Goal: Task Accomplishment & Management: Manage account settings

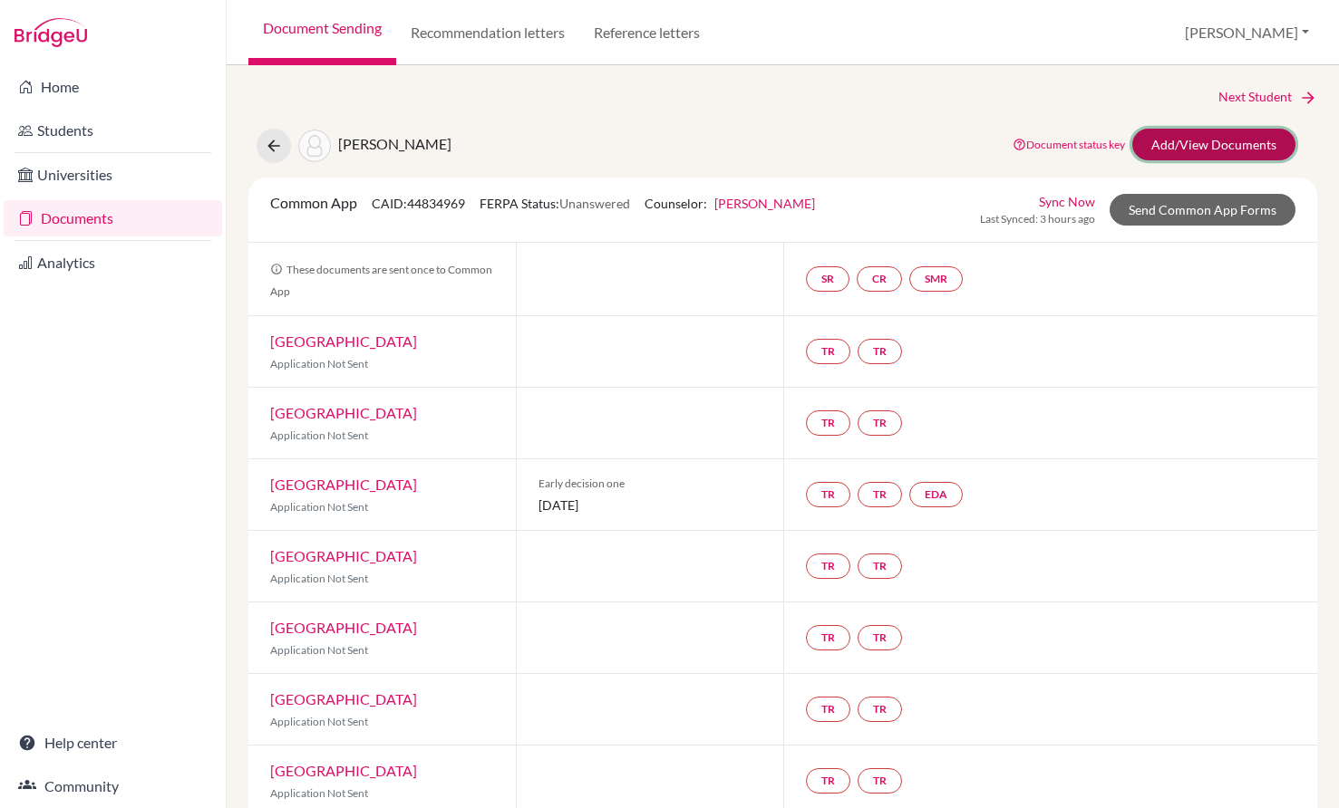
click at [1156, 144] on link "Add/View Documents" at bounding box center [1213, 145] width 163 height 32
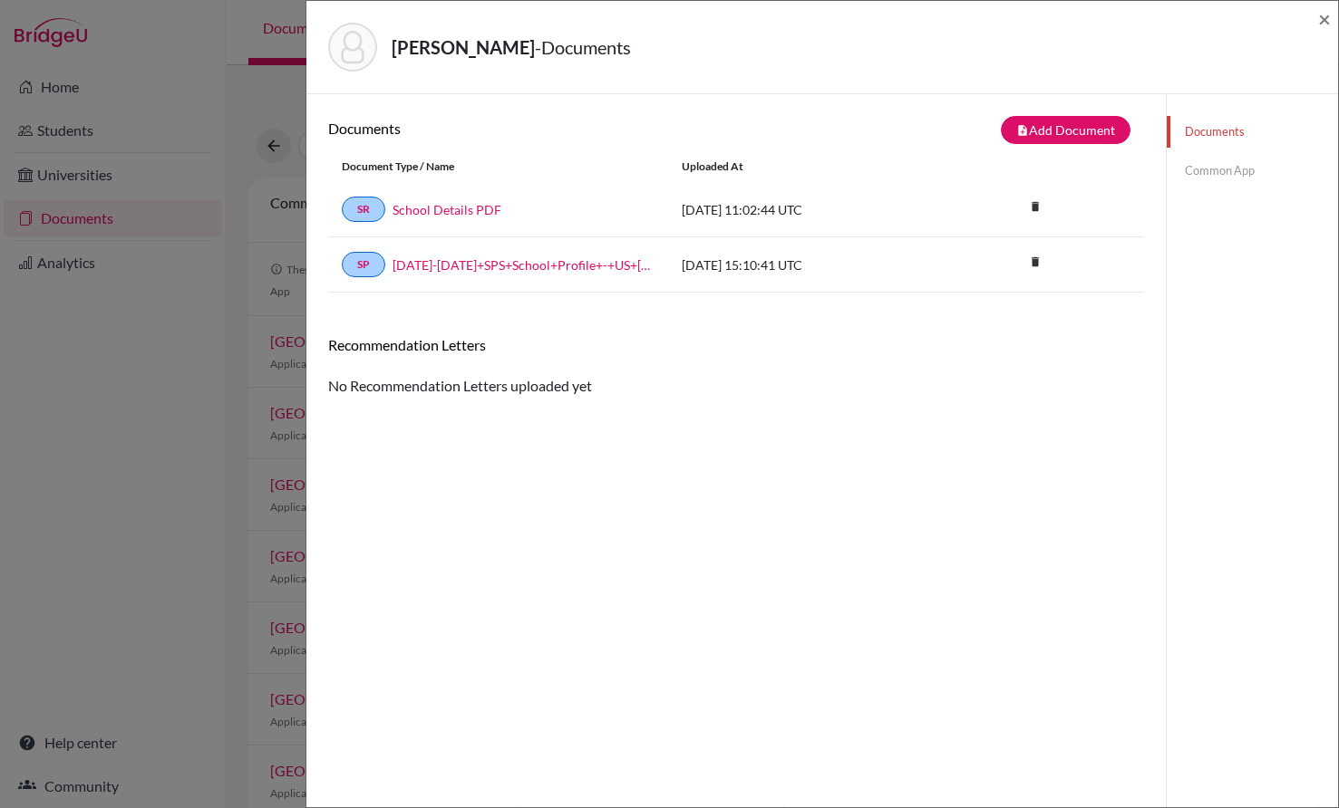
click at [473, 388] on div "Recommendation Letters No Recommendation Letters uploaded yet" at bounding box center [736, 366] width 816 height 61
click at [1101, 136] on button "note_add Add Document" at bounding box center [1066, 130] width 130 height 28
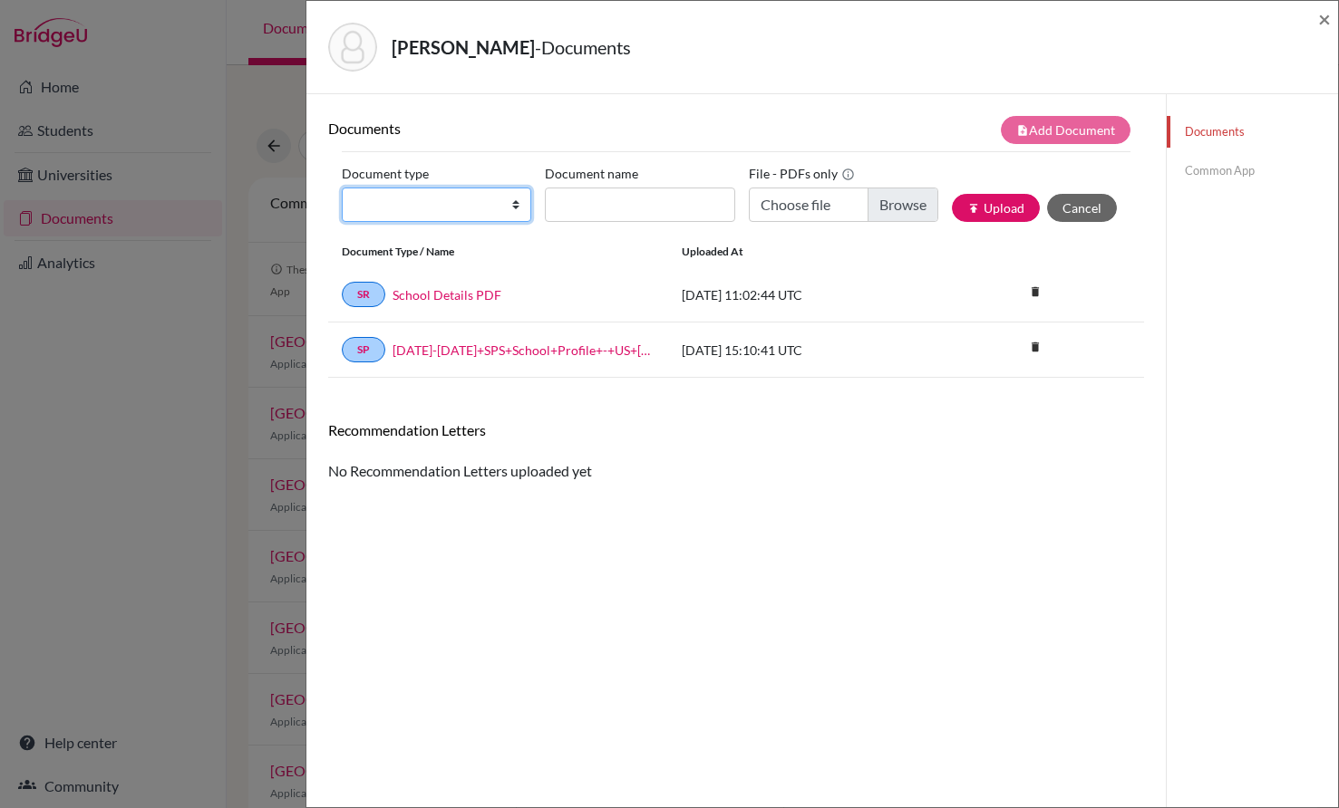
click at [502, 202] on select "Change explanation for Common App reports Counselor recommendation Internationa…" at bounding box center [436, 205] width 189 height 34
click at [732, 454] on div "Recommendation Letters No Recommendation Letters uploaded yet" at bounding box center [736, 451] width 816 height 61
click at [467, 296] on link "School Details PDF" at bounding box center [446, 295] width 109 height 19
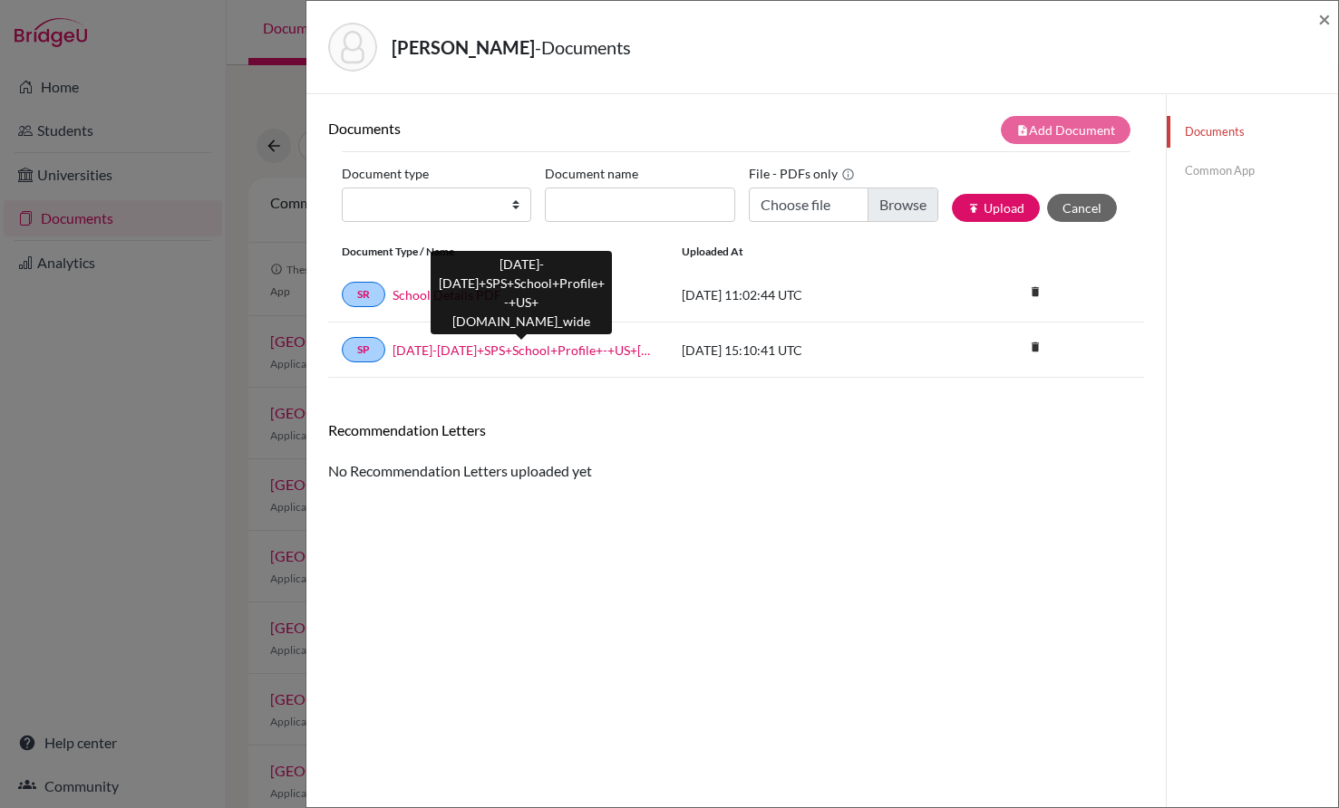
click at [498, 355] on link "2025-2026+SPS+School+Profile+-+US+Universities-compressed.school_wide" at bounding box center [523, 350] width 262 height 19
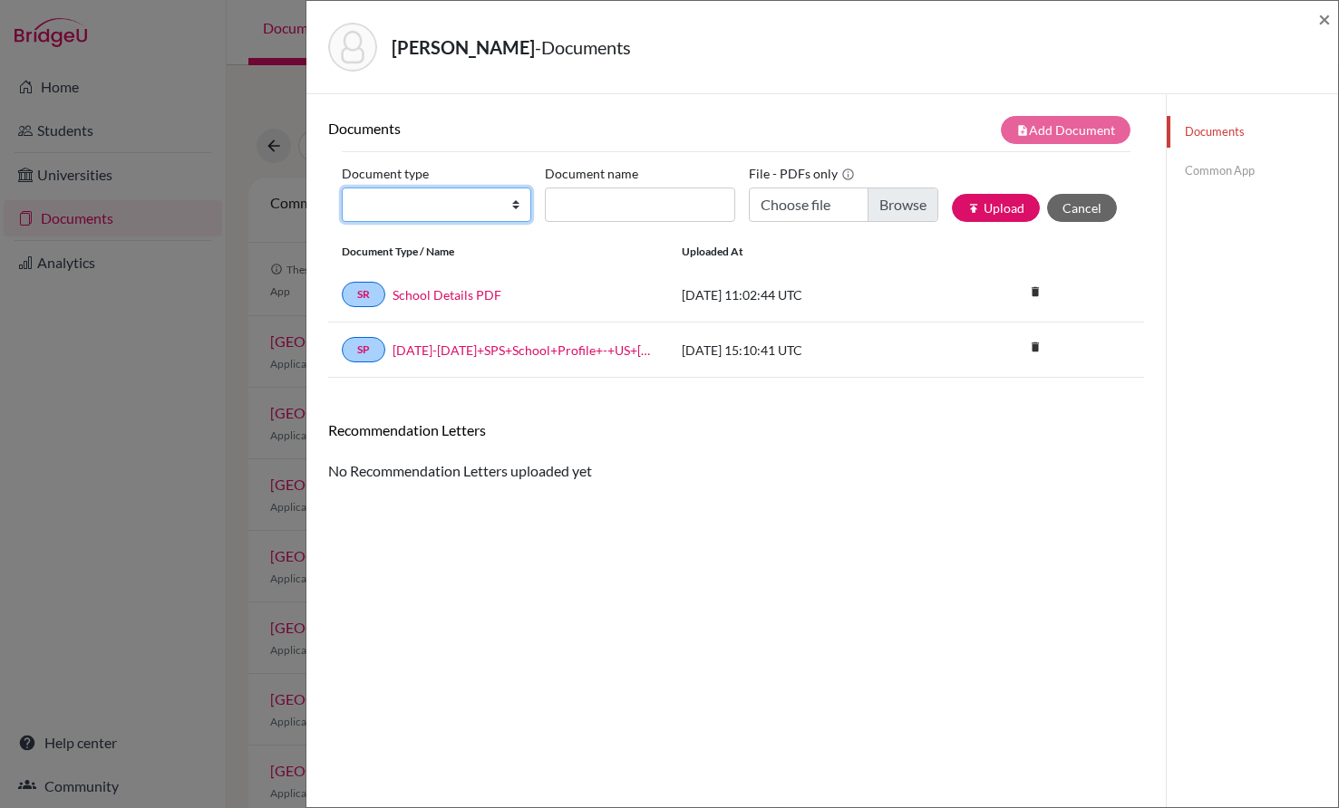
click at [501, 208] on select "Change explanation for Common App reports Counselor recommendation Internationa…" at bounding box center [436, 205] width 189 height 34
select select "5"
click at [342, 188] on select "Change explanation for Common App reports Counselor recommendation Internationa…" at bounding box center [436, 205] width 189 height 34
click at [734, 480] on div "Recommendation Letters No Recommendation Letters uploaded yet" at bounding box center [736, 451] width 816 height 61
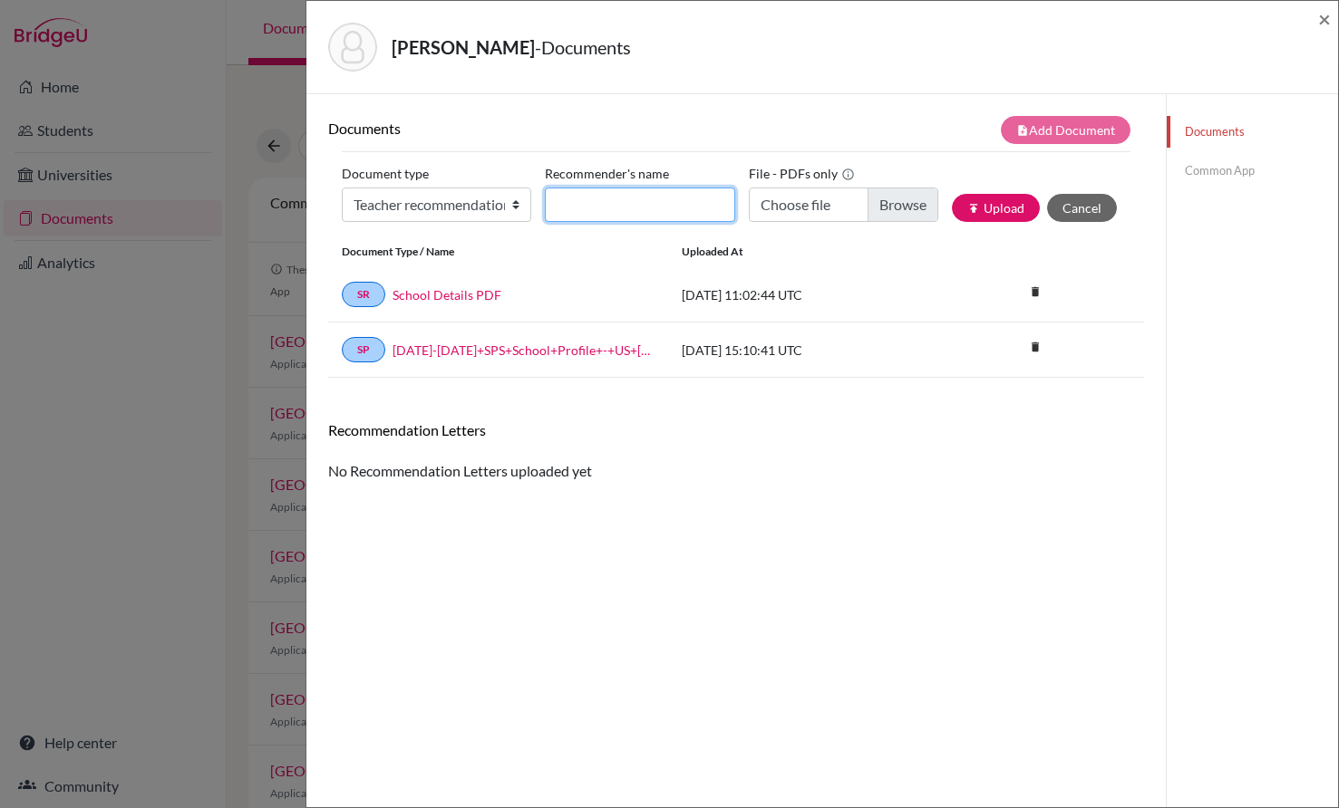
click at [570, 203] on input "Recommender's name" at bounding box center [639, 205] width 189 height 34
type input "Matthew Goldup"
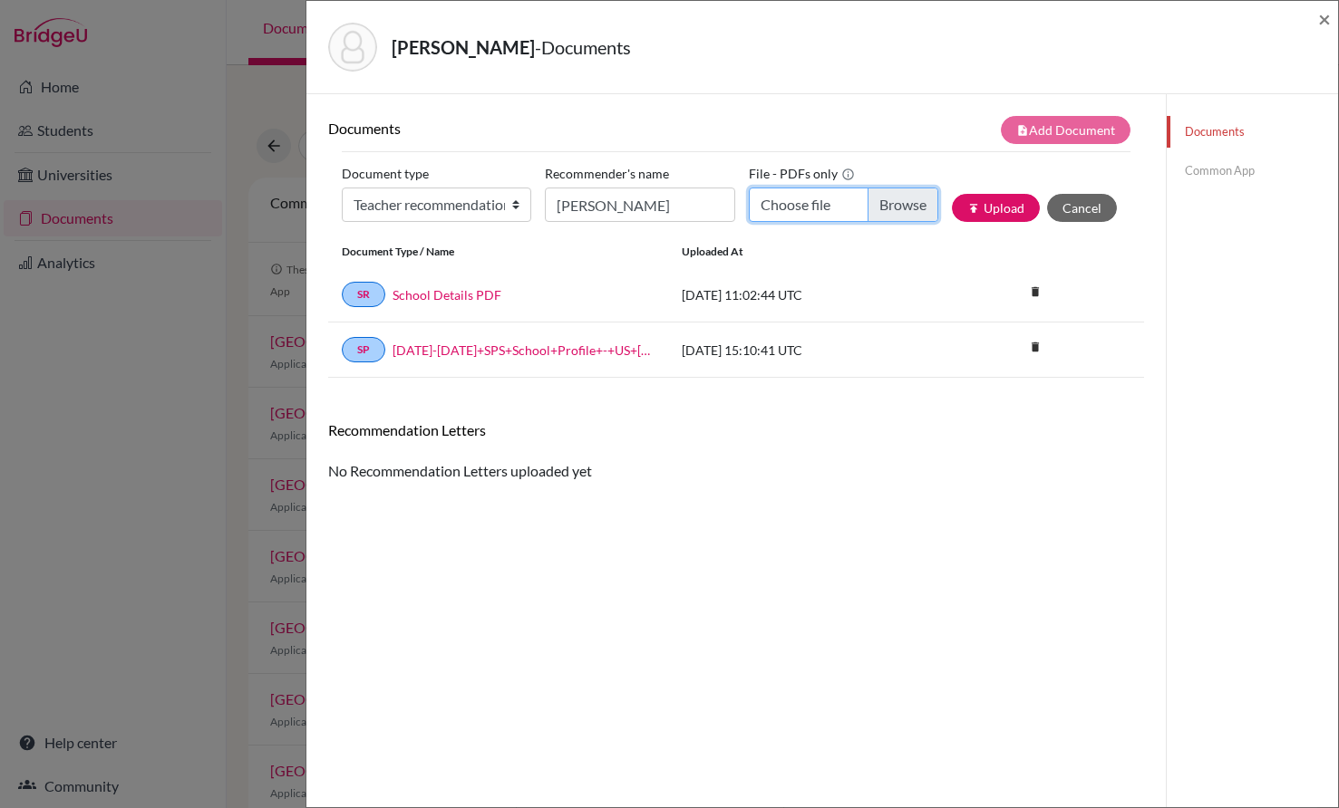
click at [886, 212] on input "Choose file" at bounding box center [843, 205] width 189 height 34
type input "C:\fakepath\Luka Tzvetkov teacher recommendation.pdf"
click at [985, 206] on button "publish Upload" at bounding box center [996, 208] width 88 height 28
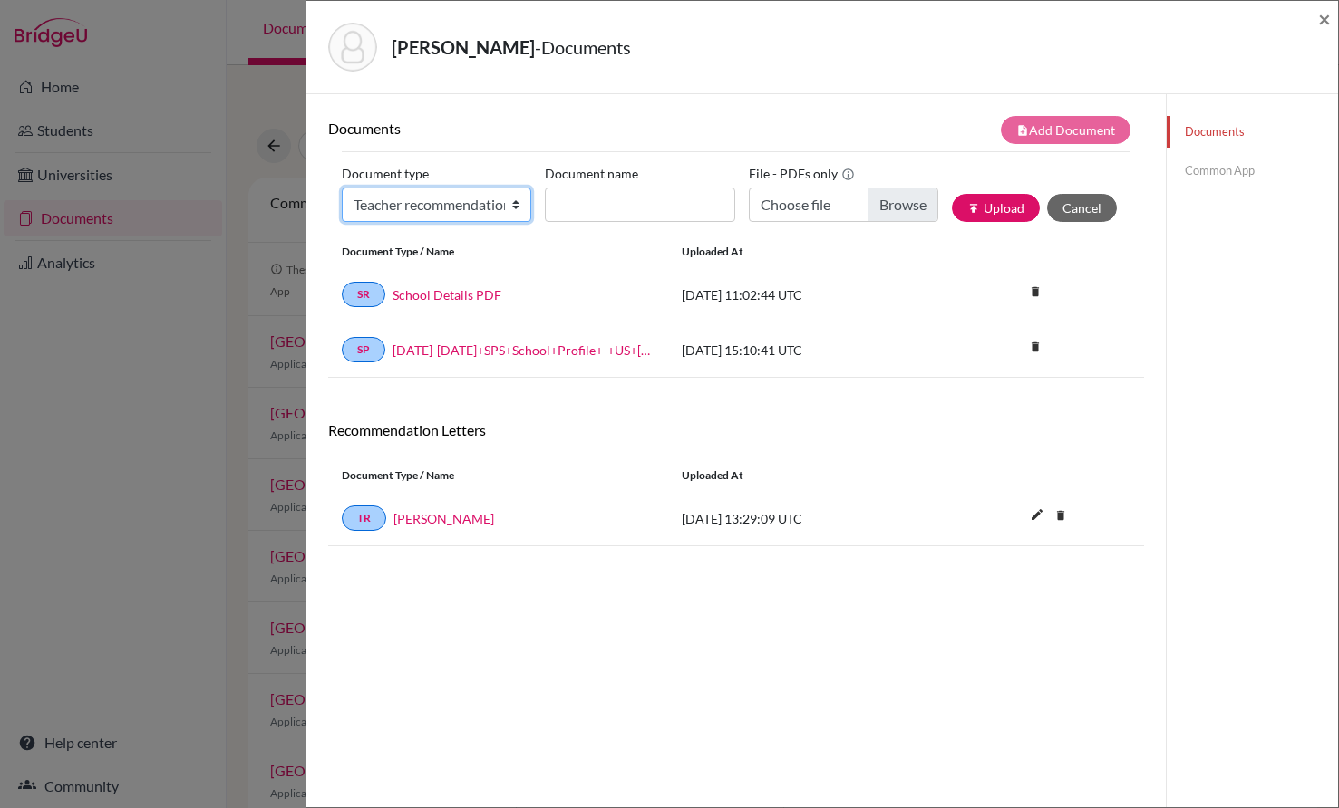
click at [509, 208] on select "Change explanation for Common App reports Counselor recommendation Internationa…" at bounding box center [436, 205] width 189 height 34
select select "5"
click at [342, 188] on select "Change explanation for Common App reports Counselor recommendation Internationa…" at bounding box center [436, 205] width 189 height 34
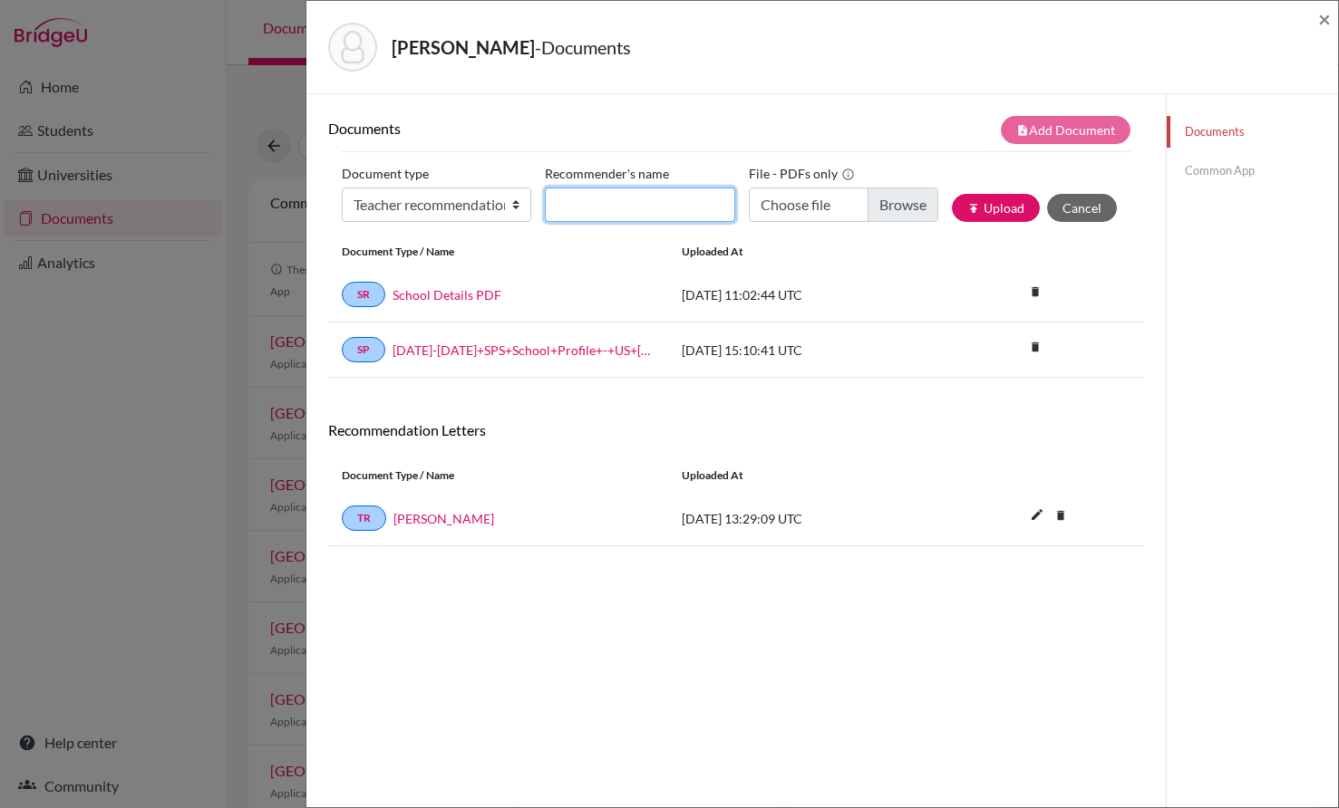
click at [587, 194] on input "Recommender's name" at bounding box center [639, 205] width 189 height 34
click at [627, 198] on input "Recommender's name" at bounding box center [639, 205] width 189 height 34
click at [608, 212] on input "Sebast" at bounding box center [639, 205] width 189 height 34
type input "Sebastian Allon"
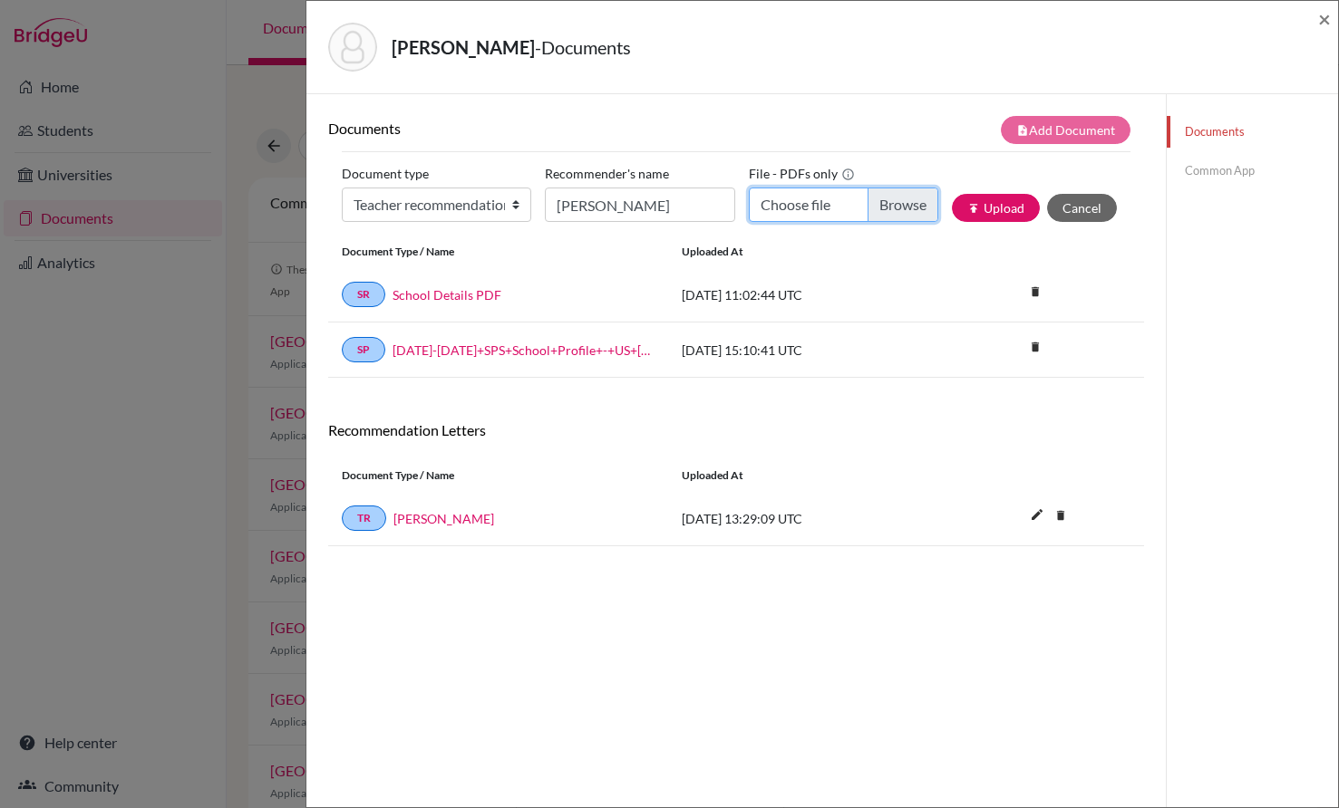
click at [887, 205] on input "Choose file" at bounding box center [843, 205] width 189 height 34
type input "C:\fakepath\Luka Tzvetkov.pdf"
click at [989, 208] on button "publish Upload" at bounding box center [996, 208] width 88 height 28
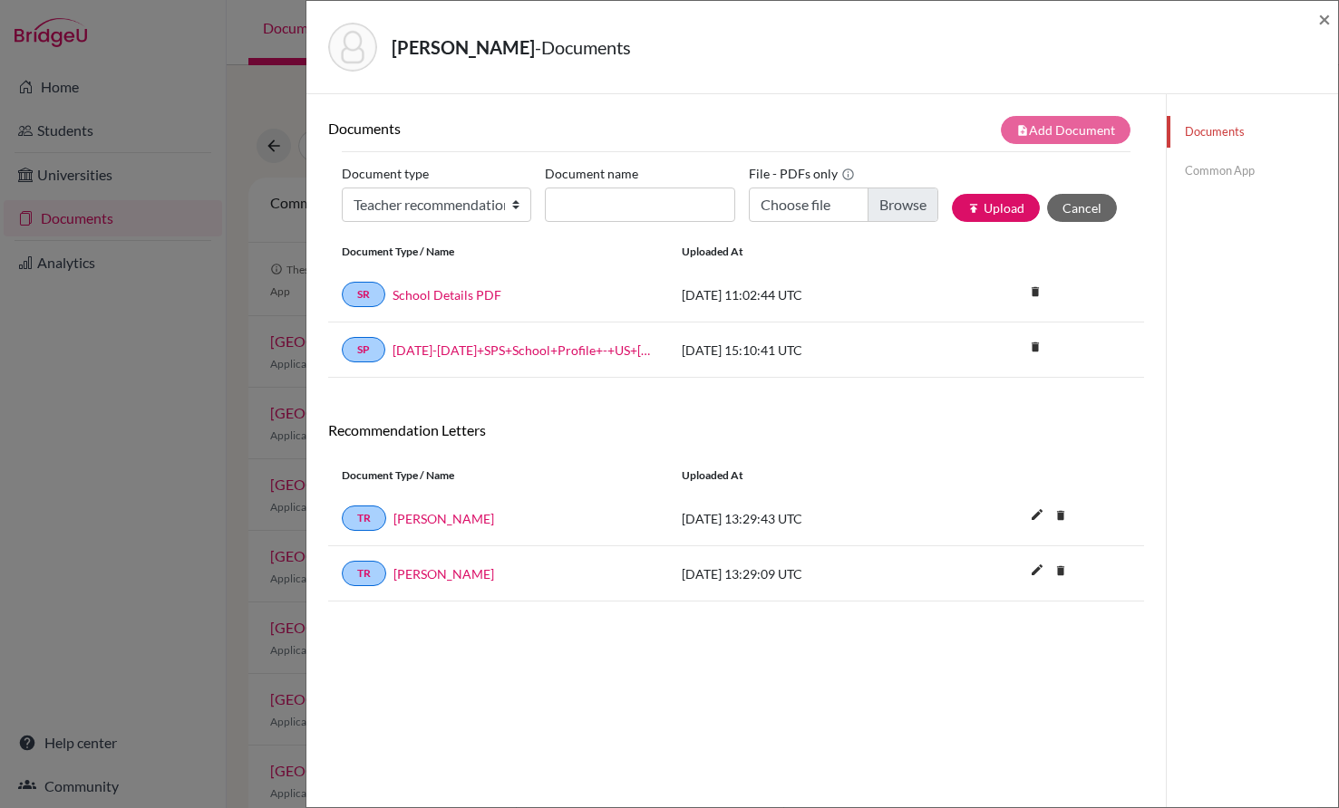
click at [1207, 173] on link "Common App" at bounding box center [1251, 171] width 171 height 32
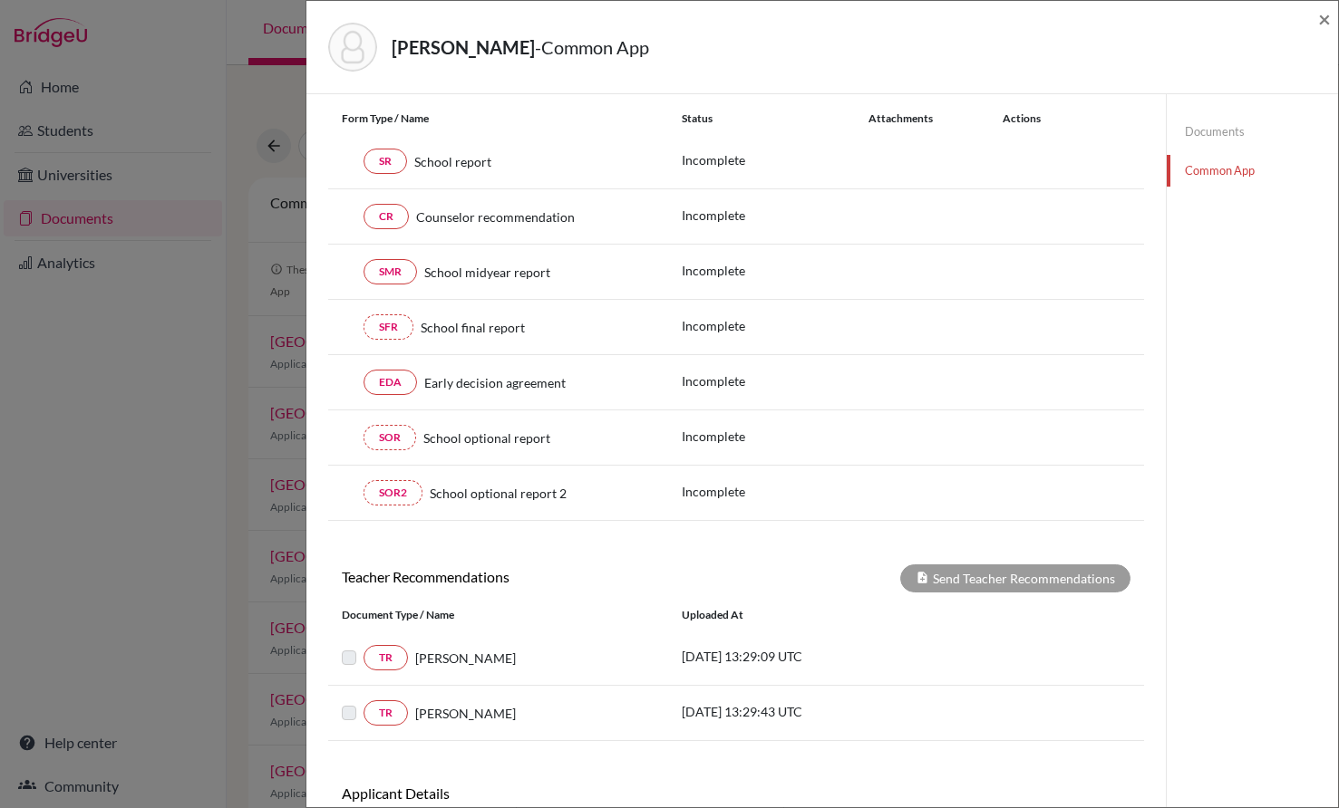
scroll to position [355, 0]
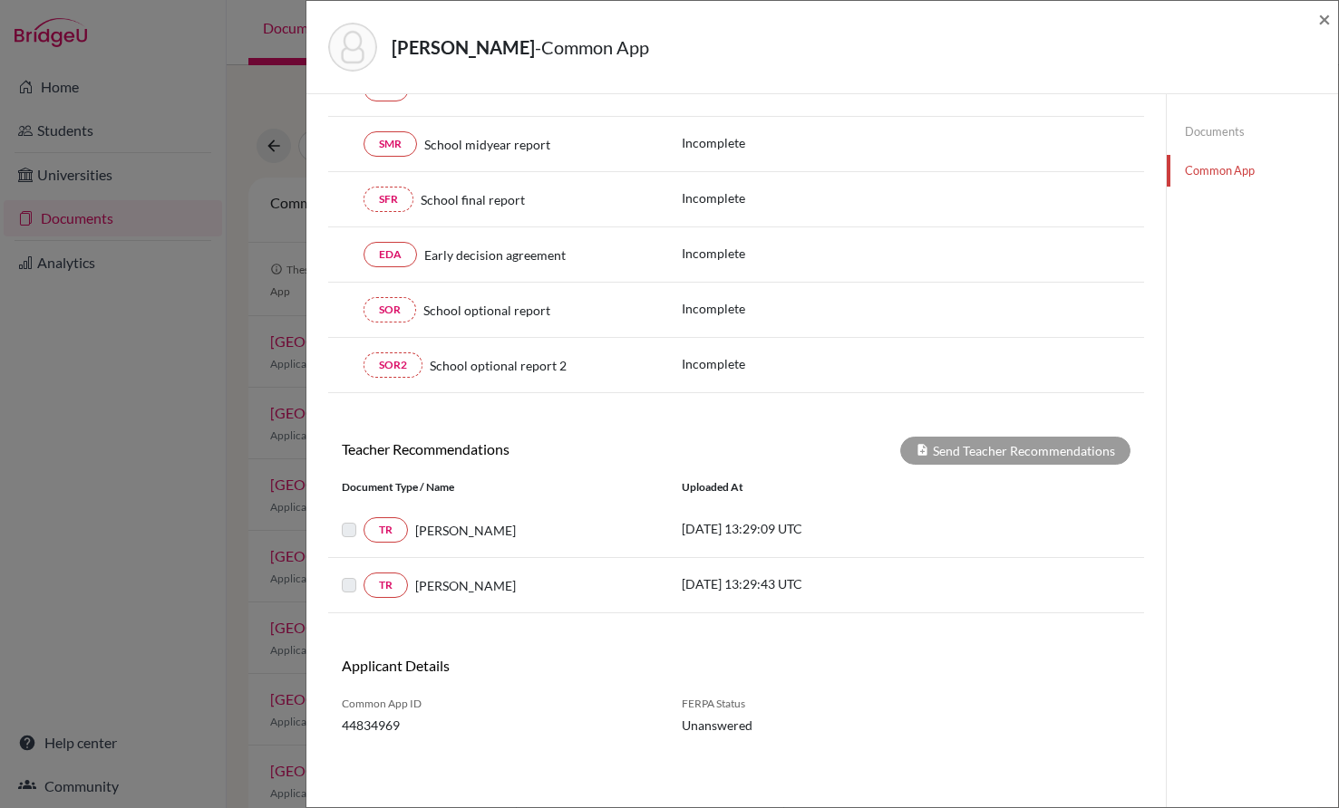
click at [408, 528] on div "Matthew Goldup" at bounding box center [531, 530] width 247 height 19
click at [357, 530] on div at bounding box center [353, 530] width 22 height 22
click at [373, 531] on link "TR" at bounding box center [385, 530] width 44 height 25
click at [363, 519] on label at bounding box center [363, 519] width 0 height 0
click at [376, 598] on link "TR" at bounding box center [385, 585] width 44 height 25
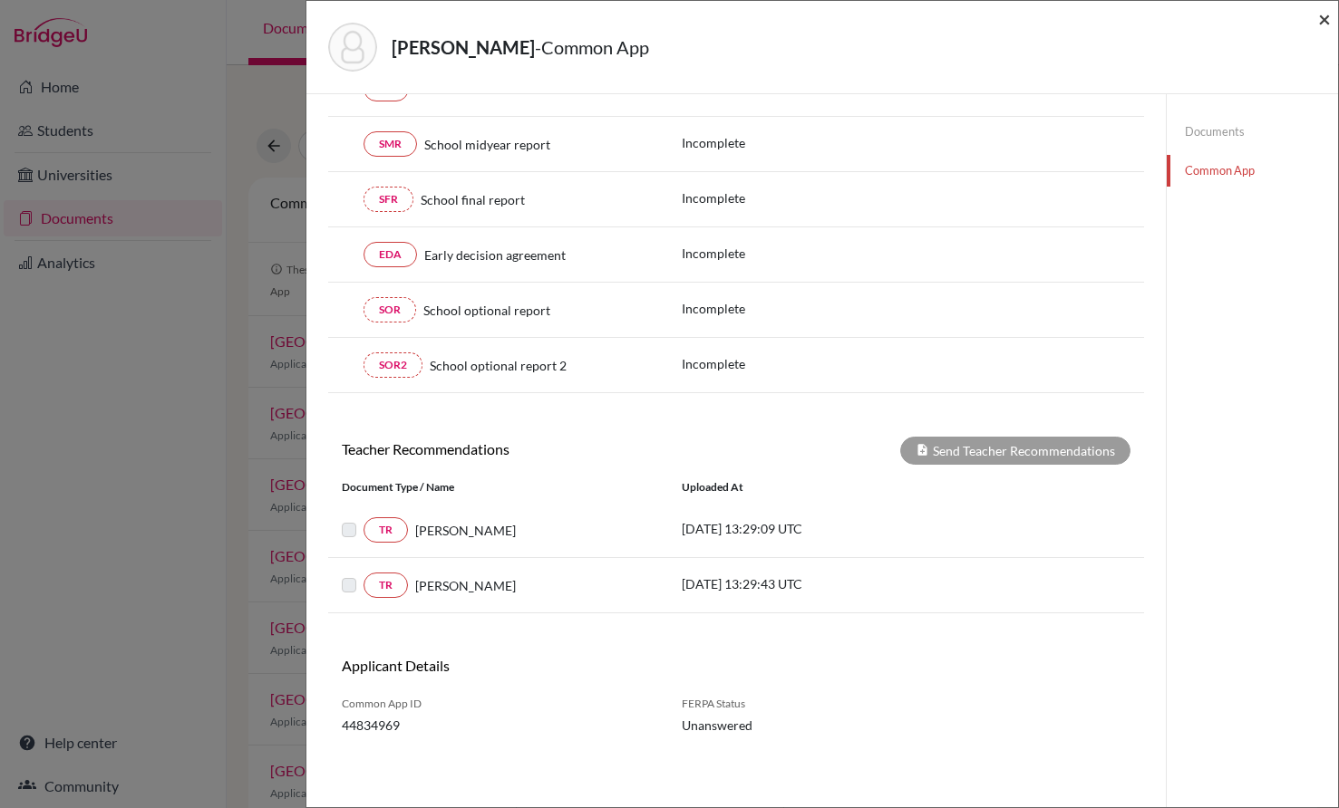
click at [1326, 17] on span "×" at bounding box center [1324, 18] width 13 height 26
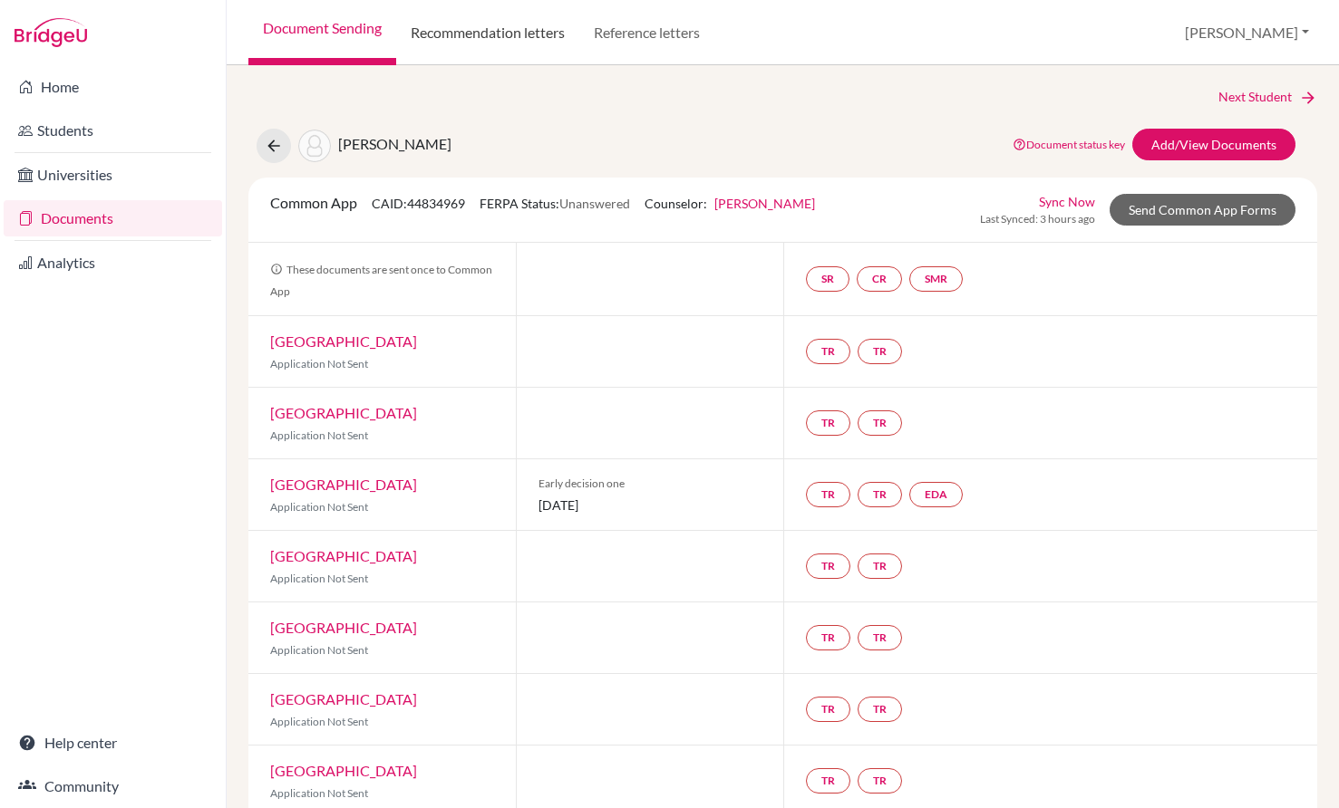
click at [471, 18] on link "Recommendation letters" at bounding box center [487, 32] width 183 height 65
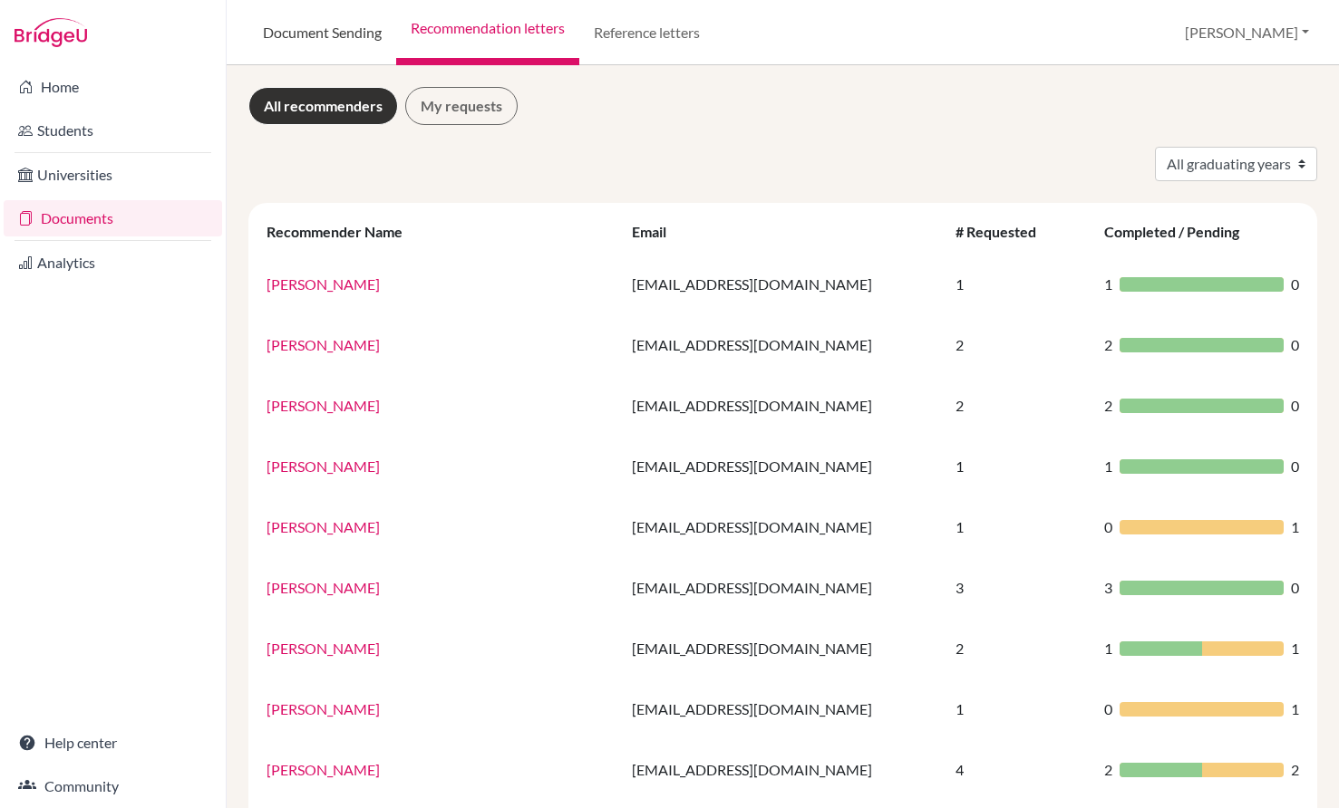
click at [363, 31] on link "Document Sending" at bounding box center [322, 32] width 148 height 65
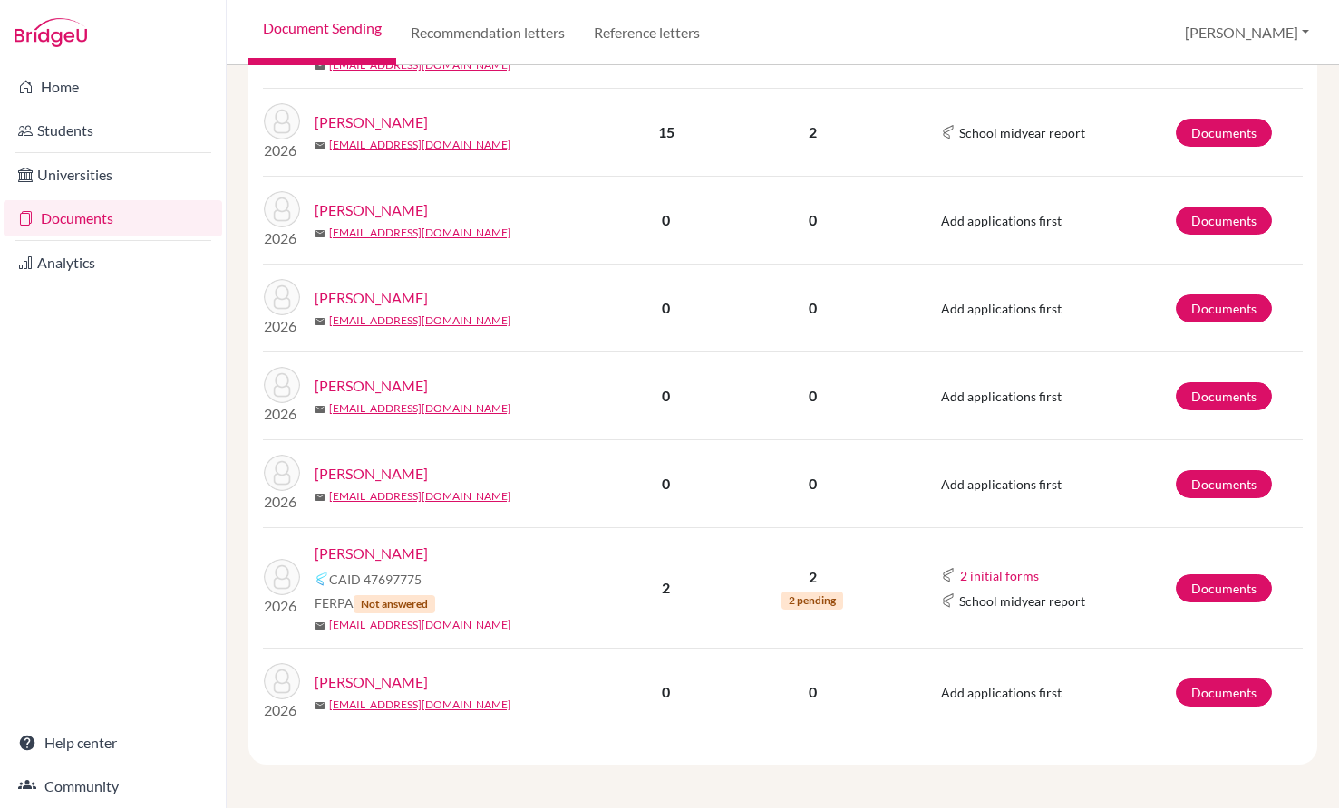
scroll to position [917, 0]
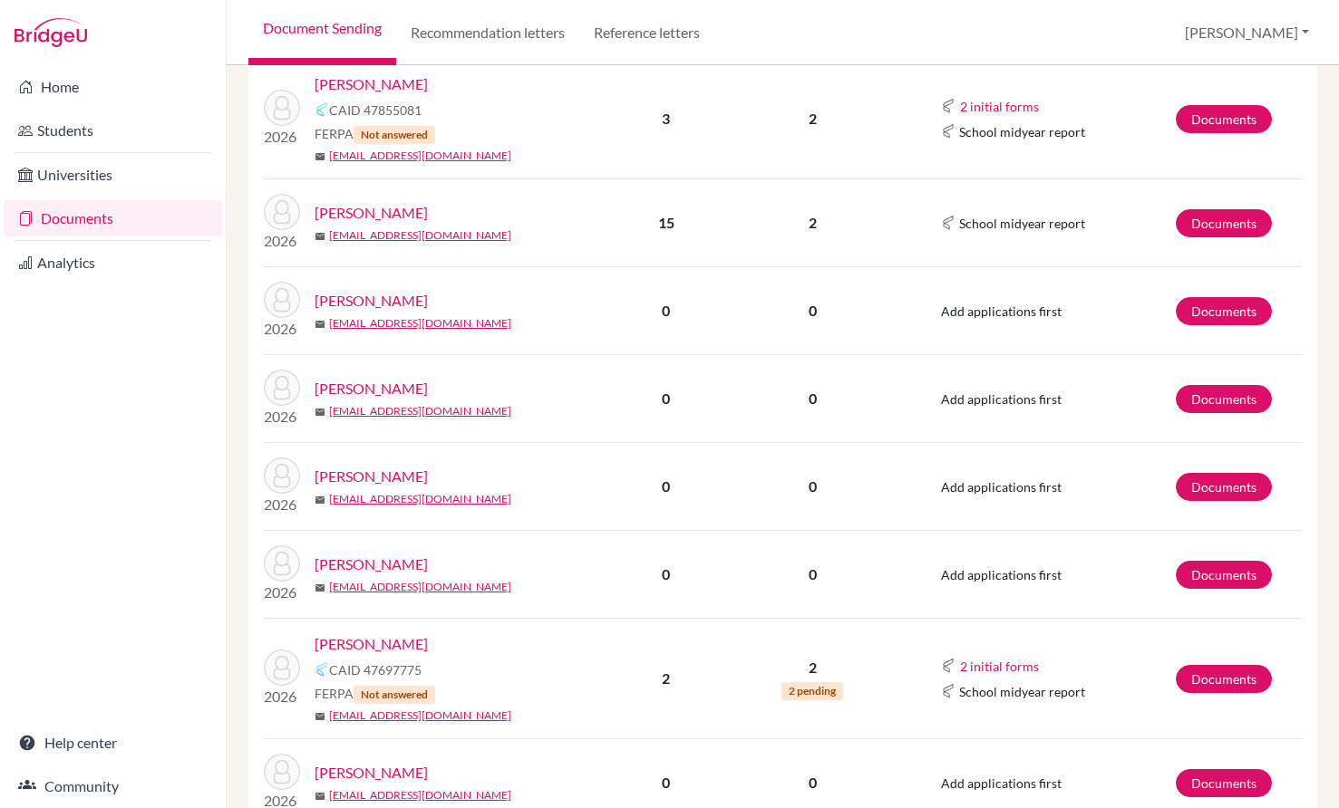
click at [353, 211] on link "[PERSON_NAME]" at bounding box center [371, 213] width 113 height 22
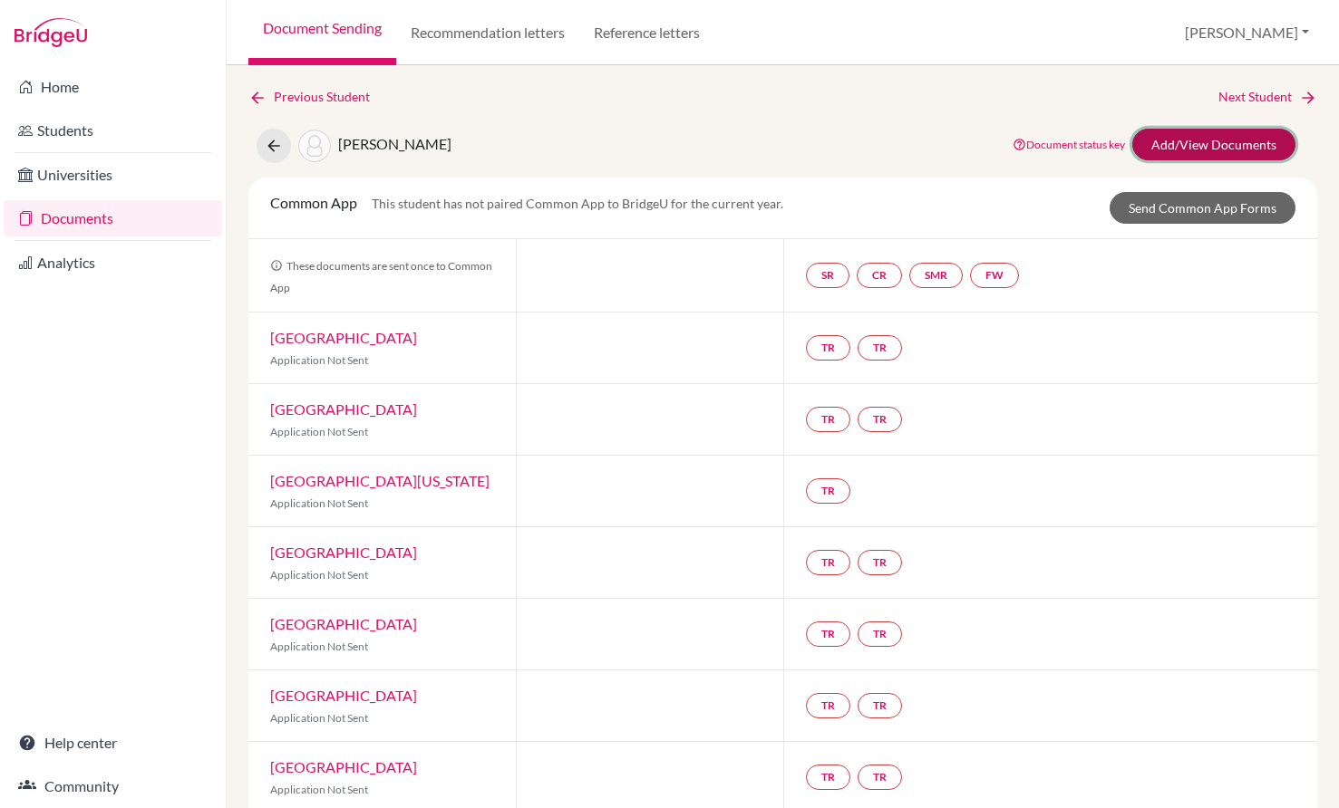
click at [1246, 134] on link "Add/View Documents" at bounding box center [1213, 145] width 163 height 32
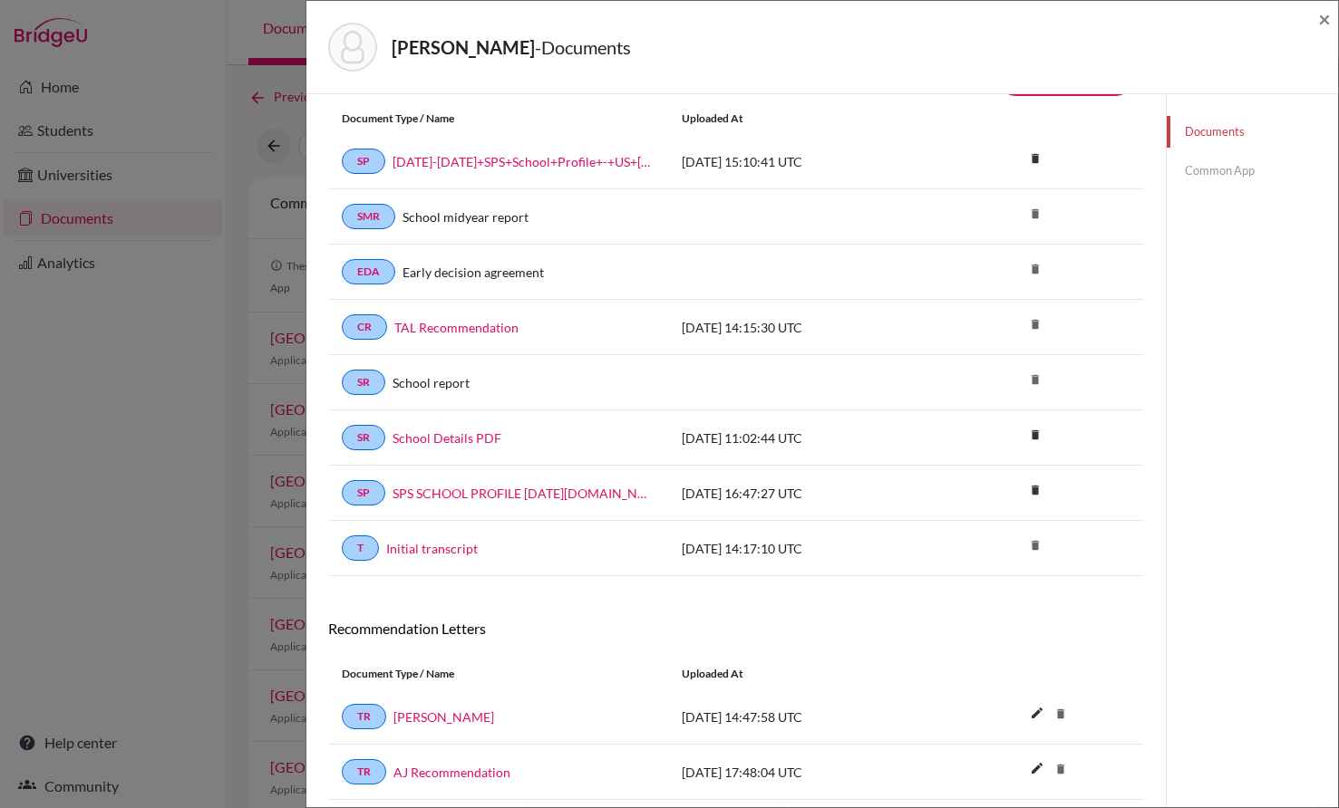
scroll to position [91, 0]
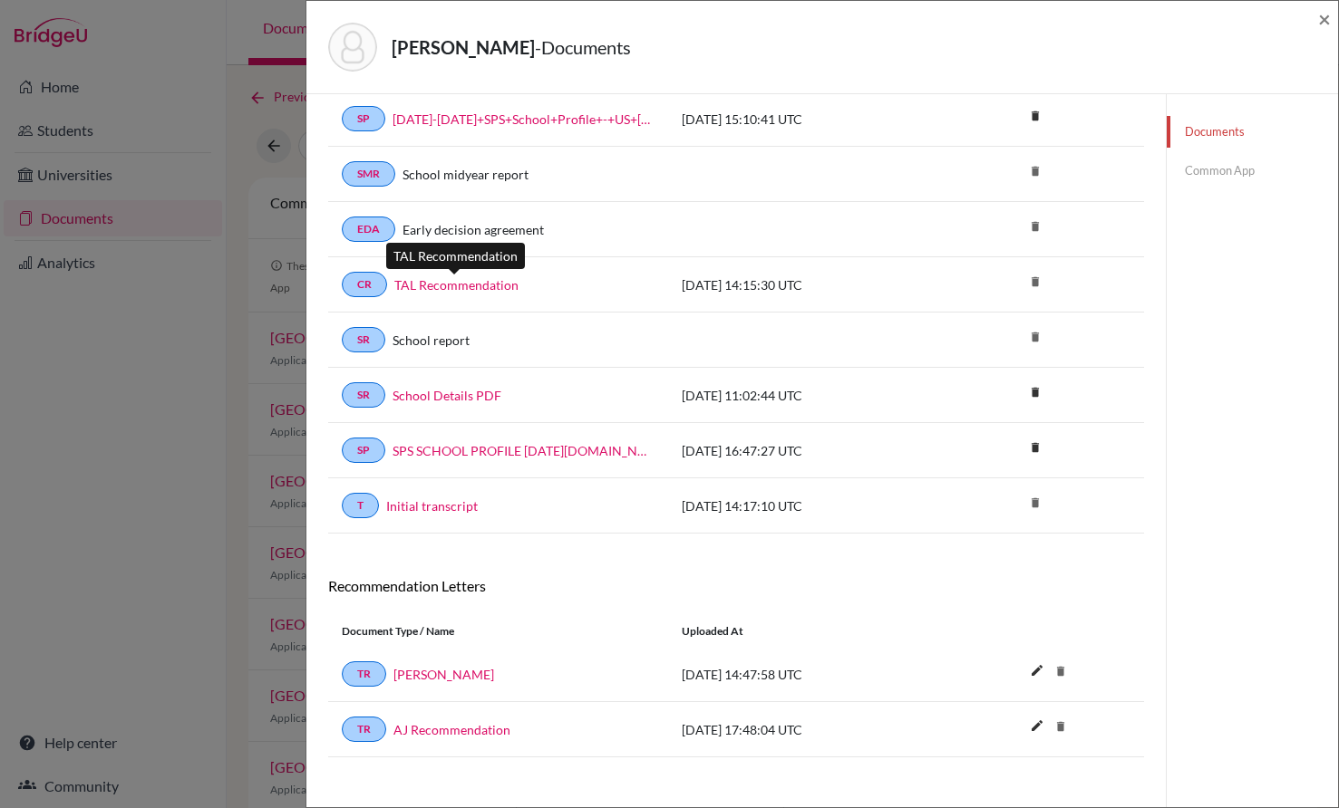
click at [465, 284] on link "TAL Recommendation" at bounding box center [456, 285] width 124 height 19
click at [440, 675] on link "Mr Wilderspin" at bounding box center [443, 674] width 101 height 19
click at [448, 733] on link "AJ Recommendation" at bounding box center [451, 730] width 117 height 19
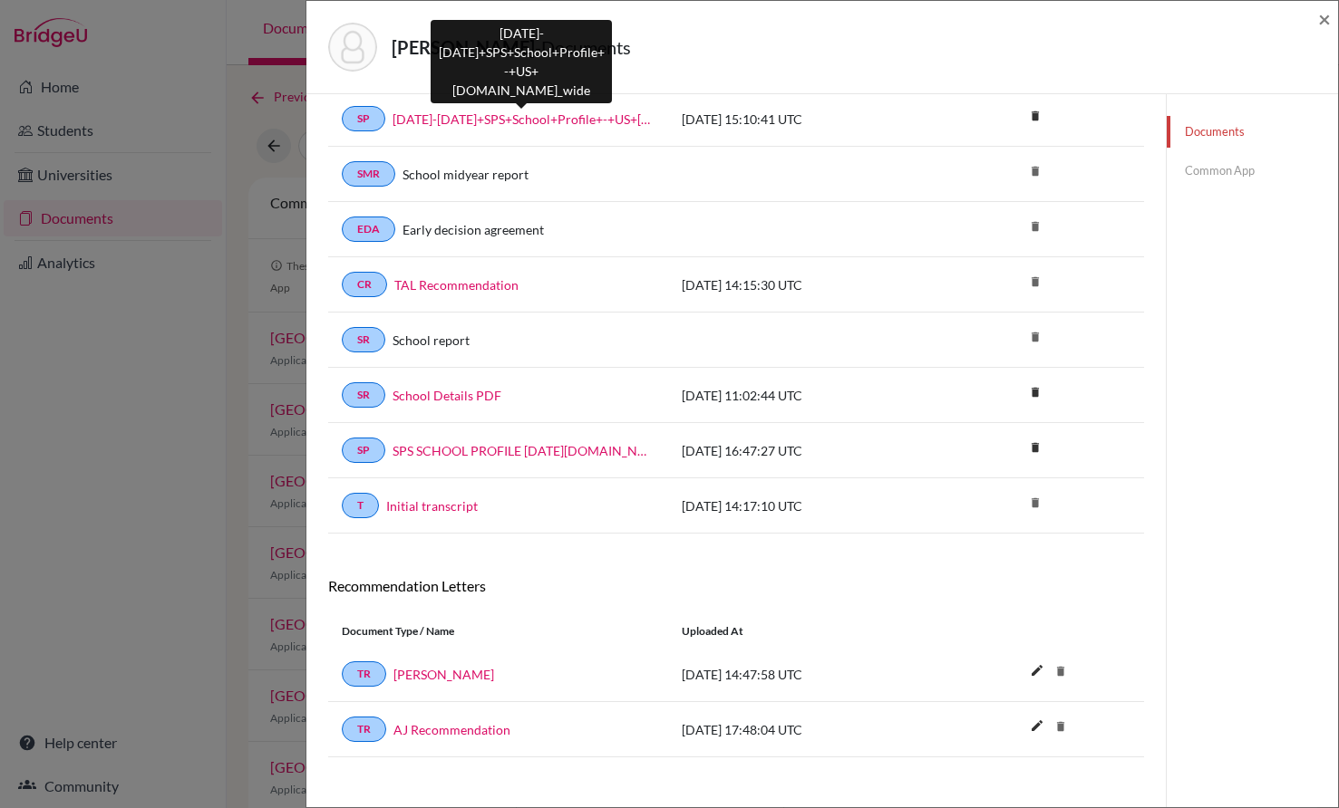
click at [537, 122] on link "2025-2026+SPS+School+Profile+-+US+Universities-compressed.school_wide" at bounding box center [523, 119] width 262 height 19
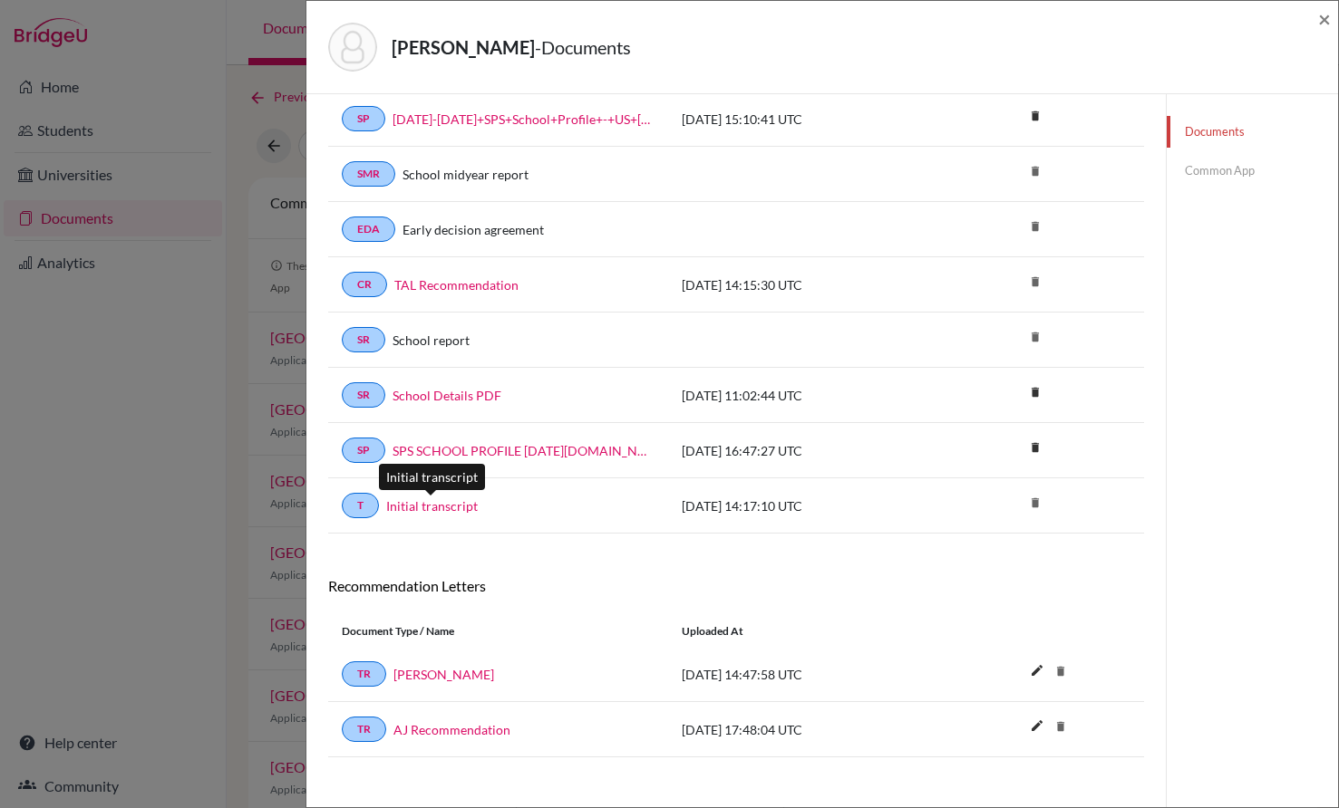
click at [459, 508] on link "Initial transcript" at bounding box center [432, 506] width 92 height 19
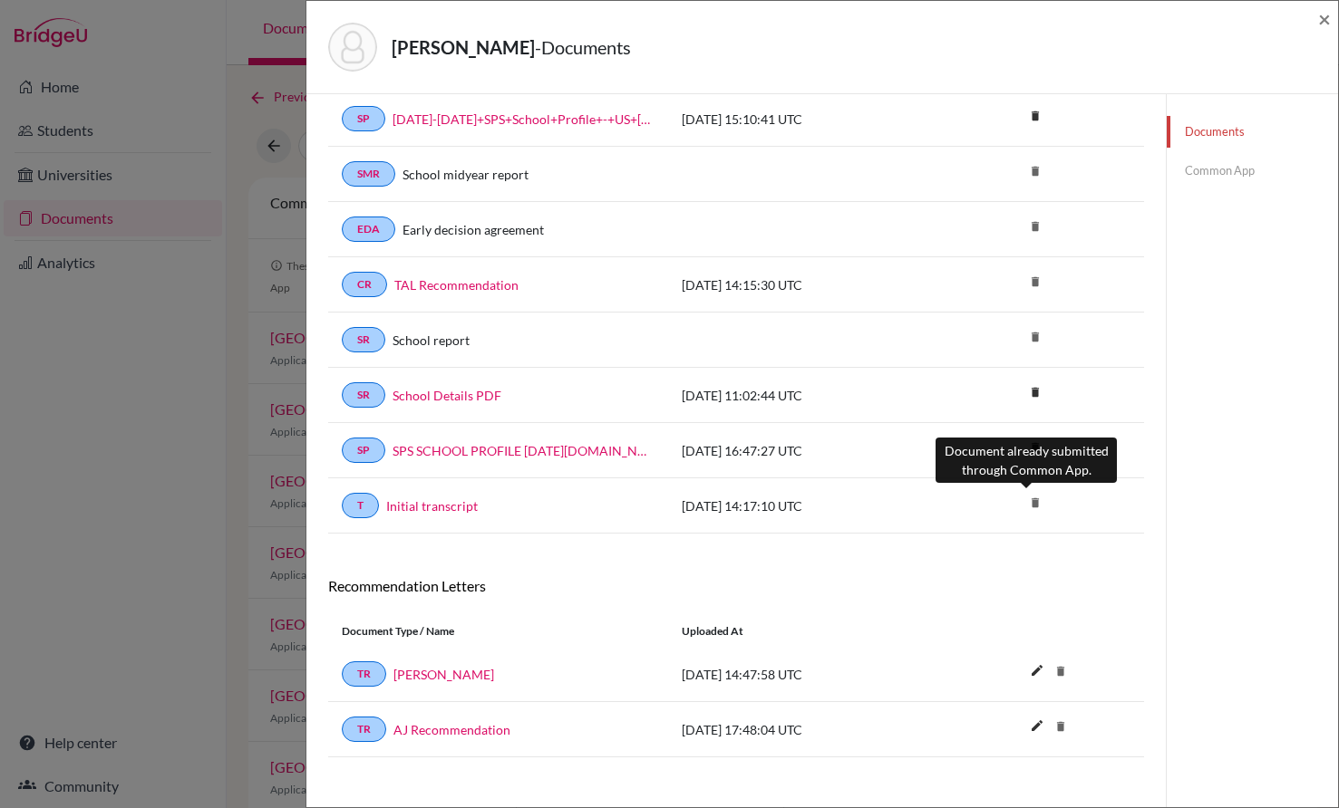
click at [1024, 500] on icon "delete" at bounding box center [1034, 502] width 27 height 27
click at [1231, 166] on link "Common App" at bounding box center [1251, 171] width 171 height 32
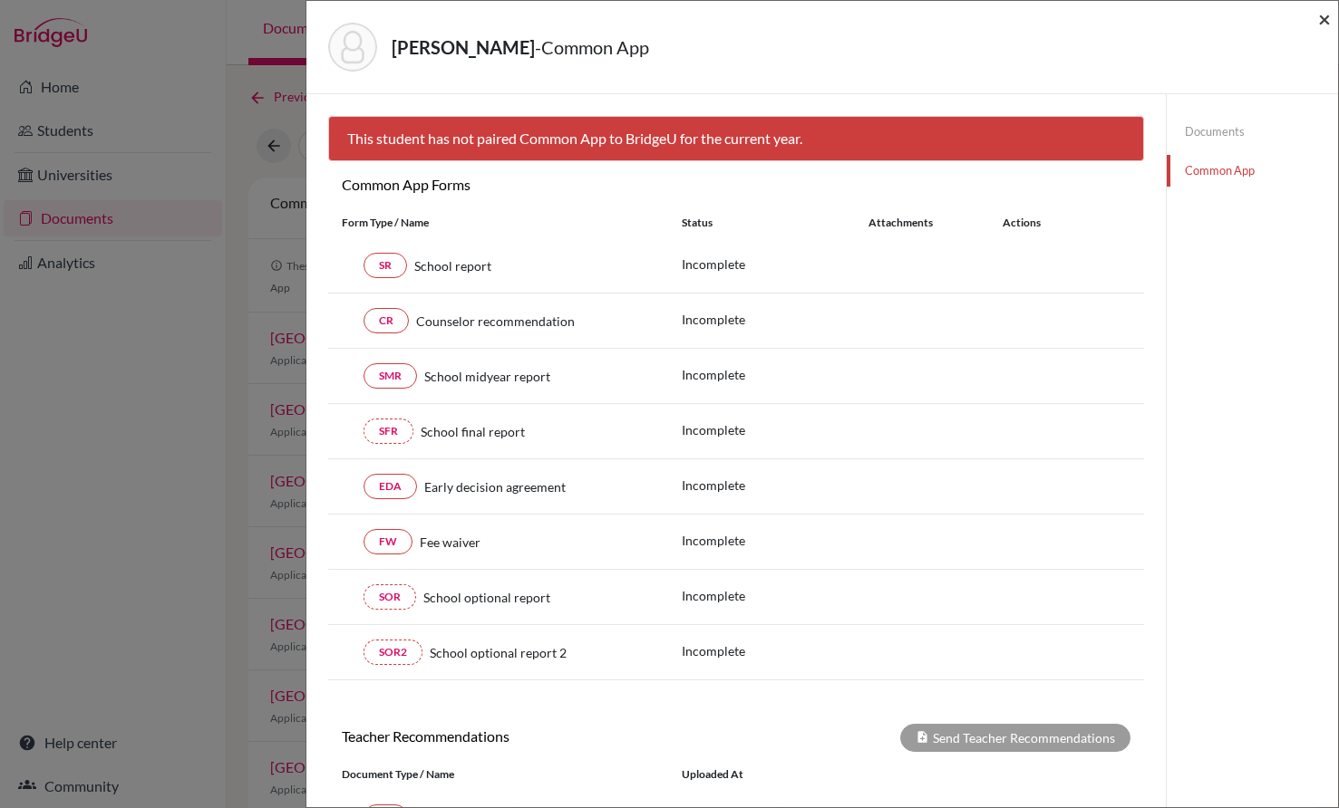
click at [1325, 10] on span "×" at bounding box center [1324, 18] width 13 height 26
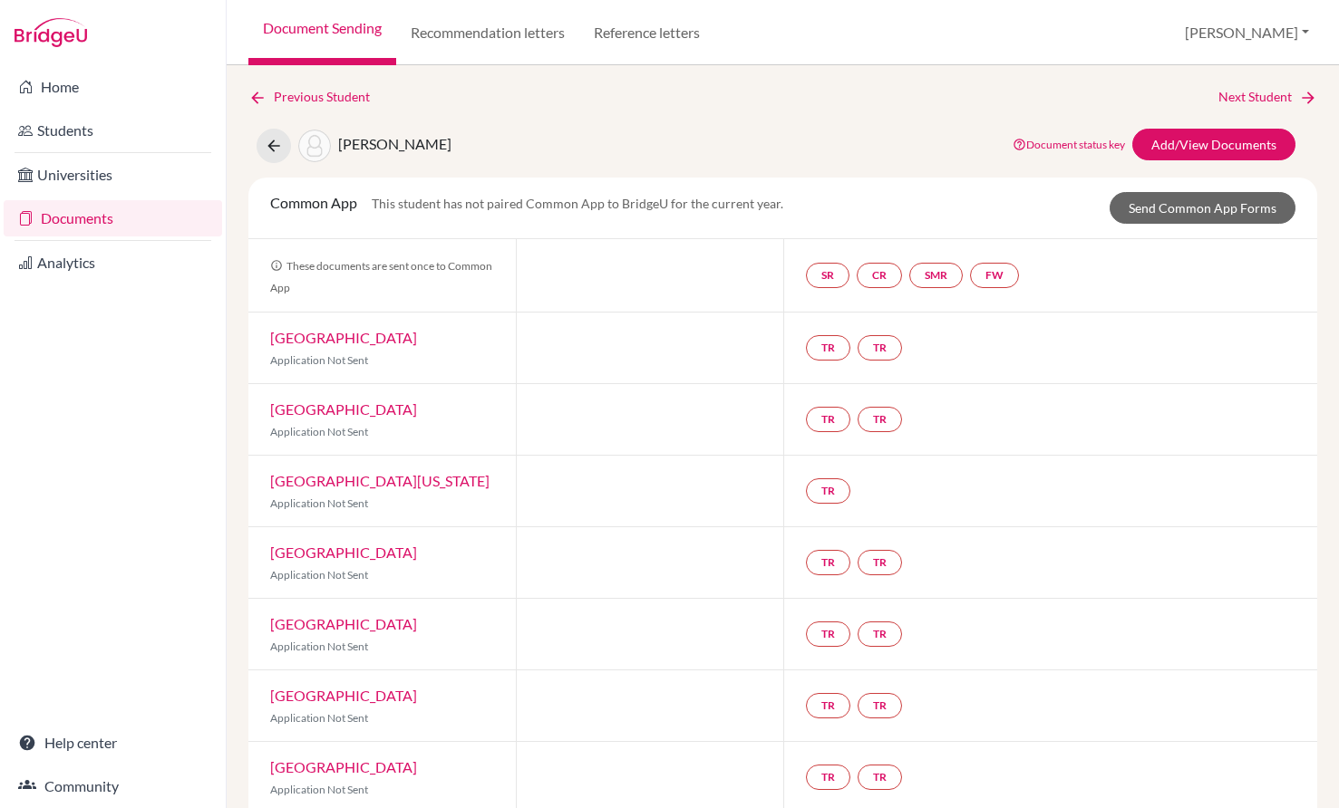
click at [783, 102] on div "Previous Student Next Student" at bounding box center [782, 97] width 1069 height 20
click at [351, 24] on link "Document Sending" at bounding box center [322, 32] width 148 height 65
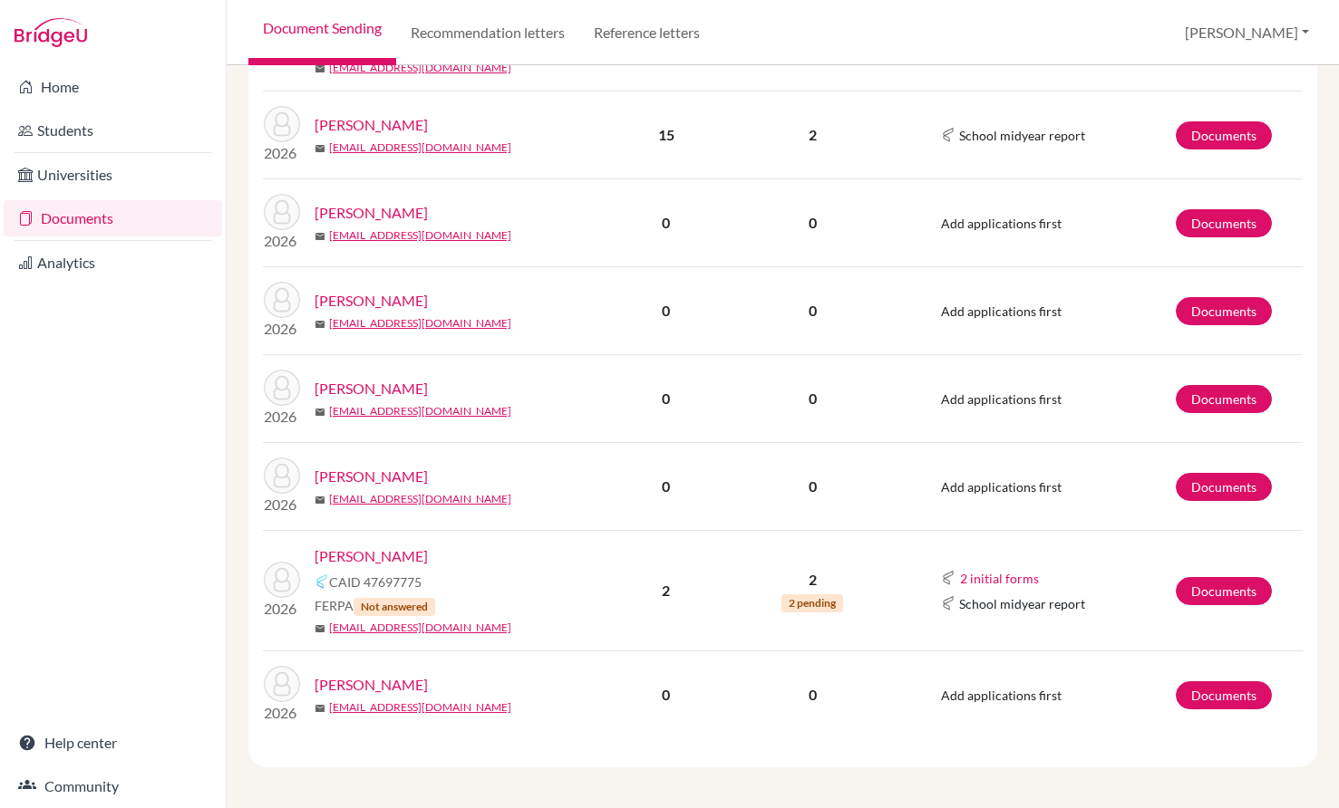
scroll to position [1008, 0]
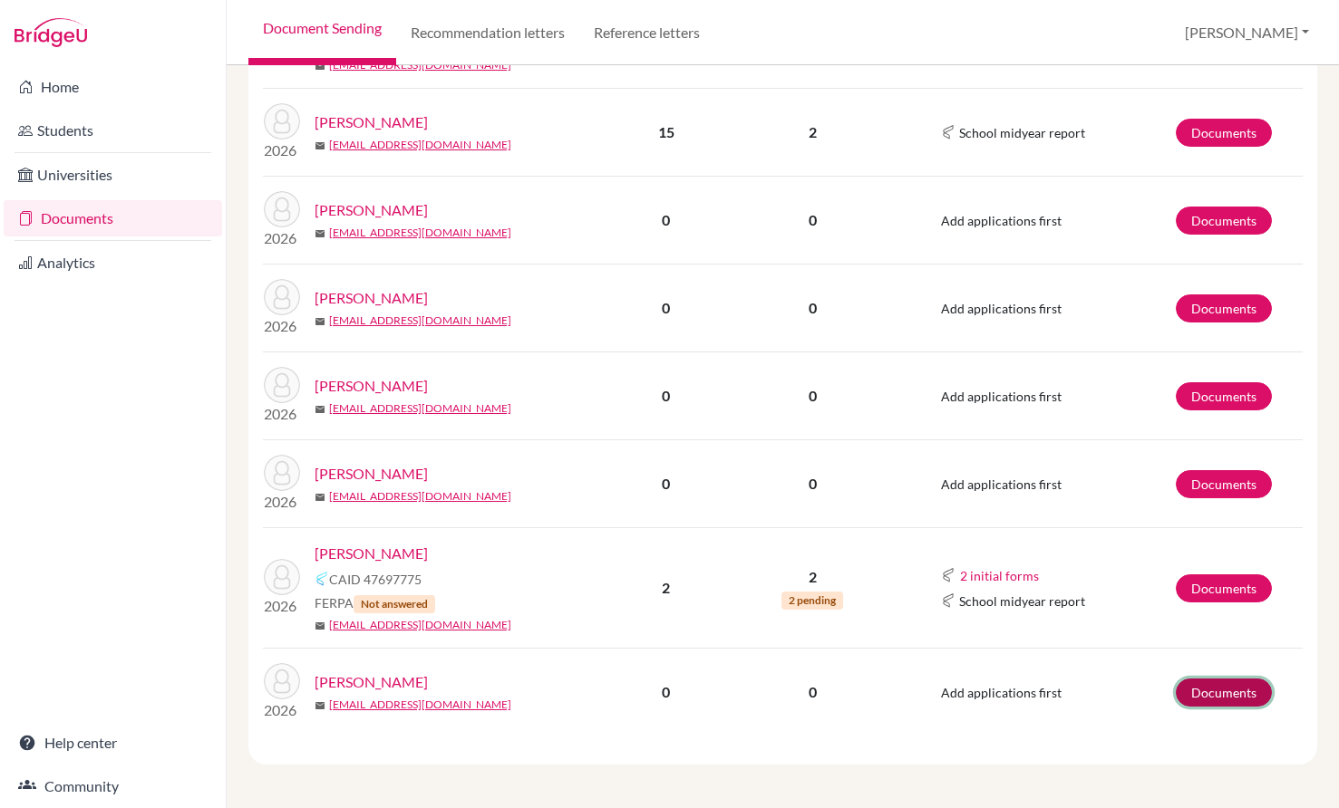
click at [1225, 688] on link "Documents" at bounding box center [1224, 693] width 96 height 28
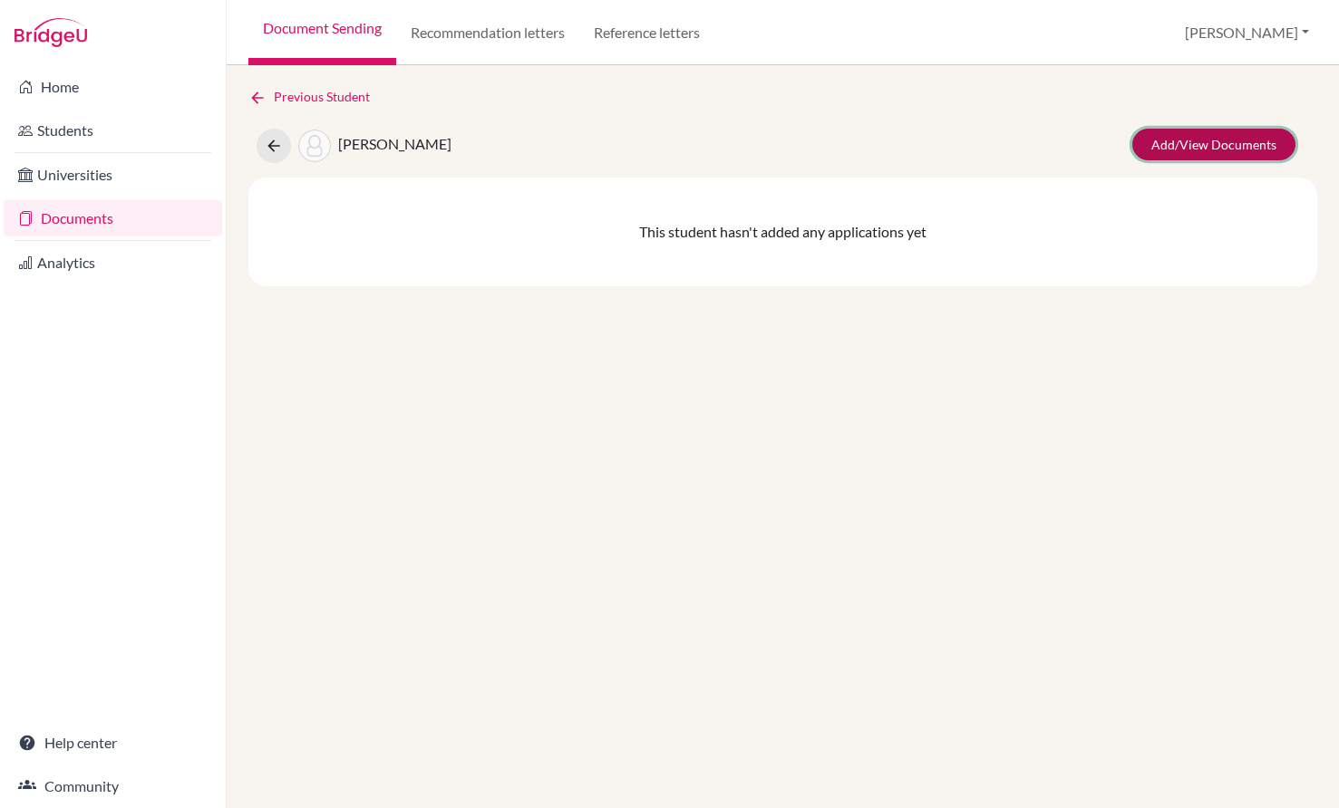
click at [1214, 135] on link "Add/View Documents" at bounding box center [1213, 145] width 163 height 32
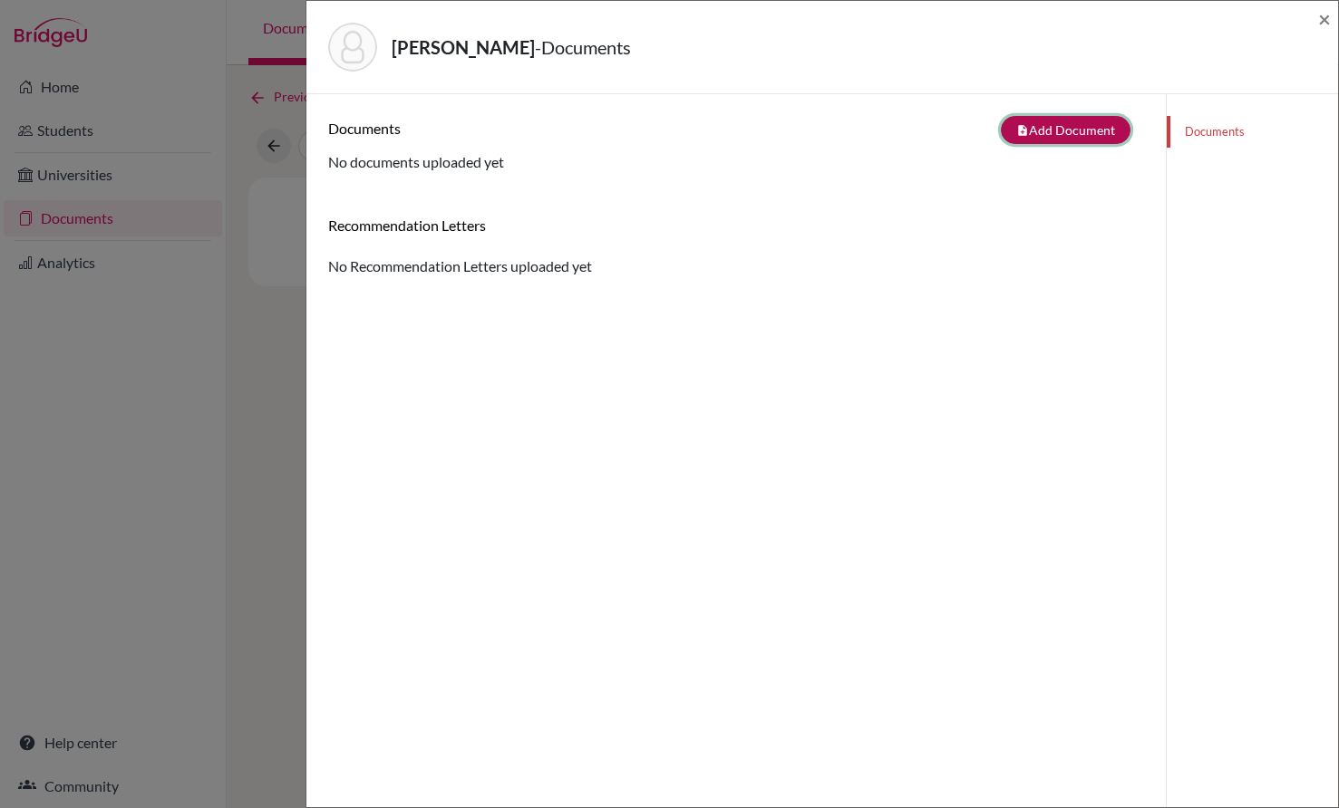
click at [1098, 135] on button "note_add Add Document" at bounding box center [1066, 130] width 130 height 28
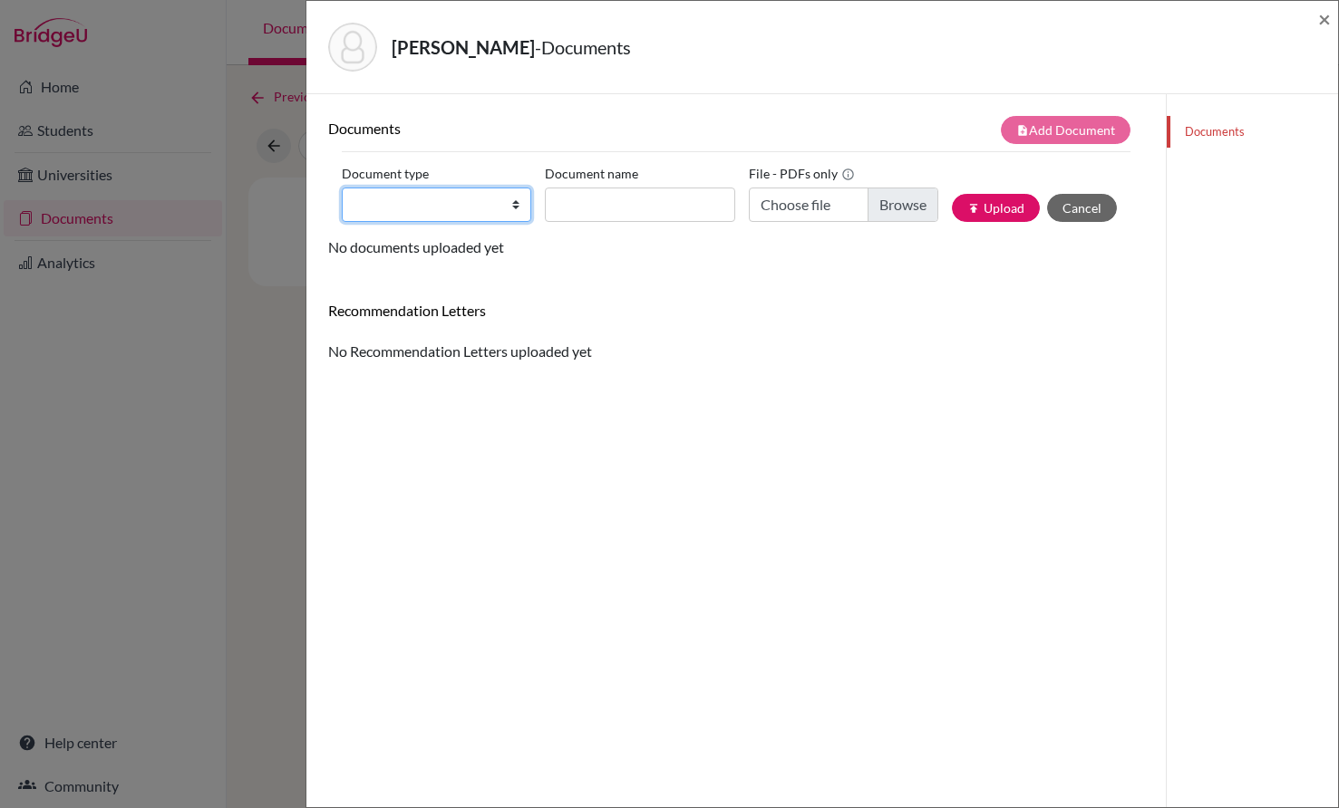
click at [469, 208] on select "Change explanation for Common App reports Counselor recommendation Internationa…" at bounding box center [436, 205] width 189 height 34
select select "5"
click at [342, 188] on select "Change explanation for Common App reports Counselor recommendation Internationa…" at bounding box center [436, 205] width 189 height 34
click at [1008, 314] on h6 "Recommendation Letters" at bounding box center [736, 310] width 816 height 17
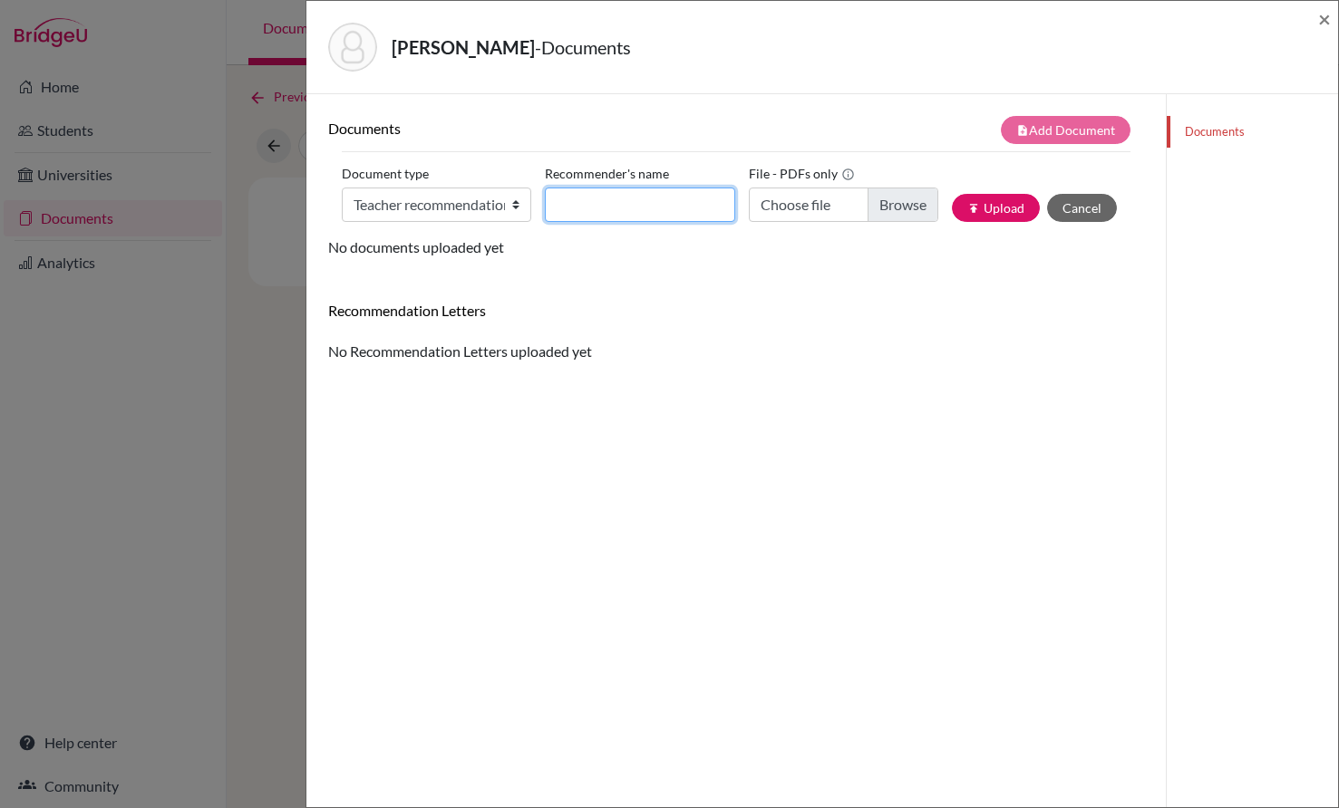
click at [608, 200] on input "Recommender's name" at bounding box center [639, 205] width 189 height 34
type input "Philip Gaydon"
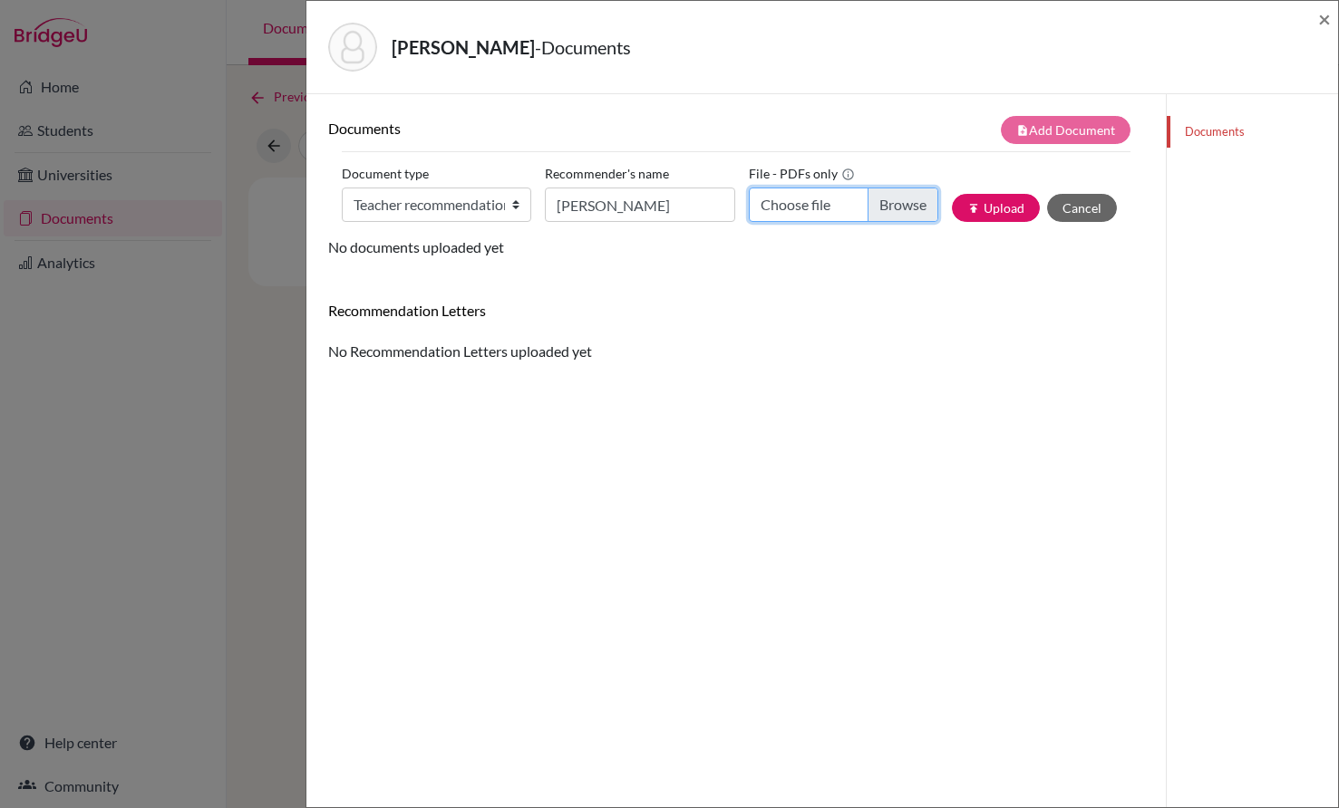
click at [892, 211] on input "Choose file" at bounding box center [843, 205] width 189 height 34
type input "C:\fakepath\Teacher Recommendation for Andy Wang.pdf"
click at [971, 208] on button "publish Upload" at bounding box center [996, 208] width 88 height 28
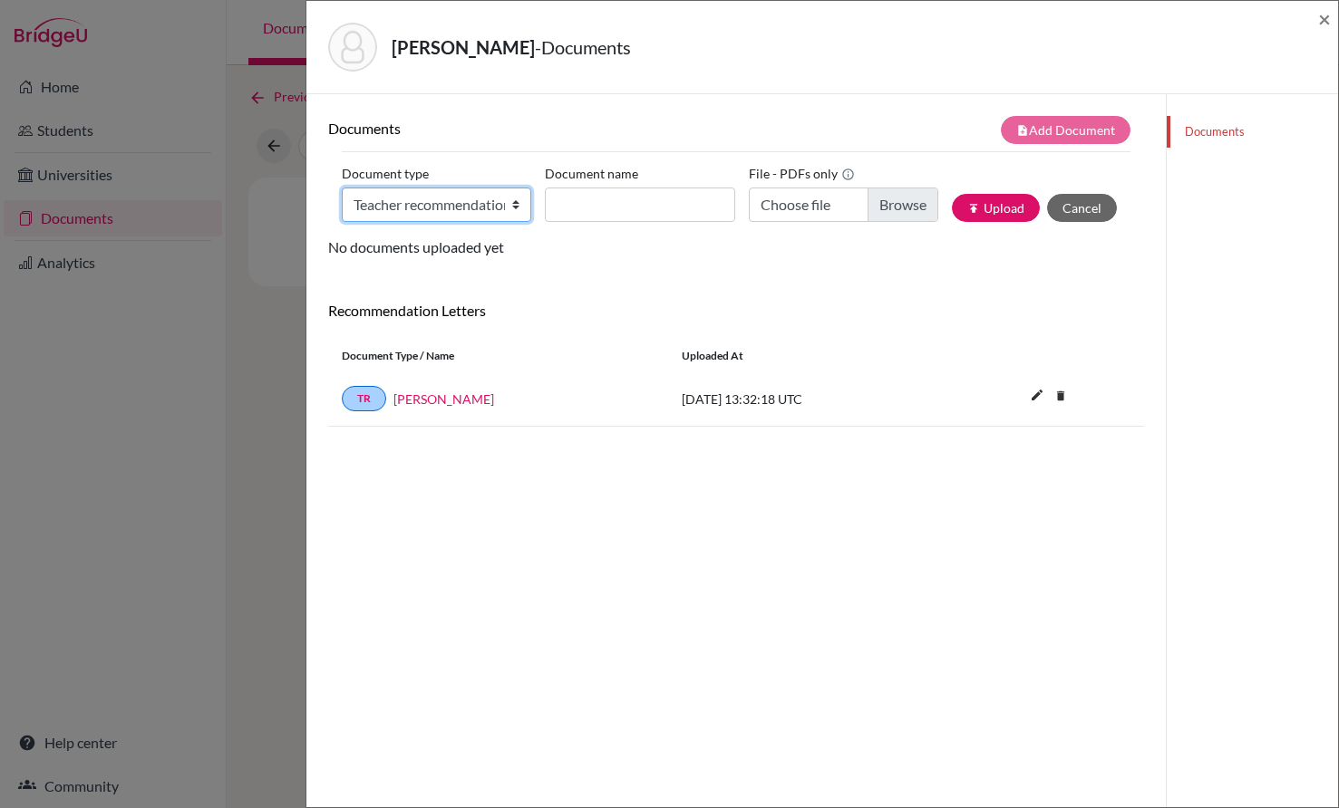
click at [513, 206] on select "Change explanation for Common App reports Counselor recommendation Internationa…" at bounding box center [436, 205] width 189 height 34
select select "5"
click at [342, 188] on select "Change explanation for Common App reports Counselor recommendation Internationa…" at bounding box center [436, 205] width 189 height 34
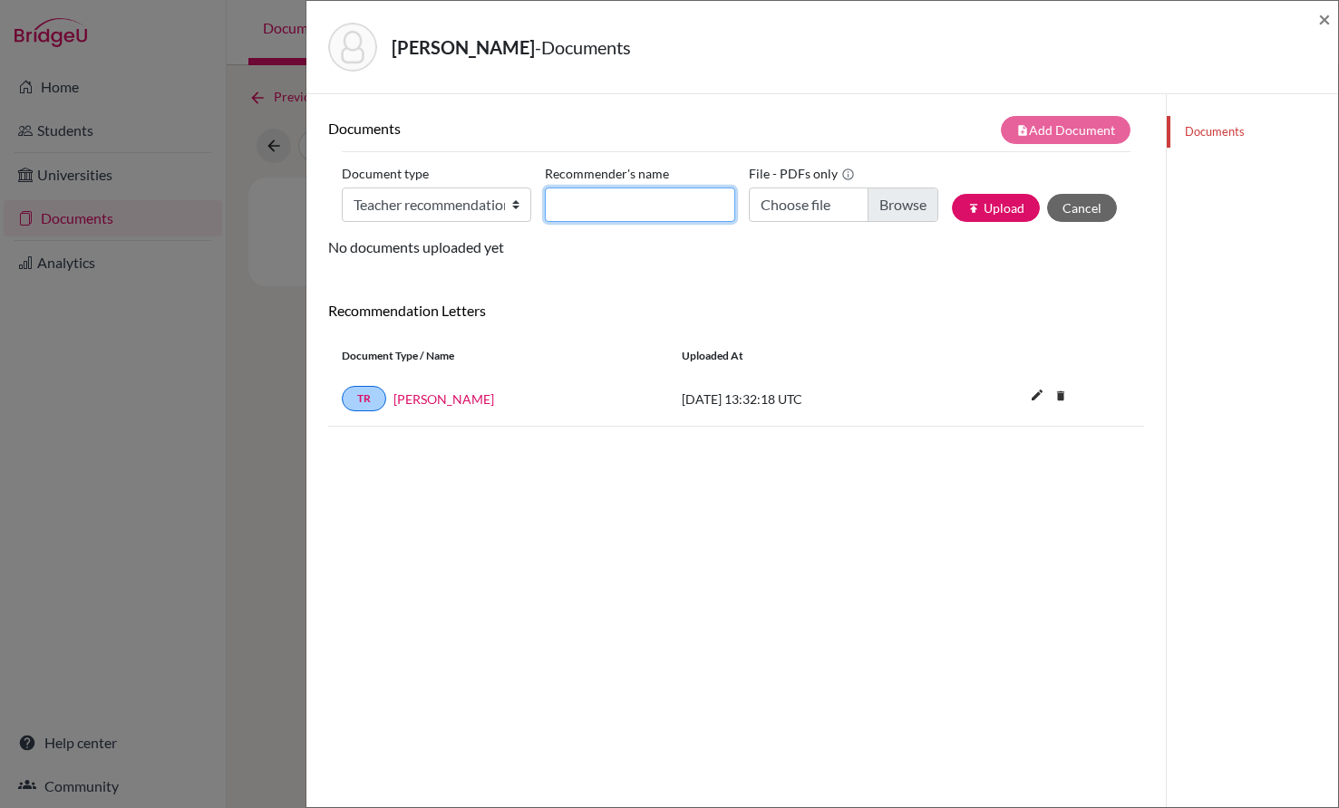
click at [670, 203] on input "Recommender's name" at bounding box center [639, 205] width 189 height 34
type input "Sonya Milanova"
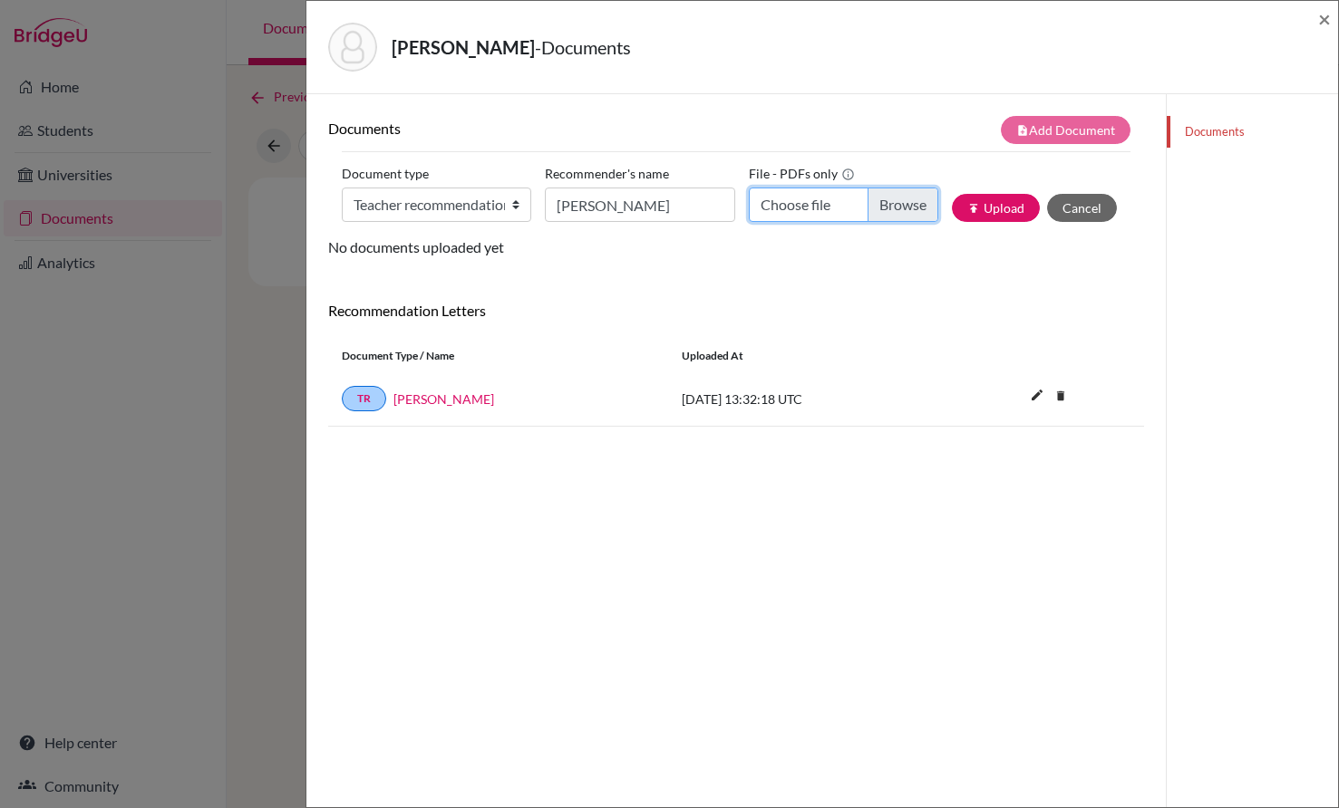
click at [886, 197] on input "Choose file" at bounding box center [843, 205] width 189 height 34
type input "C:\fakepath\Teacher Reference for Andy Wang .pdf"
click at [988, 207] on button "publish Upload" at bounding box center [996, 208] width 88 height 28
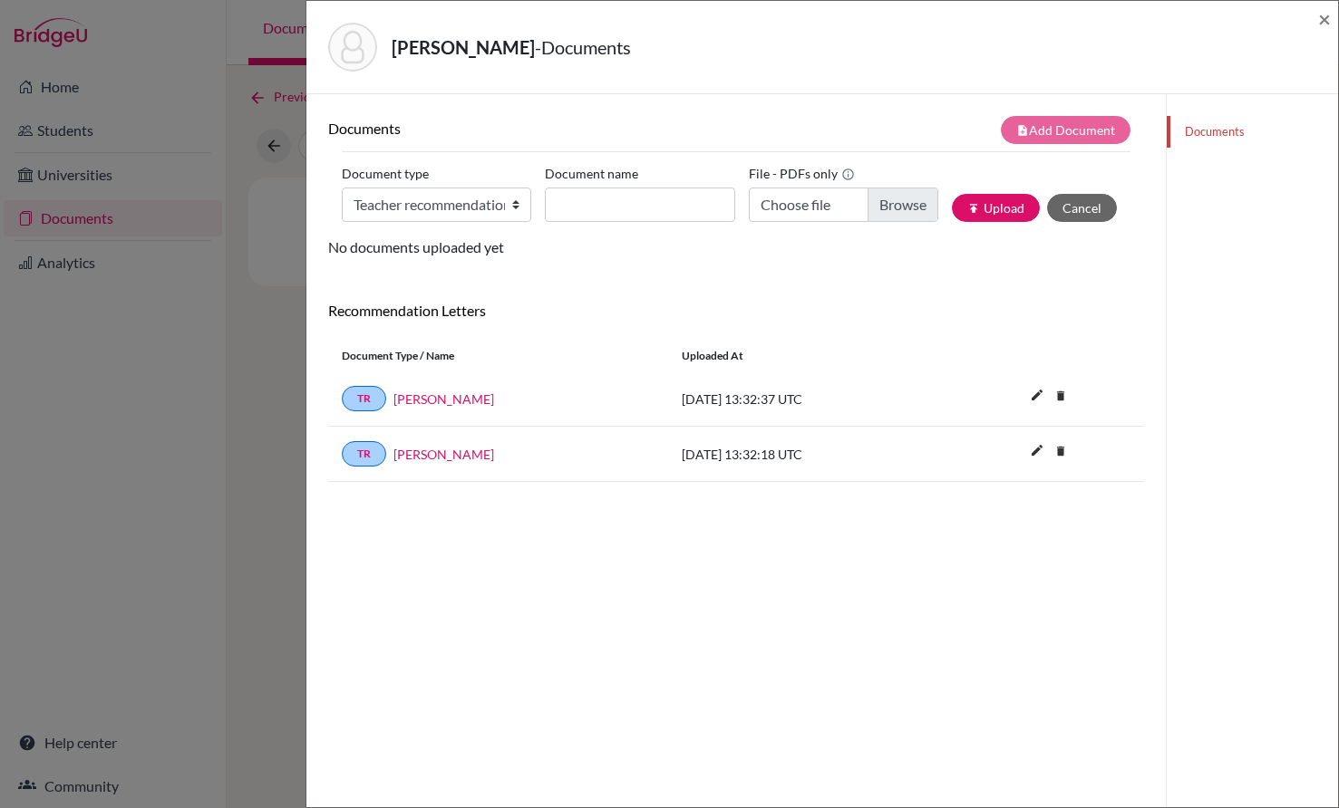
click at [1210, 131] on link "Documents" at bounding box center [1251, 132] width 171 height 32
click at [1321, 16] on span "×" at bounding box center [1324, 18] width 13 height 26
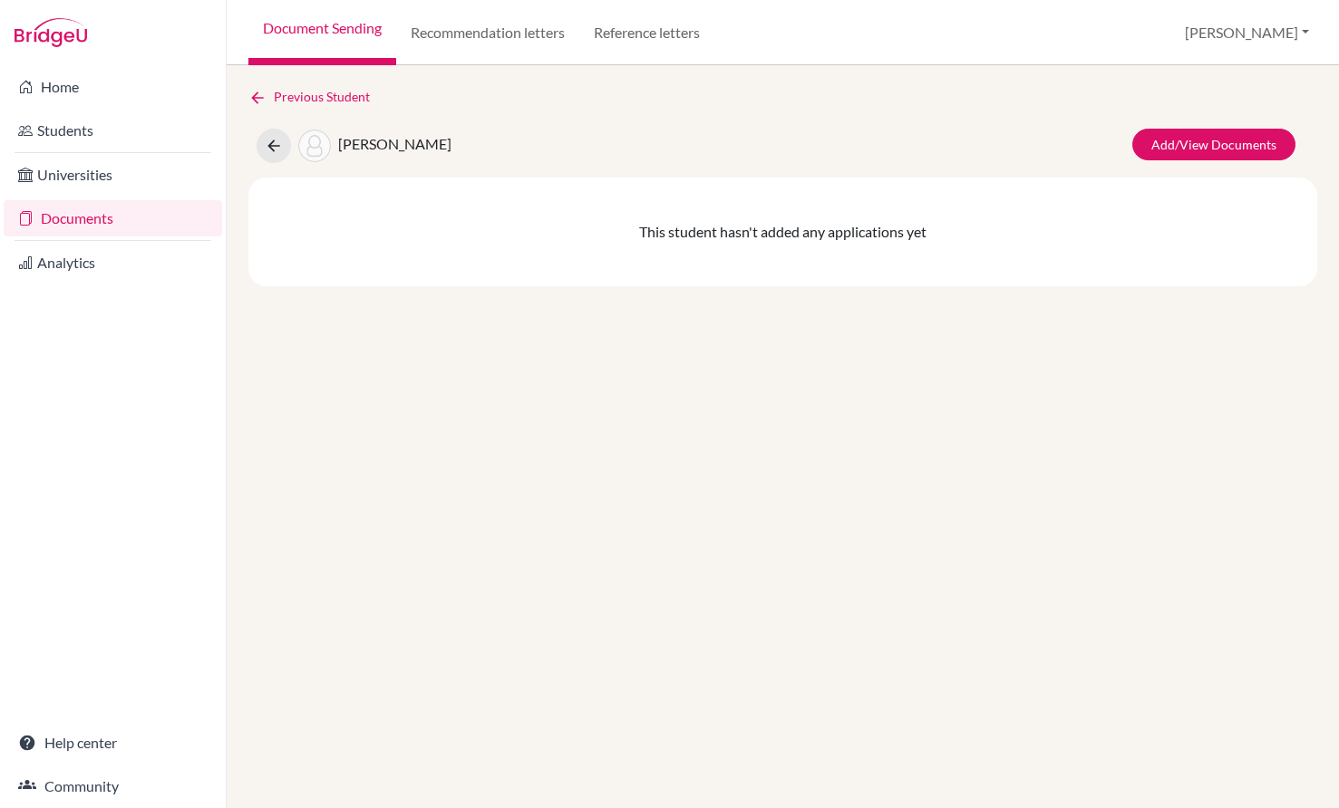
click at [871, 408] on div "Previous Student Wang, Andy Add/View Documents This student hasn't added any ap…" at bounding box center [783, 436] width 1112 height 743
click at [298, 89] on link "Previous Student" at bounding box center [316, 97] width 136 height 20
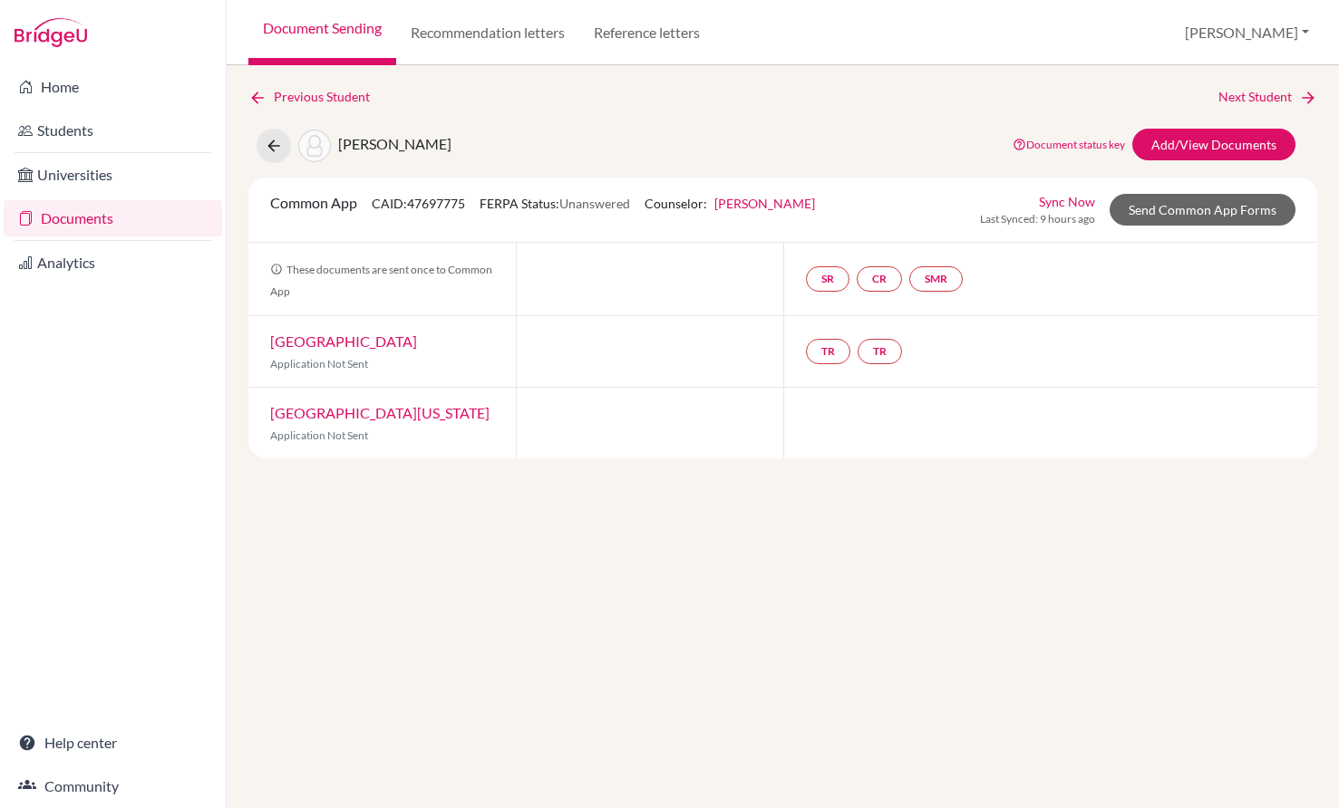
click at [314, 29] on link "Document Sending" at bounding box center [322, 32] width 148 height 65
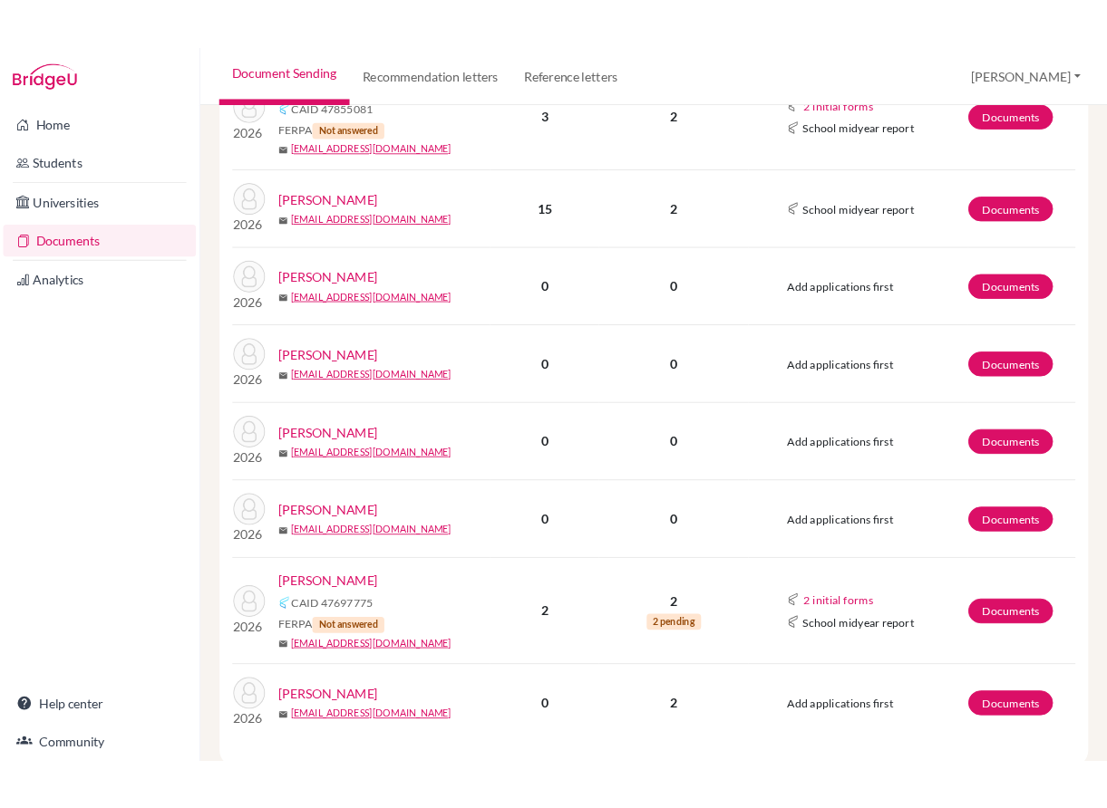
scroll to position [1025, 0]
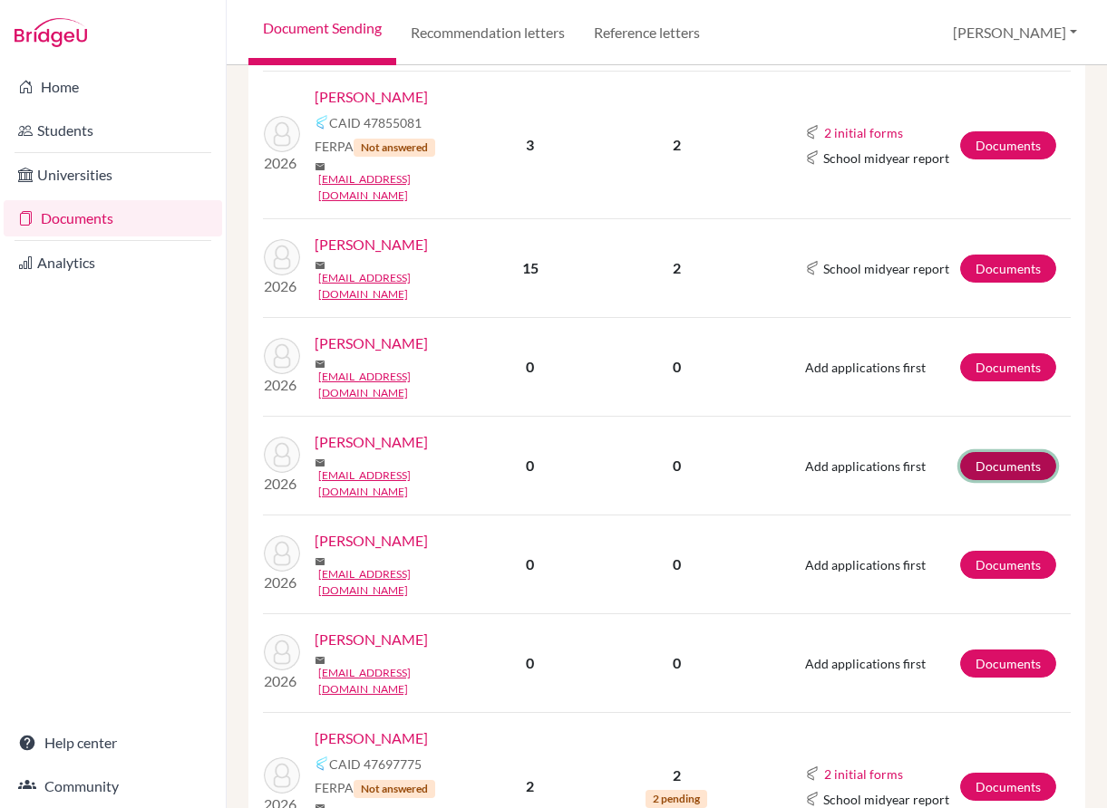
click at [1027, 452] on link "Documents" at bounding box center [1008, 466] width 96 height 28
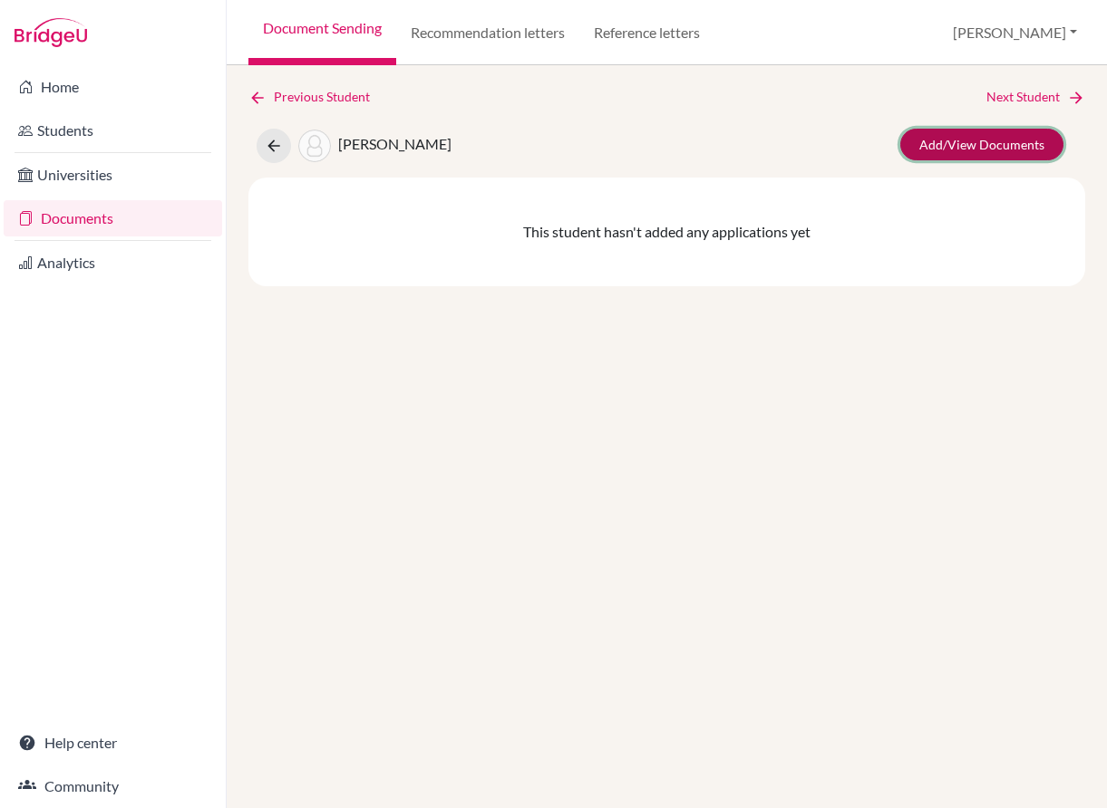
click at [1002, 143] on link "Add/View Documents" at bounding box center [981, 145] width 163 height 32
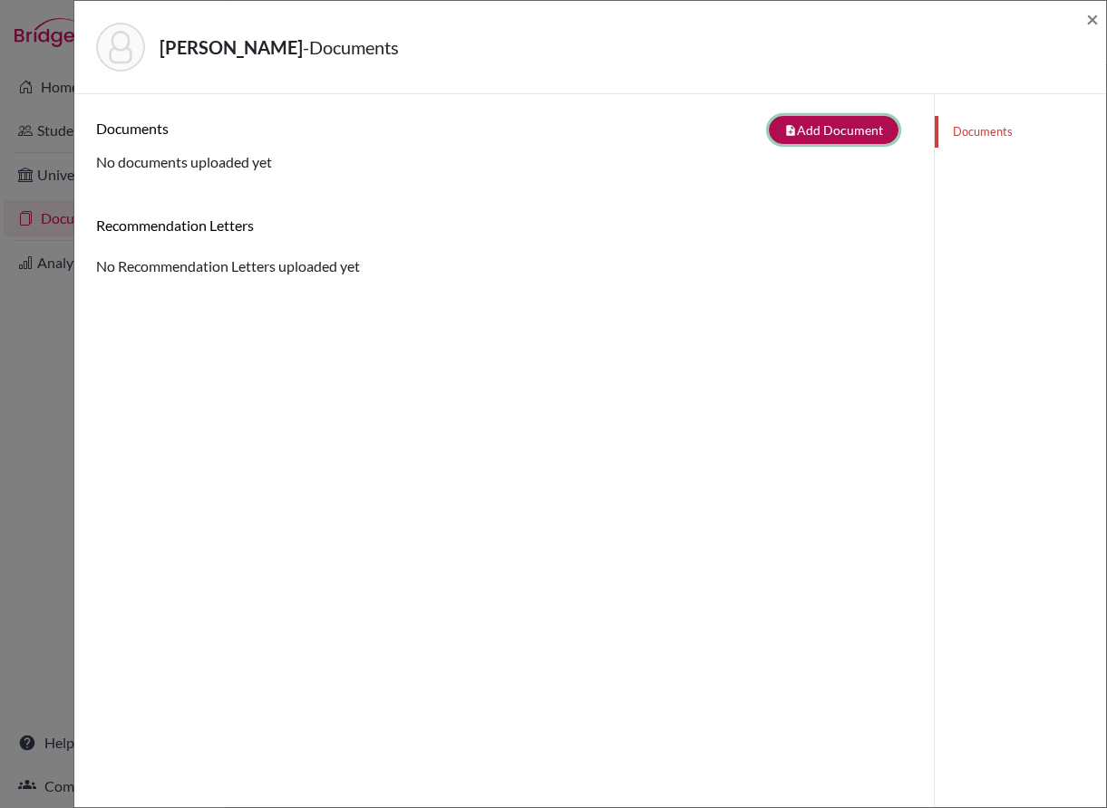
click at [784, 125] on icon "note_add" at bounding box center [790, 130] width 13 height 13
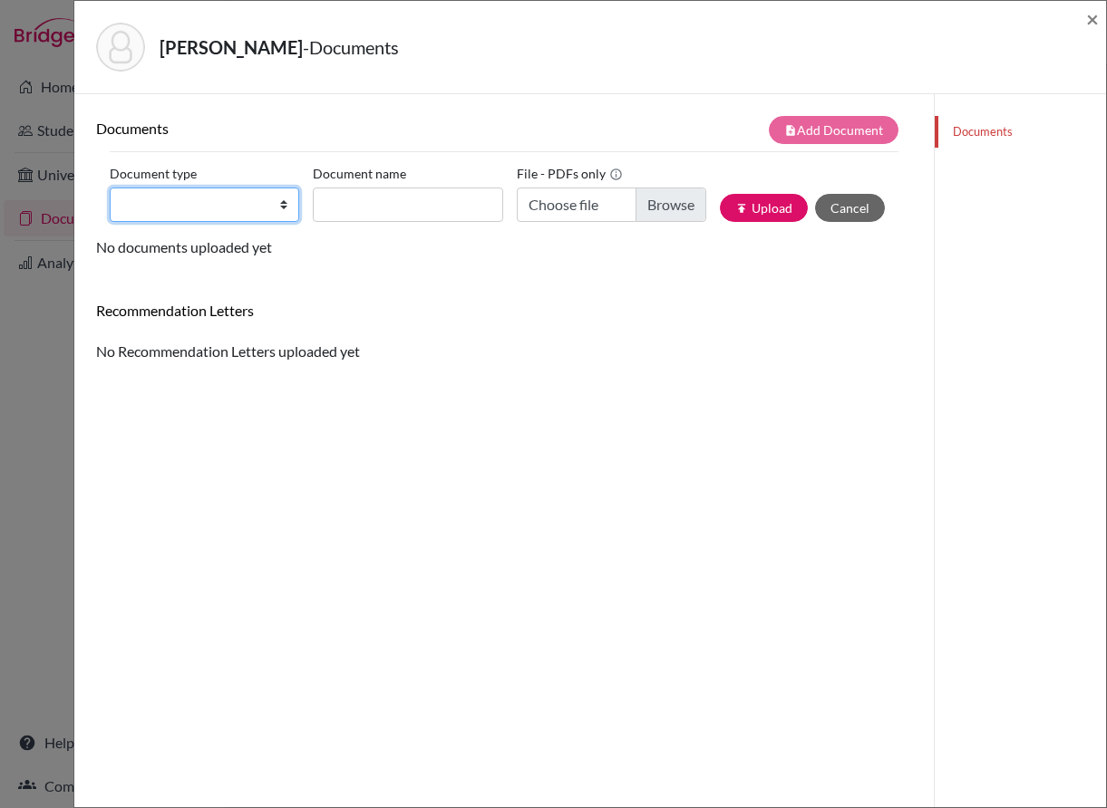
click at [250, 201] on select "Change explanation for Common App reports Counselor recommendation Internationa…" at bounding box center [204, 205] width 189 height 34
select select "5"
click at [110, 188] on select "Change explanation for Common App reports Counselor recommendation Internationa…" at bounding box center [204, 205] width 189 height 34
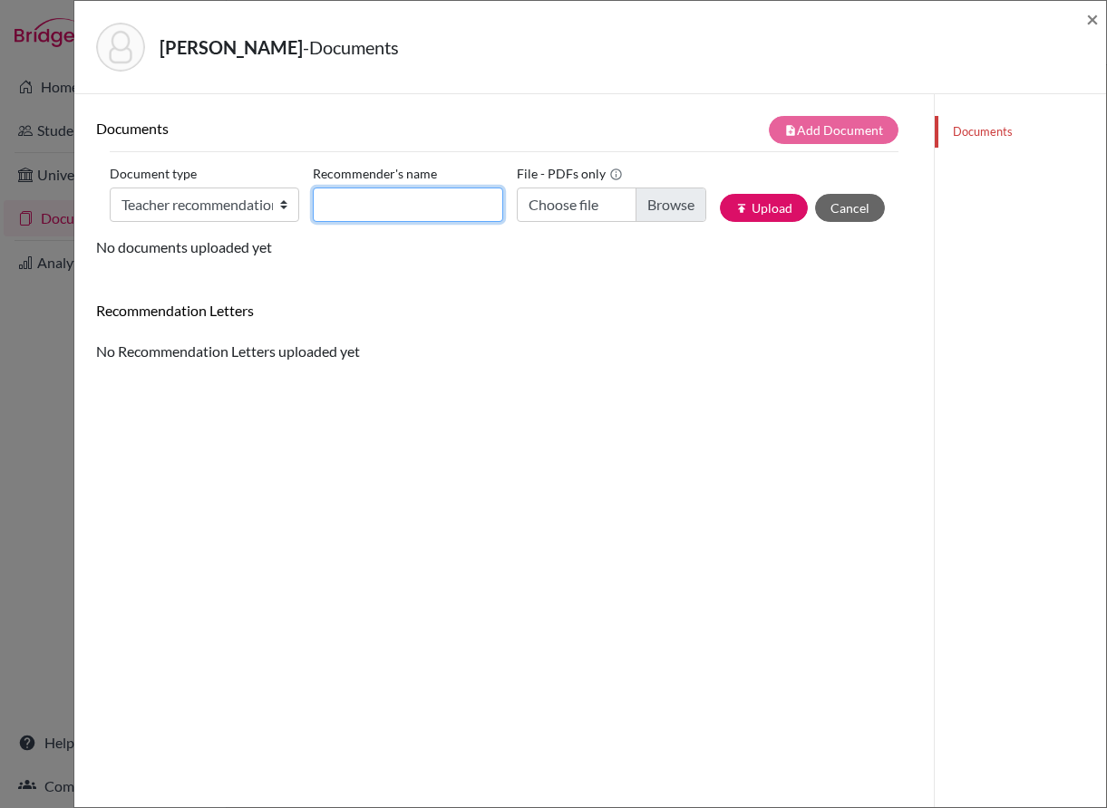
click at [372, 193] on input "Recommender's name" at bounding box center [407, 205] width 189 height 34
click at [528, 154] on form "Document type Change explanation for Common App reports Counselor recommendatio…" at bounding box center [504, 193] width 789 height 85
click at [435, 201] on input "Recommender's name" at bounding box center [407, 205] width 189 height 34
type input "Richard Baxter"
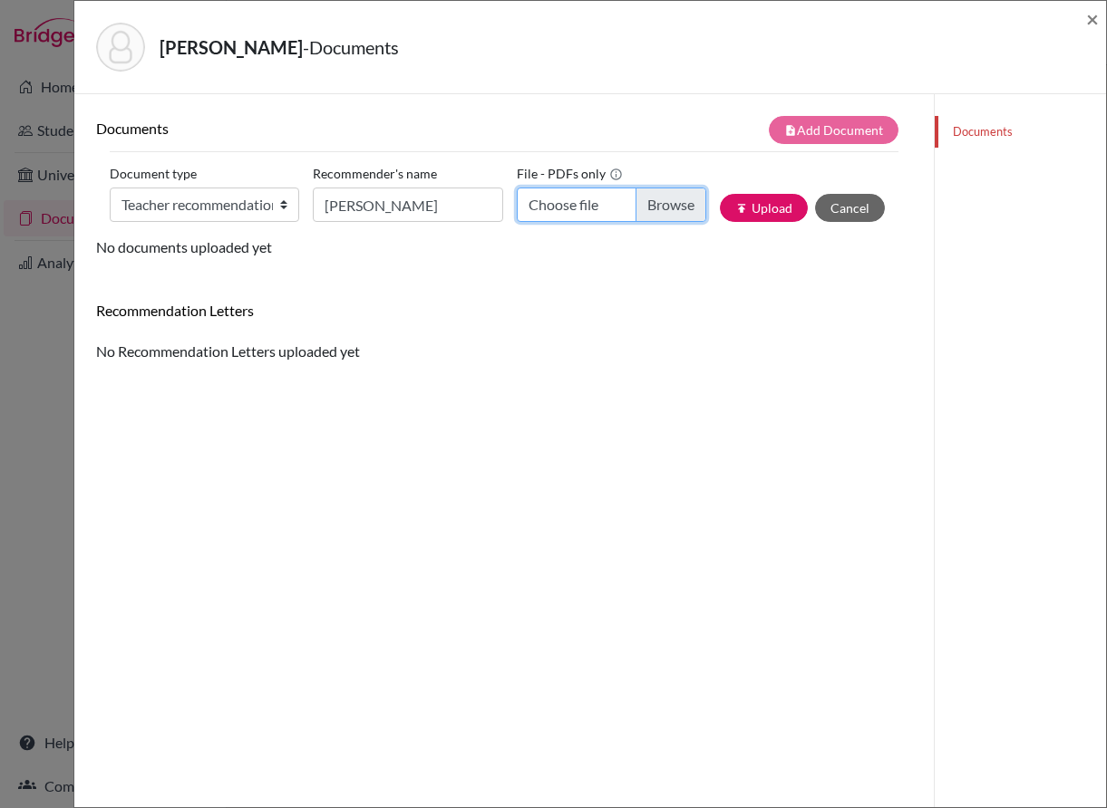
click at [638, 200] on input "Choose file" at bounding box center [611, 205] width 189 height 34
type input "C:\fakepath\Felix Kirchner TLoR Baxter.pdf"
click at [735, 208] on icon "publish" at bounding box center [741, 208] width 13 height 13
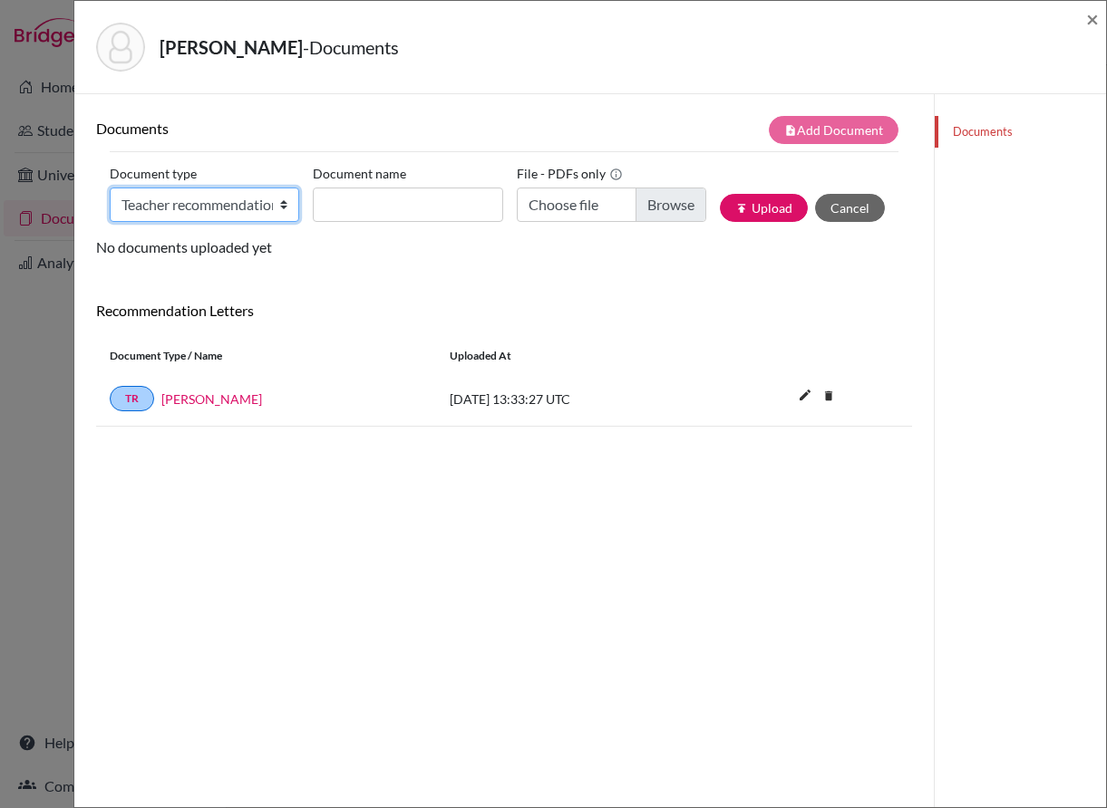
click at [262, 202] on select "Change explanation for Common App reports Counselor recommendation Internationa…" at bounding box center [204, 205] width 189 height 34
select select "5"
click at [110, 188] on select "Change explanation for Common App reports Counselor recommendation Internationa…" at bounding box center [204, 205] width 189 height 34
click at [353, 203] on input "Recommender's name" at bounding box center [407, 205] width 189 height 34
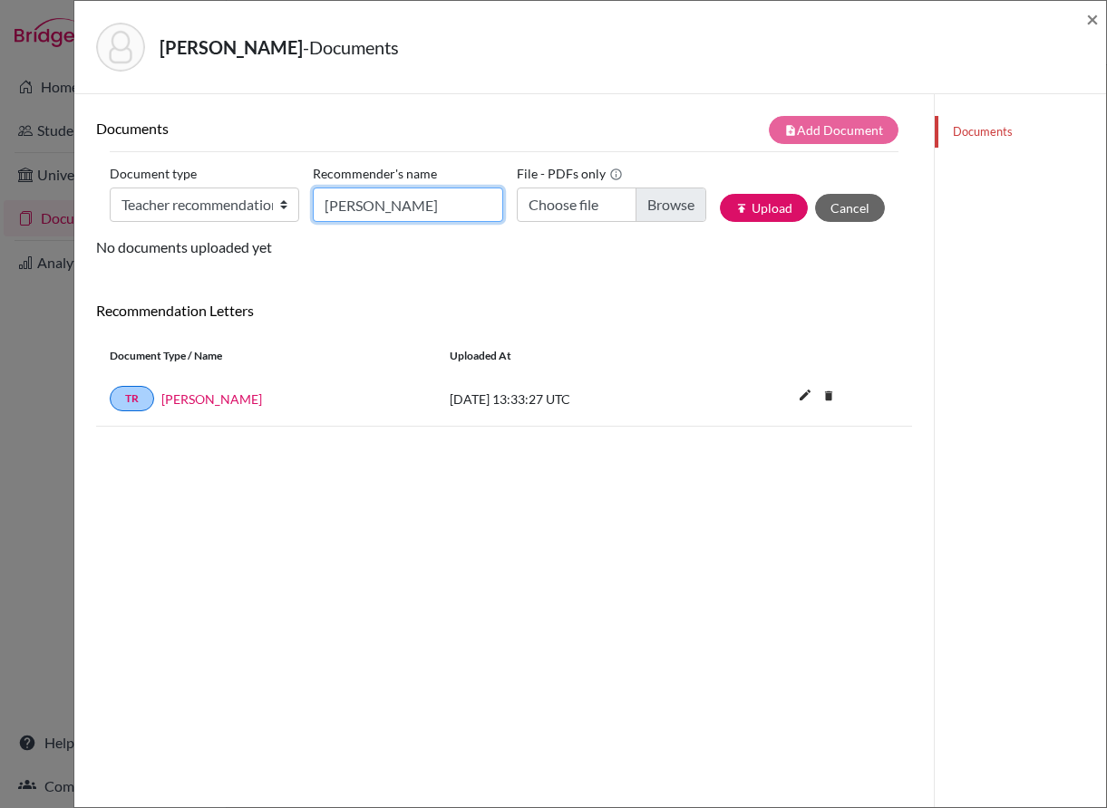
type input "Daragh Fagan"
click at [659, 208] on input "Choose file" at bounding box center [611, 205] width 189 height 34
type input "C:\fakepath\US academic reference - Felix Kirchner Oct 2025.pdf"
click at [749, 210] on button "publish Upload" at bounding box center [764, 208] width 88 height 28
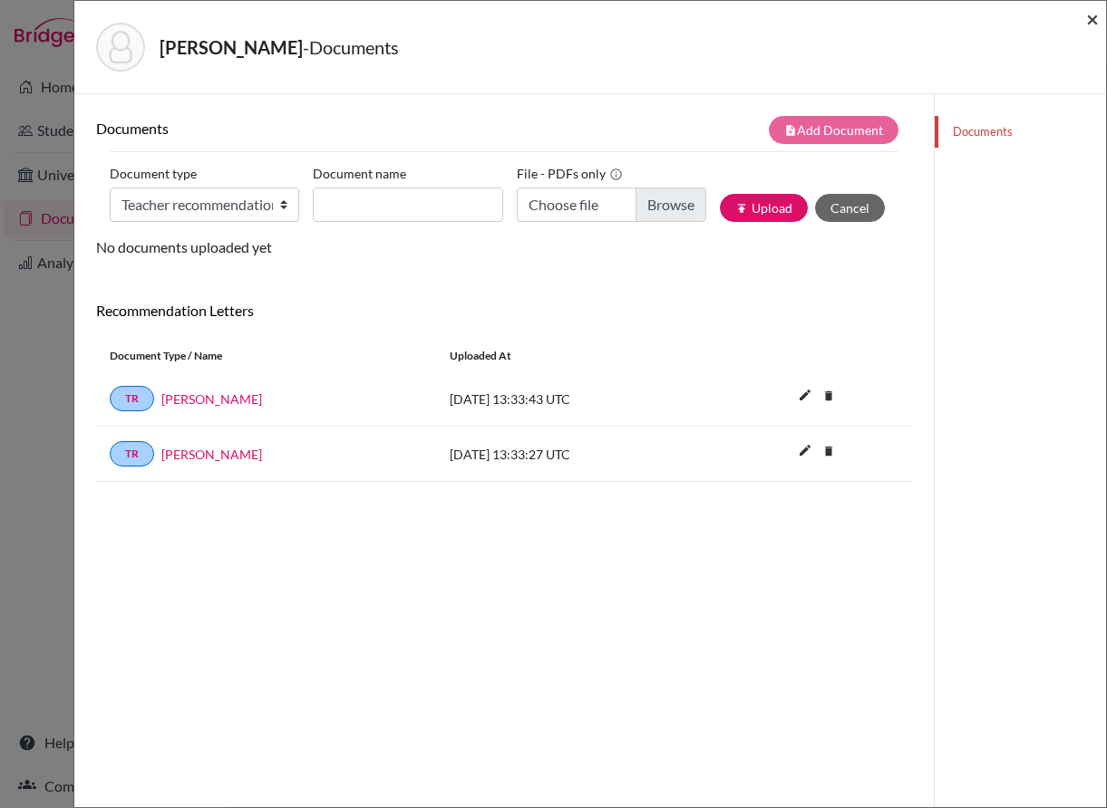
click at [1098, 16] on span "×" at bounding box center [1092, 18] width 13 height 26
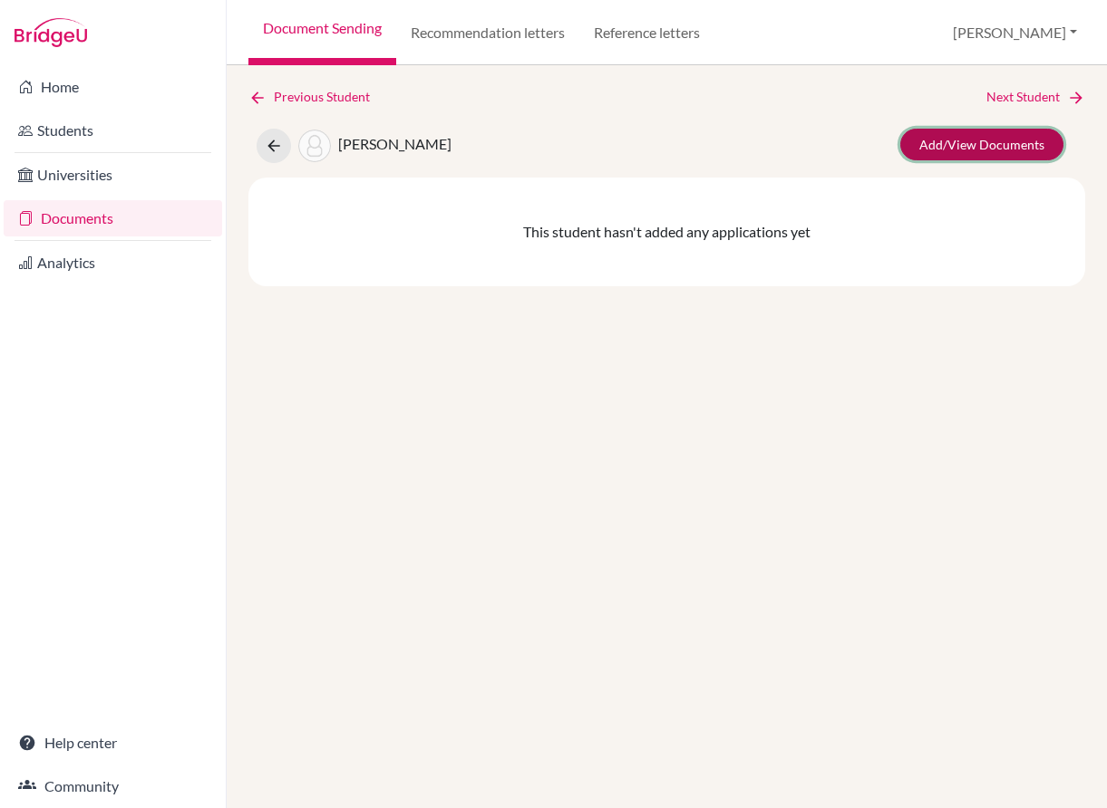
click at [929, 131] on link "Add/View Documents" at bounding box center [981, 145] width 163 height 32
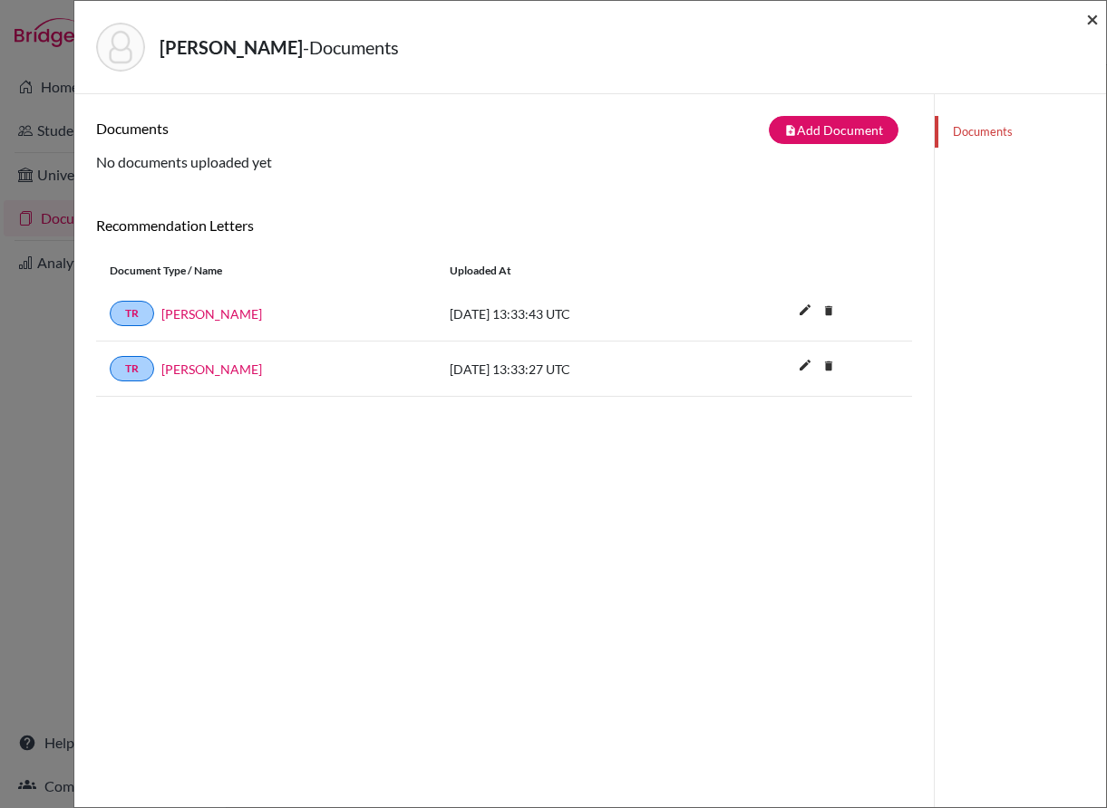
click at [1089, 15] on span "×" at bounding box center [1092, 18] width 13 height 26
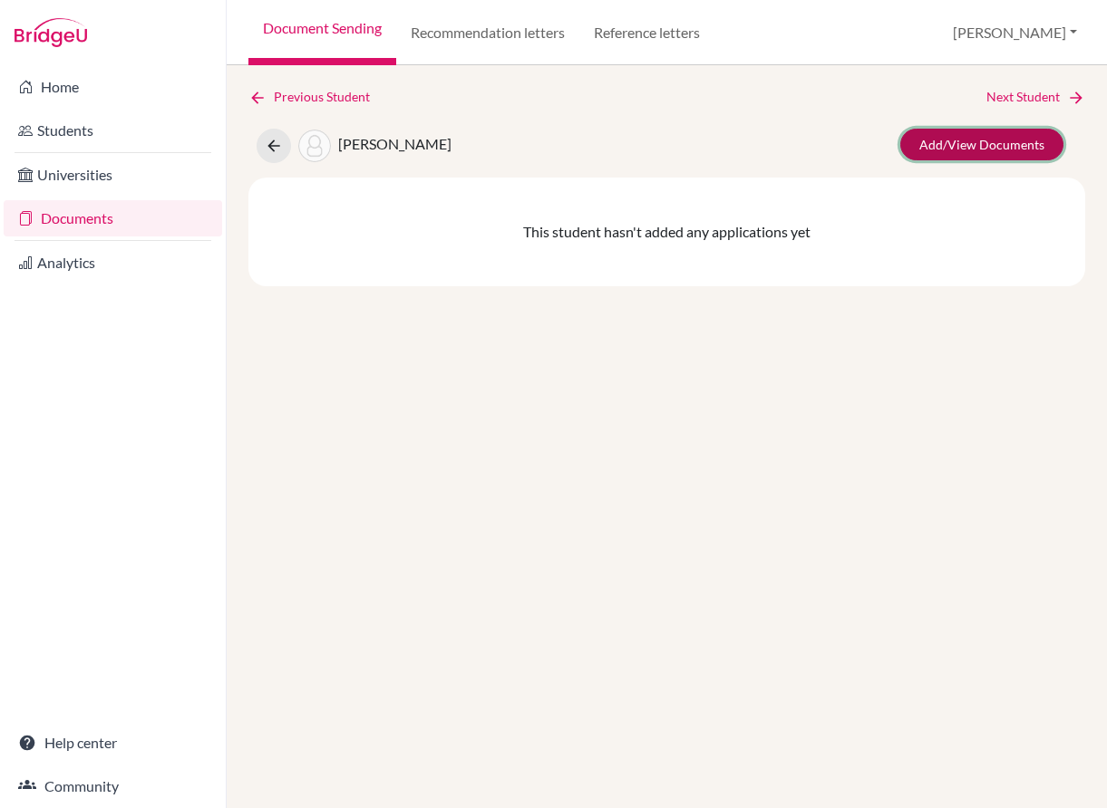
click at [926, 157] on link "Add/View Documents" at bounding box center [981, 145] width 163 height 32
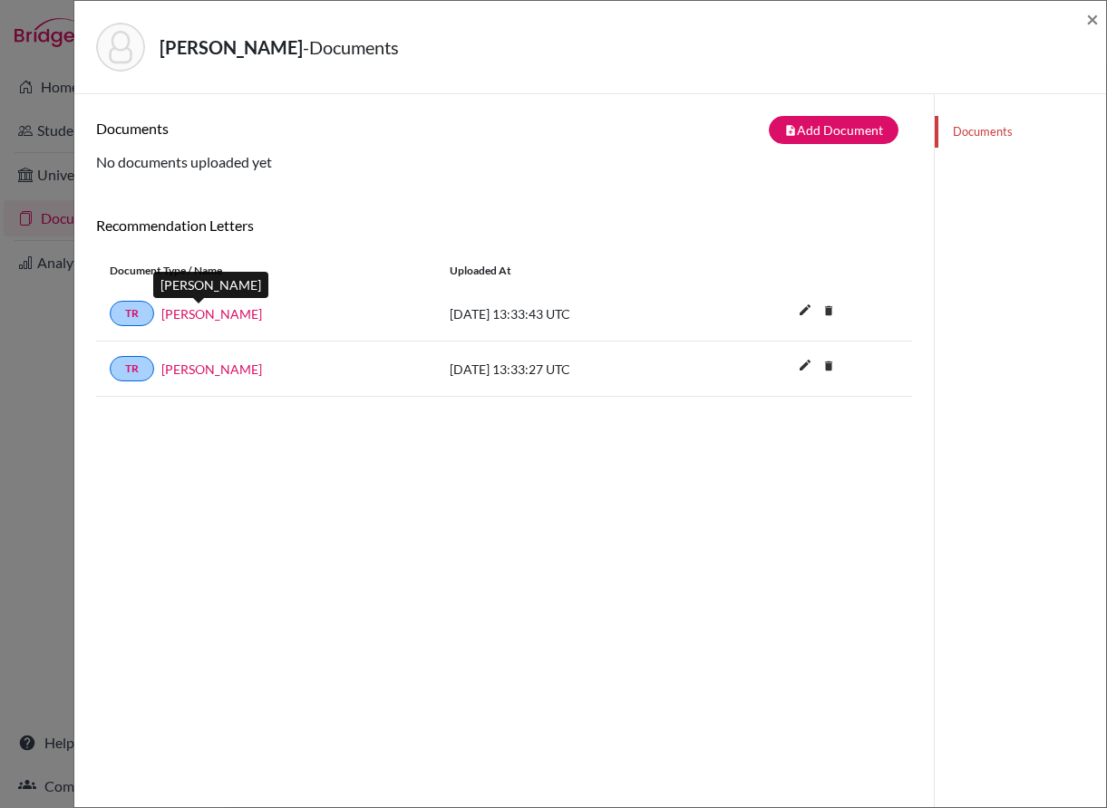
click at [221, 321] on link "Daragh Fagan" at bounding box center [211, 314] width 101 height 19
click at [1094, 15] on span "×" at bounding box center [1092, 18] width 13 height 26
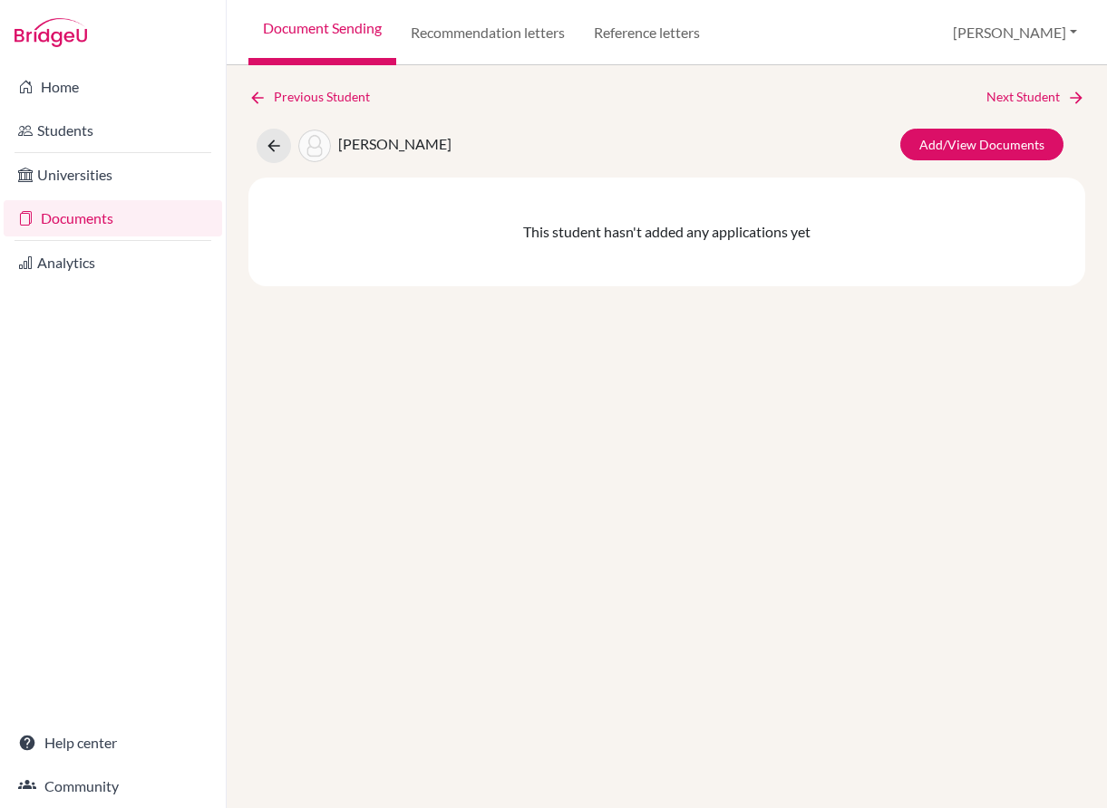
click at [584, 149] on div "Kirchner, Felix Add/View Documents" at bounding box center [667, 146] width 864 height 34
click at [504, 424] on div "Previous Student Next Student Kirchner, Felix Add/View Documents This student h…" at bounding box center [667, 436] width 880 height 743
click at [327, 42] on link "Document Sending" at bounding box center [322, 32] width 148 height 65
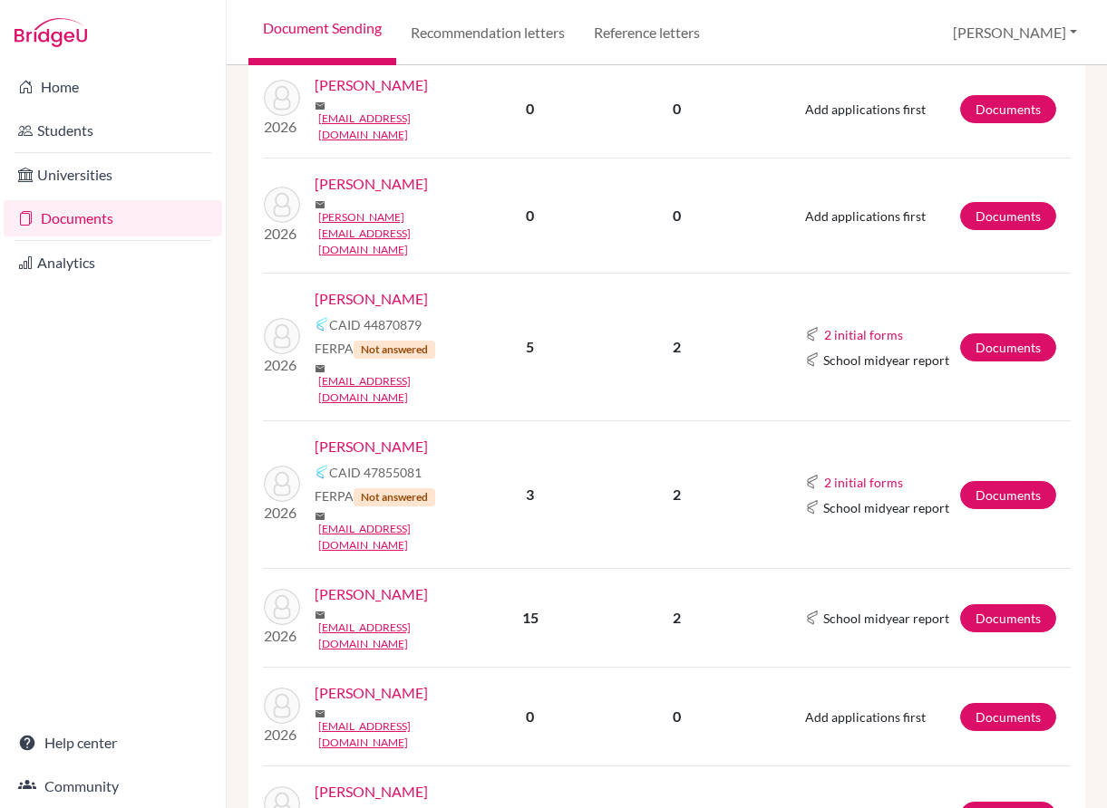
scroll to position [816, 0]
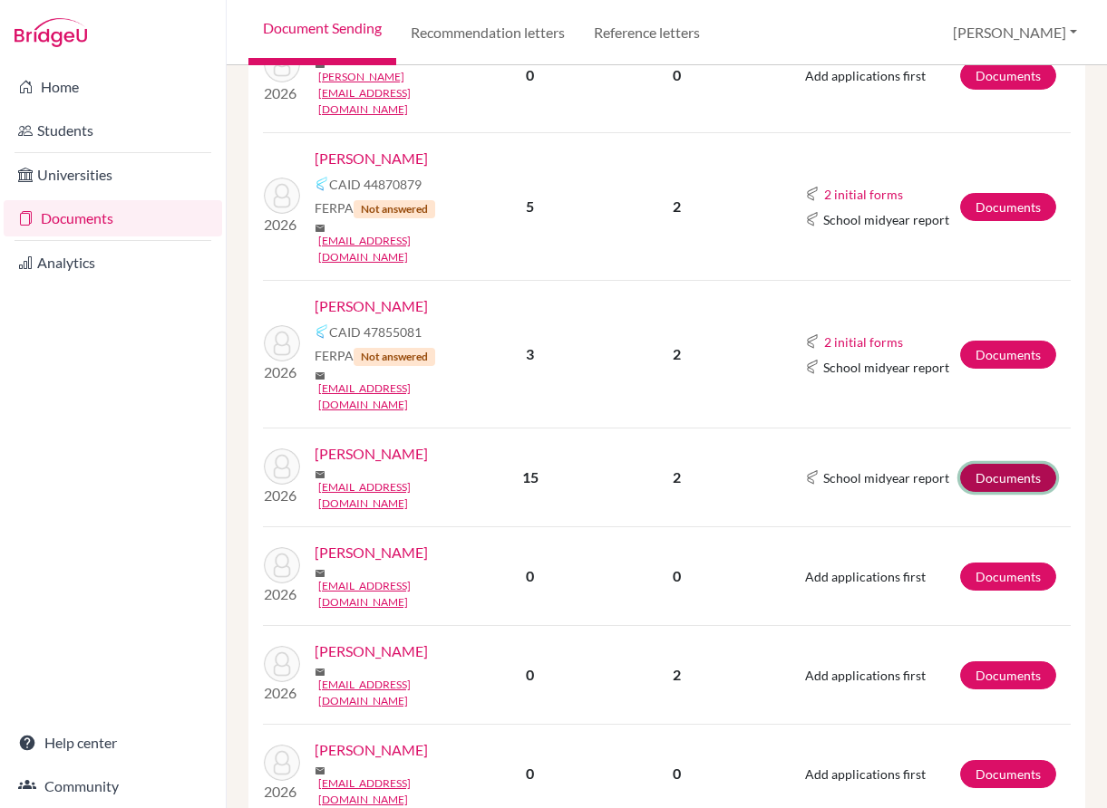
click at [997, 464] on link "Documents" at bounding box center [1008, 478] width 96 height 28
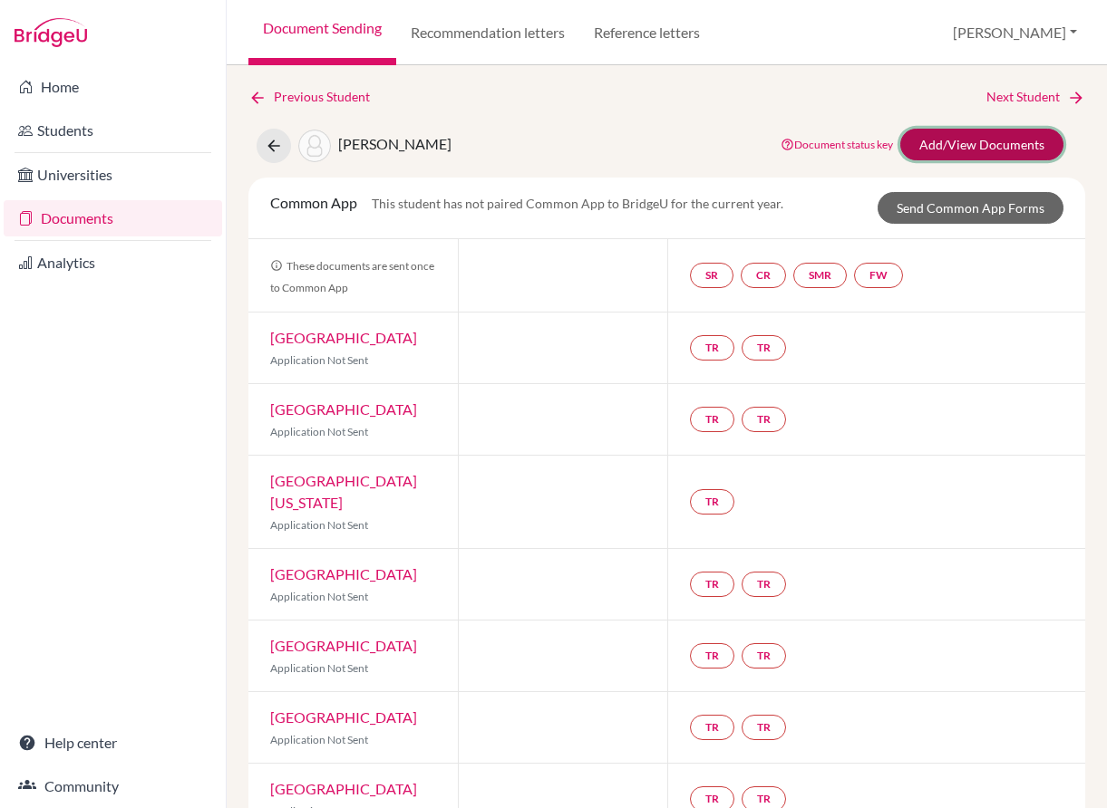
click at [973, 151] on link "Add/View Documents" at bounding box center [981, 145] width 163 height 32
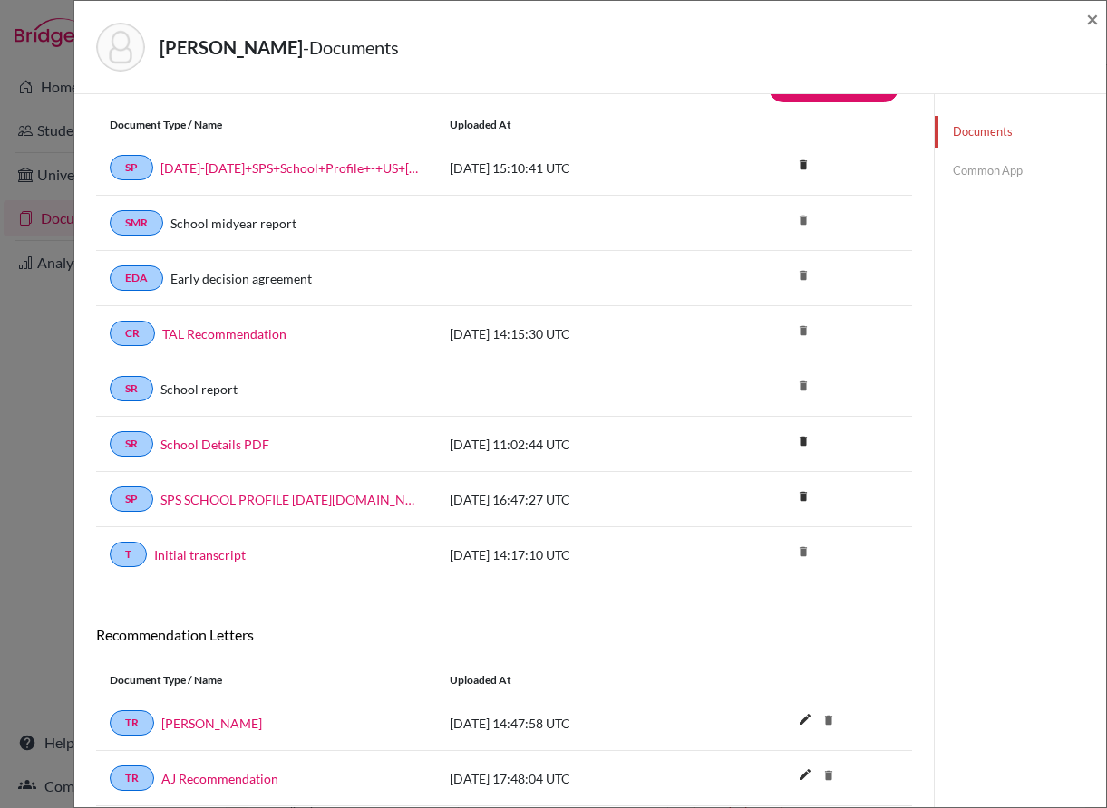
scroll to position [106, 0]
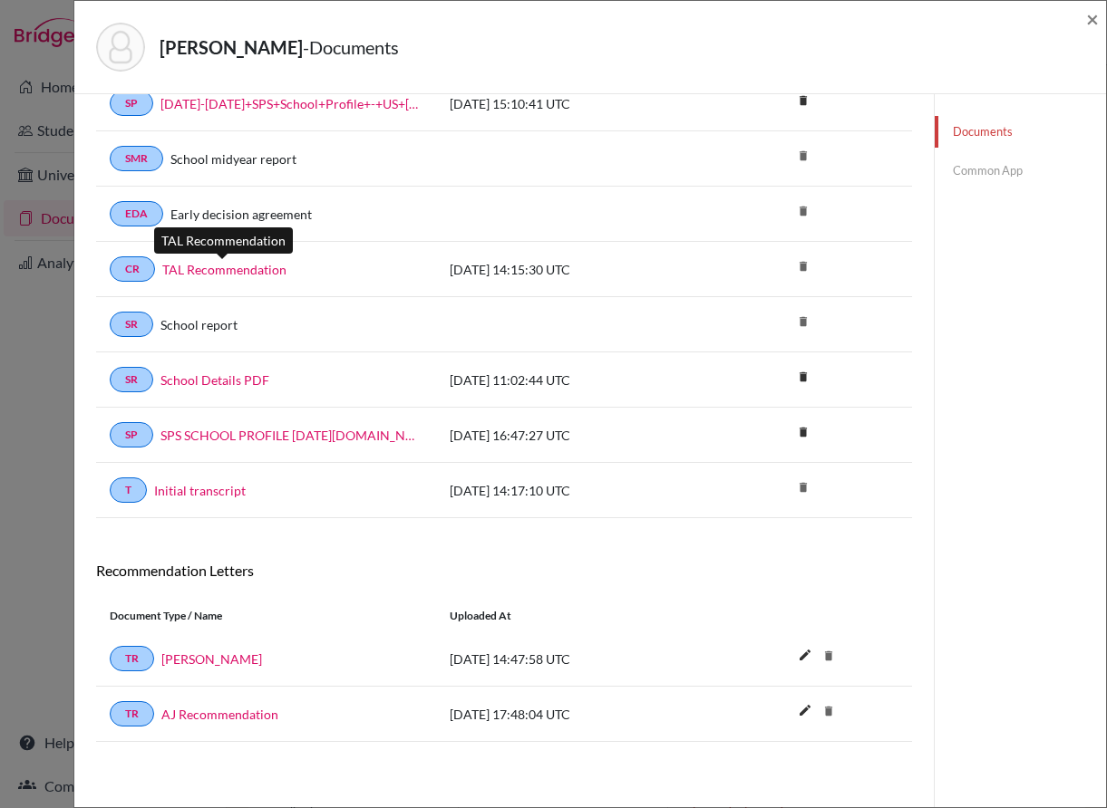
click at [209, 273] on link "TAL Recommendation" at bounding box center [224, 269] width 124 height 19
click at [230, 658] on link "[PERSON_NAME]" at bounding box center [211, 659] width 101 height 19
click at [199, 713] on link "AJ Recommendation" at bounding box center [219, 714] width 117 height 19
click at [1094, 18] on span "×" at bounding box center [1092, 18] width 13 height 26
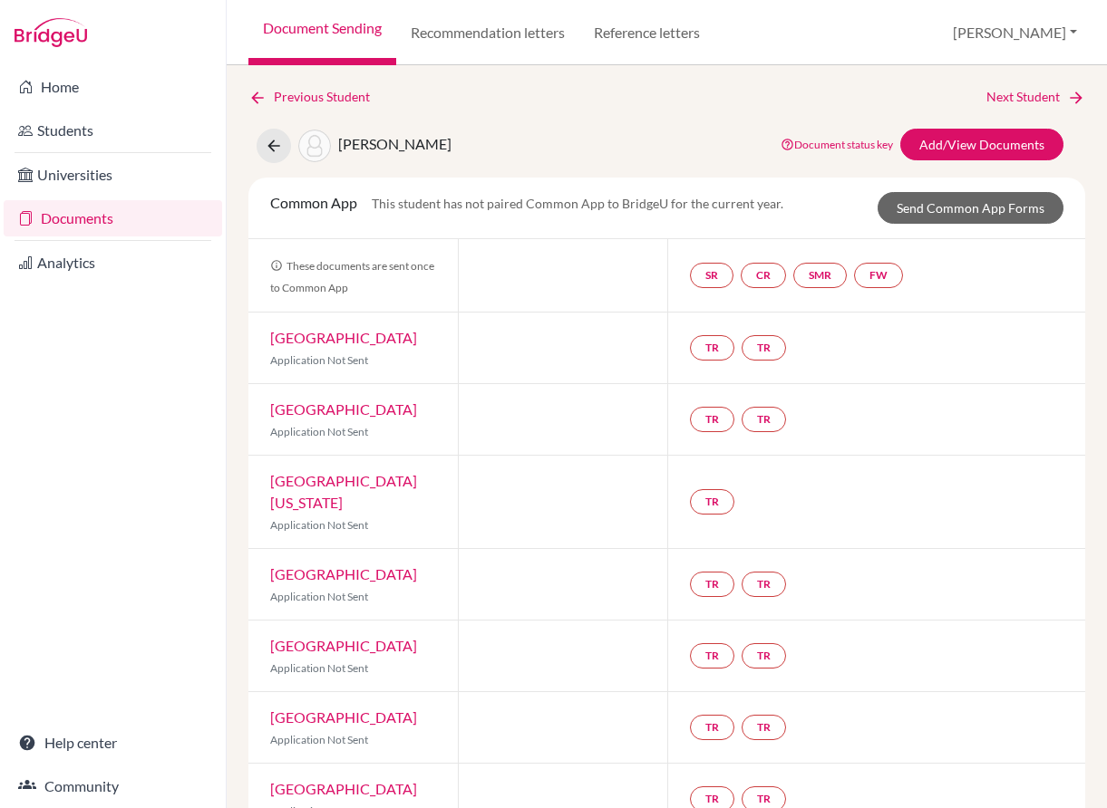
click at [487, 86] on div "Previous Student Next Student Hunt, Kyle Document status key TR Requirement. Do…" at bounding box center [667, 436] width 880 height 743
click at [333, 30] on link "Document Sending" at bounding box center [322, 32] width 148 height 65
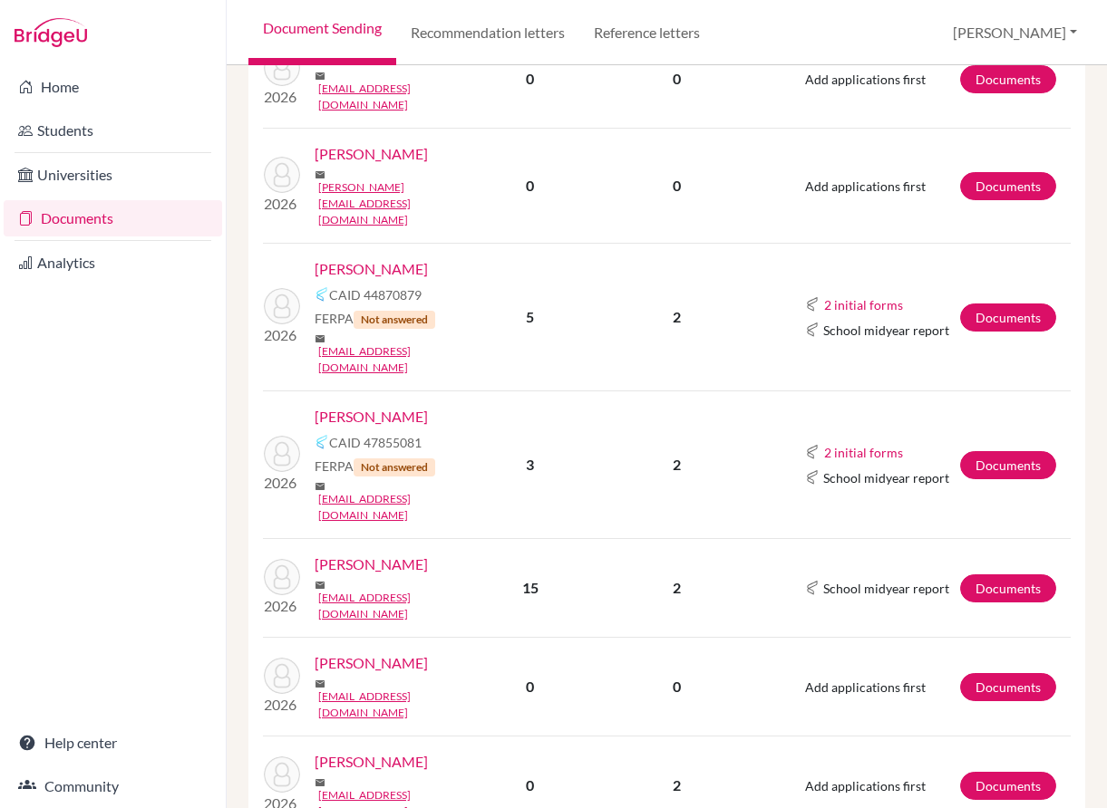
scroll to position [673, 0]
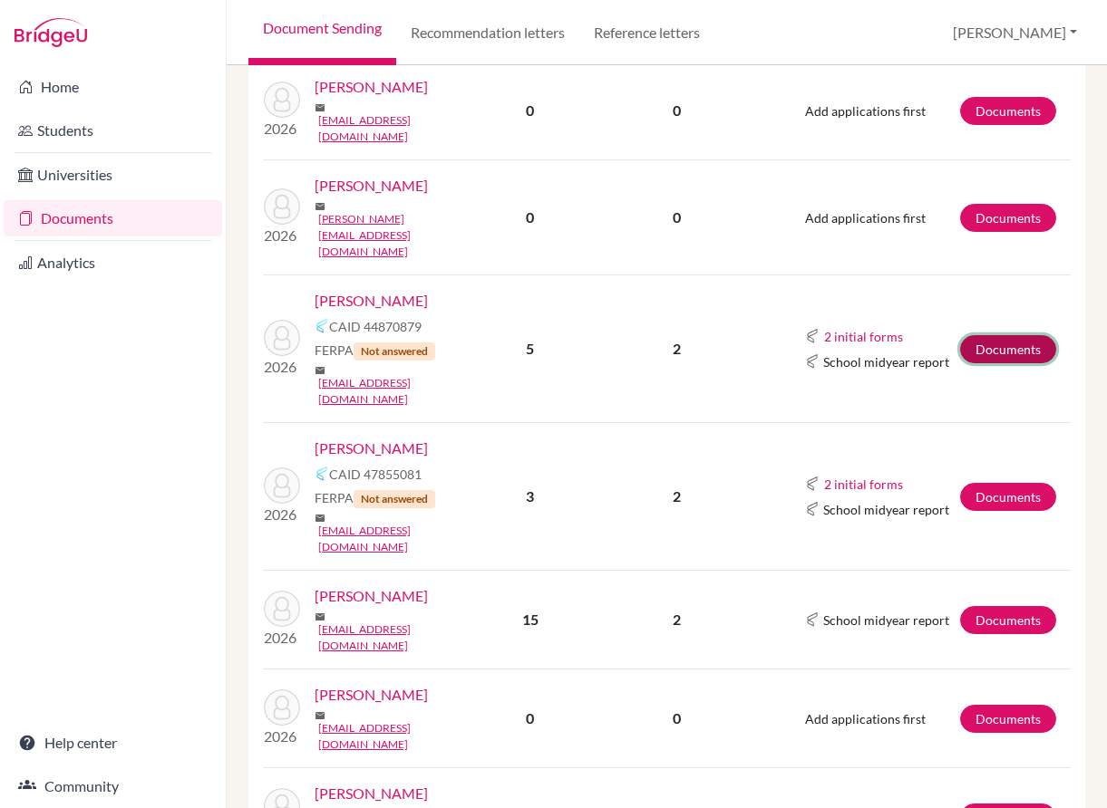
click at [976, 335] on link "Documents" at bounding box center [1008, 349] width 96 height 28
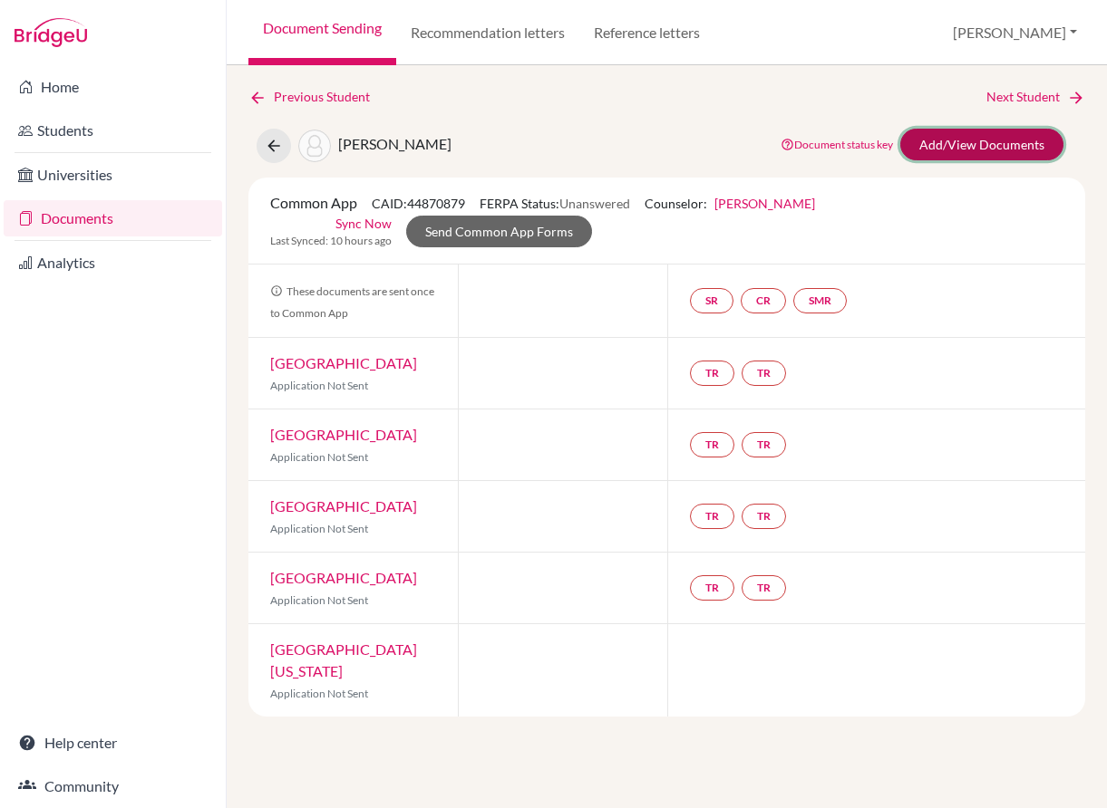
click at [937, 151] on link "Add/View Documents" at bounding box center [981, 145] width 163 height 32
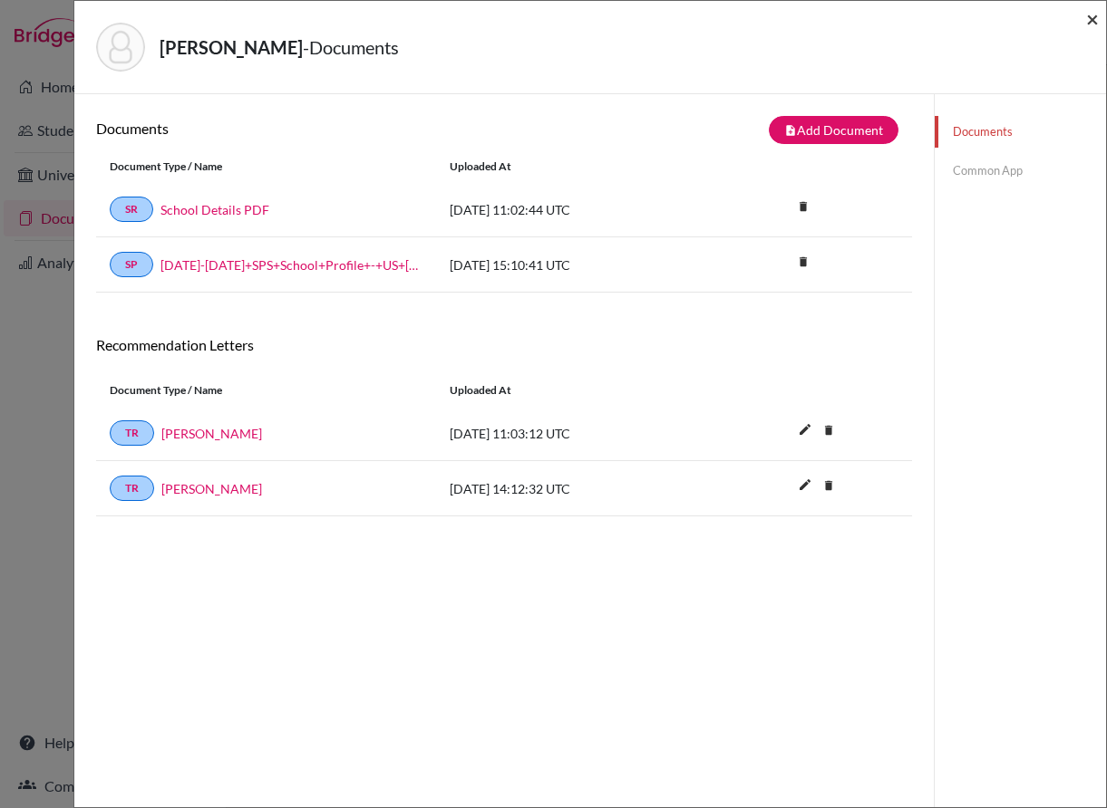
click at [1090, 17] on span "×" at bounding box center [1092, 18] width 13 height 26
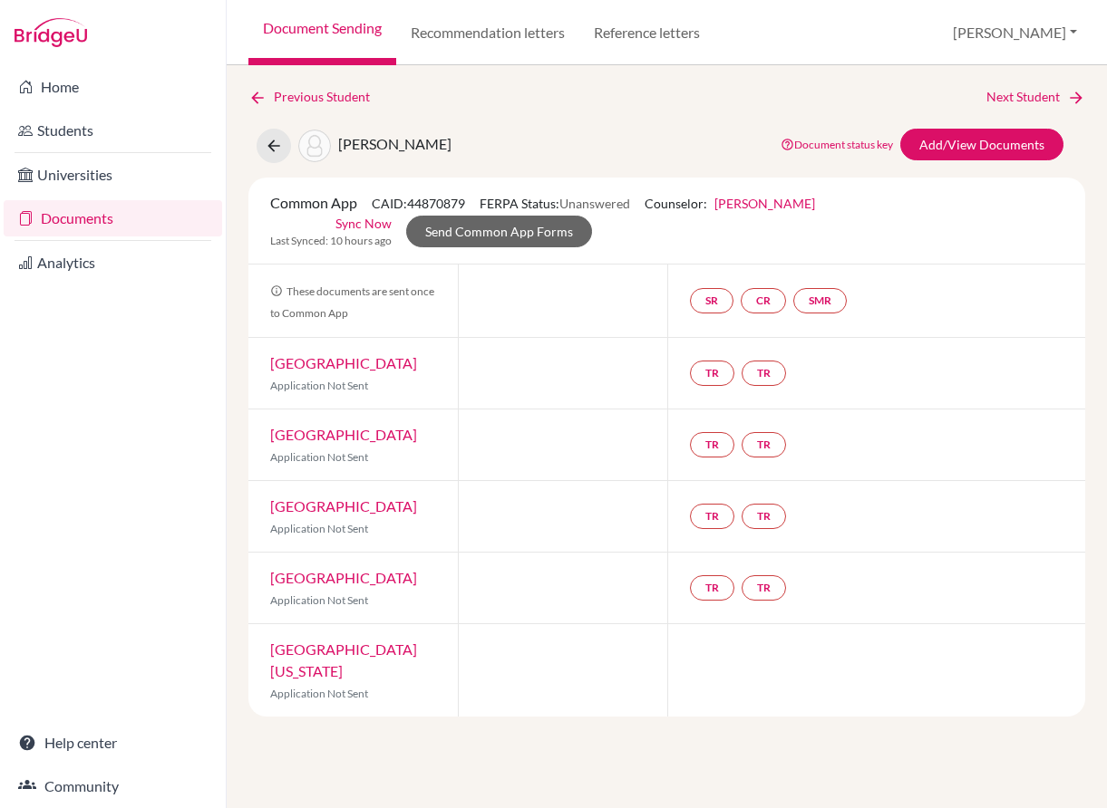
click at [335, 23] on link "Document Sending" at bounding box center [322, 32] width 148 height 65
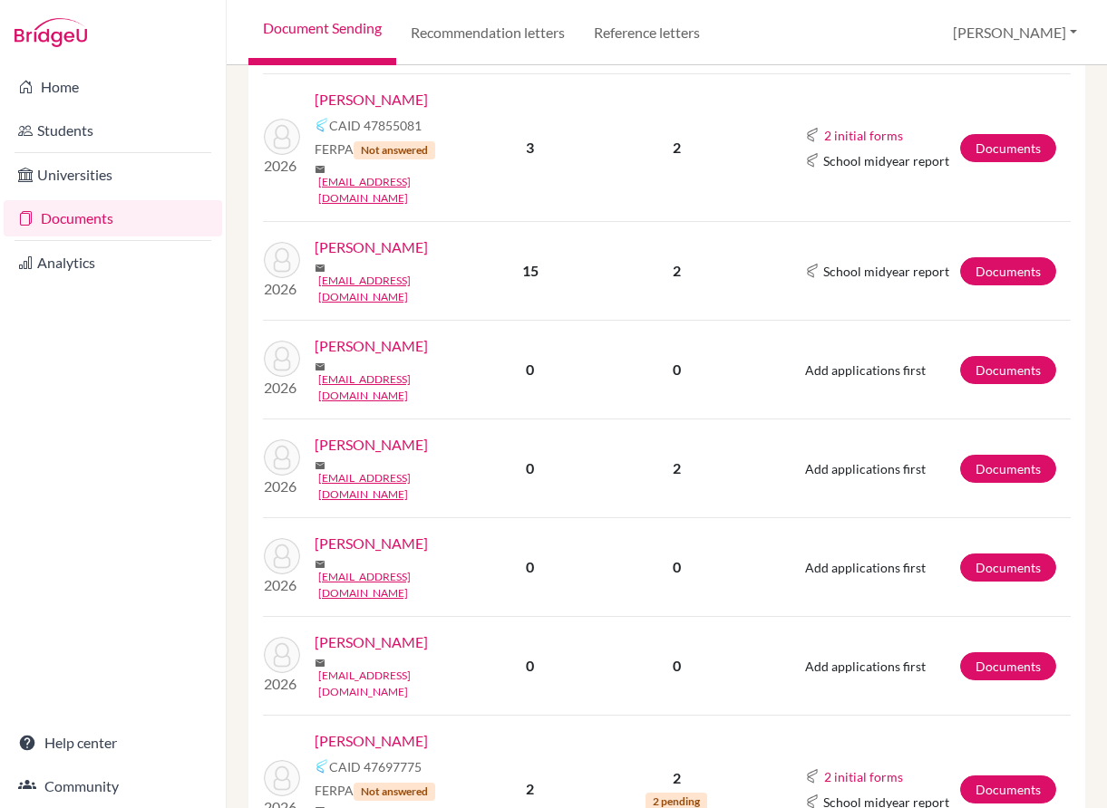
scroll to position [1036, 0]
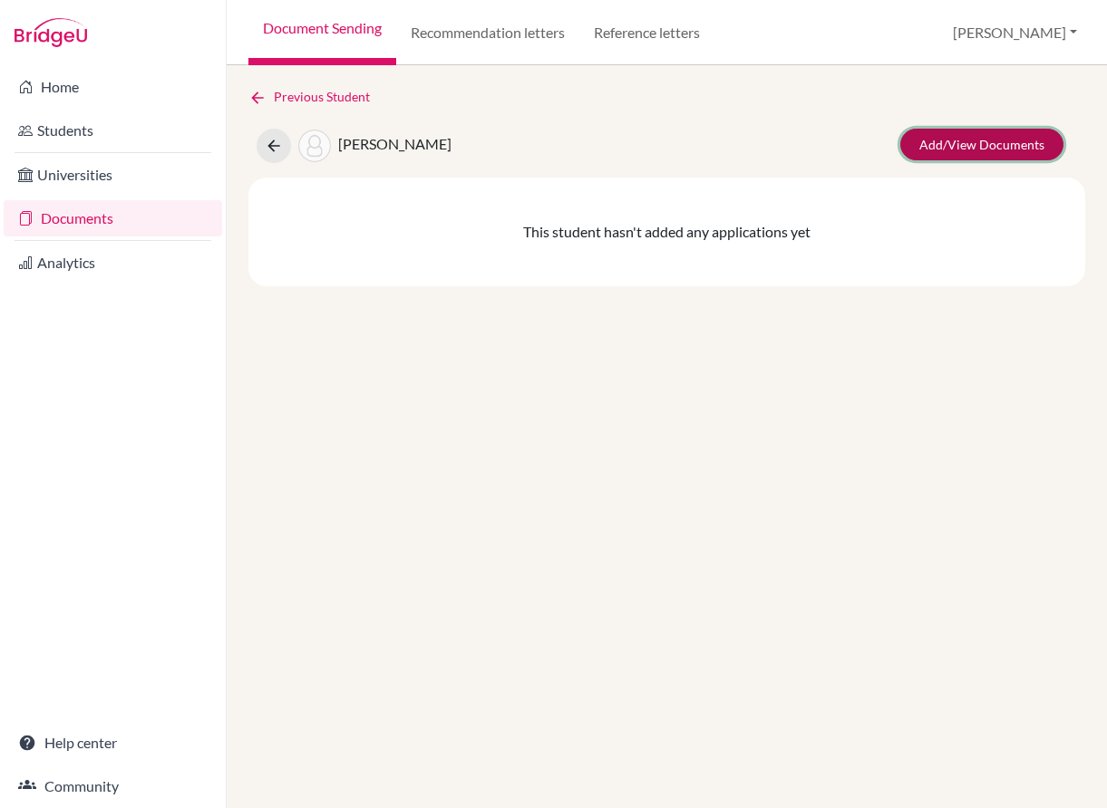
click at [954, 138] on link "Add/View Documents" at bounding box center [981, 145] width 163 height 32
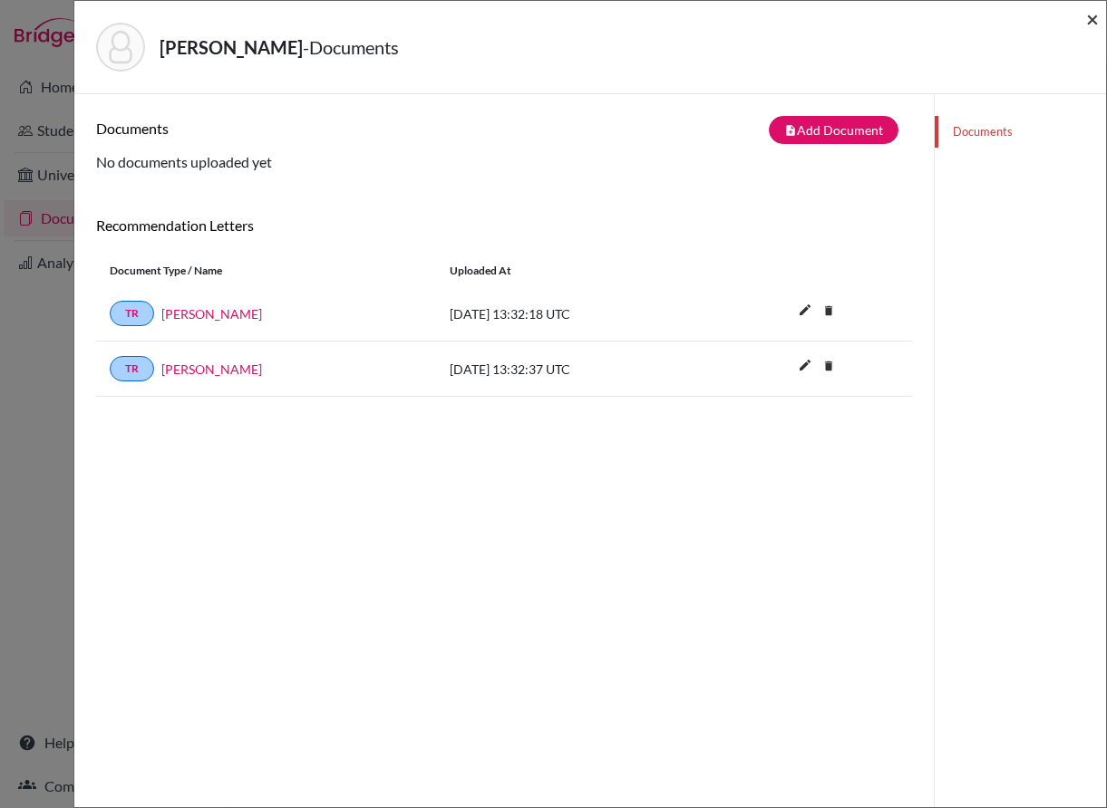
click at [1093, 15] on span "×" at bounding box center [1092, 18] width 13 height 26
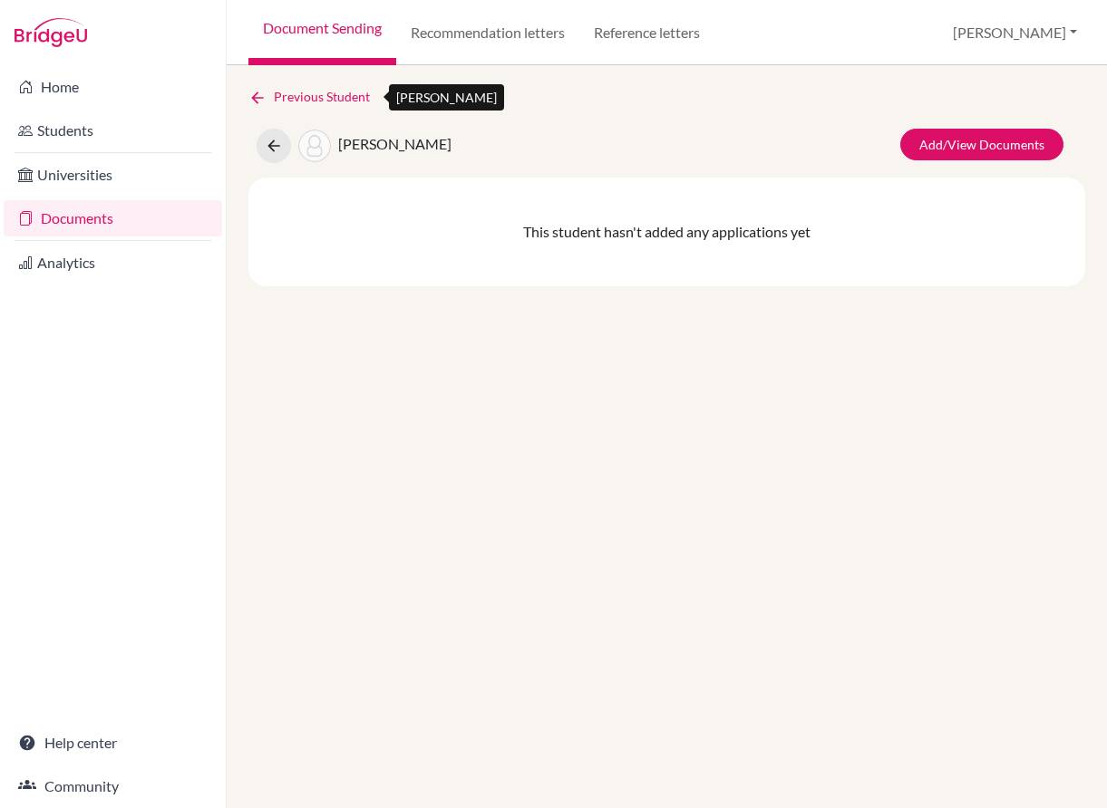
click at [334, 100] on link "Previous Student" at bounding box center [316, 97] width 136 height 20
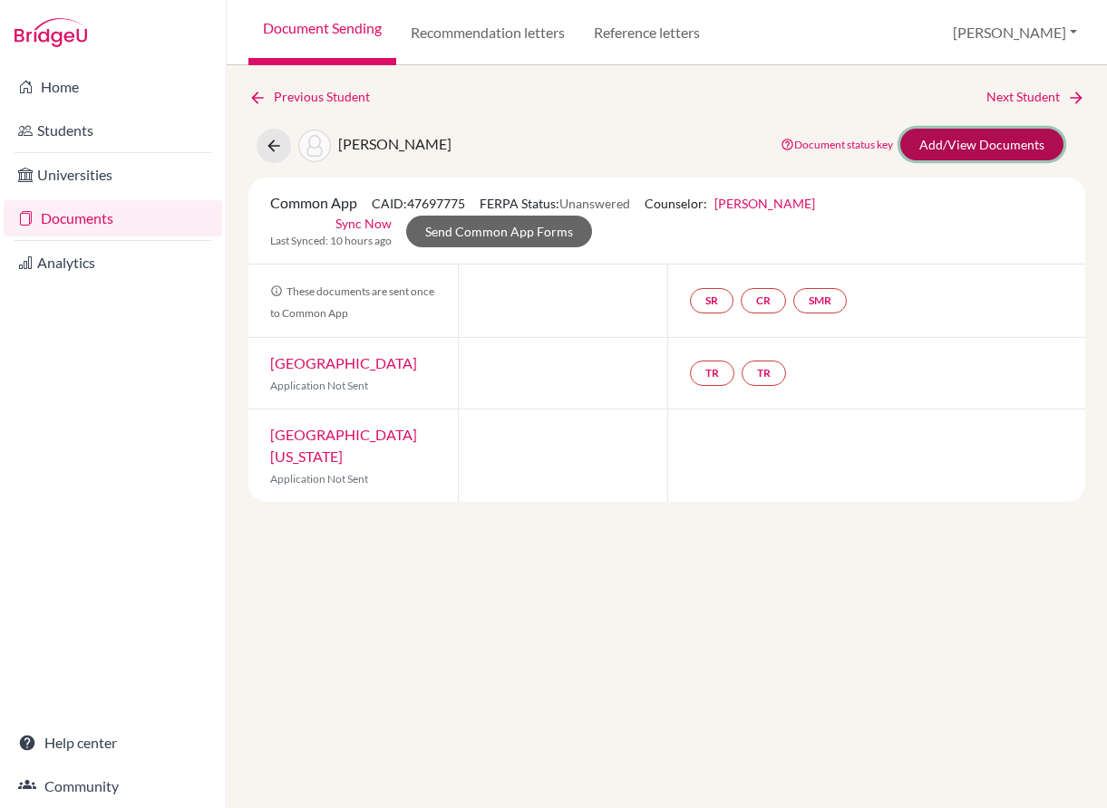
click at [981, 135] on link "Add/View Documents" at bounding box center [981, 145] width 163 height 32
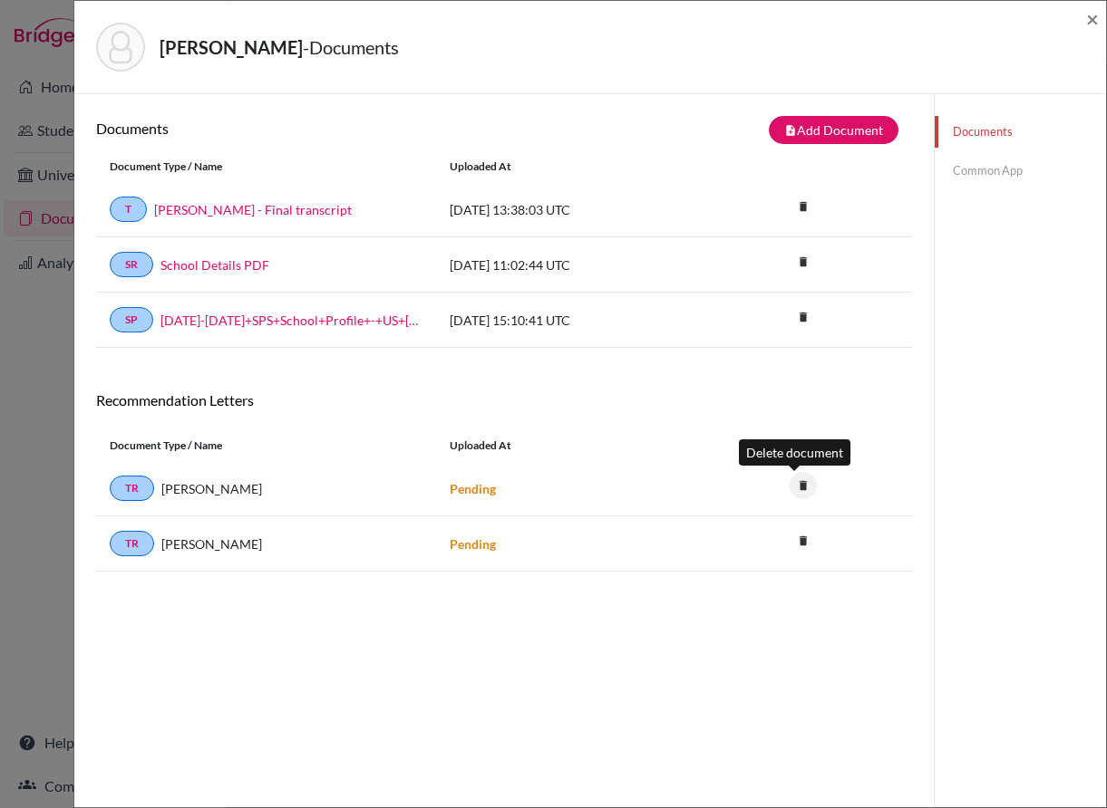
click at [801, 481] on icon "delete" at bounding box center [802, 485] width 27 height 27
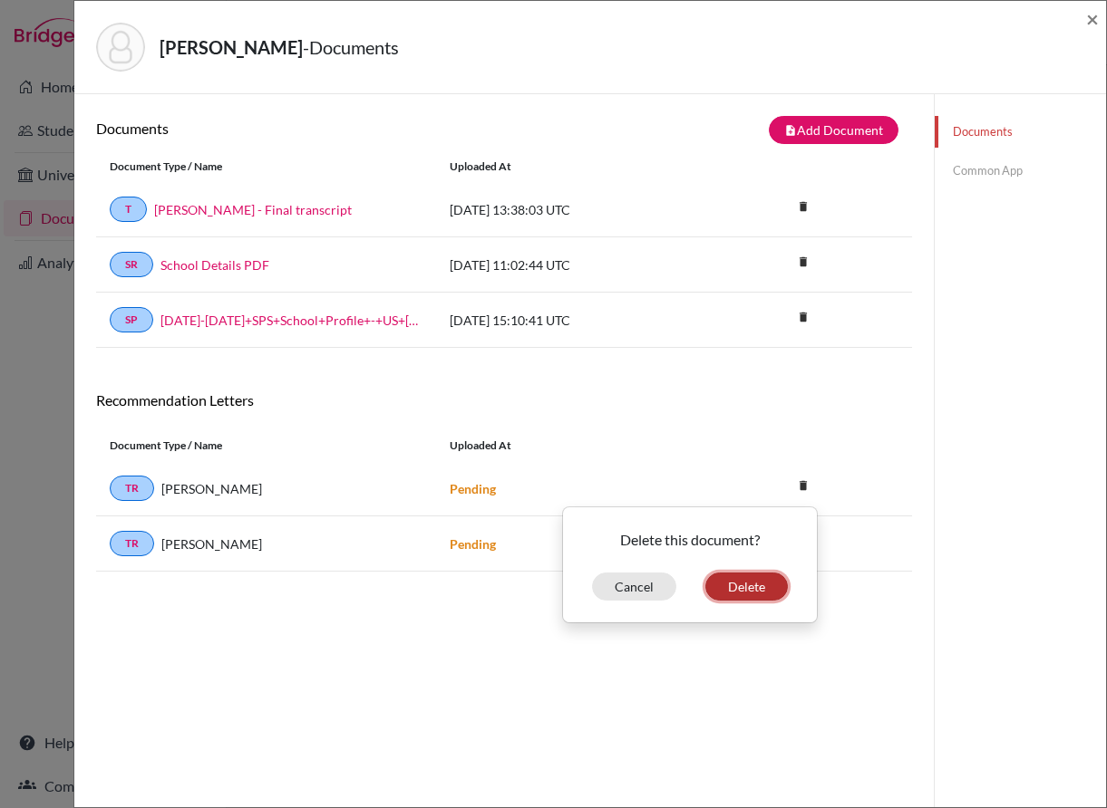
click at [726, 580] on button "Delete" at bounding box center [746, 587] width 82 height 28
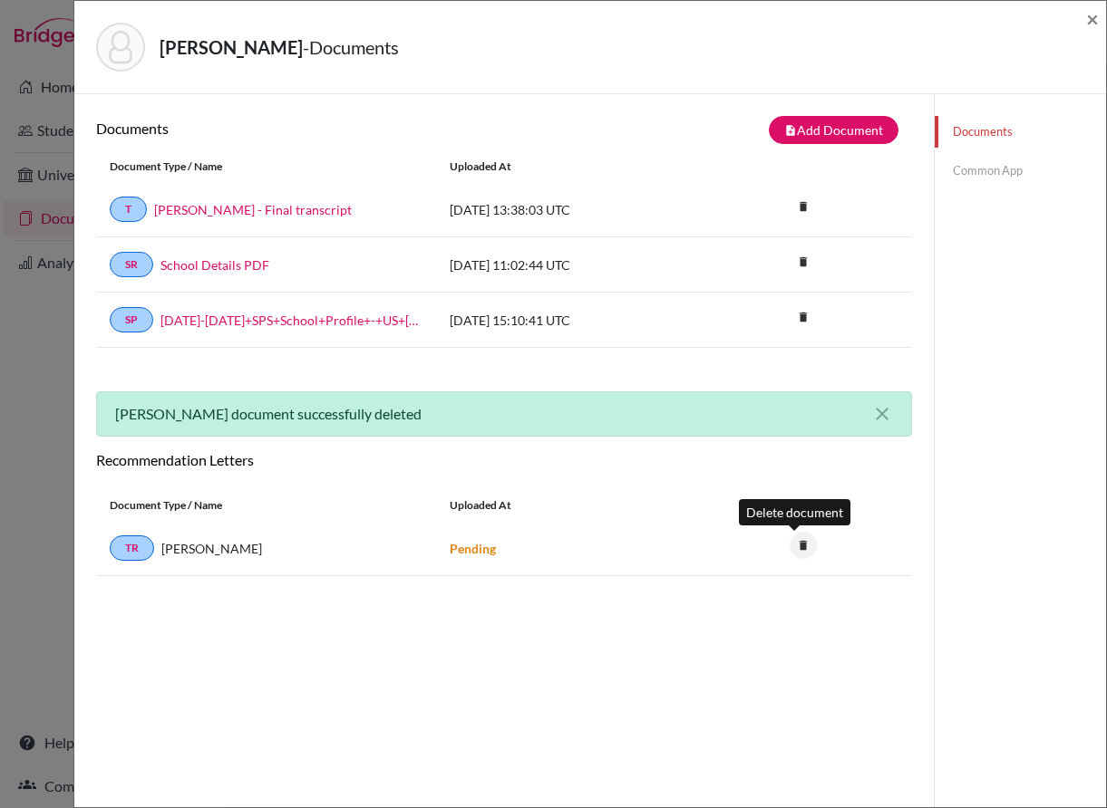
click at [789, 542] on icon "delete" at bounding box center [802, 545] width 27 height 27
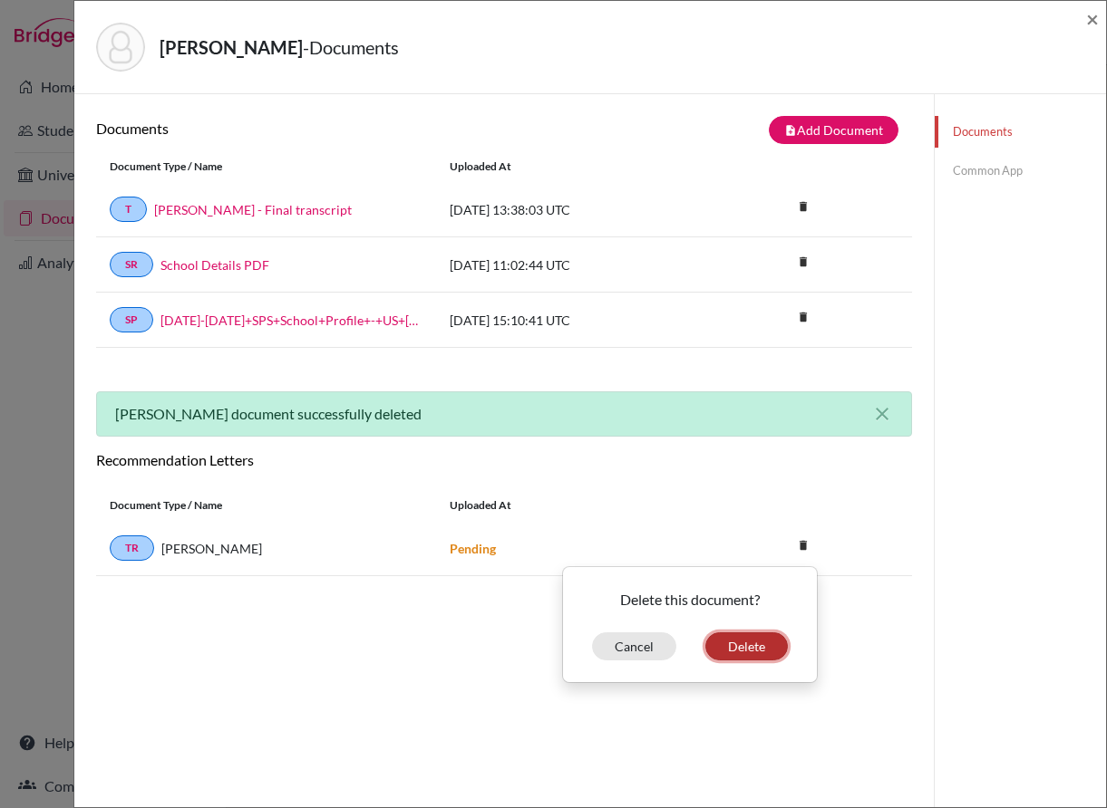
click at [742, 648] on button "Delete" at bounding box center [746, 647] width 82 height 28
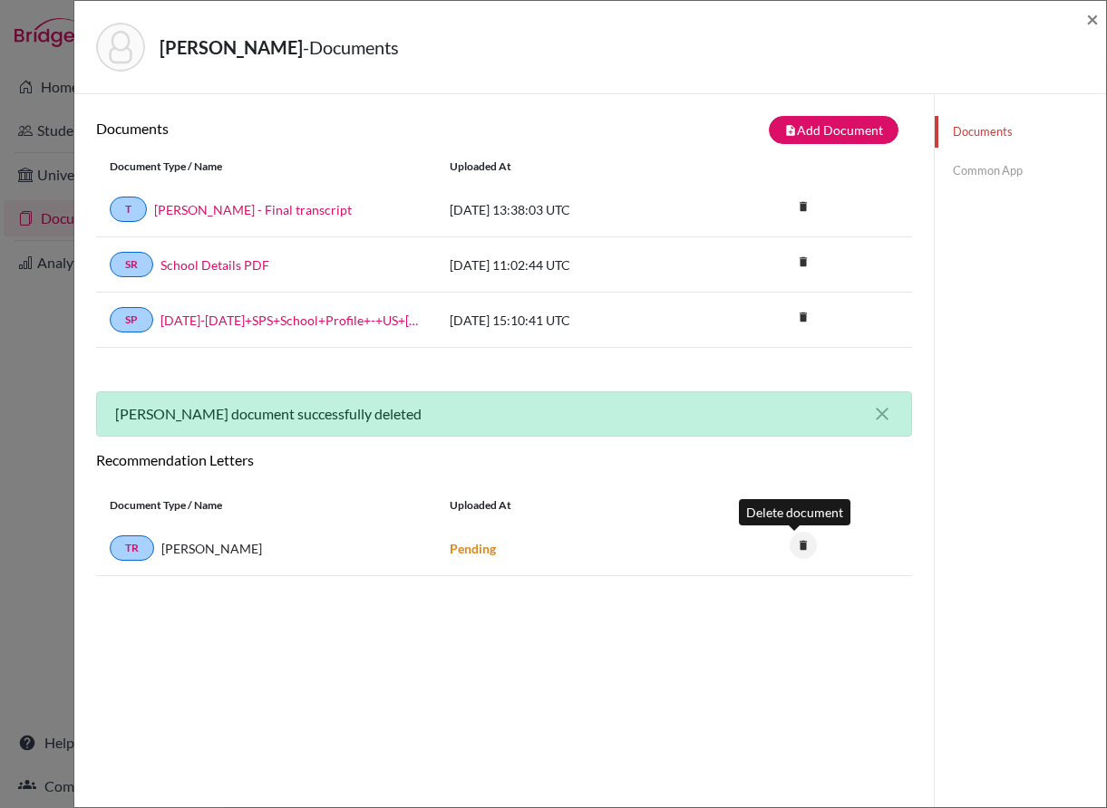
click at [789, 540] on icon "delete" at bounding box center [802, 545] width 27 height 27
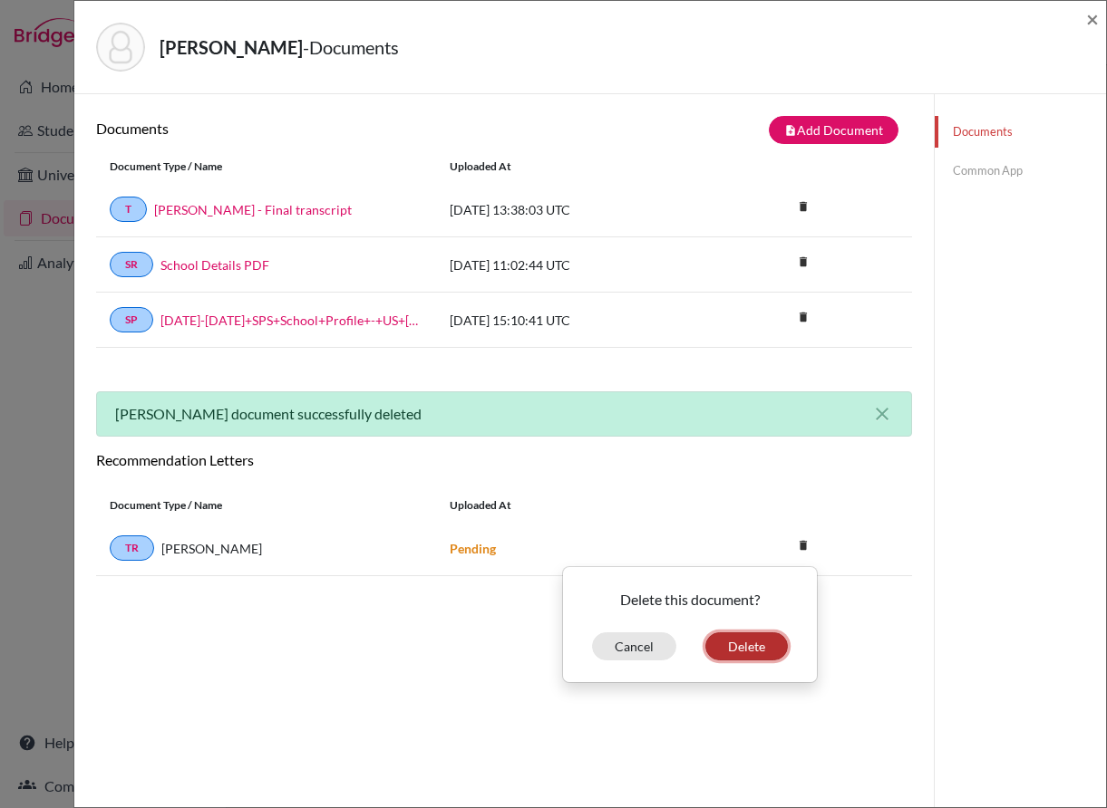
click at [746, 643] on button "Delete" at bounding box center [746, 647] width 82 height 28
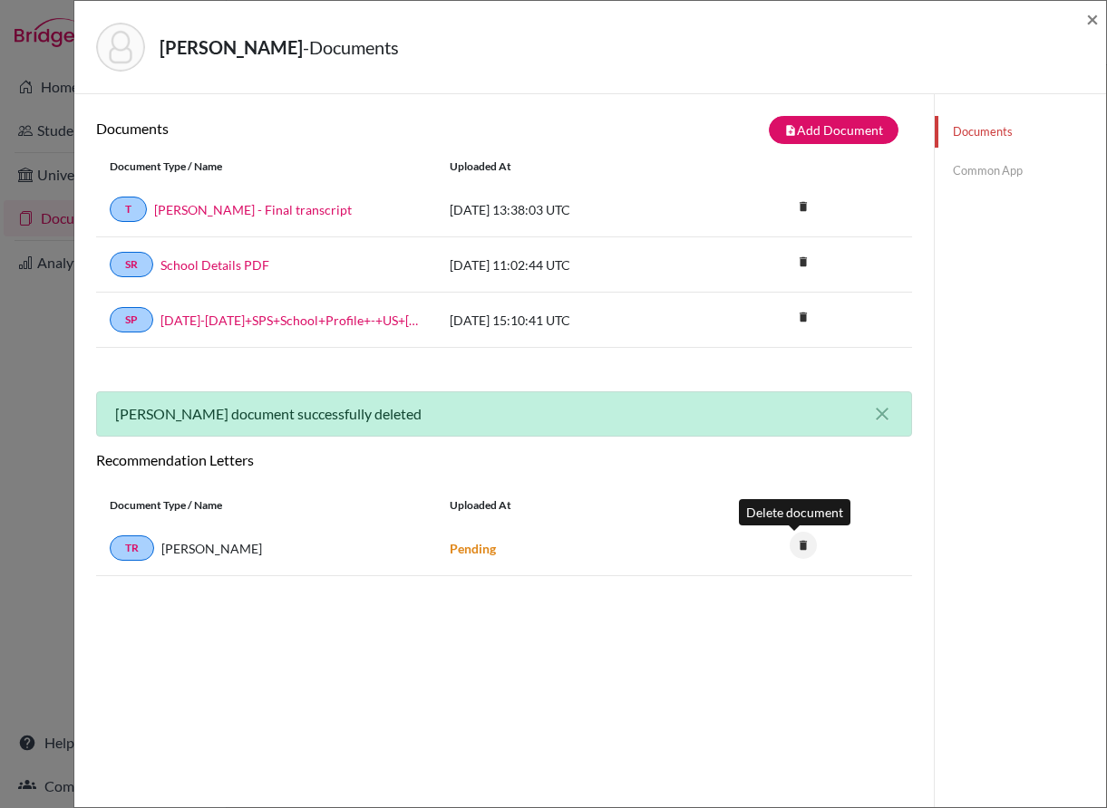
click at [791, 542] on icon "delete" at bounding box center [802, 545] width 27 height 27
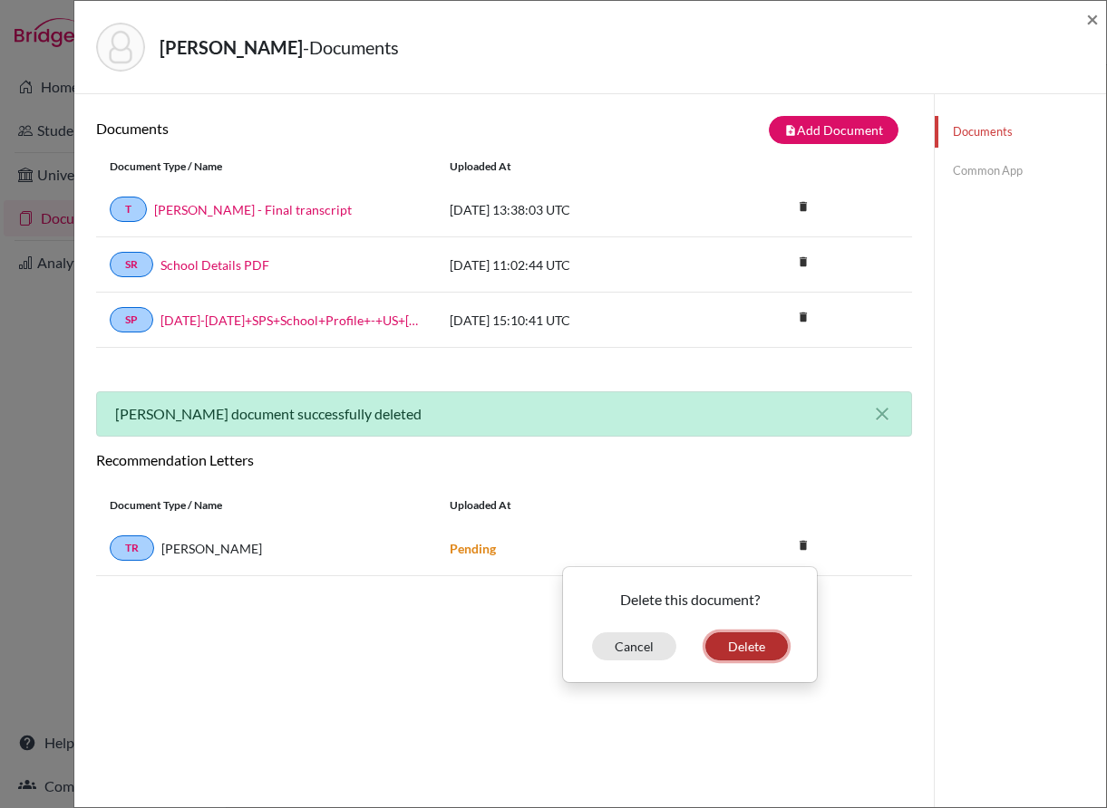
click at [712, 650] on button "Delete" at bounding box center [746, 647] width 82 height 28
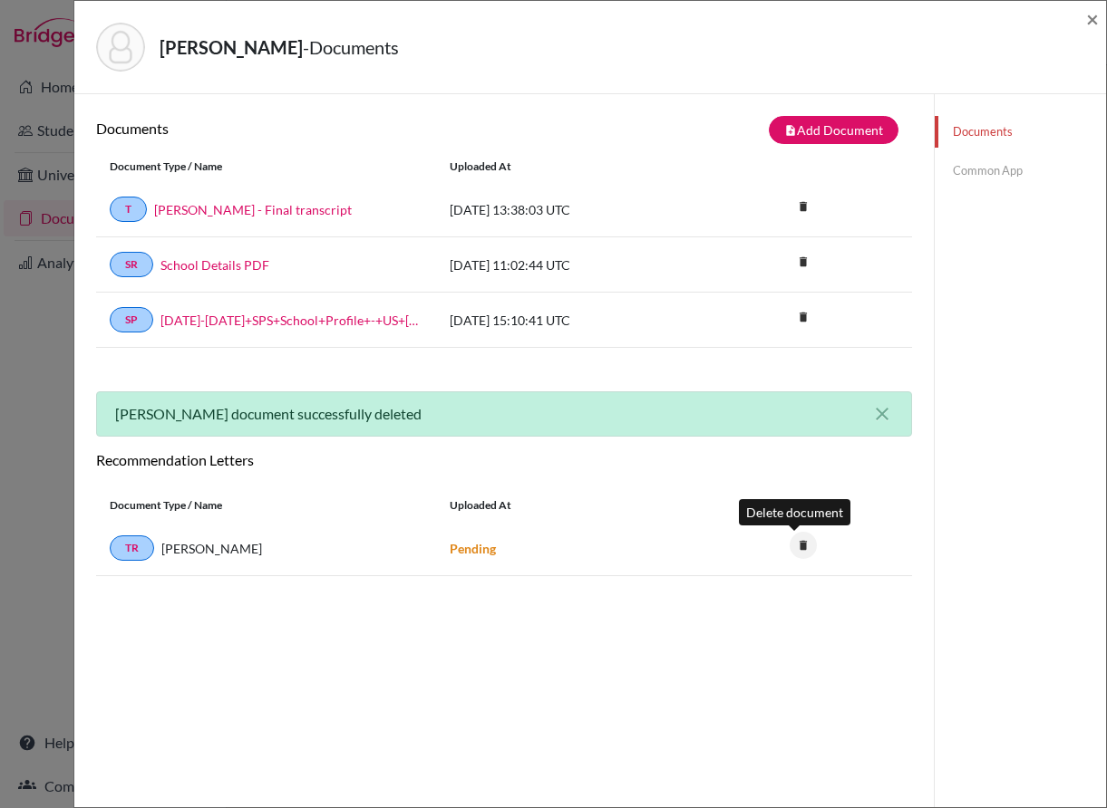
click at [789, 543] on icon "delete" at bounding box center [802, 545] width 27 height 27
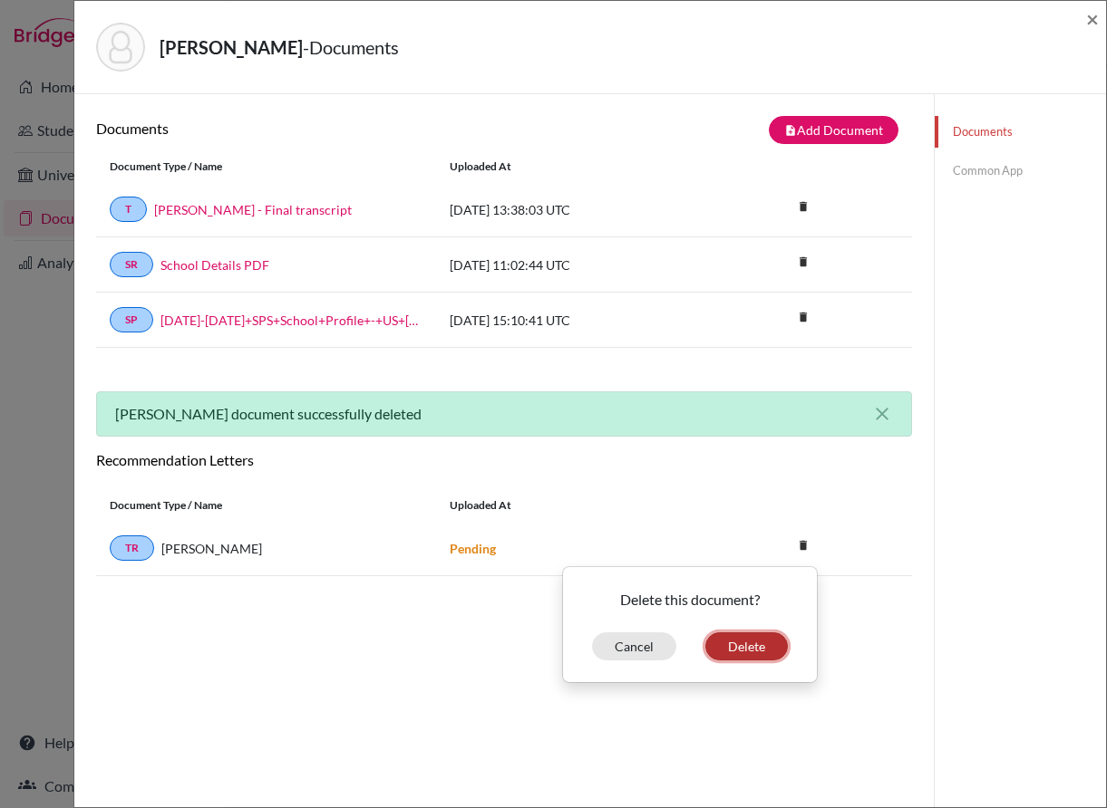
click at [732, 644] on button "Delete" at bounding box center [746, 647] width 82 height 28
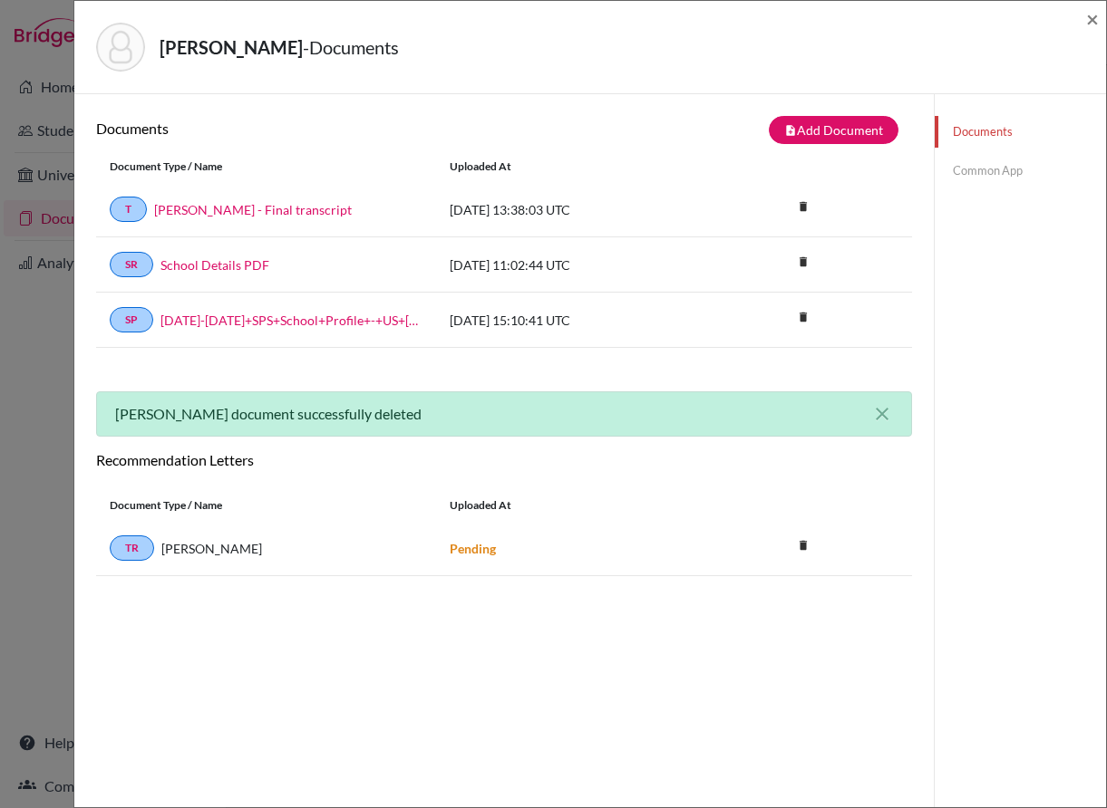
click at [995, 177] on link "Common App" at bounding box center [1019, 171] width 171 height 32
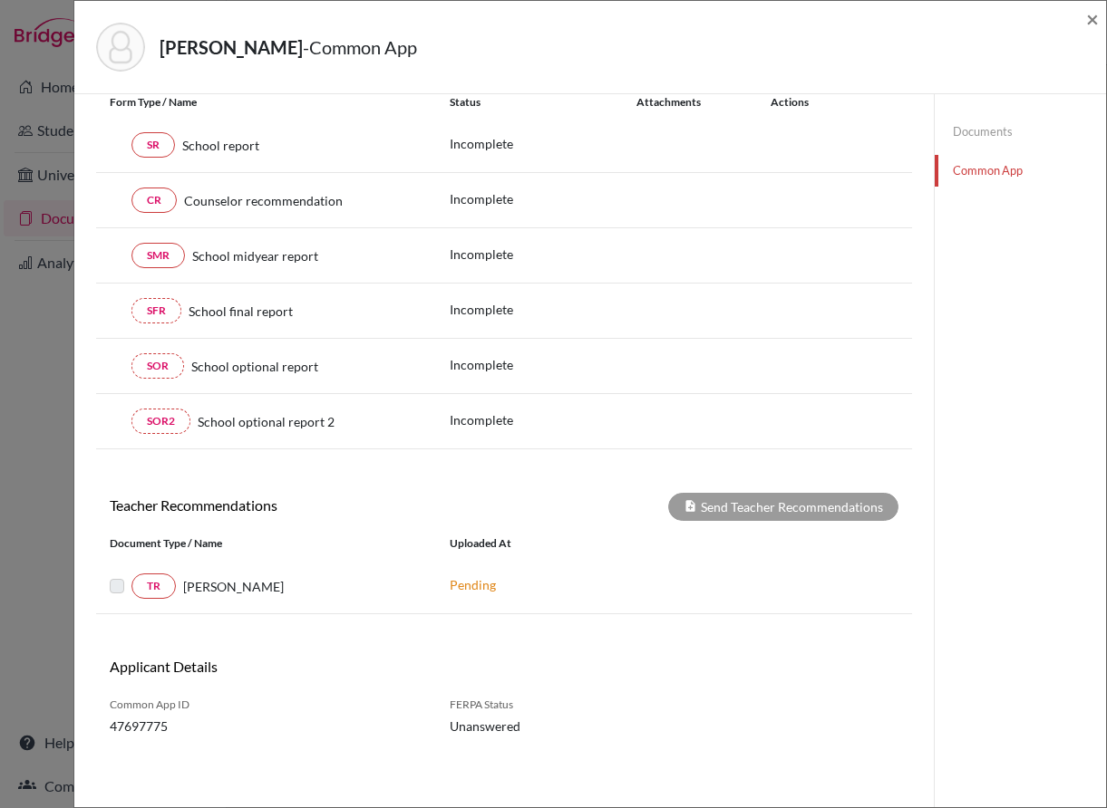
scroll to position [245, 0]
click at [1083, 18] on div "Vanderhoof, Kai - Common App ×" at bounding box center [590, 47] width 1017 height 78
click at [1091, 18] on span "×" at bounding box center [1092, 18] width 13 height 26
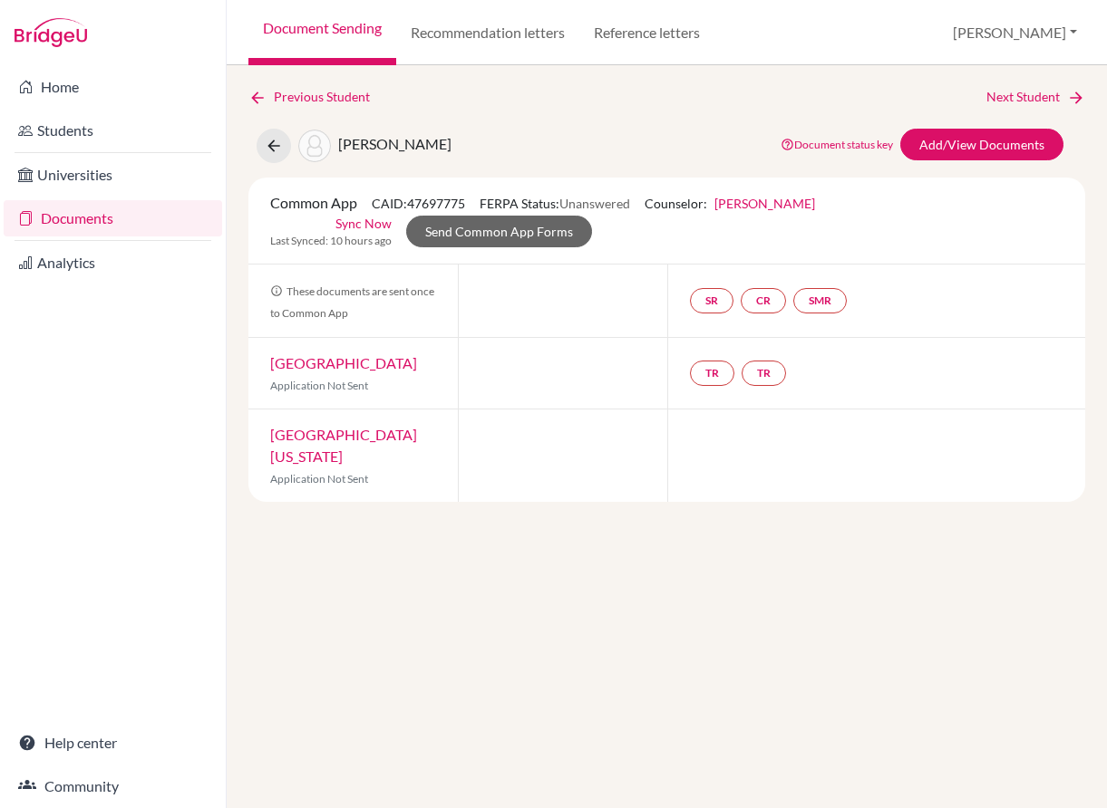
click at [353, 34] on link "Document Sending" at bounding box center [322, 32] width 148 height 65
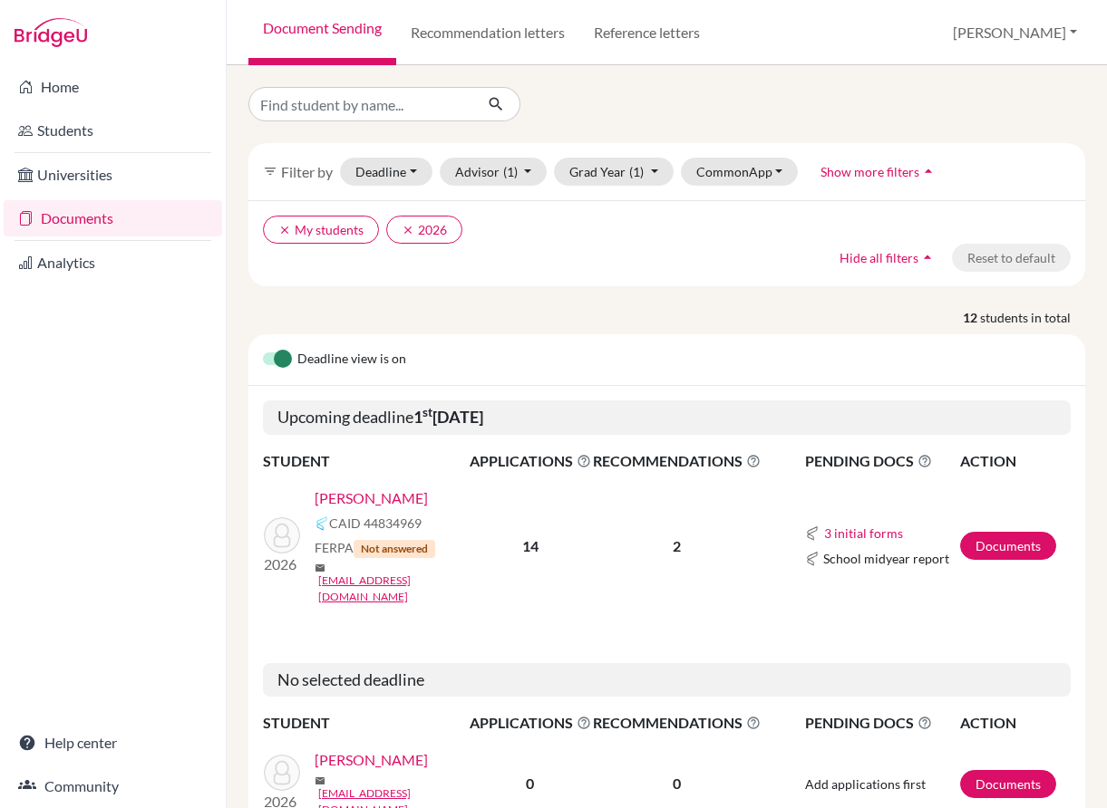
click at [358, 497] on link "[PERSON_NAME]" at bounding box center [371, 499] width 113 height 22
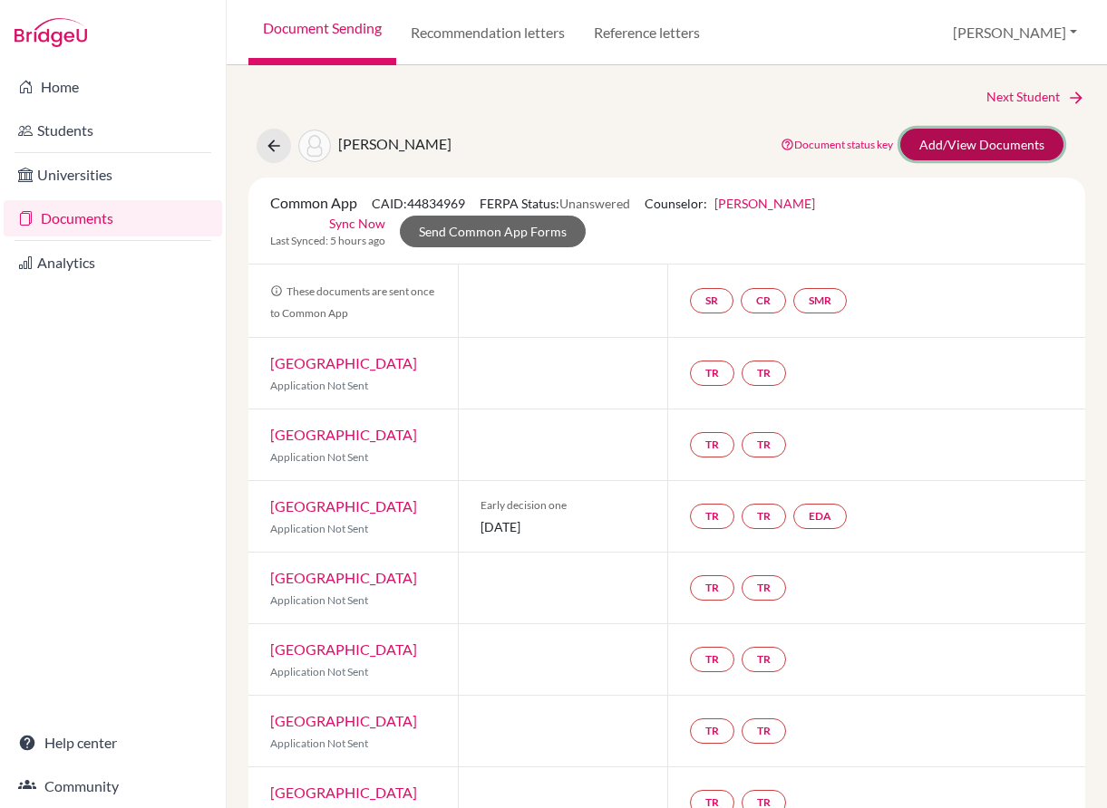
click at [997, 143] on link "Add/View Documents" at bounding box center [981, 145] width 163 height 32
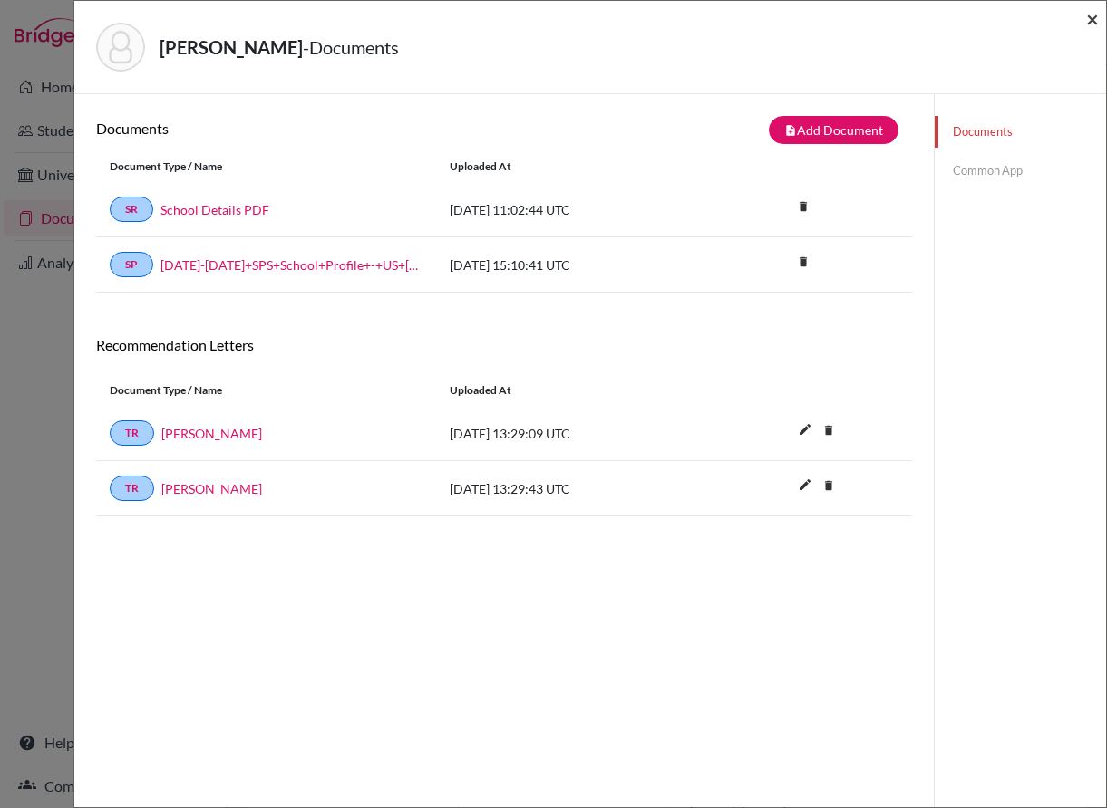
click at [1089, 16] on span "×" at bounding box center [1092, 18] width 13 height 26
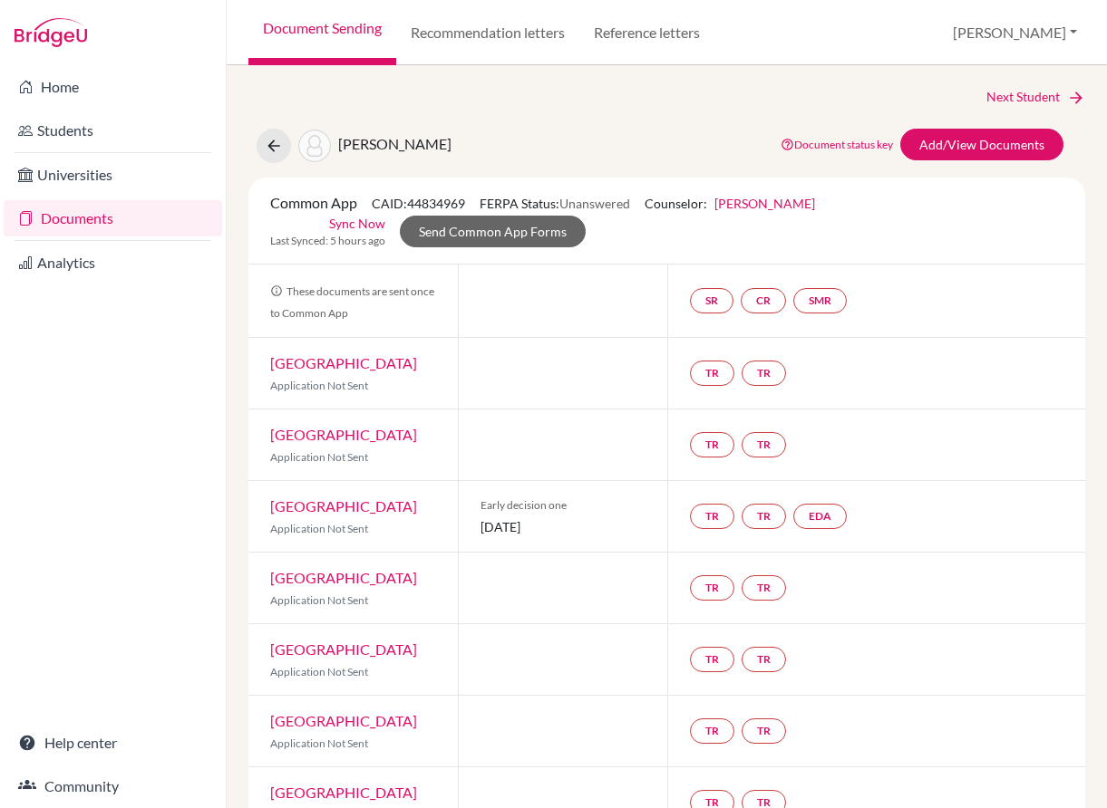
click at [335, 55] on link "Document Sending" at bounding box center [322, 32] width 148 height 65
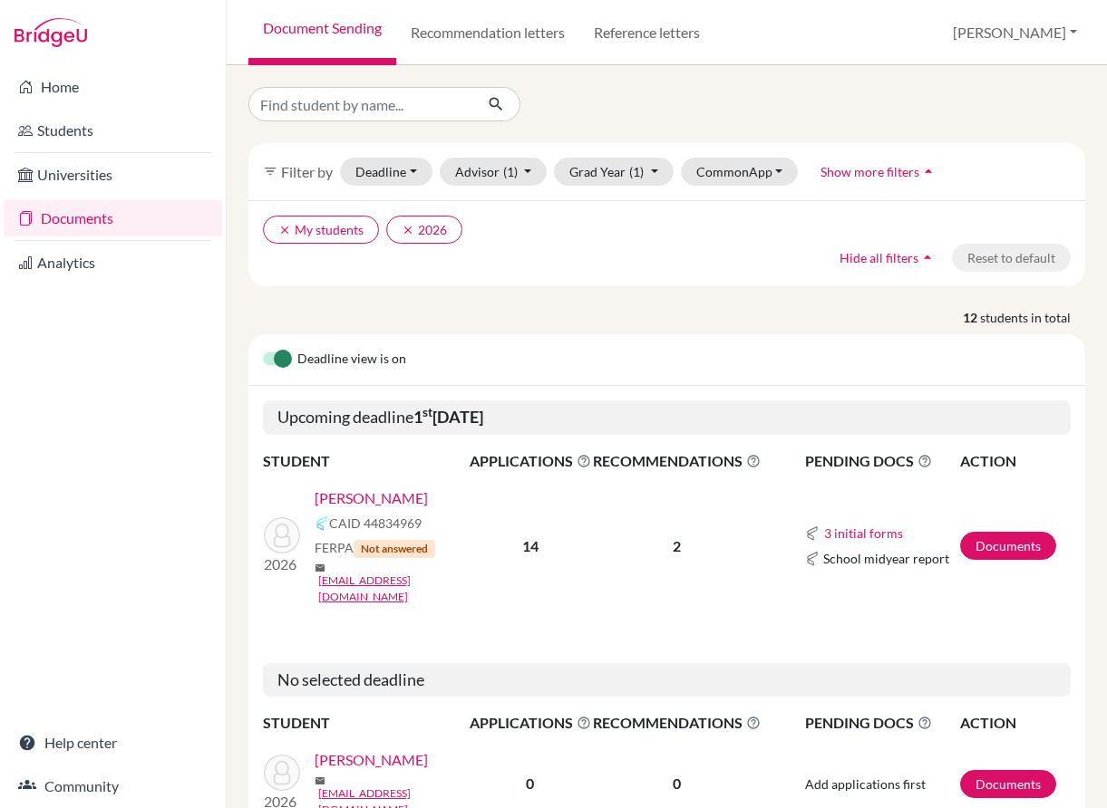
click at [347, 494] on link "[PERSON_NAME]" at bounding box center [371, 499] width 113 height 22
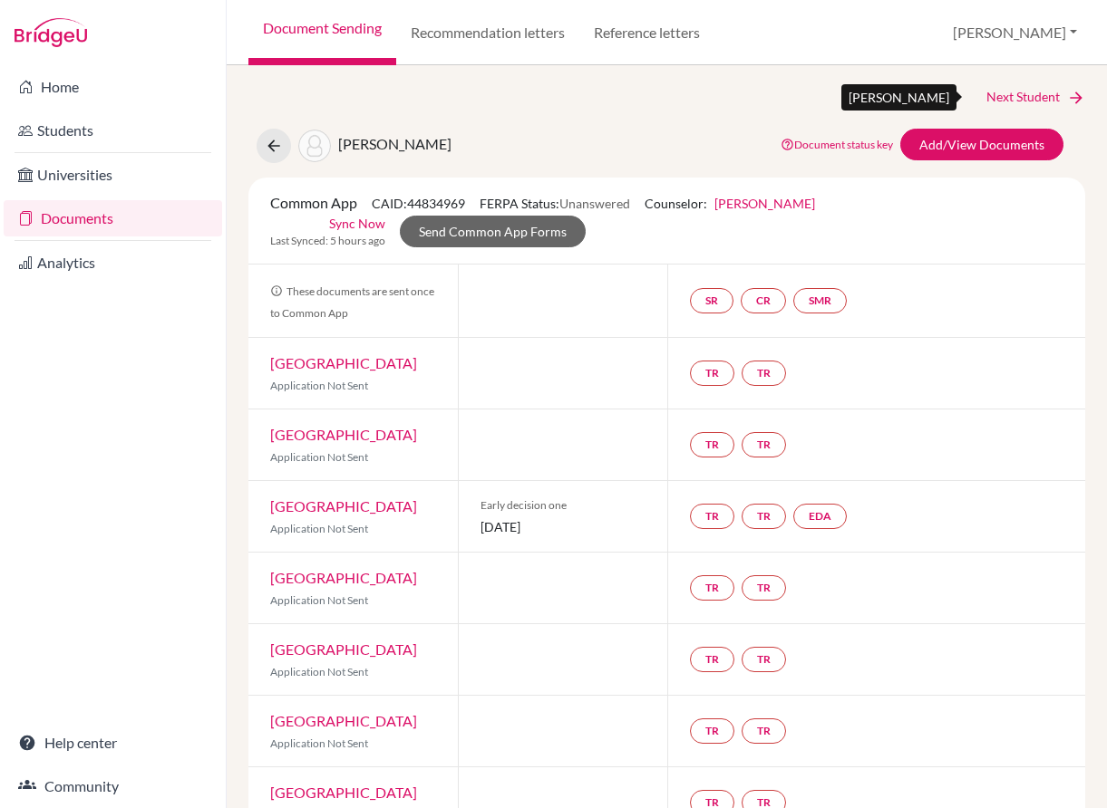
click at [1067, 97] on icon at bounding box center [1076, 98] width 18 height 18
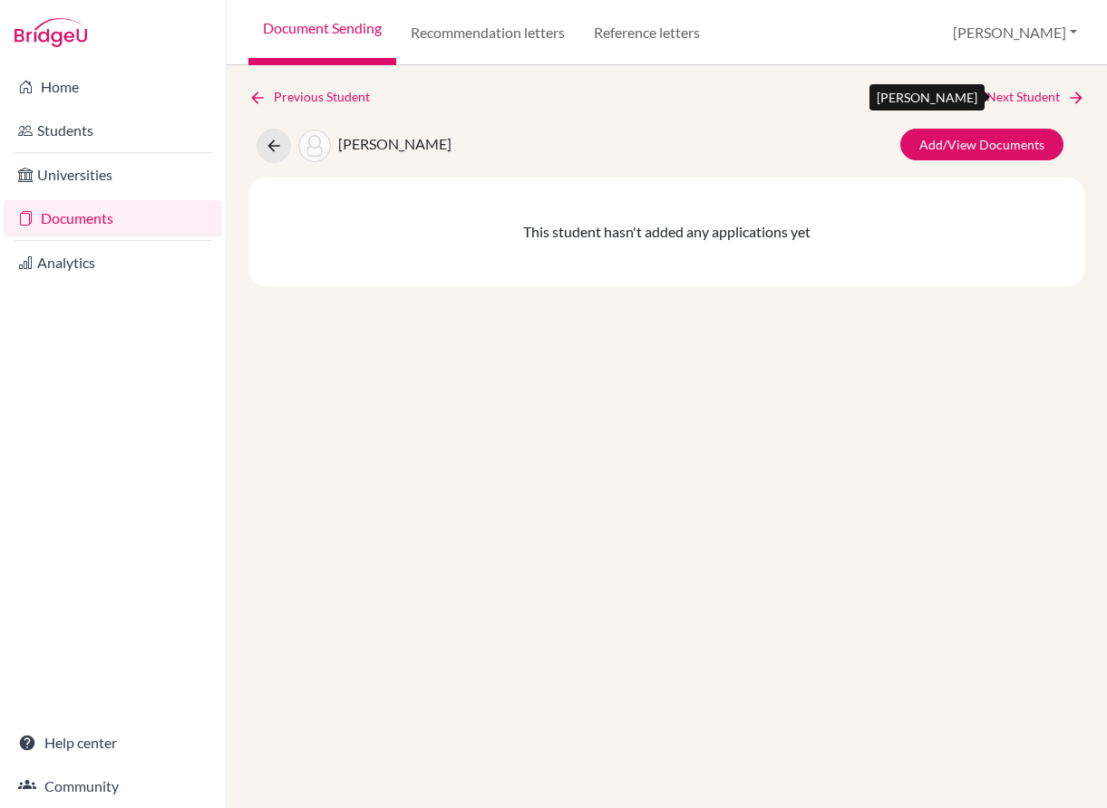
click at [1062, 97] on link "Next Student" at bounding box center [1035, 97] width 99 height 20
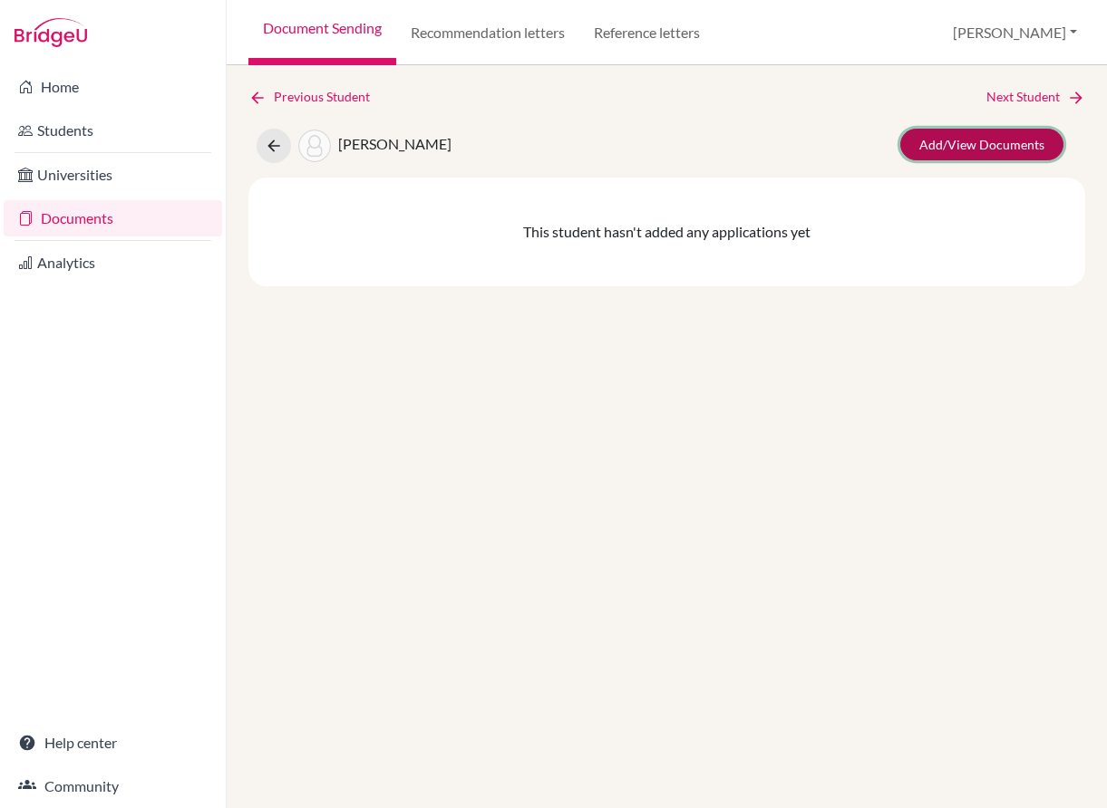
click at [1017, 145] on link "Add/View Documents" at bounding box center [981, 145] width 163 height 32
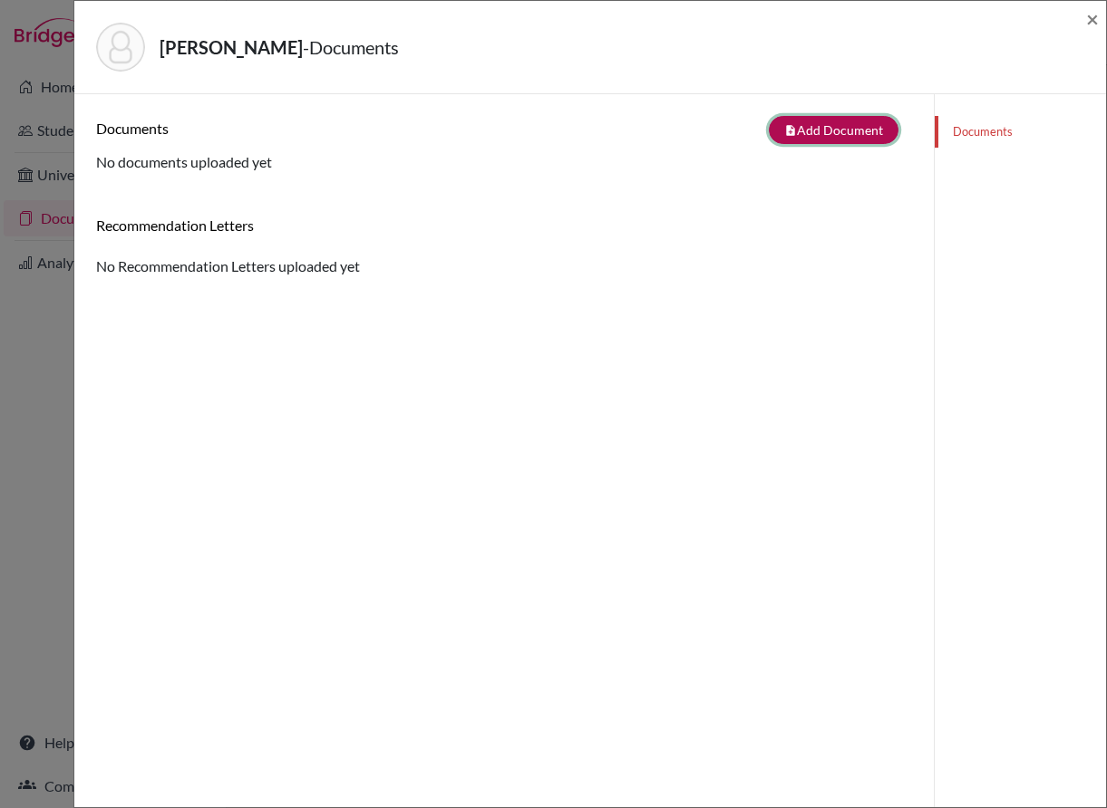
click at [847, 129] on button "note_add Add Document" at bounding box center [834, 130] width 130 height 28
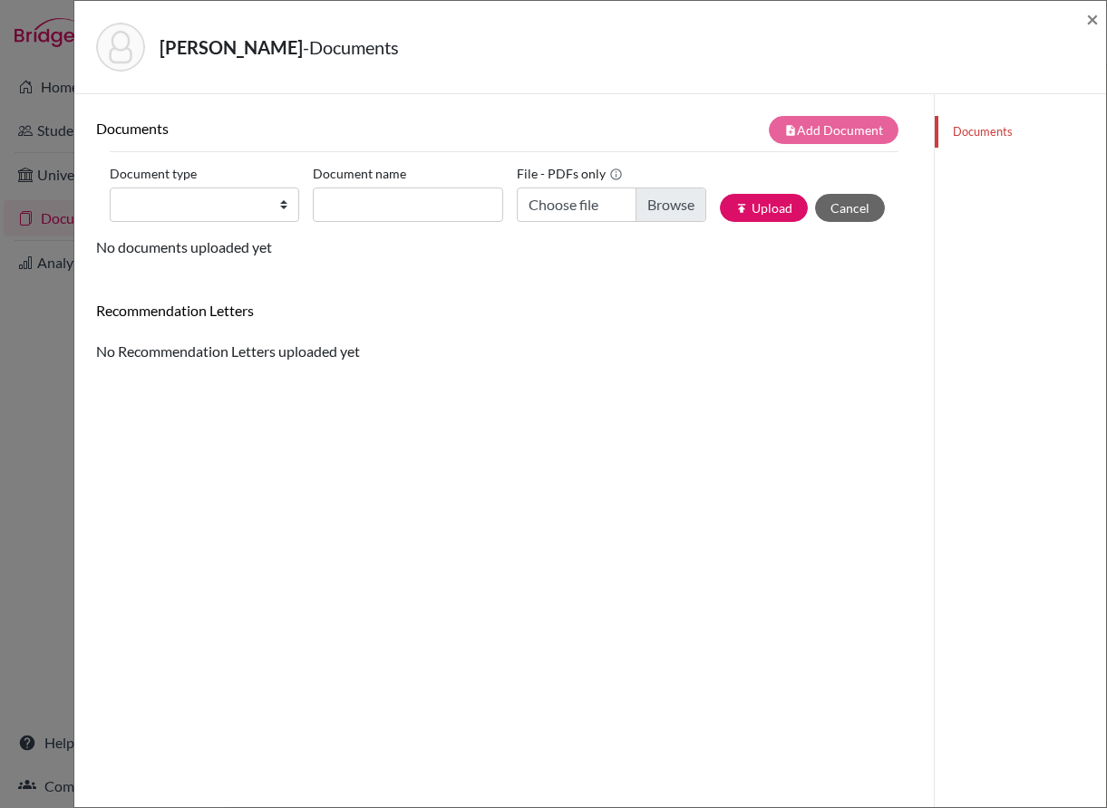
click at [857, 388] on div "Documents note_add Add Document Document type Change explanation for Common App…" at bounding box center [504, 498] width 816 height 765
click at [250, 213] on select "Change explanation for Common App reports Counselor recommendation Internationa…" at bounding box center [204, 205] width 189 height 34
select select "5"
click at [110, 188] on select "Change explanation for Common App reports Counselor recommendation Internationa…" at bounding box center [204, 205] width 189 height 34
click at [359, 202] on input "Recommender's name" at bounding box center [407, 205] width 189 height 34
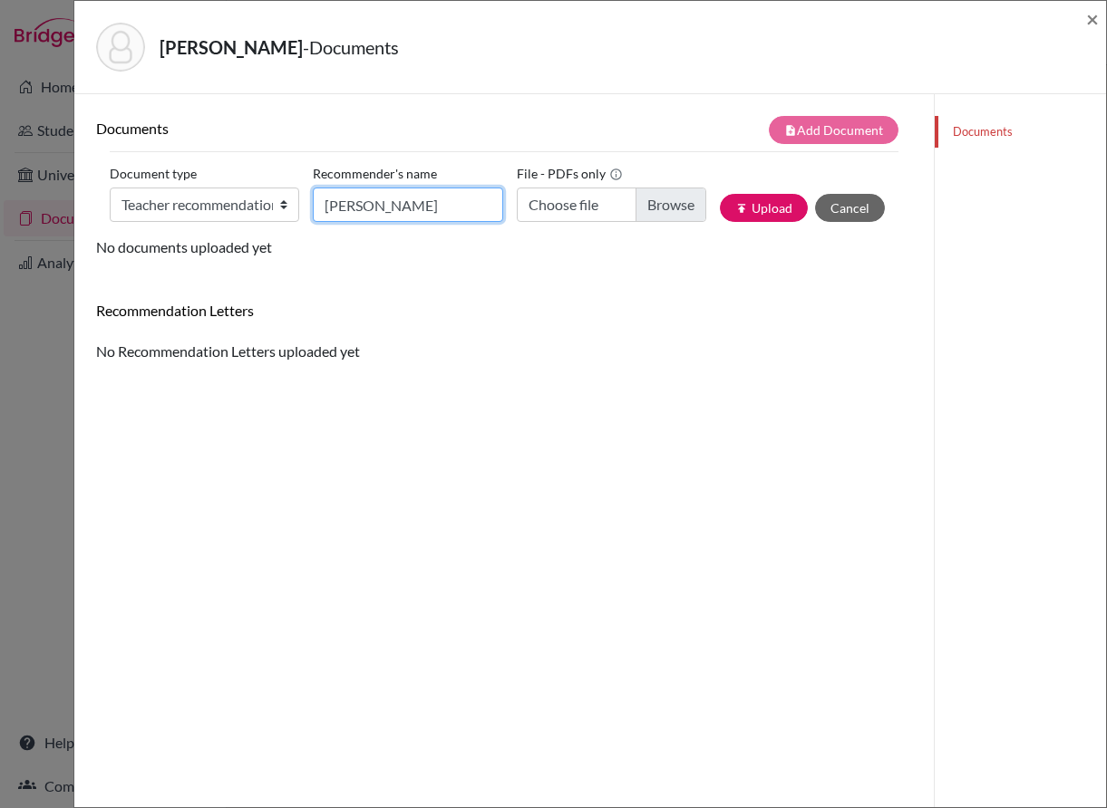
type input "Oliver Fernie"
click at [641, 209] on input "Choose file" at bounding box center [611, 205] width 189 height 34
type input "C:\fakepath\Letter of Rec - Oli Destito.pdf"
click at [735, 212] on icon "publish" at bounding box center [741, 208] width 13 height 13
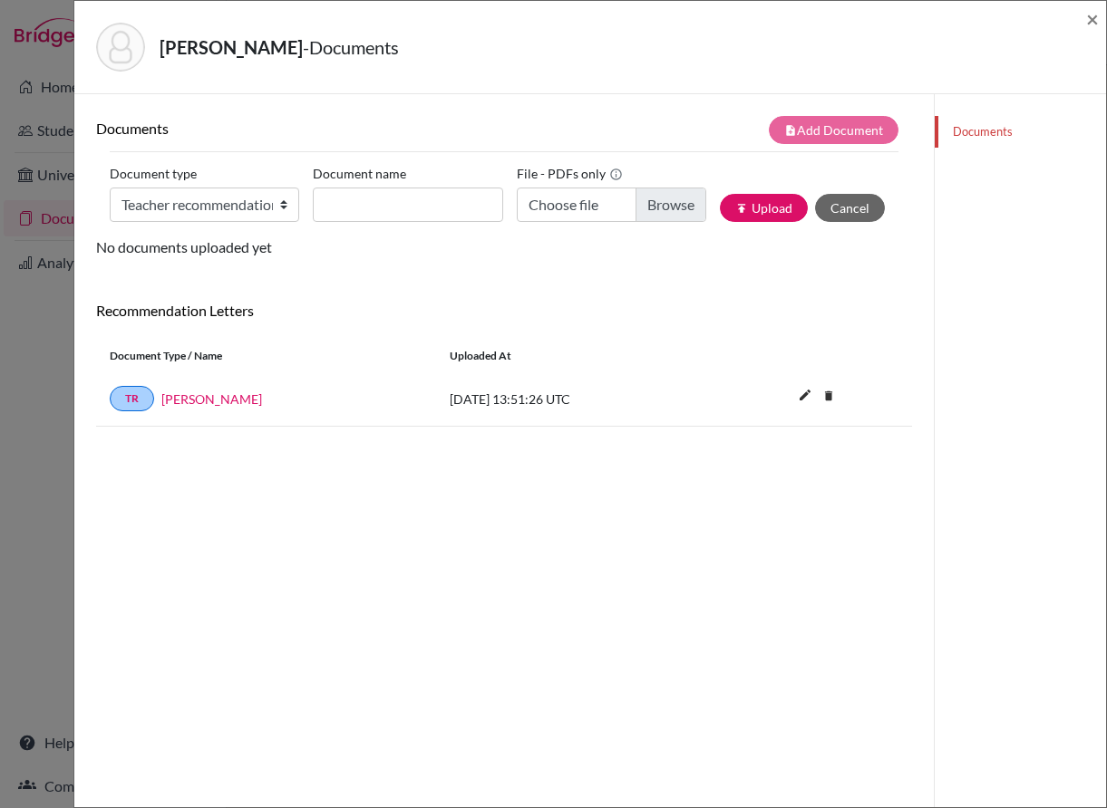
click at [360, 285] on div "Documents note_add Add Document Document type Change explanation for Common App…" at bounding box center [504, 271] width 816 height 311
click at [283, 200] on select "Change explanation for Common App reports Counselor recommendation Internationa…" at bounding box center [204, 205] width 189 height 34
select select "5"
click at [110, 188] on select "Change explanation for Common App reports Counselor recommendation Internationa…" at bounding box center [204, 205] width 189 height 34
click at [322, 206] on input "Recommender's name" at bounding box center [407, 205] width 189 height 34
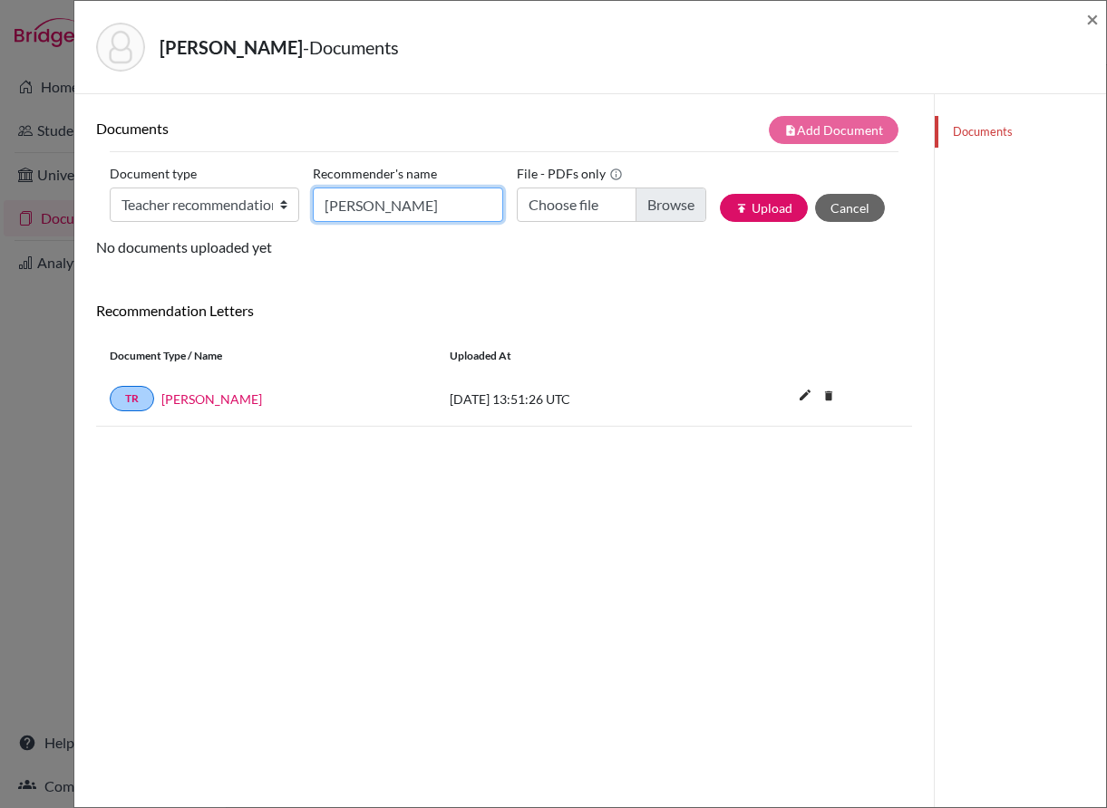
type input "Nicholas Troen"
click at [660, 211] on input "Choose file" at bounding box center [611, 205] width 189 height 34
type input "C:\fakepath\Letter of Recommendation Oliver Destito Sept 2025.pdf"
click at [757, 202] on button "publish Upload" at bounding box center [764, 208] width 88 height 28
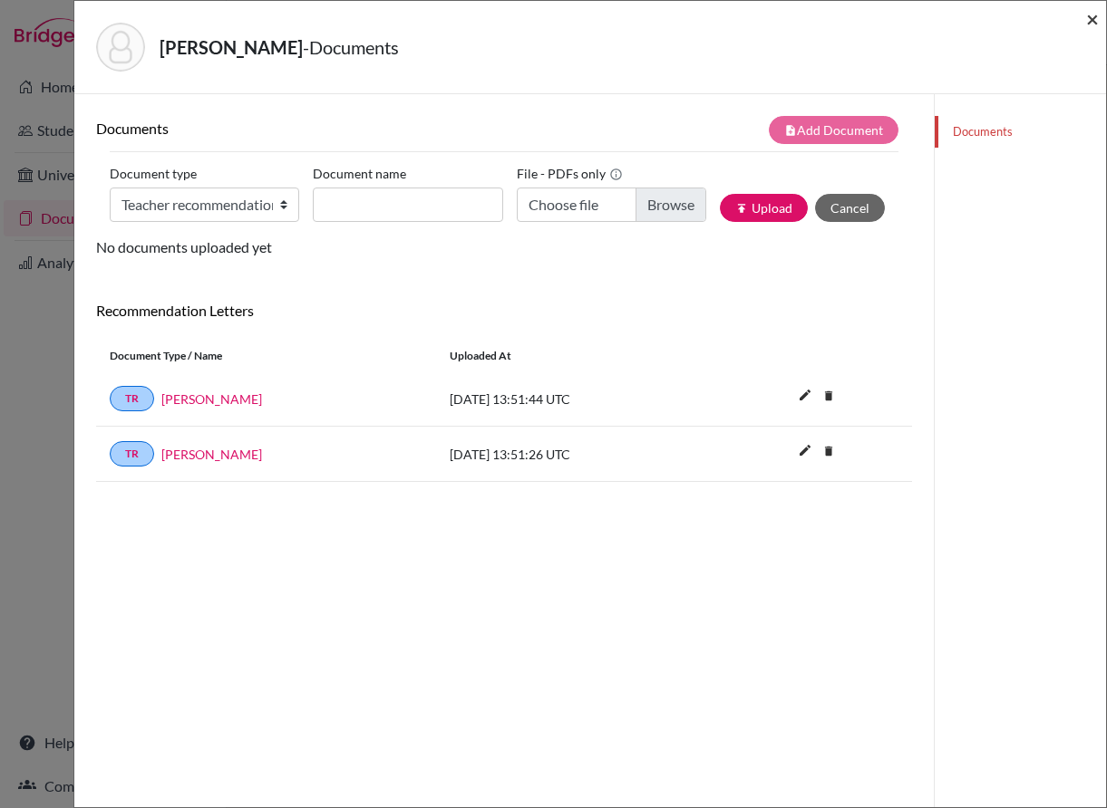
click at [1089, 26] on span "×" at bounding box center [1092, 18] width 13 height 26
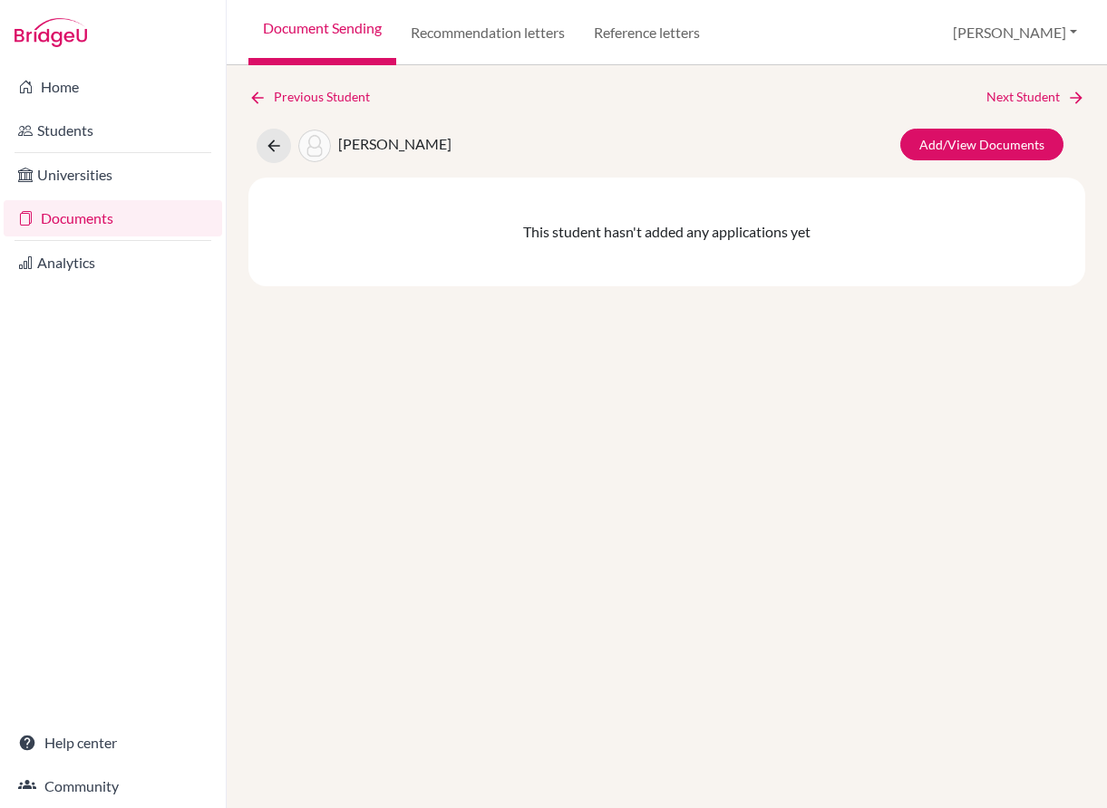
click at [353, 43] on link "Document Sending" at bounding box center [322, 32] width 148 height 65
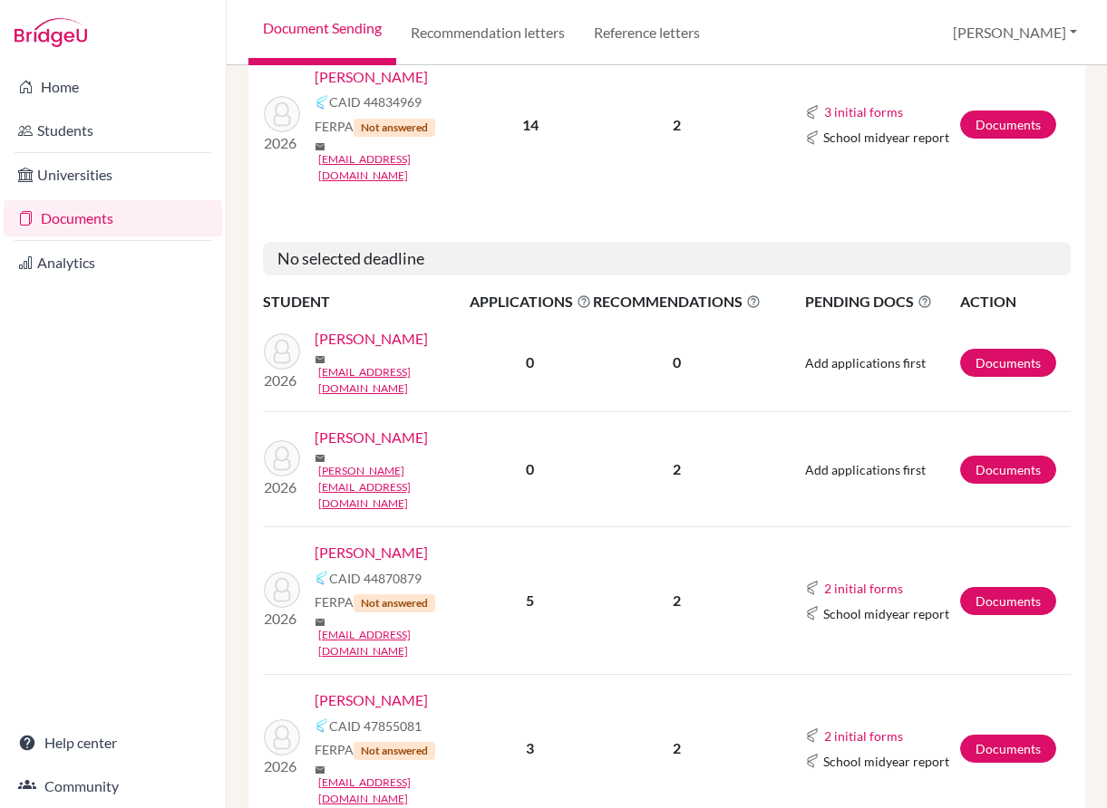
scroll to position [453, 0]
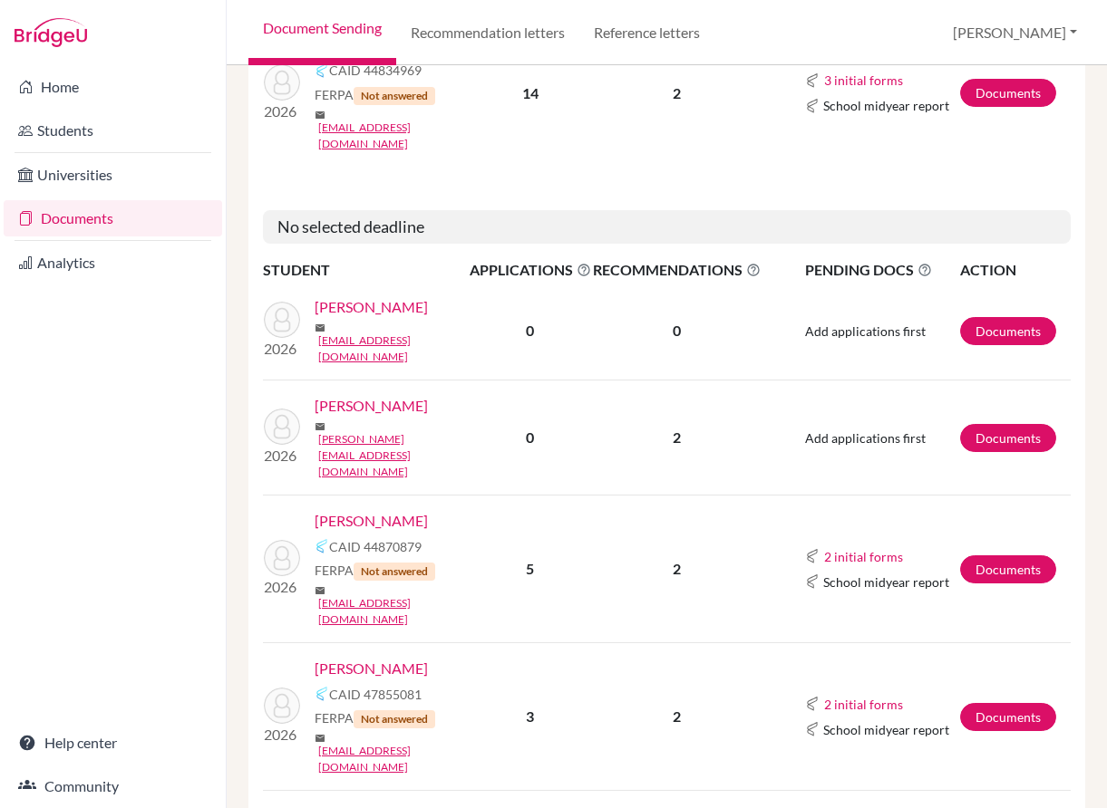
click at [394, 395] on link "[PERSON_NAME]" at bounding box center [371, 406] width 113 height 22
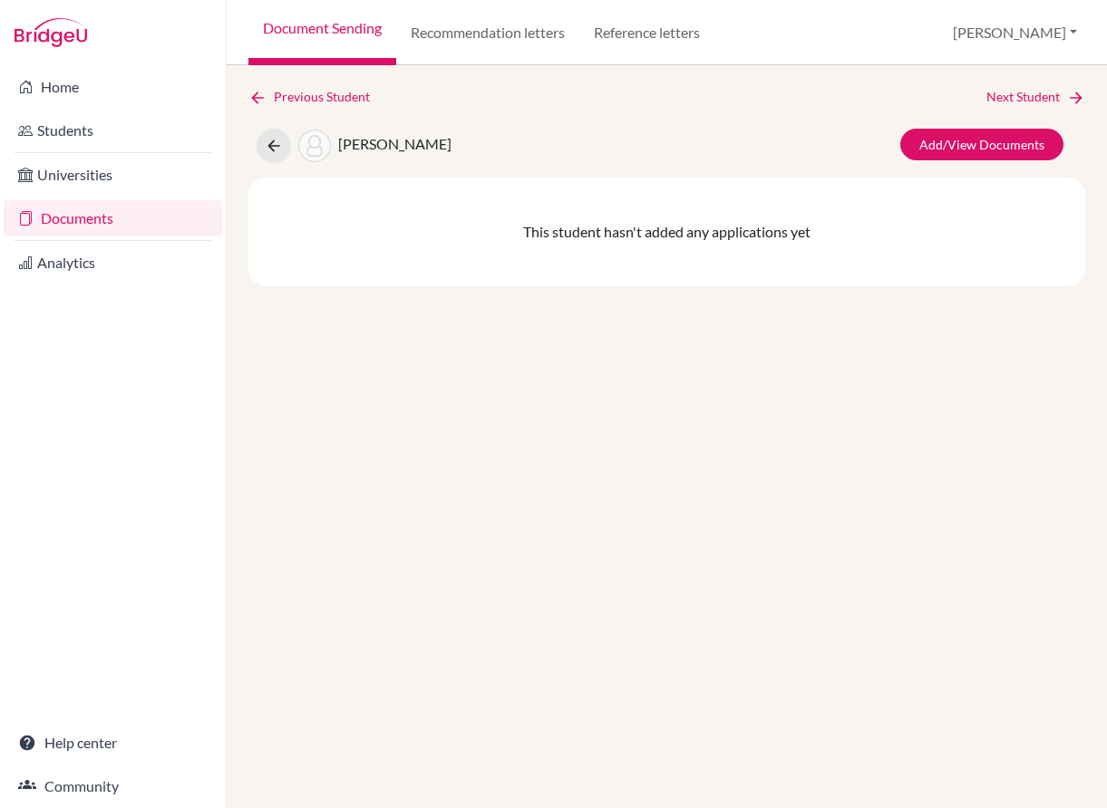
click at [936, 114] on div "Previous Student Next Student Destito, Oliver Add/View Documents This student h…" at bounding box center [666, 186] width 837 height 199
click at [938, 139] on link "Add/View Documents" at bounding box center [981, 145] width 163 height 32
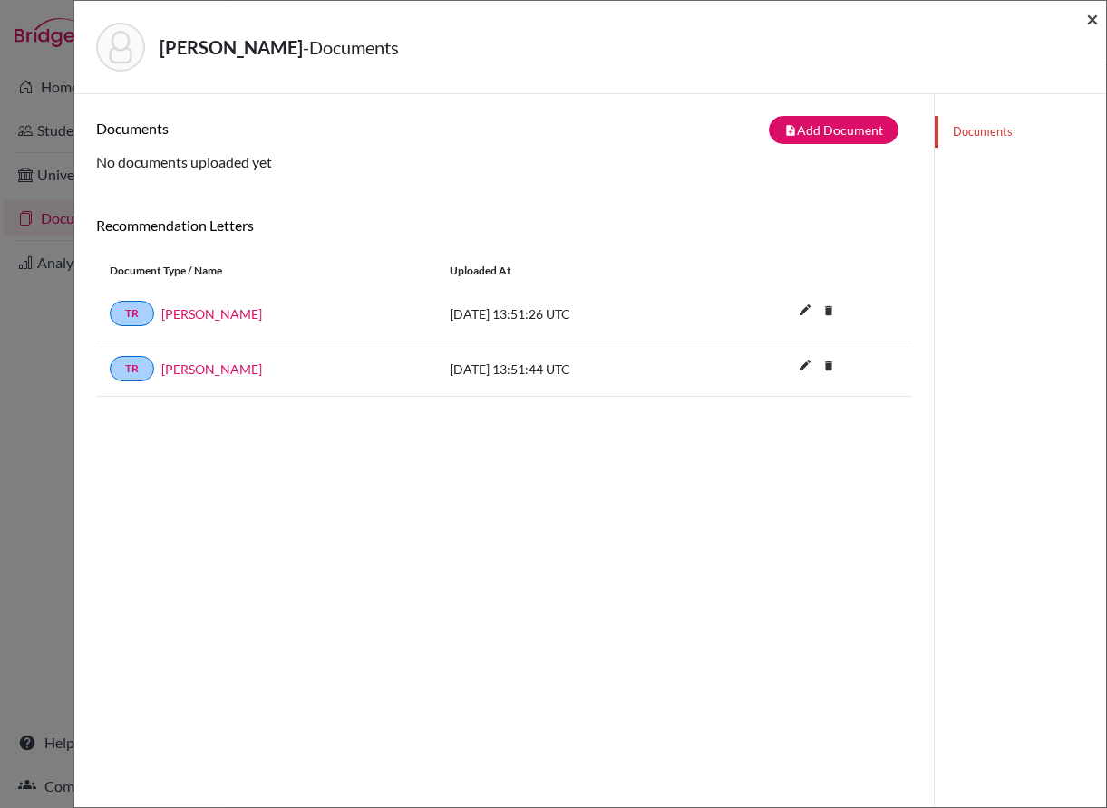
click at [1087, 15] on span "×" at bounding box center [1092, 18] width 13 height 26
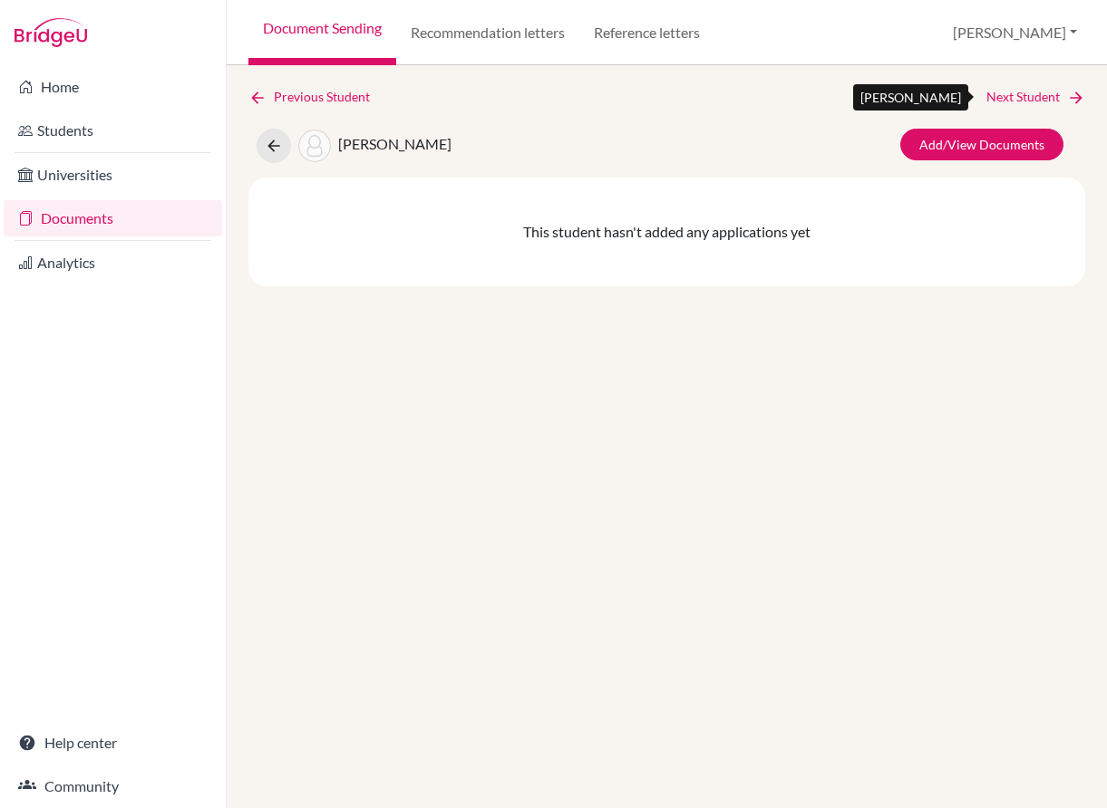
click at [1058, 91] on link "Next Student" at bounding box center [1035, 97] width 99 height 20
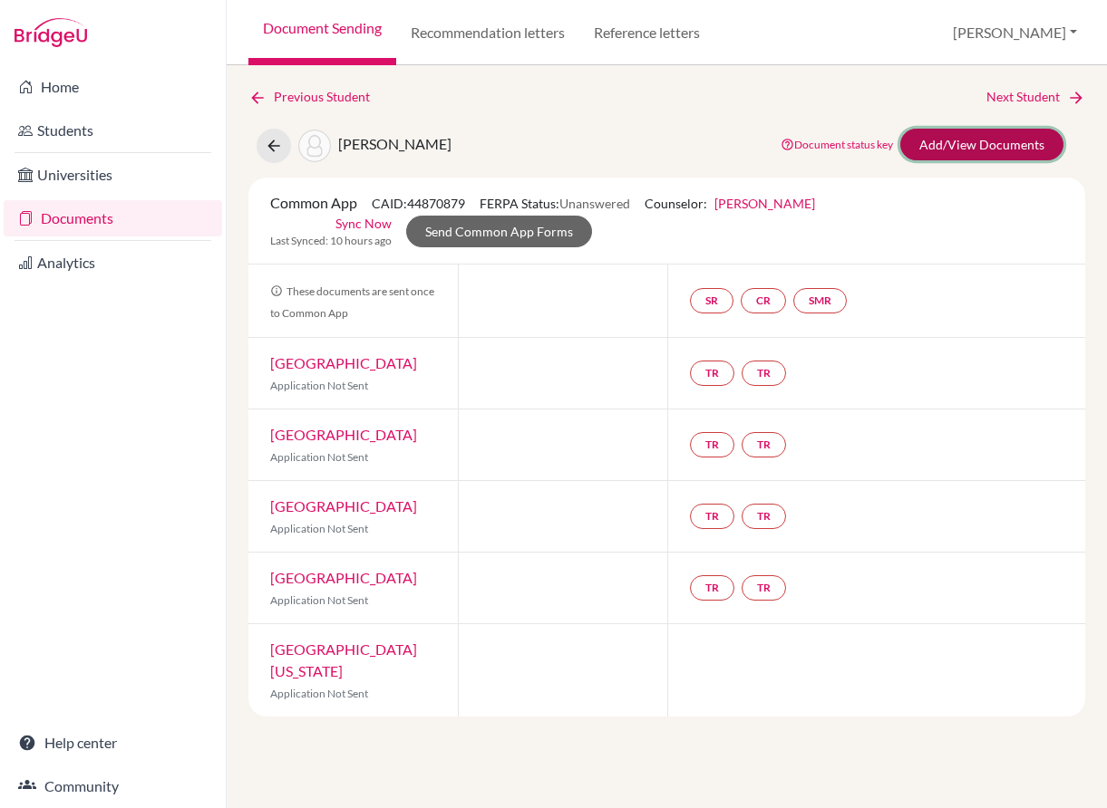
click at [1019, 157] on link "Add/View Documents" at bounding box center [981, 145] width 163 height 32
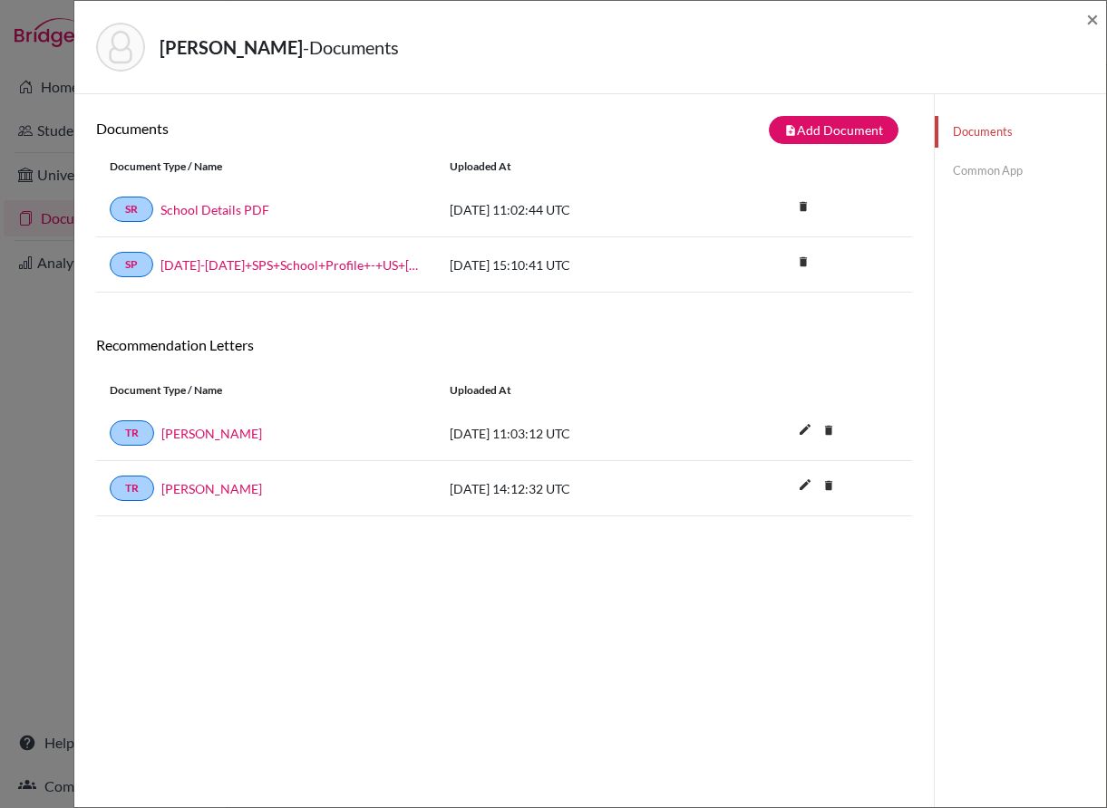
click at [1085, 16] on div "Harandi, Teymour - Documents ×" at bounding box center [590, 47] width 1017 height 78
click at [1090, 18] on span "×" at bounding box center [1092, 18] width 13 height 26
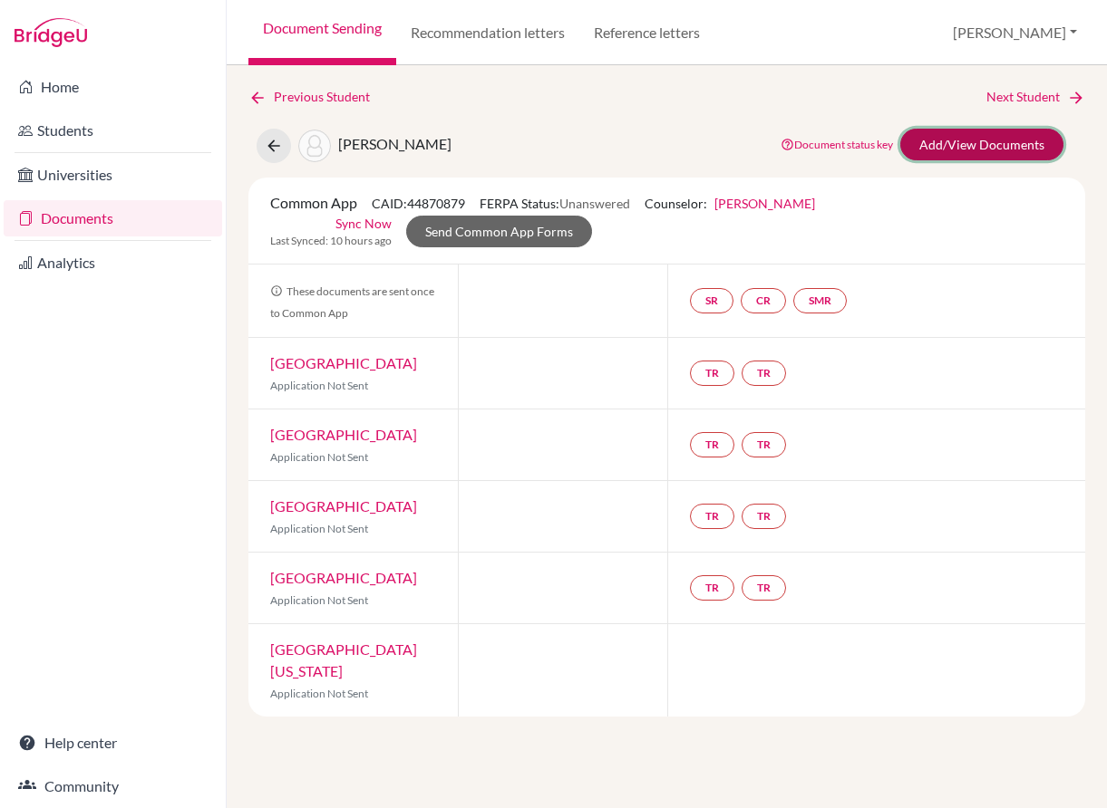
click at [939, 150] on link "Add/View Documents" at bounding box center [981, 145] width 163 height 32
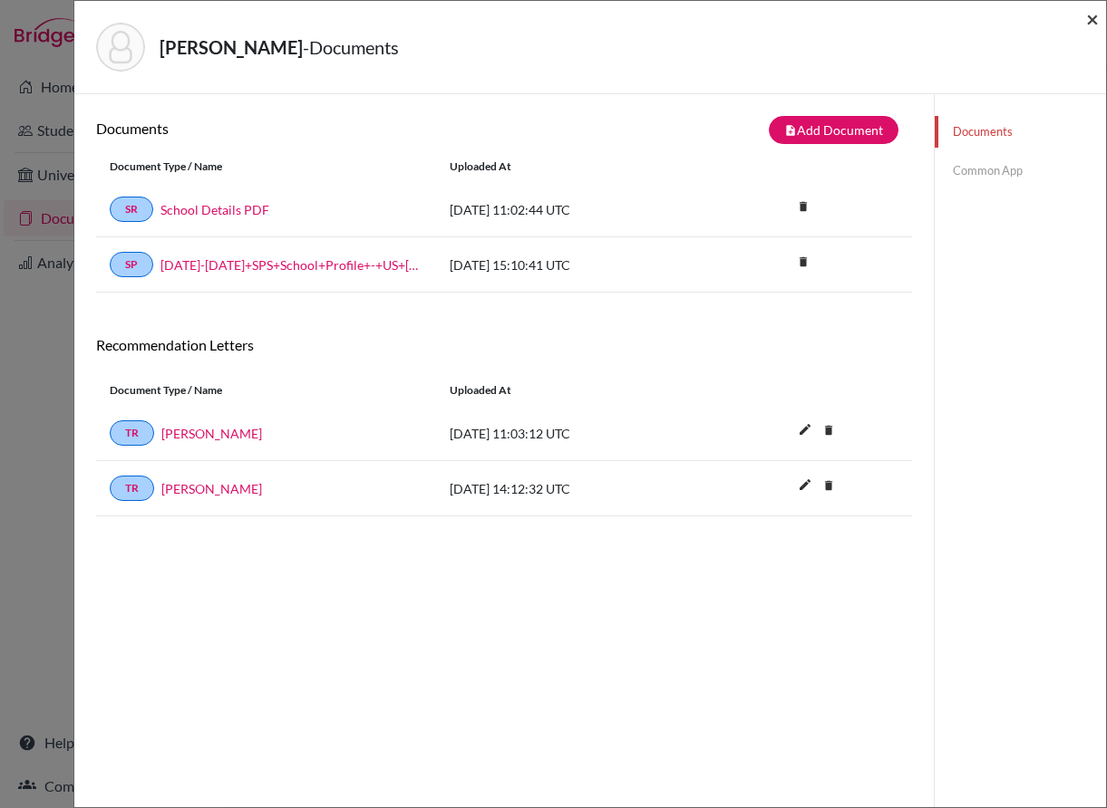
click at [1090, 16] on span "×" at bounding box center [1092, 18] width 13 height 26
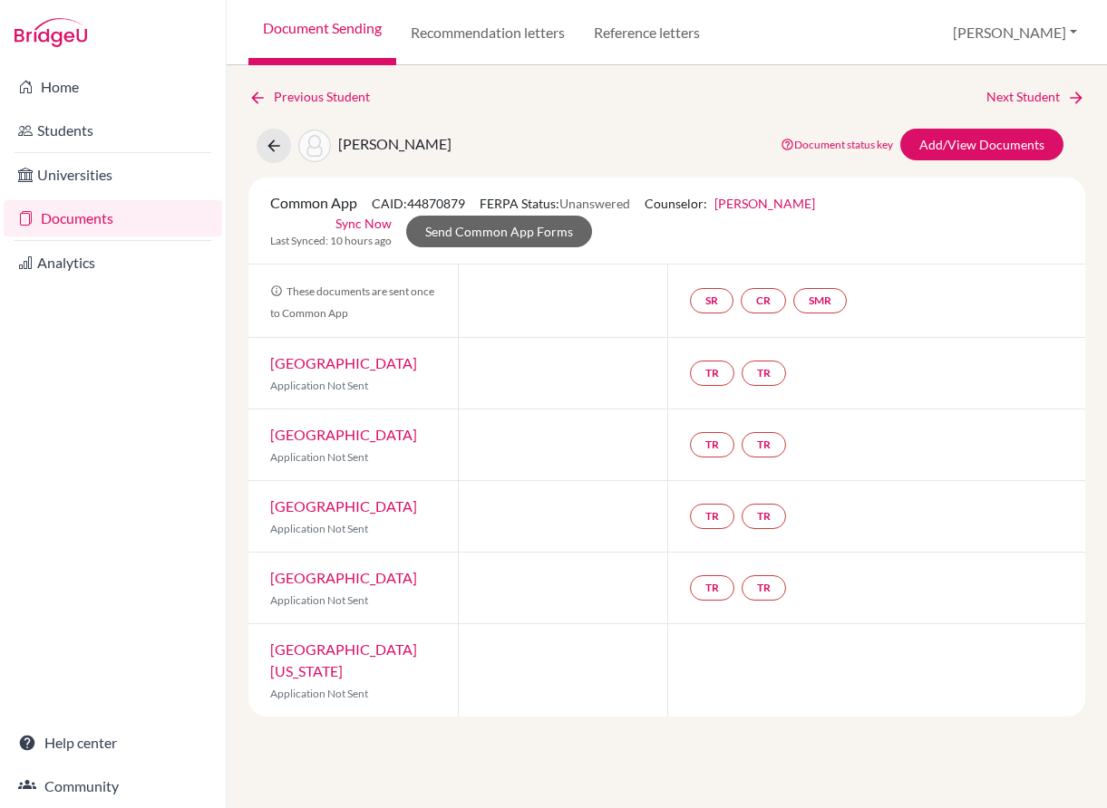
click at [317, 39] on link "Document Sending" at bounding box center [322, 32] width 148 height 65
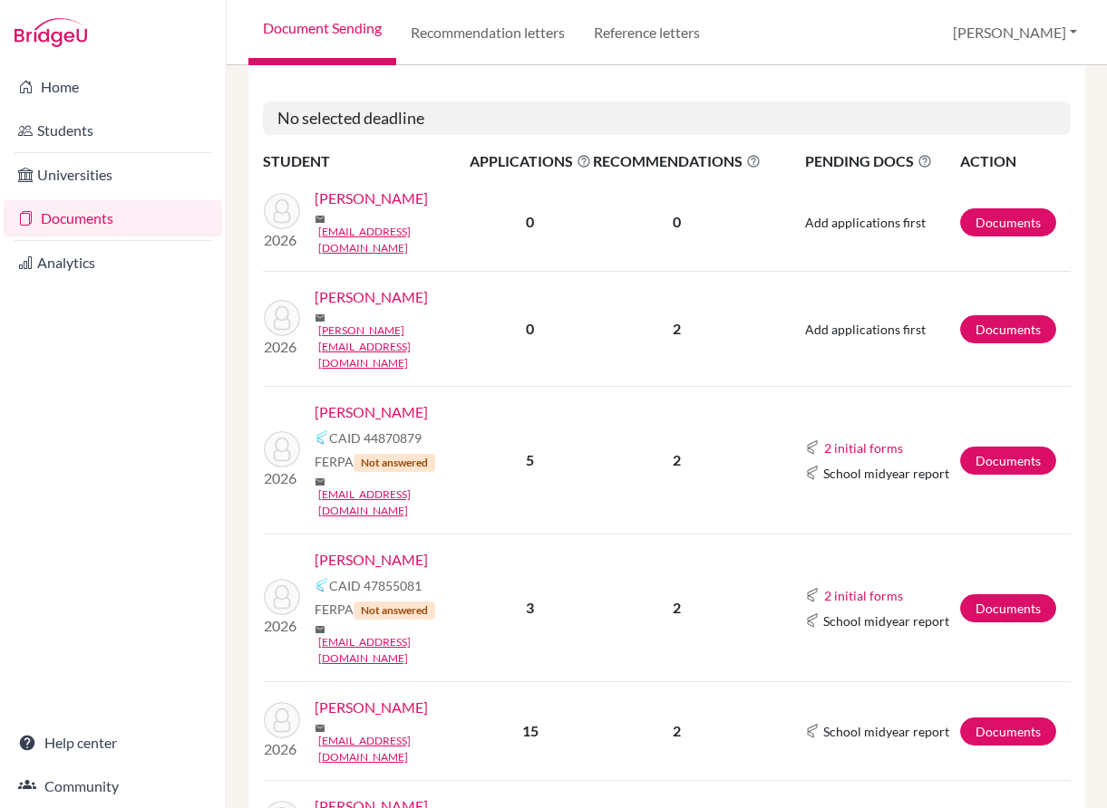
scroll to position [725, 0]
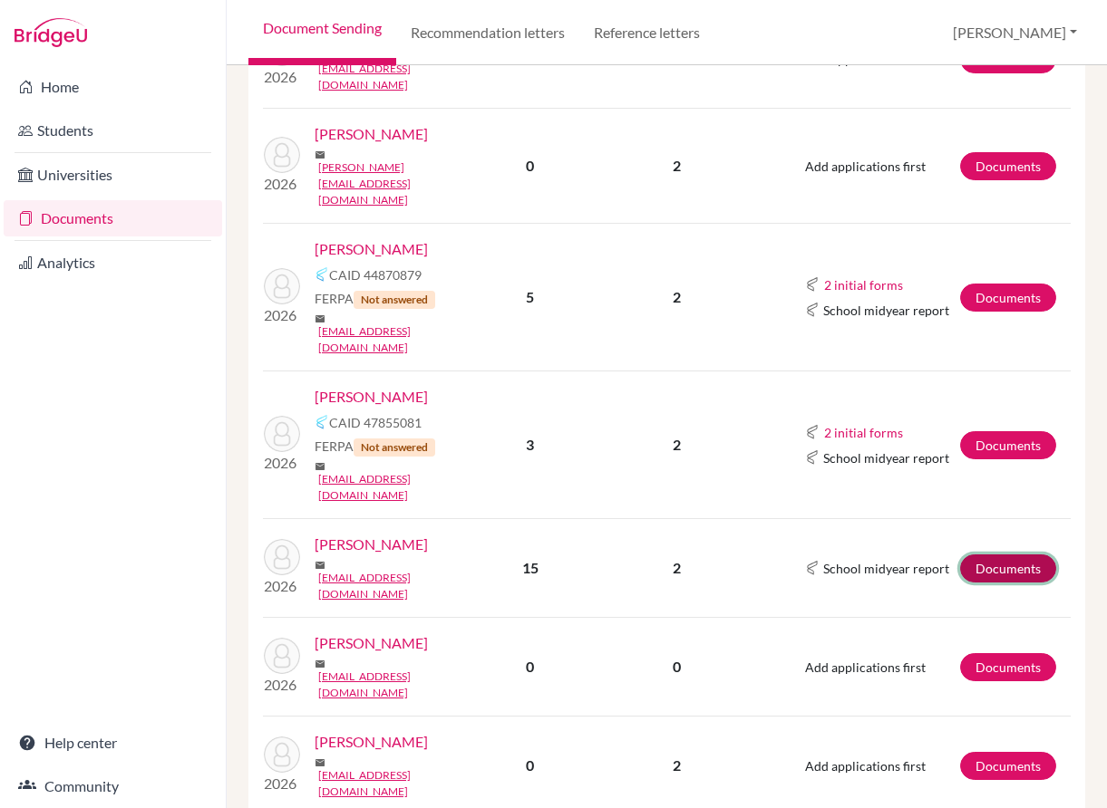
click at [1005, 555] on link "Documents" at bounding box center [1008, 569] width 96 height 28
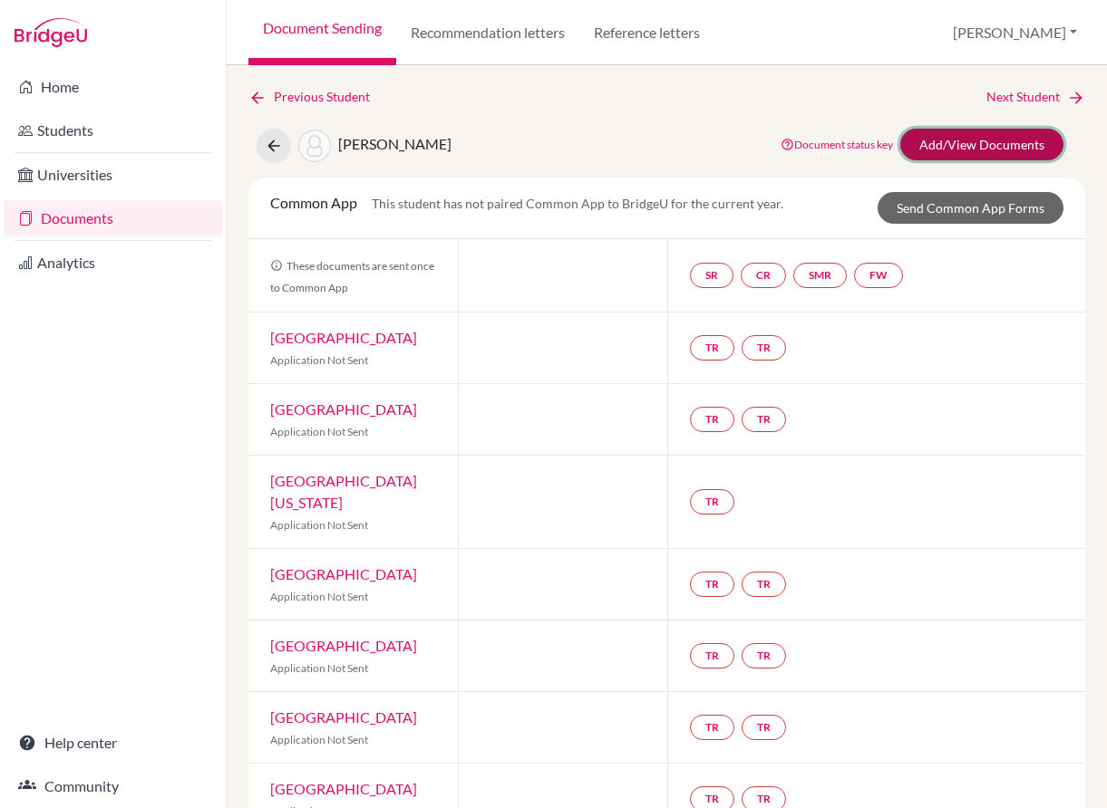
click at [979, 143] on link "Add/View Documents" at bounding box center [981, 145] width 163 height 32
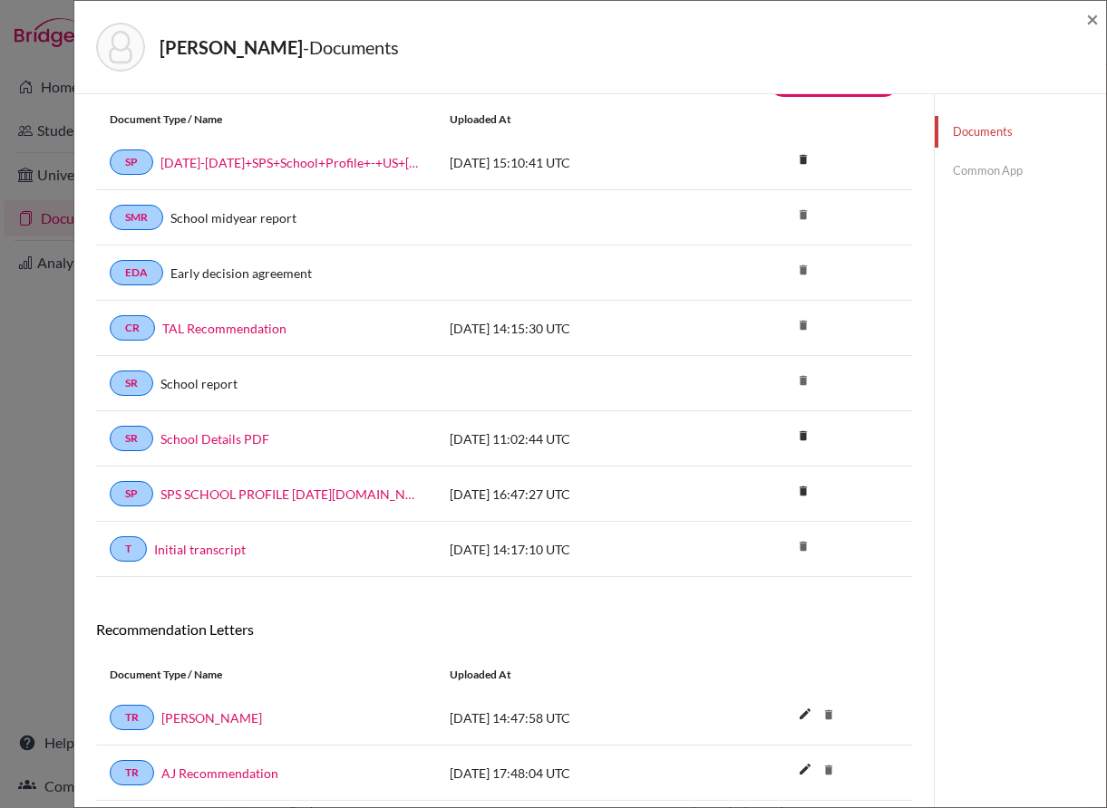
scroll to position [91, 0]
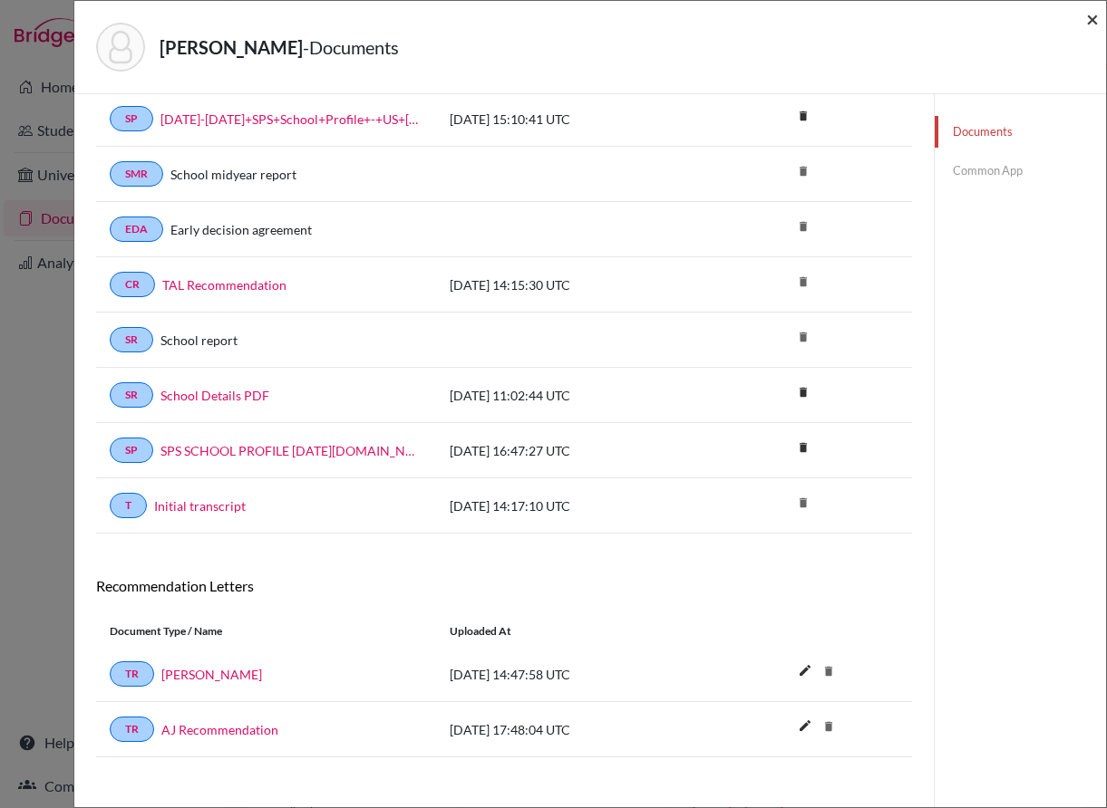
click at [1090, 16] on span "×" at bounding box center [1092, 18] width 13 height 26
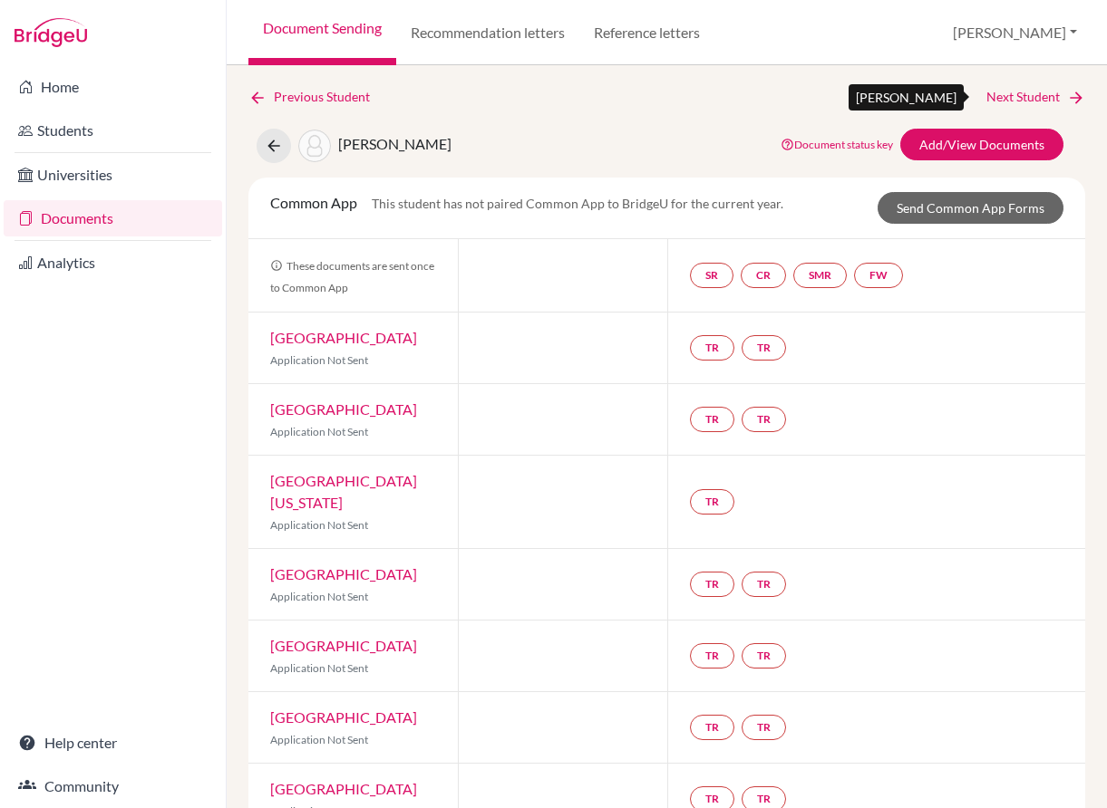
click at [1007, 91] on link "Next Student" at bounding box center [1035, 97] width 99 height 20
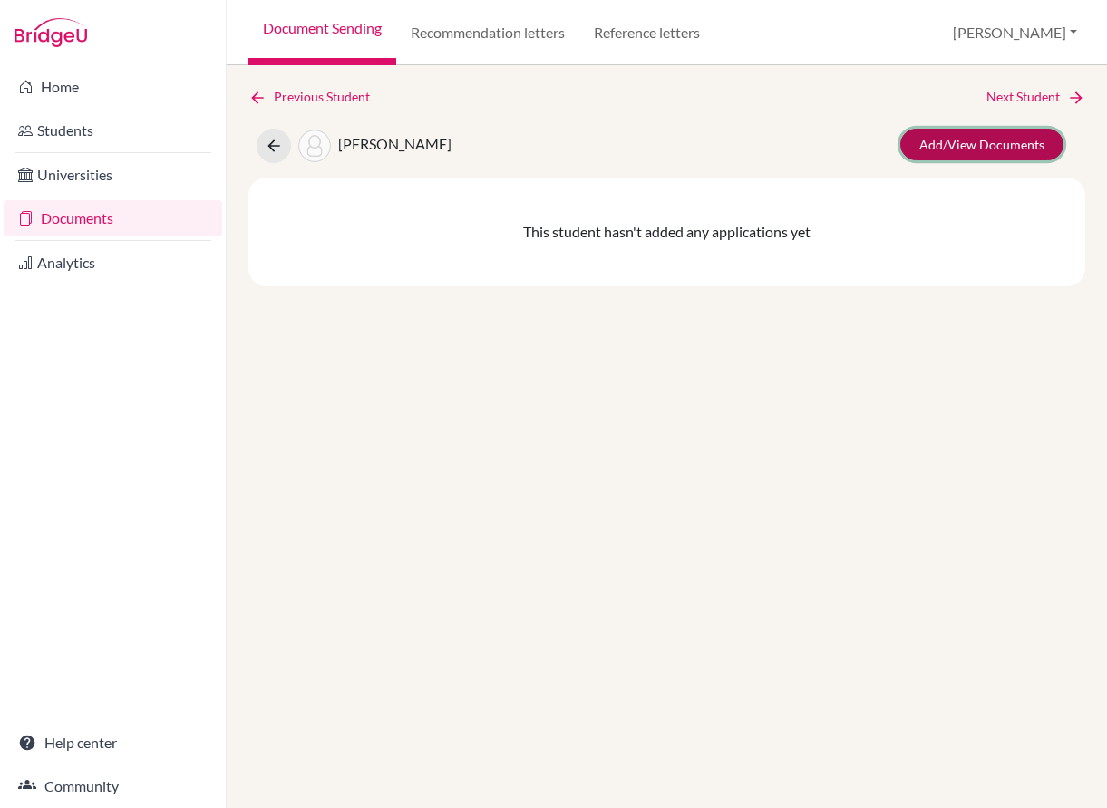
click at [967, 133] on link "Add/View Documents" at bounding box center [981, 145] width 163 height 32
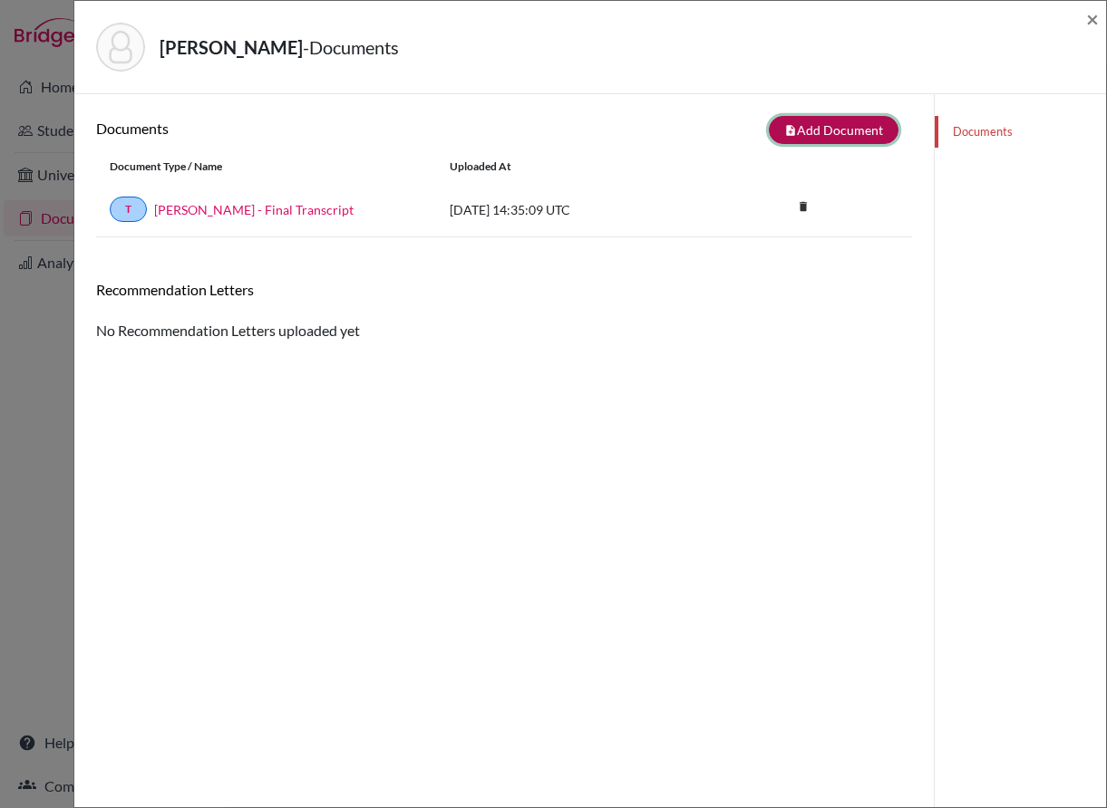
click at [827, 131] on button "note_add Add Document" at bounding box center [834, 130] width 130 height 28
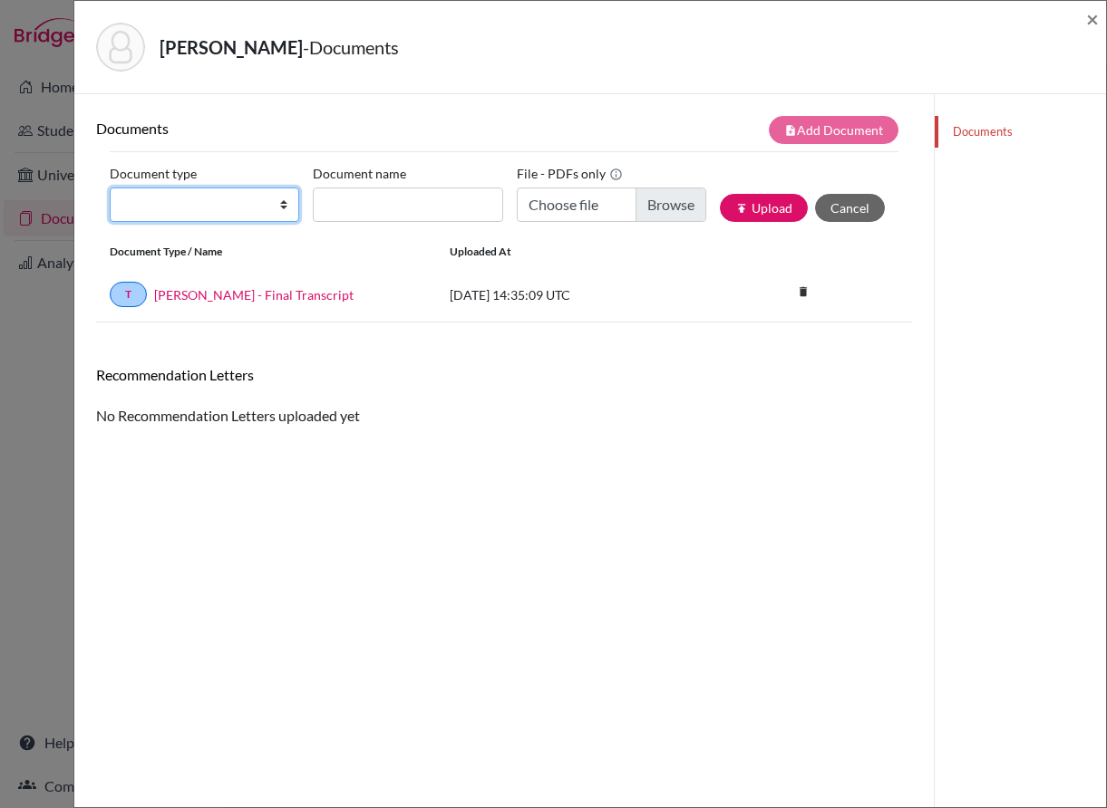
click at [273, 207] on select "Change explanation for Common App reports Counselor recommendation Internationa…" at bounding box center [204, 205] width 189 height 34
select select "5"
click at [110, 188] on select "Change explanation for Common App reports Counselor recommendation Internationa…" at bounding box center [204, 205] width 189 height 34
click at [580, 345] on div "Documents note_add Add Document Document type Change explanation for Common App…" at bounding box center [504, 271] width 816 height 311
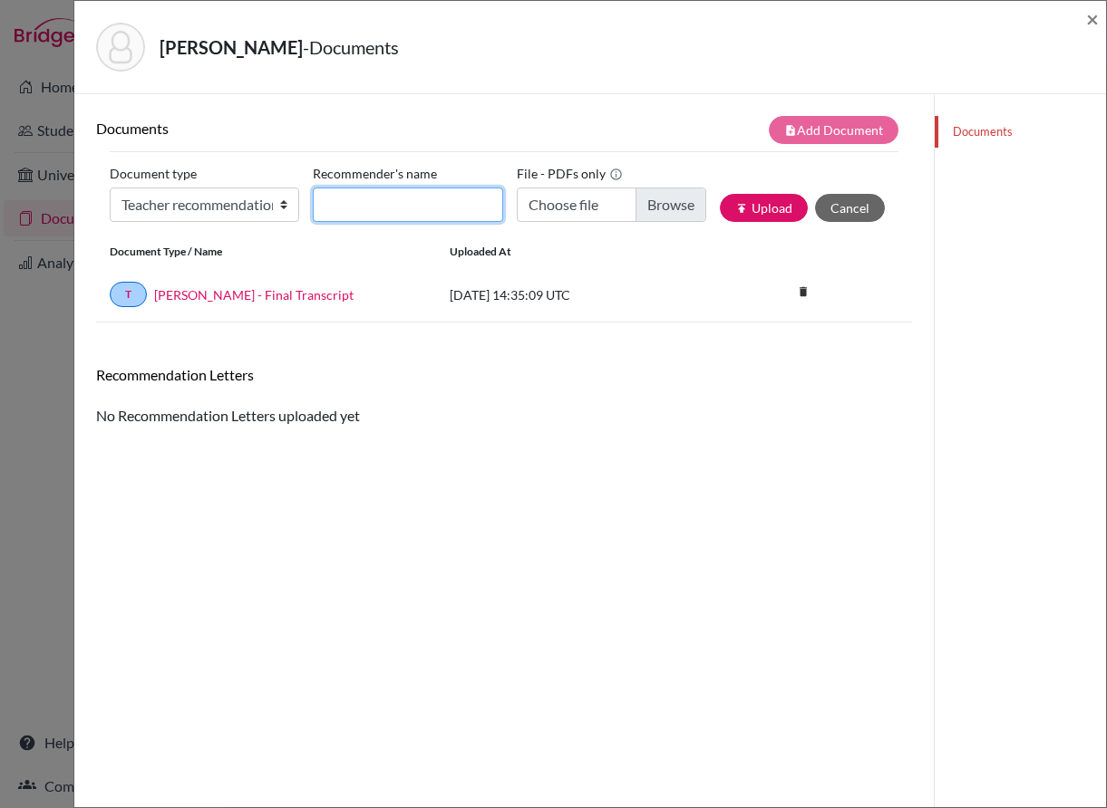
click at [383, 209] on input "Recommender's name" at bounding box center [407, 205] width 189 height 34
type input "Sonya Milanova"
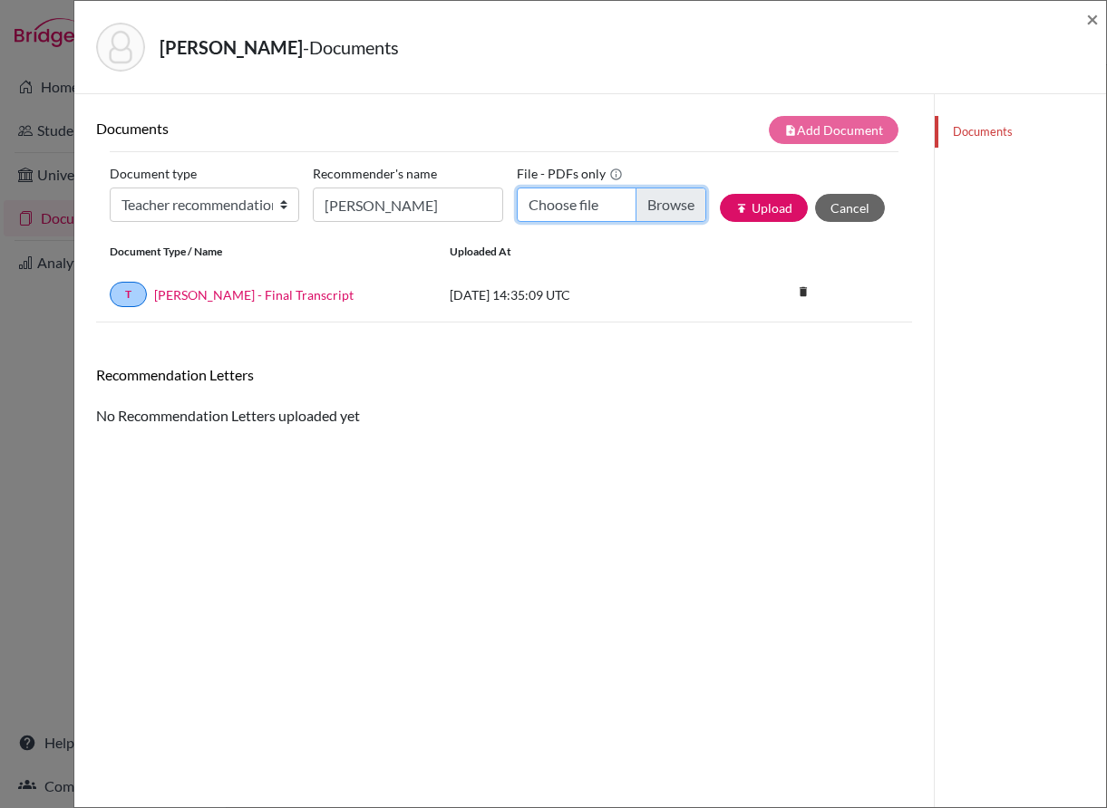
click at [665, 205] on input "Choose file" at bounding box center [611, 205] width 189 height 34
type input "C:\fakepath\Teacher Recommendation for Zac Joseph.pdf"
click at [750, 206] on button "publish Upload" at bounding box center [764, 208] width 88 height 28
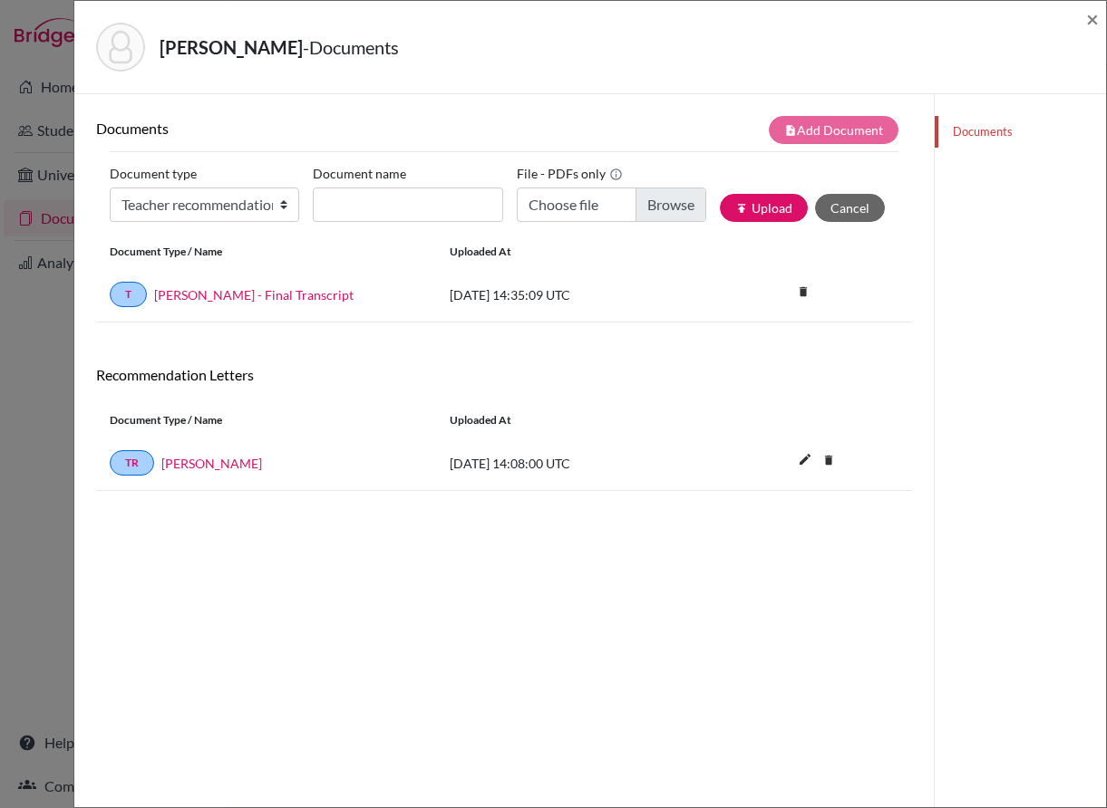
click at [420, 277] on div "T Joseph, Zachary - Final Transcript 2025-09-15 14:35:09 UTC delete Delete this…" at bounding box center [504, 294] width 816 height 55
click at [266, 206] on select "Change explanation for Common App reports Counselor recommendation Internationa…" at bounding box center [204, 205] width 189 height 34
select select "5"
click at [110, 188] on select "Change explanation for Common App reports Counselor recommendation Internationa…" at bounding box center [204, 205] width 189 height 34
click at [347, 204] on input "Recommender's name" at bounding box center [407, 205] width 189 height 34
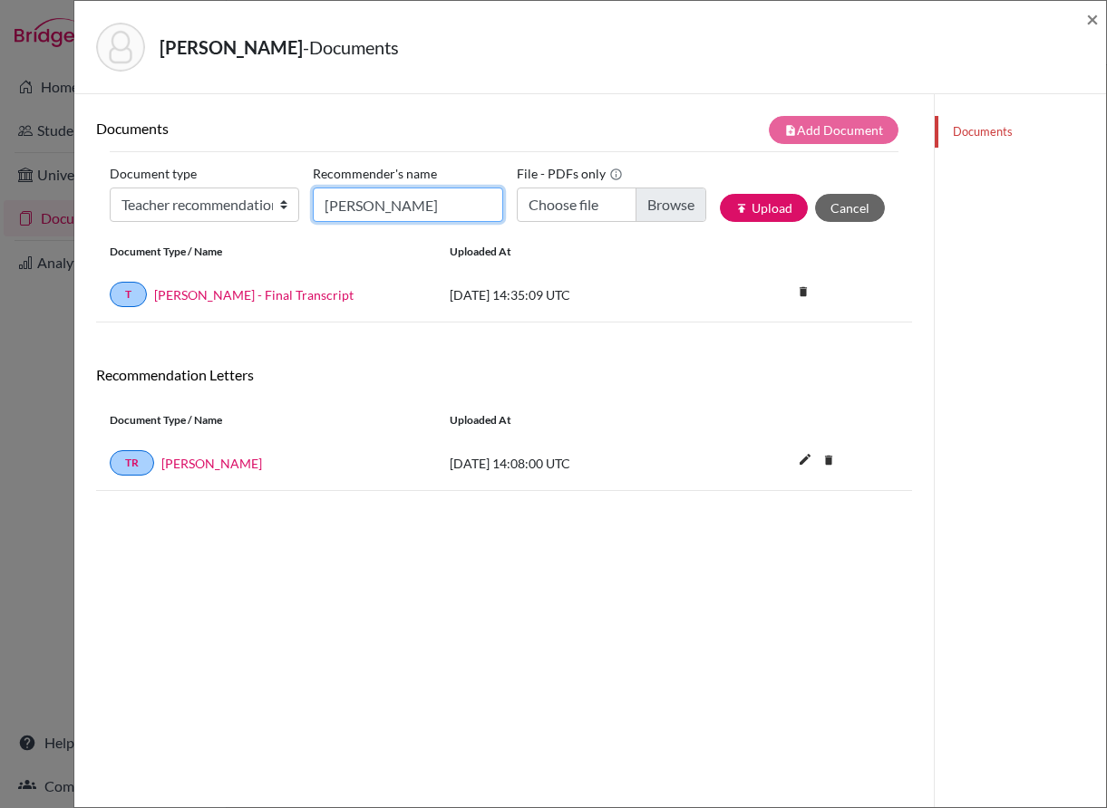
type input "Hugo Nilsson"
click at [639, 212] on input "Choose file" at bounding box center [611, 205] width 189 height 34
type input "C:\fakepath\Zac Joseph Teacher LoR.pdf"
click at [770, 208] on button "publish Upload" at bounding box center [764, 208] width 88 height 28
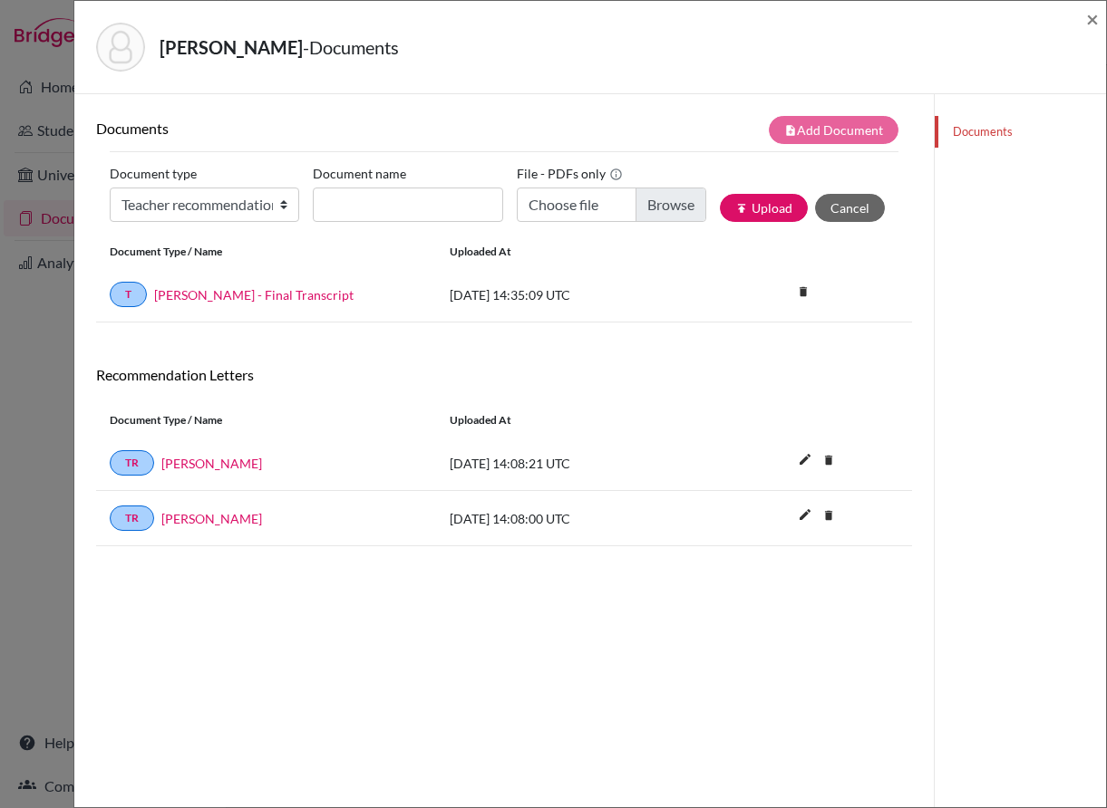
click at [965, 126] on link "Documents" at bounding box center [1019, 132] width 171 height 32
click at [1090, 16] on span "×" at bounding box center [1092, 18] width 13 height 26
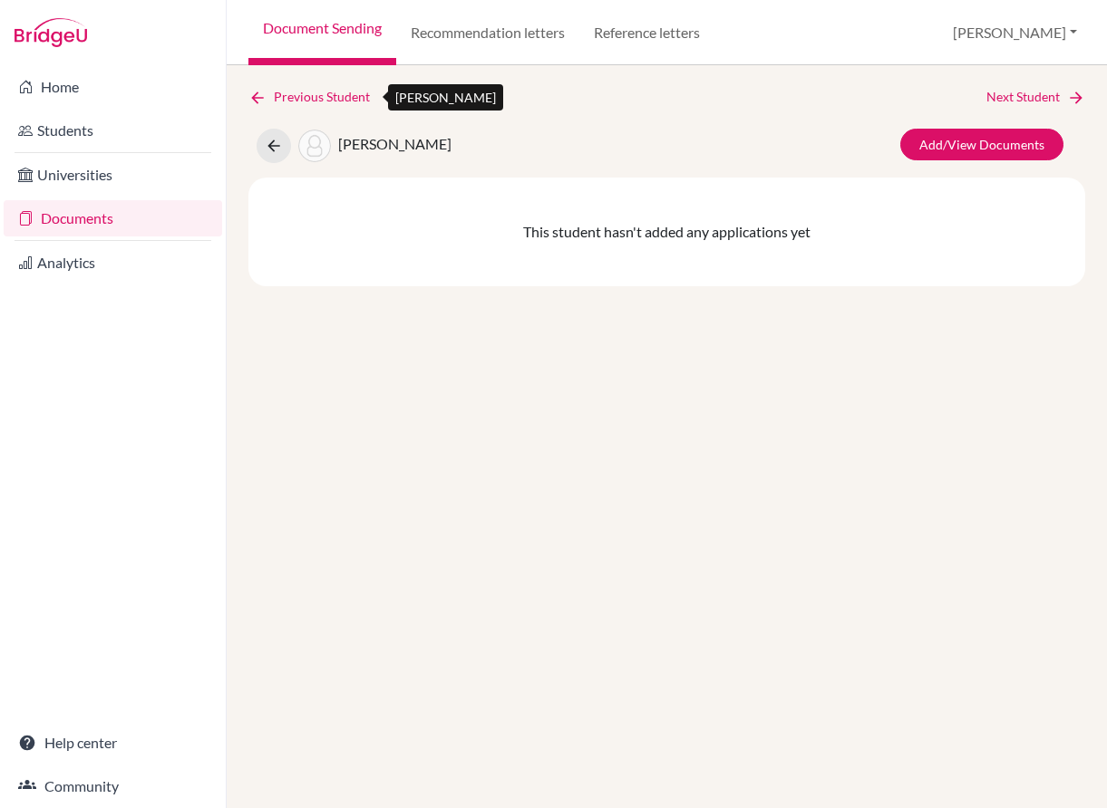
click at [347, 93] on link "Previous Student" at bounding box center [316, 97] width 136 height 20
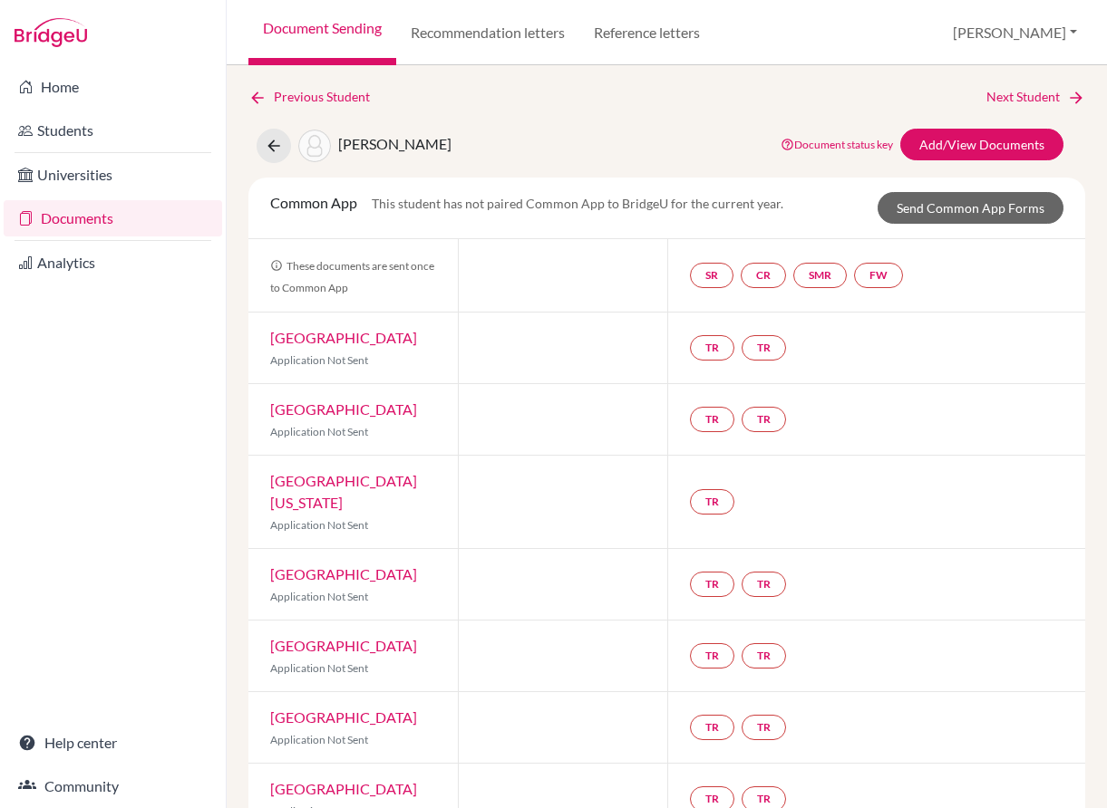
click at [324, 31] on link "Document Sending" at bounding box center [322, 32] width 148 height 65
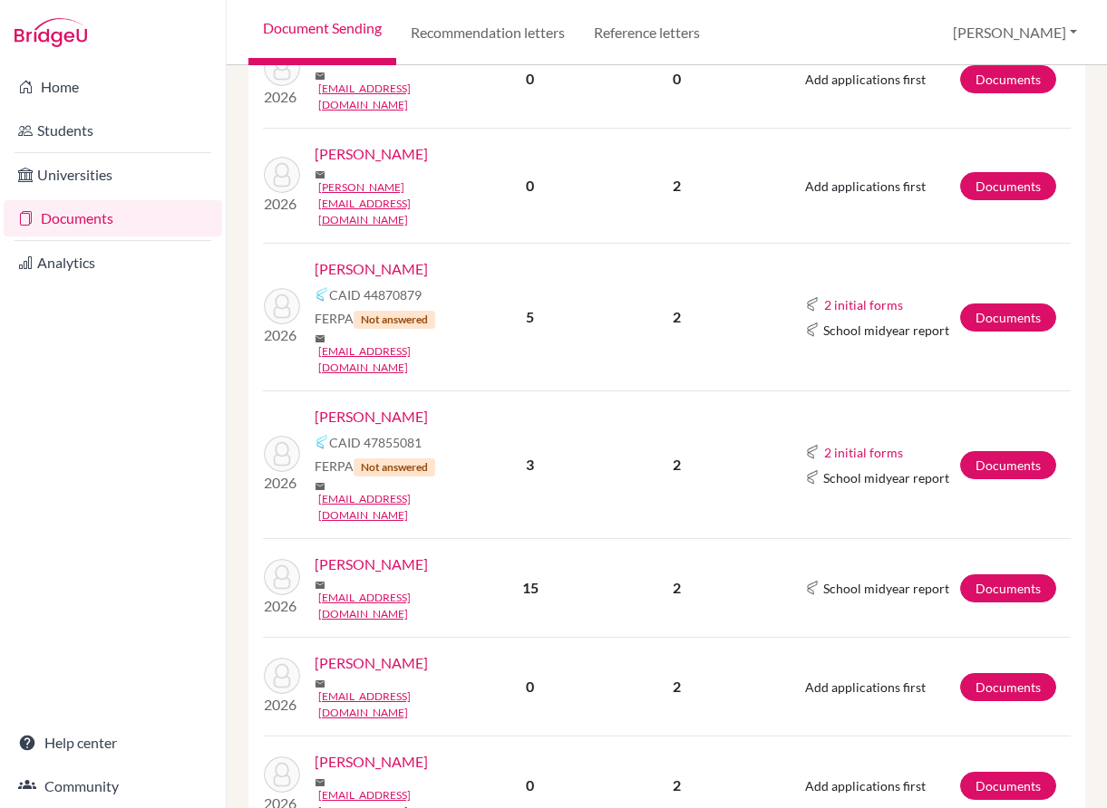
scroll to position [816, 0]
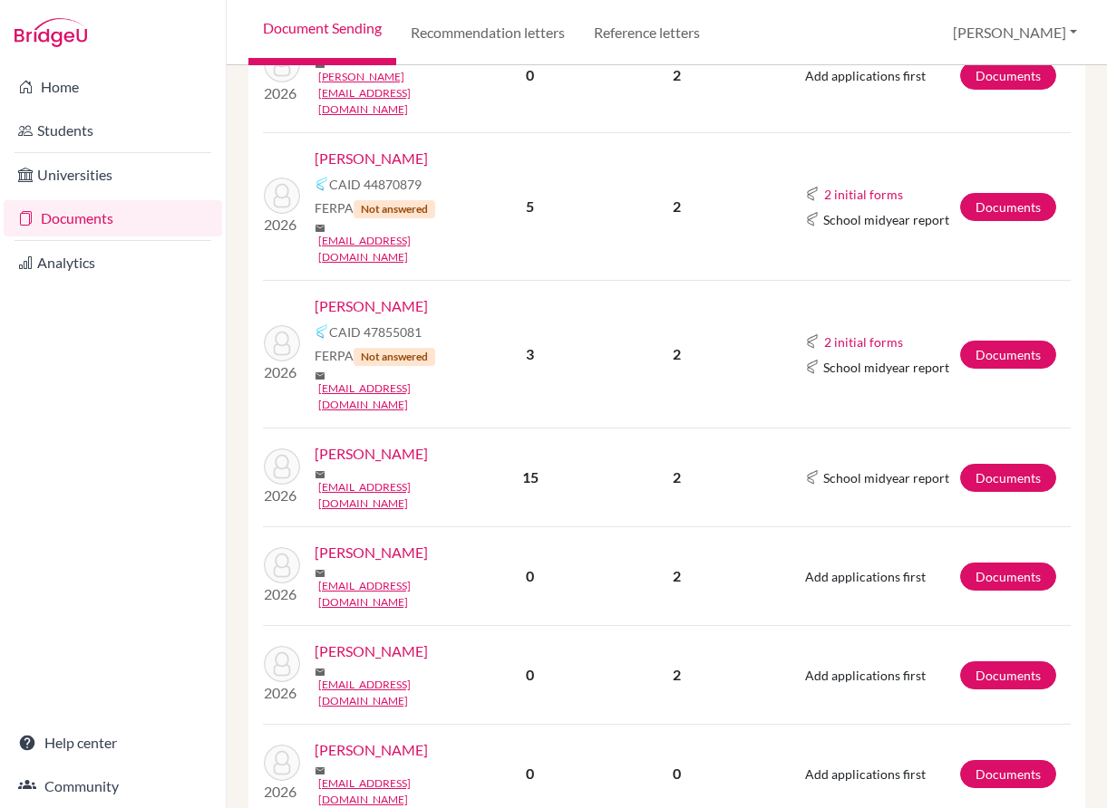
click at [524, 133] on td "5" at bounding box center [530, 207] width 123 height 148
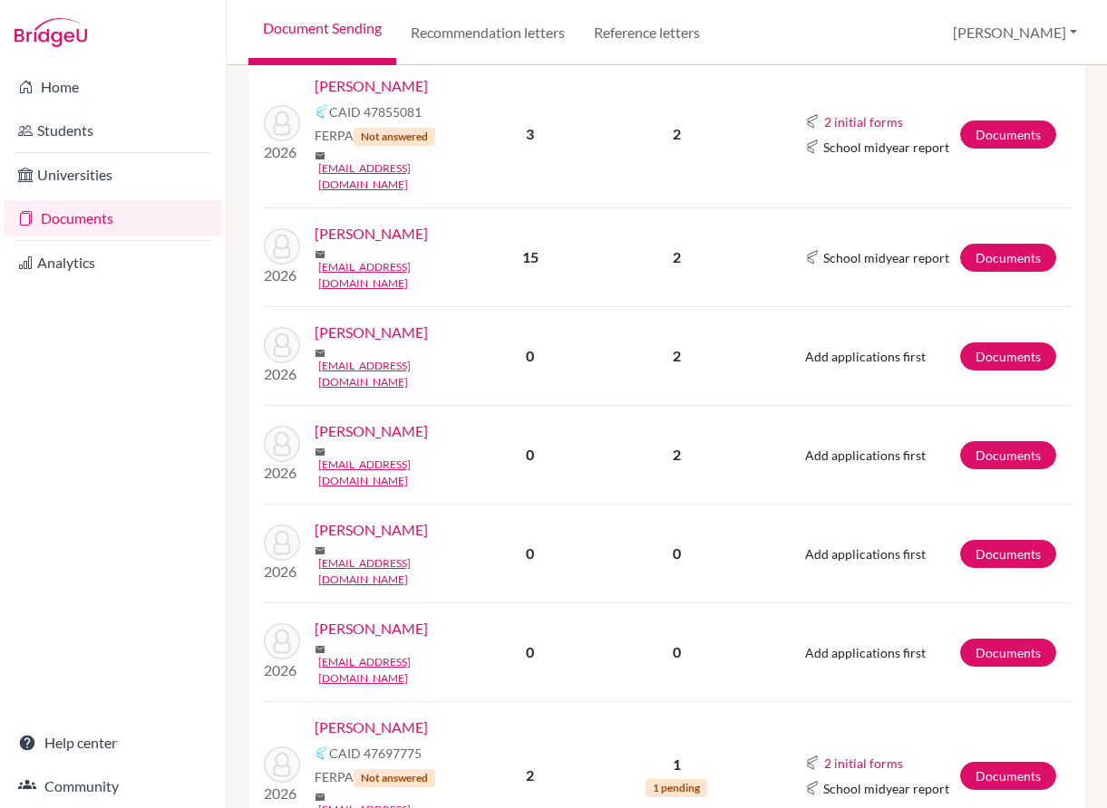
scroll to position [764, 0]
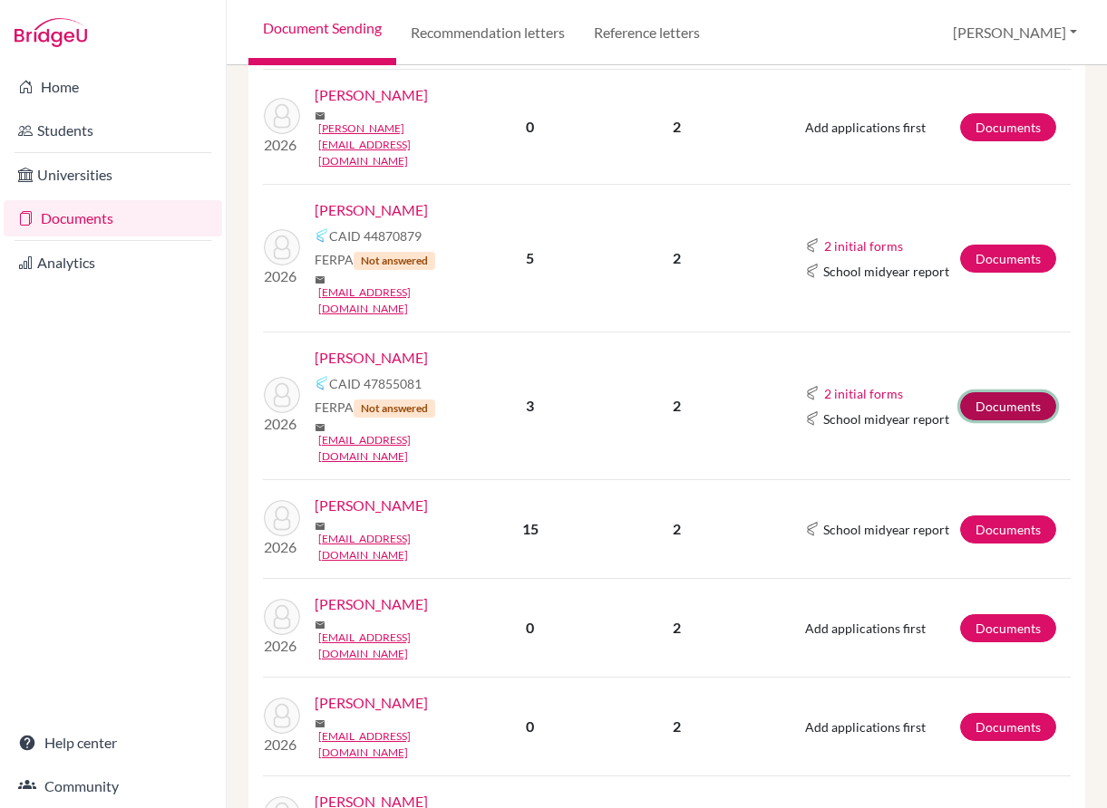
click at [993, 392] on link "Documents" at bounding box center [1008, 406] width 96 height 28
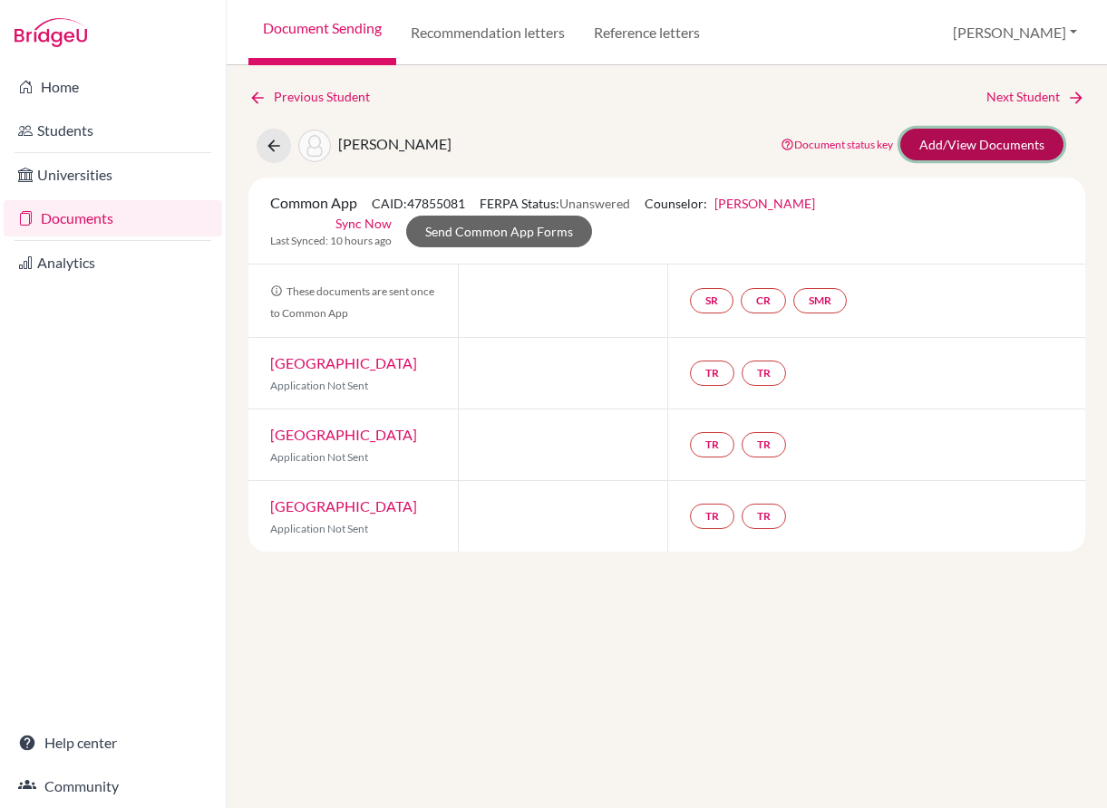
click at [973, 140] on link "Add/View Documents" at bounding box center [981, 145] width 163 height 32
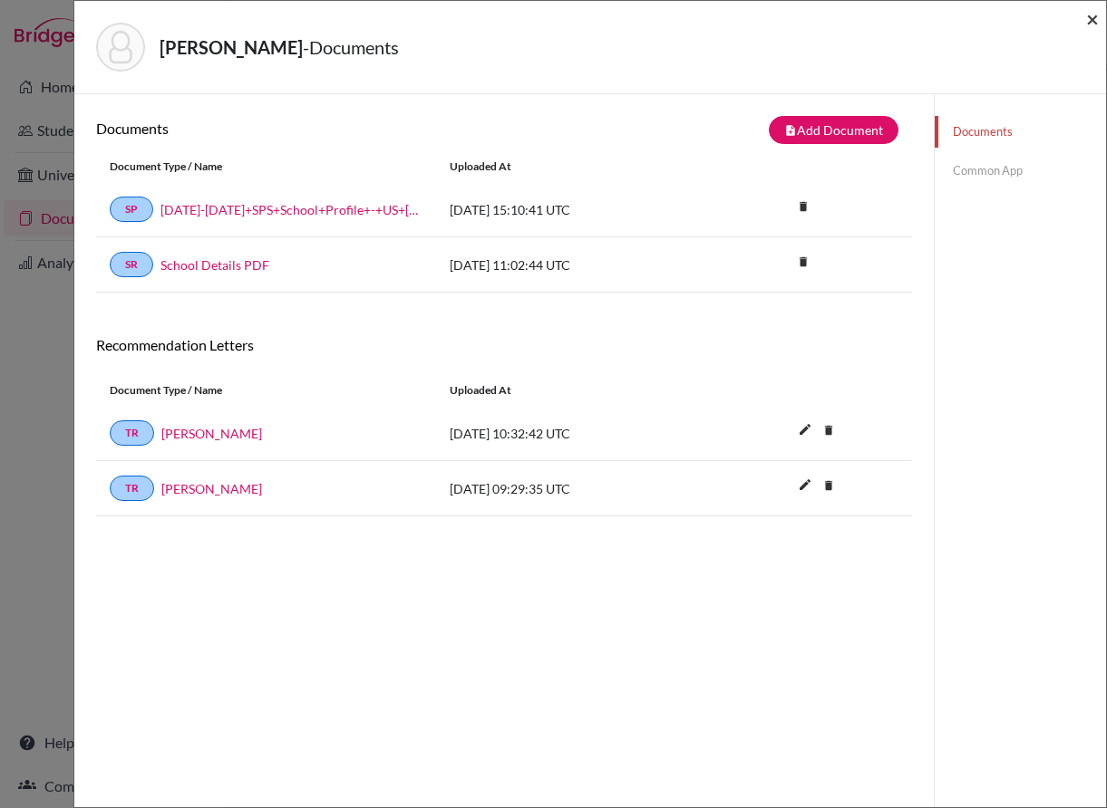
click at [1093, 19] on span "×" at bounding box center [1092, 18] width 13 height 26
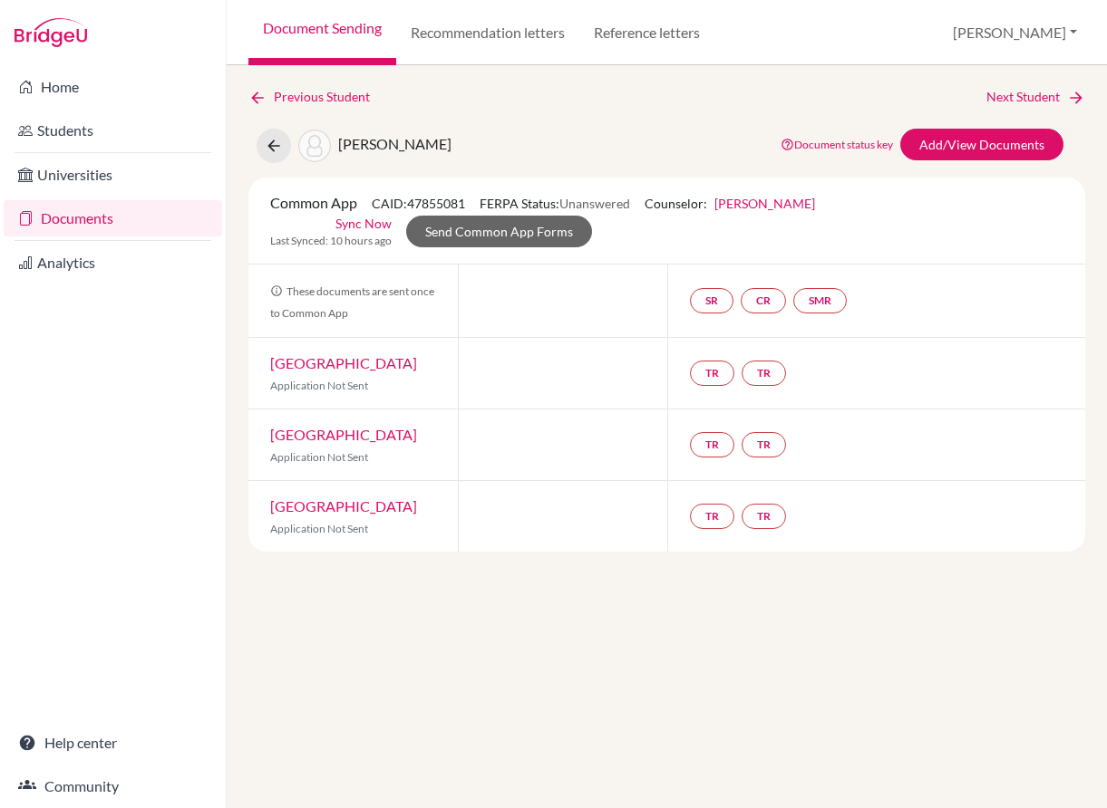
click at [359, 43] on link "Document Sending" at bounding box center [322, 32] width 148 height 65
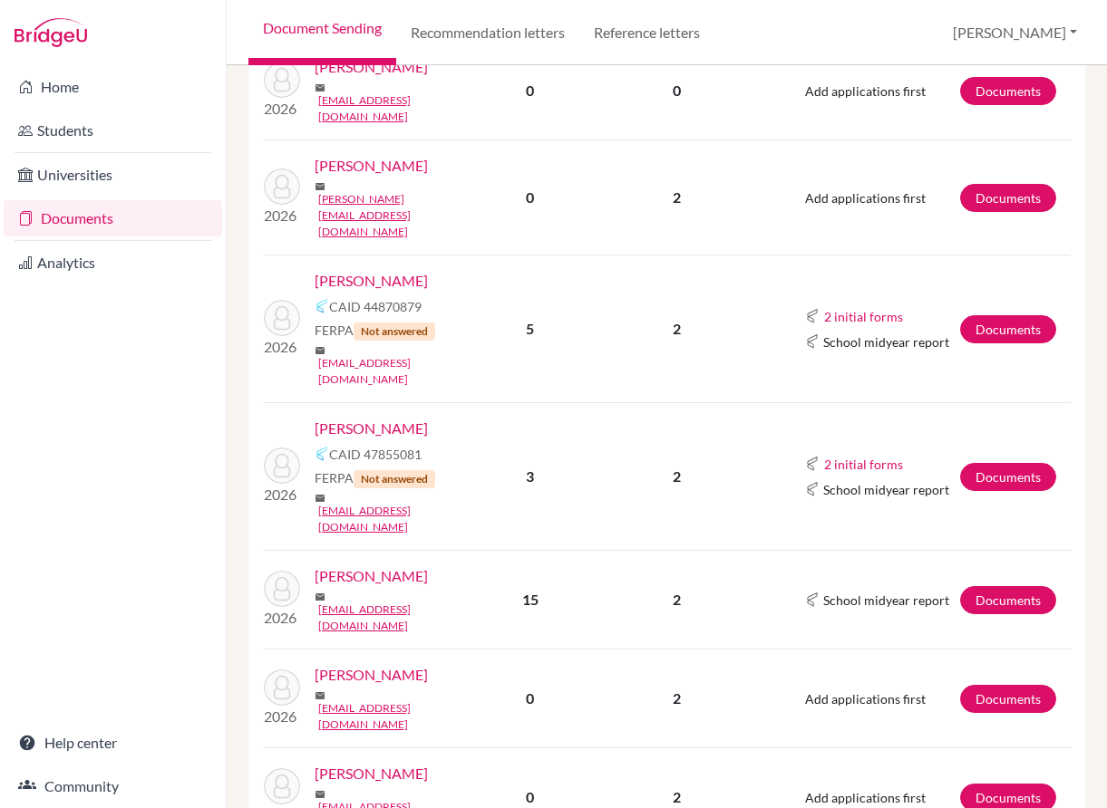
scroll to position [725, 0]
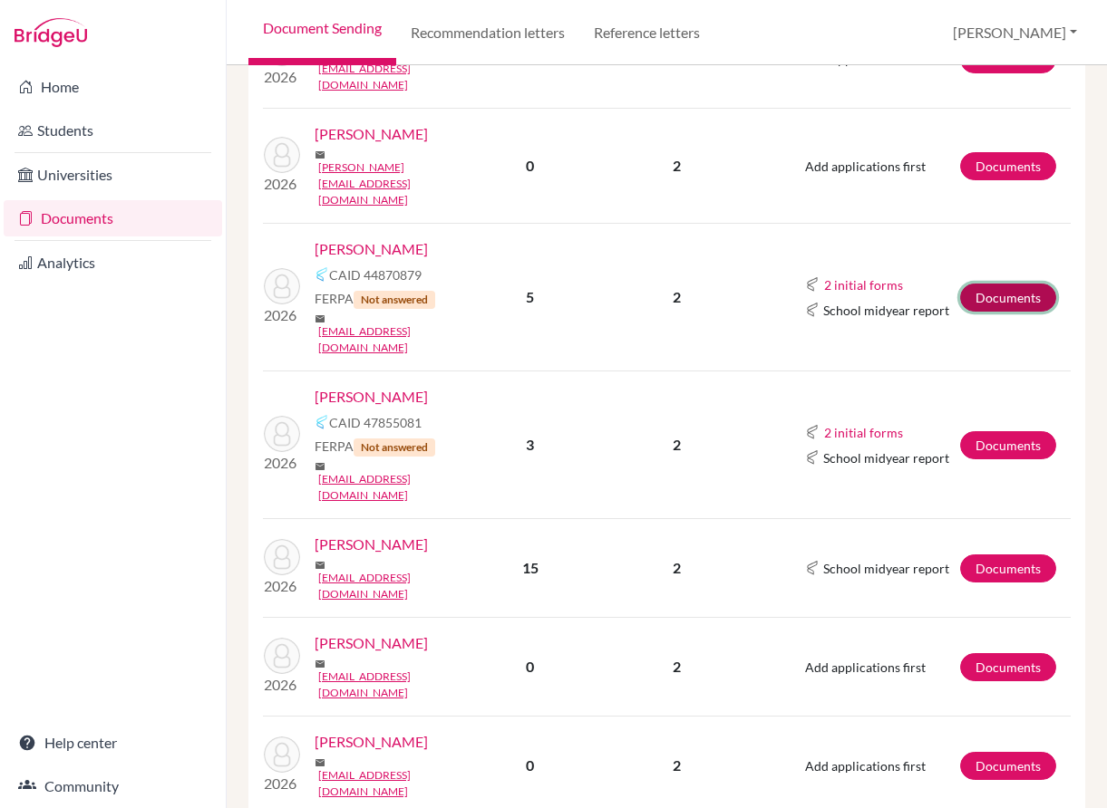
click at [1001, 284] on link "Documents" at bounding box center [1008, 298] width 96 height 28
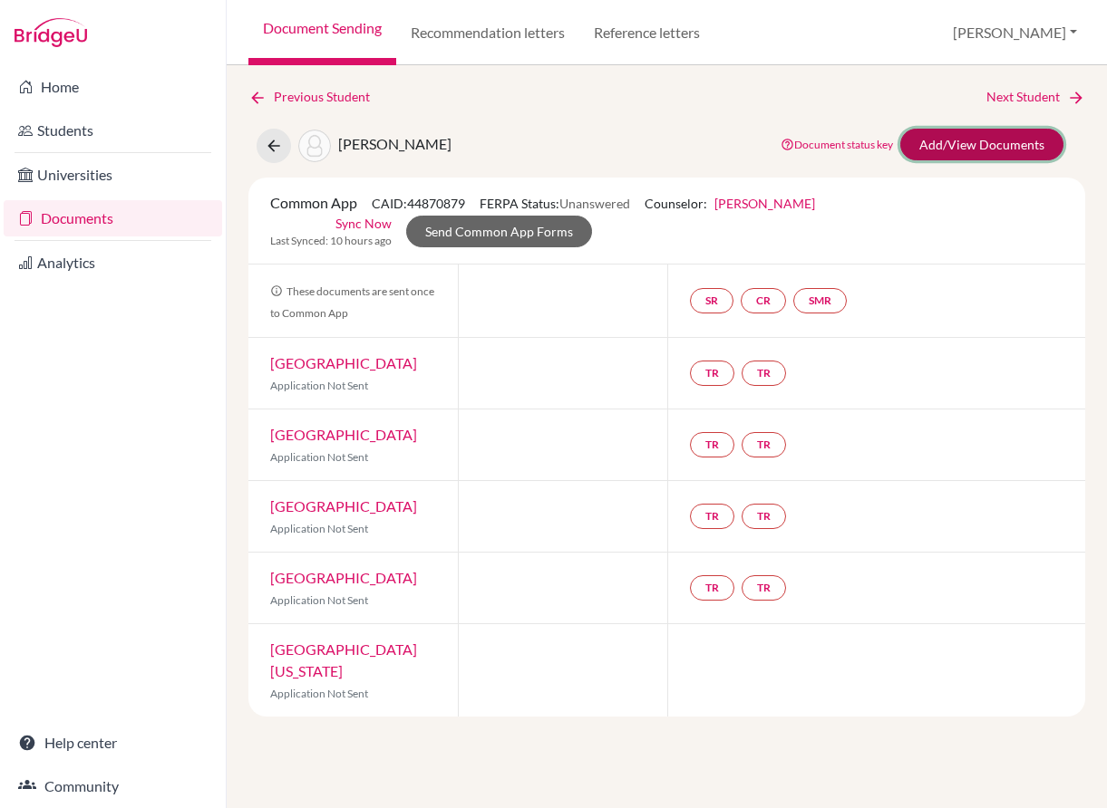
click at [938, 131] on link "Add/View Documents" at bounding box center [981, 145] width 163 height 32
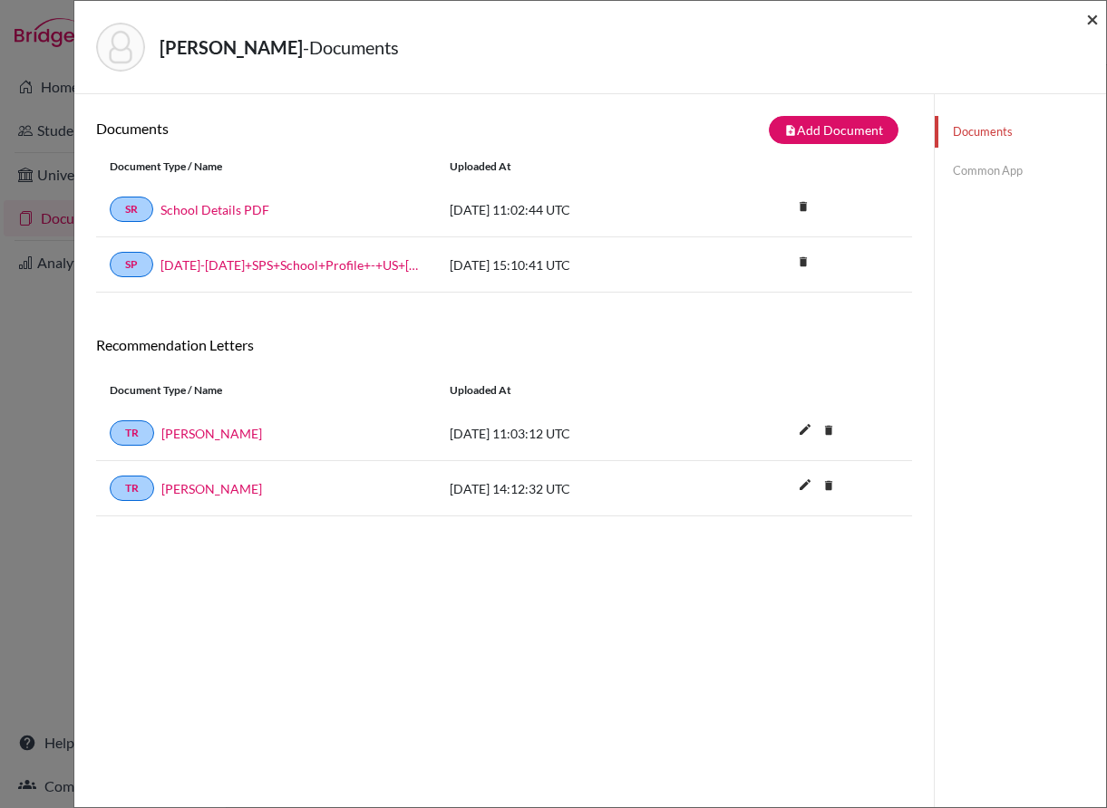
click at [1089, 14] on span "×" at bounding box center [1092, 18] width 13 height 26
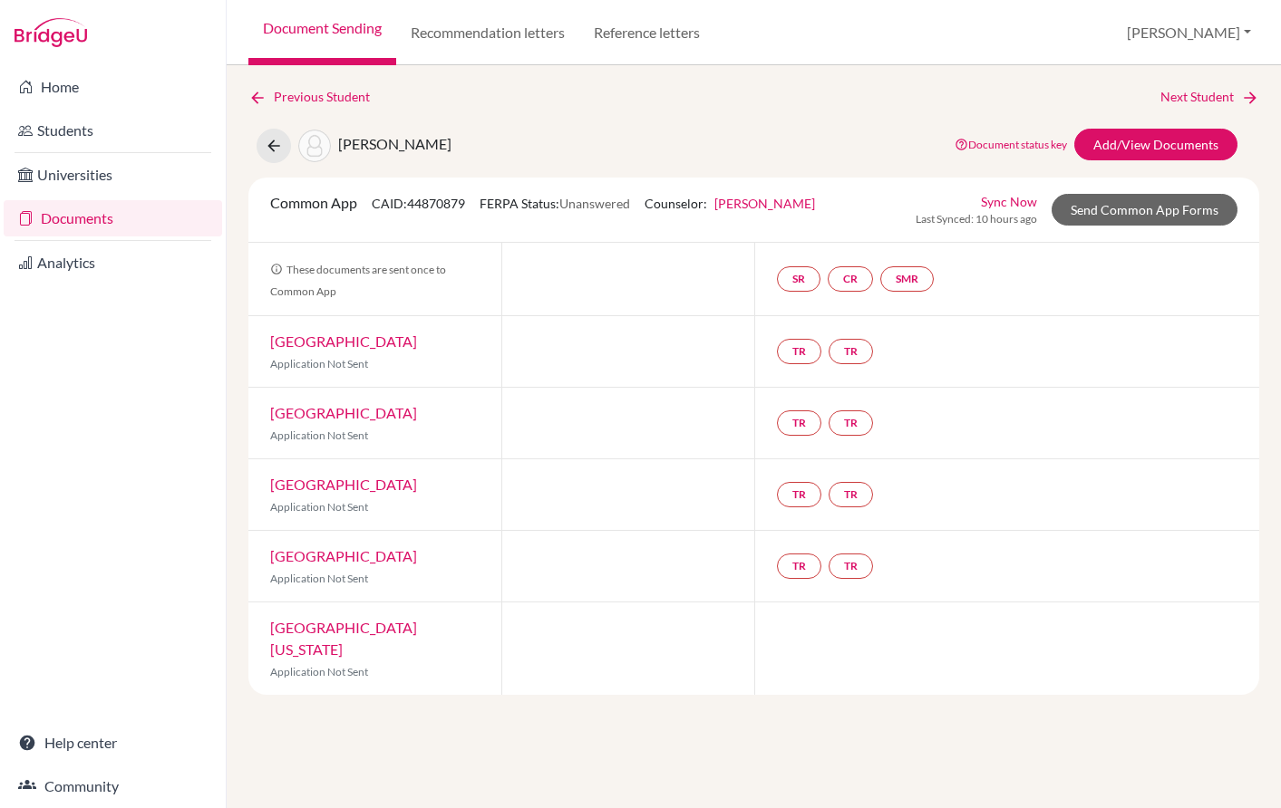
click at [330, 33] on link "Document Sending" at bounding box center [322, 32] width 148 height 65
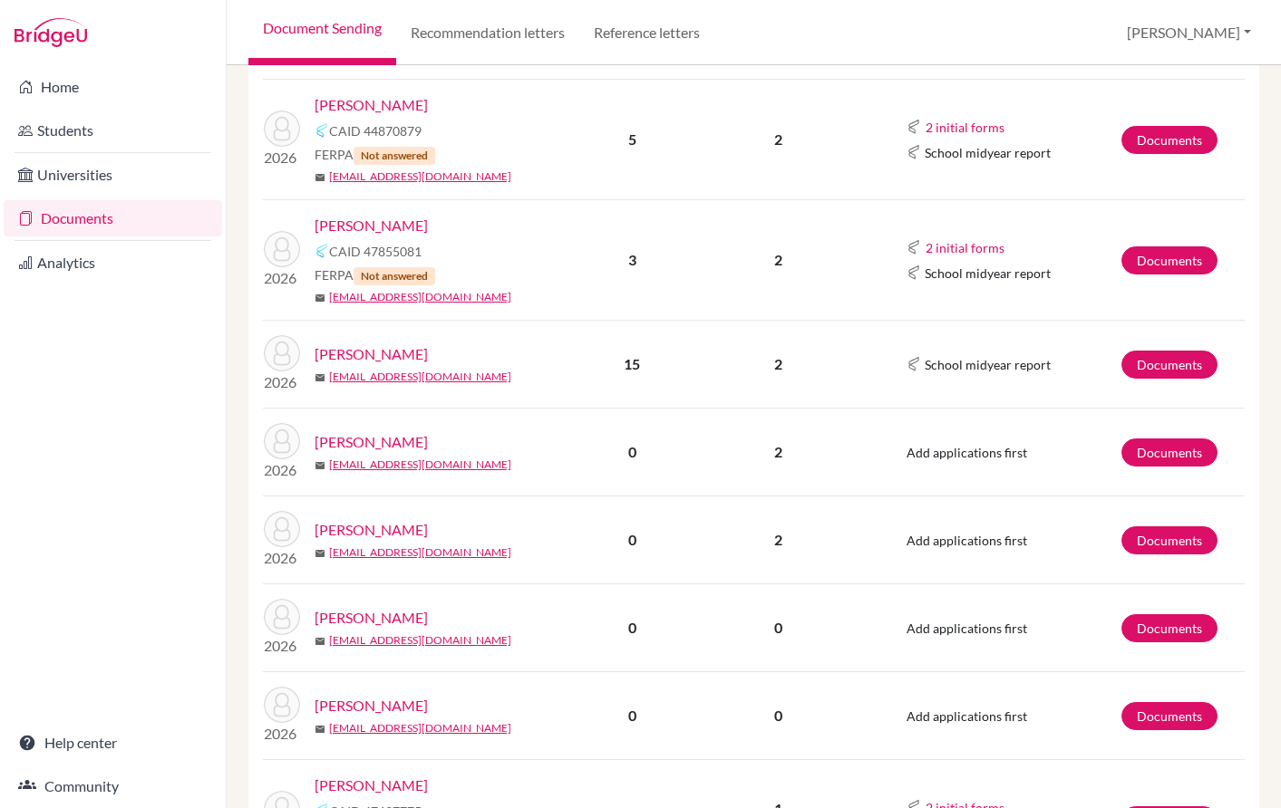
scroll to position [816, 0]
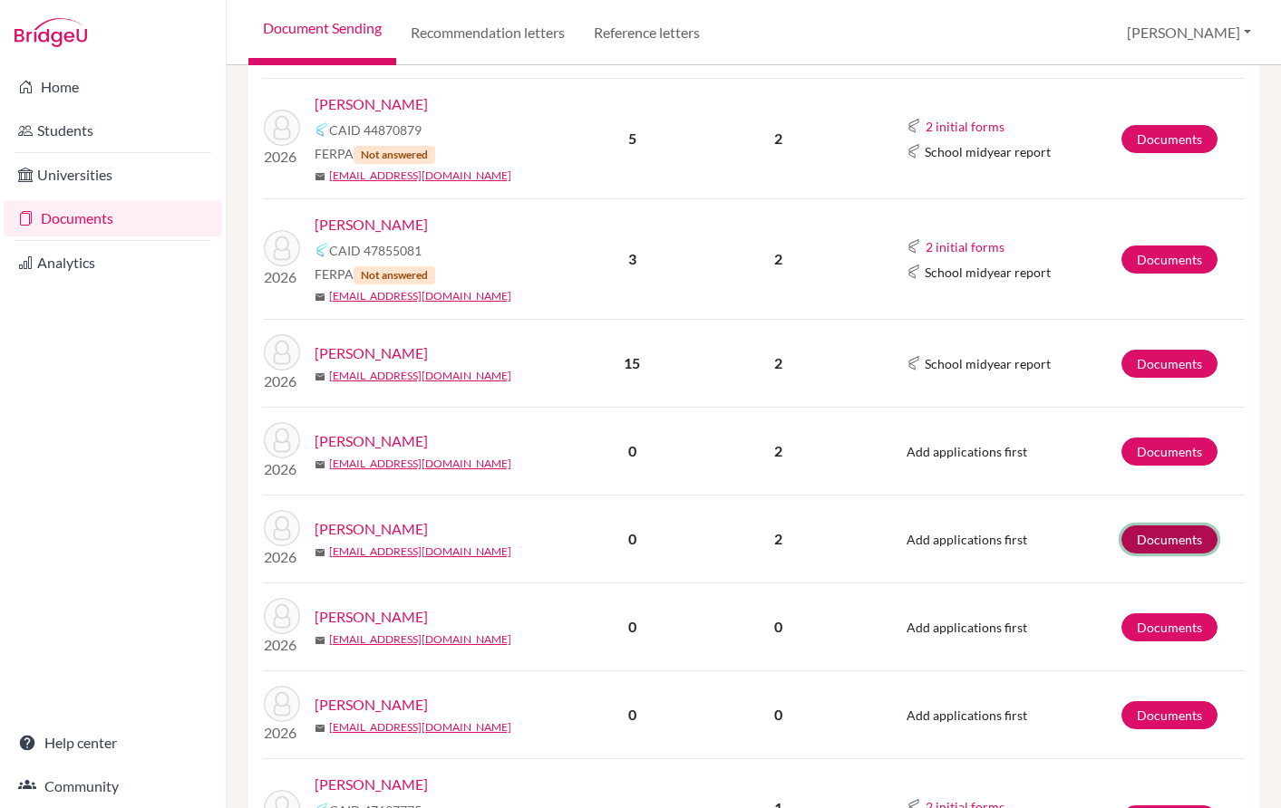
click at [1144, 533] on link "Documents" at bounding box center [1169, 540] width 96 height 28
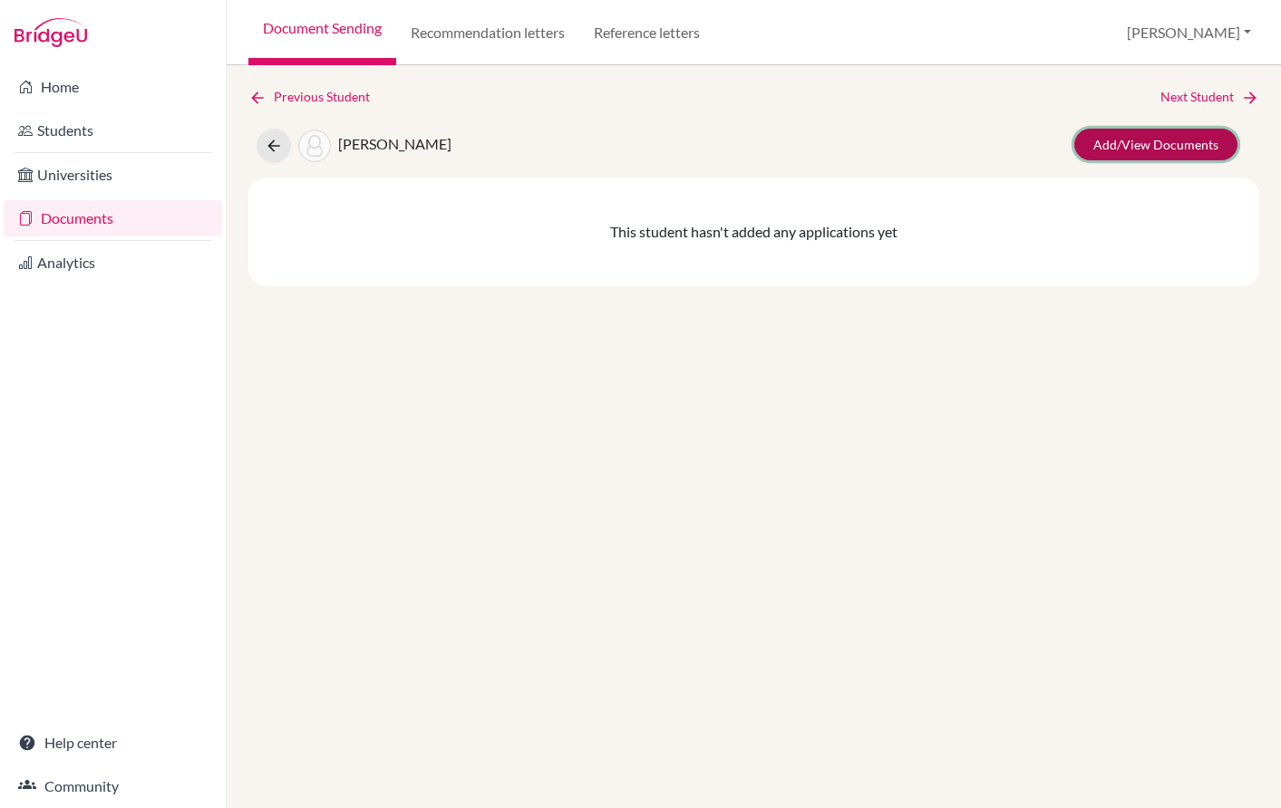
click at [1151, 149] on link "Add/View Documents" at bounding box center [1155, 145] width 163 height 32
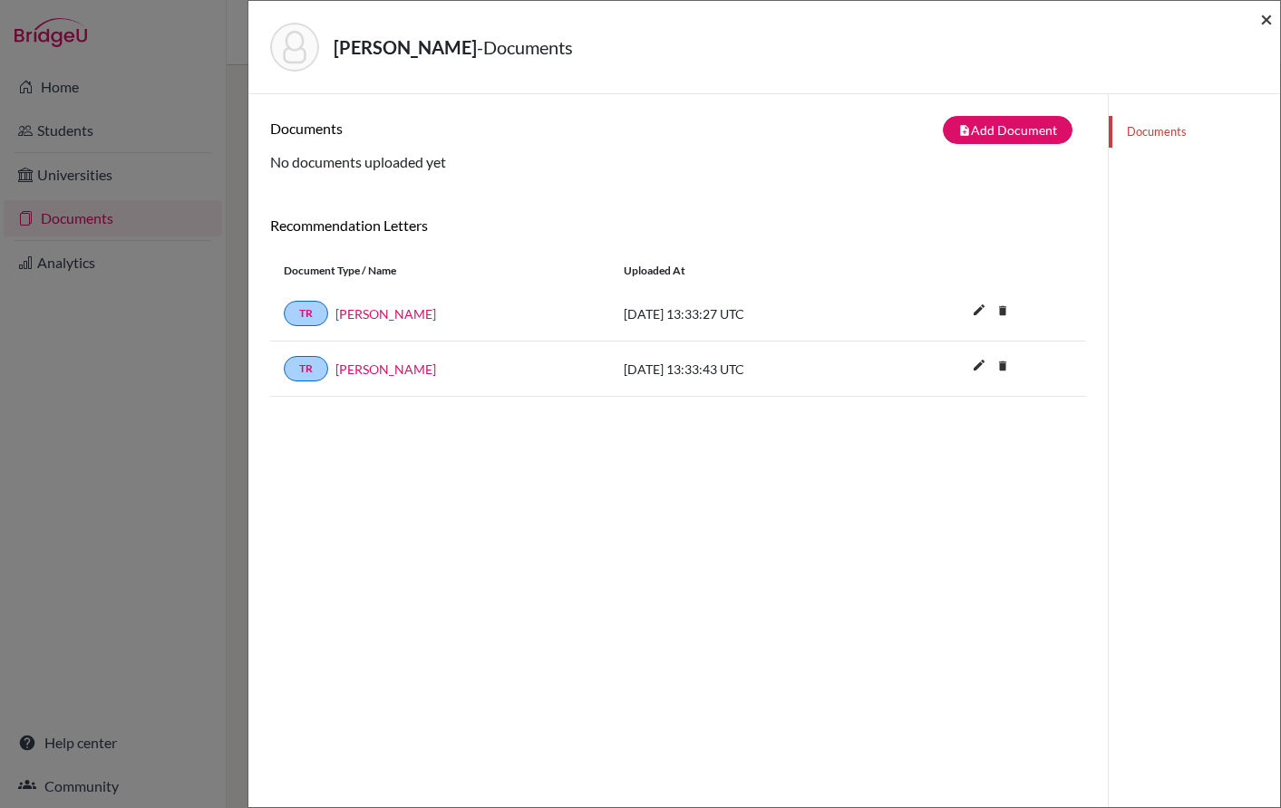
click at [1267, 16] on span "×" at bounding box center [1266, 18] width 13 height 26
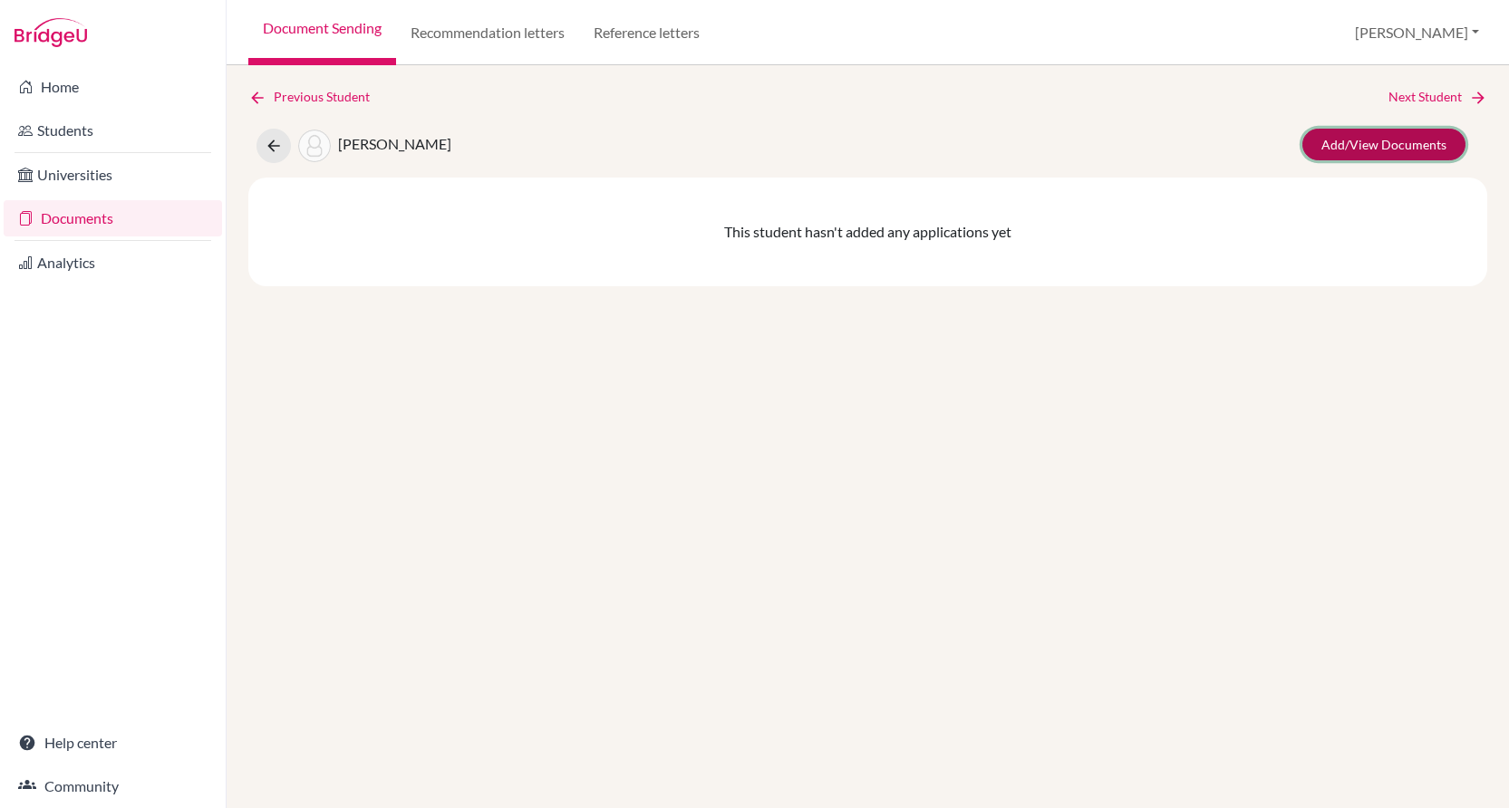
click at [1280, 135] on link "Add/View Documents" at bounding box center [1383, 145] width 163 height 32
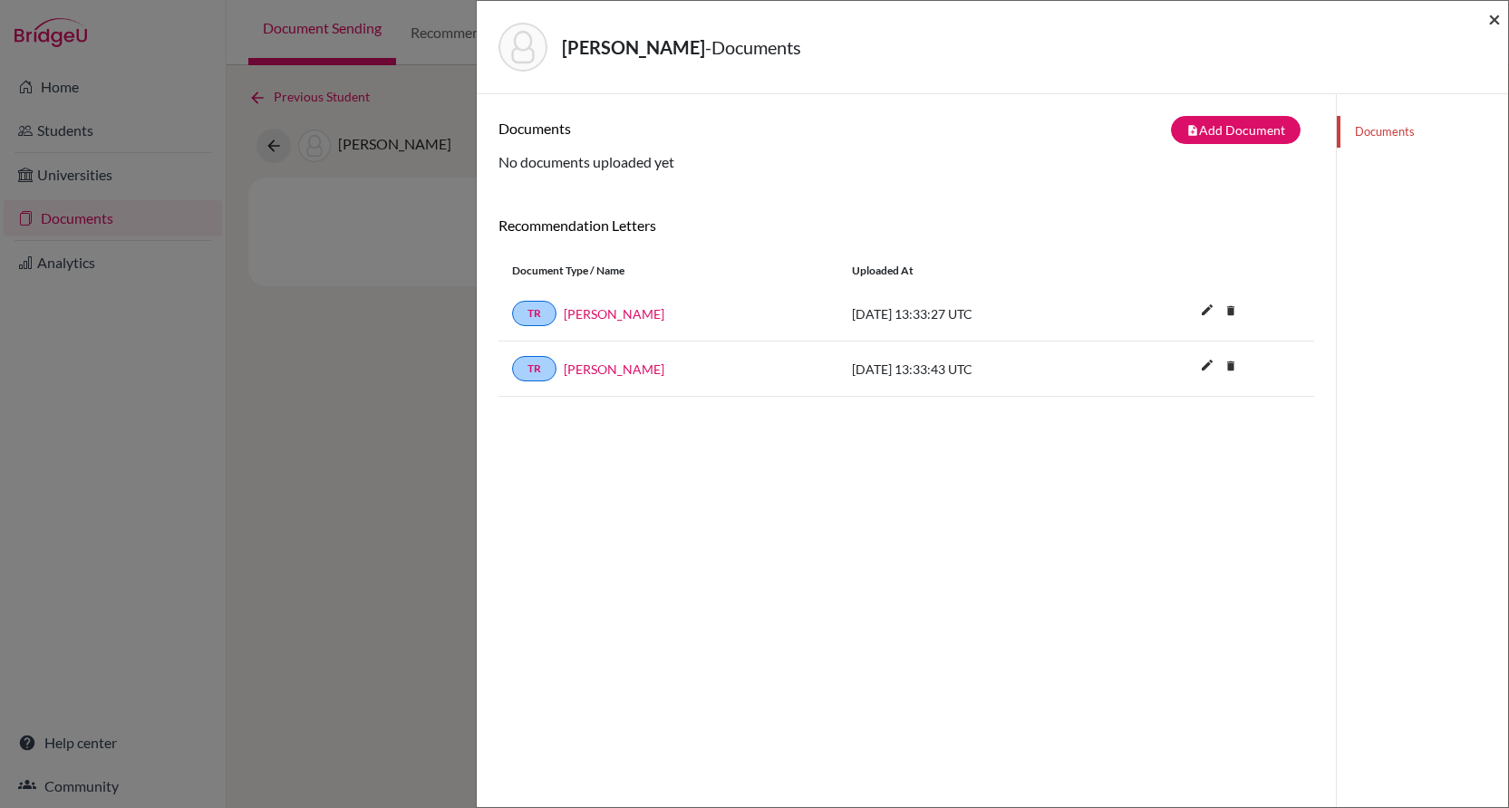
click at [1280, 14] on span "×" at bounding box center [1494, 18] width 13 height 26
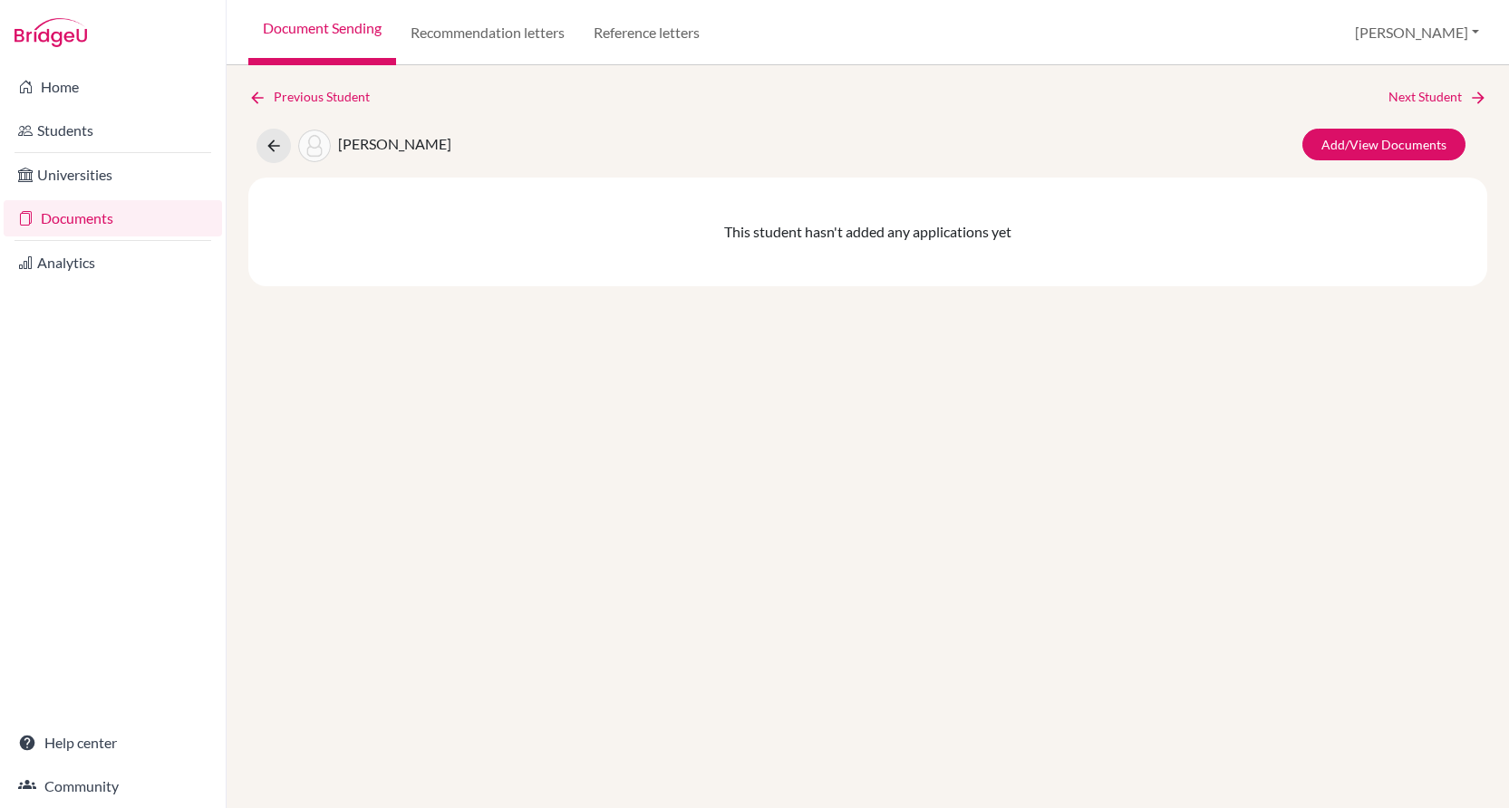
click at [343, 42] on link "Document Sending" at bounding box center [322, 32] width 148 height 65
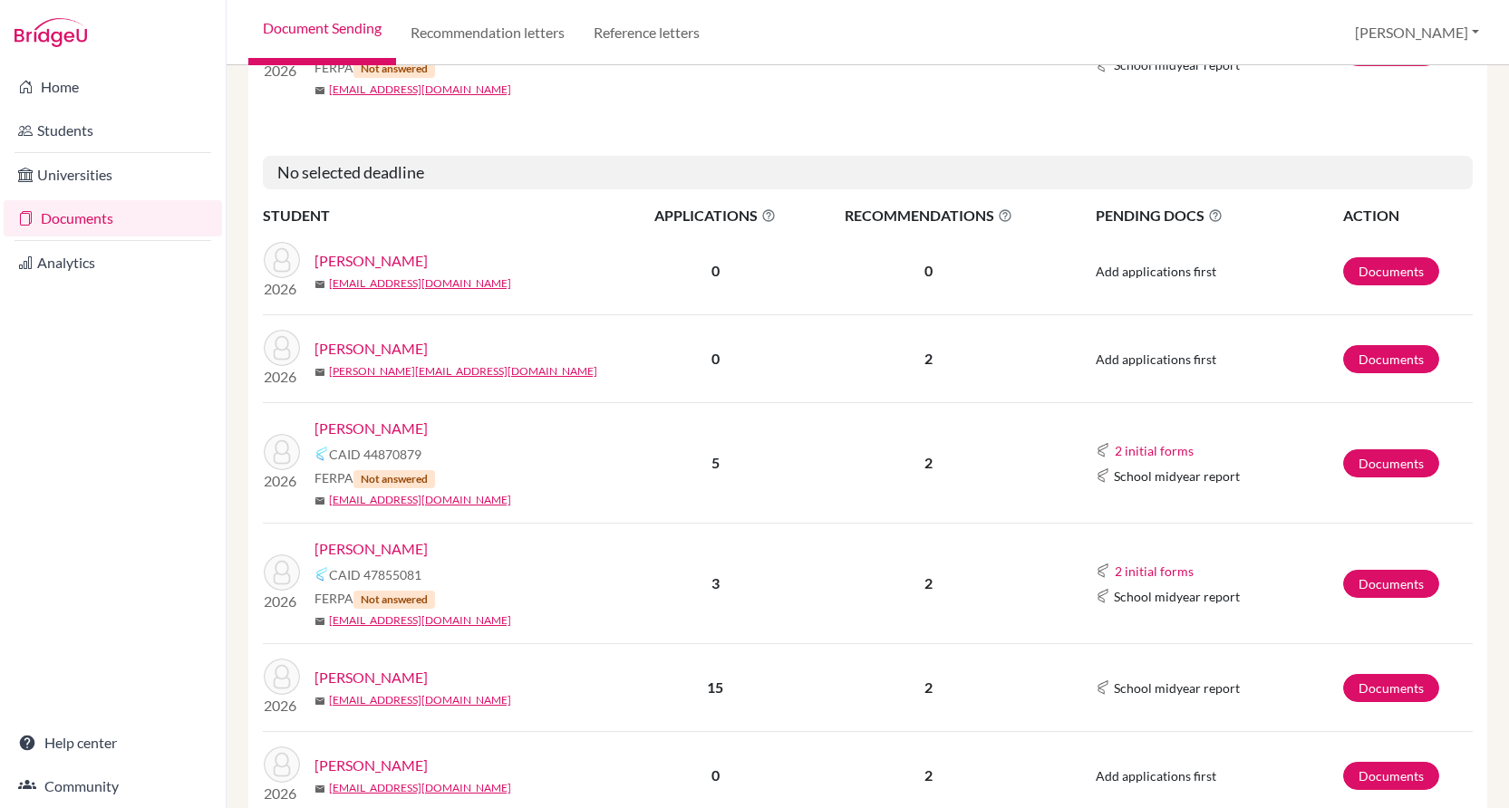
scroll to position [453, 0]
